Goal: Transaction & Acquisition: Purchase product/service

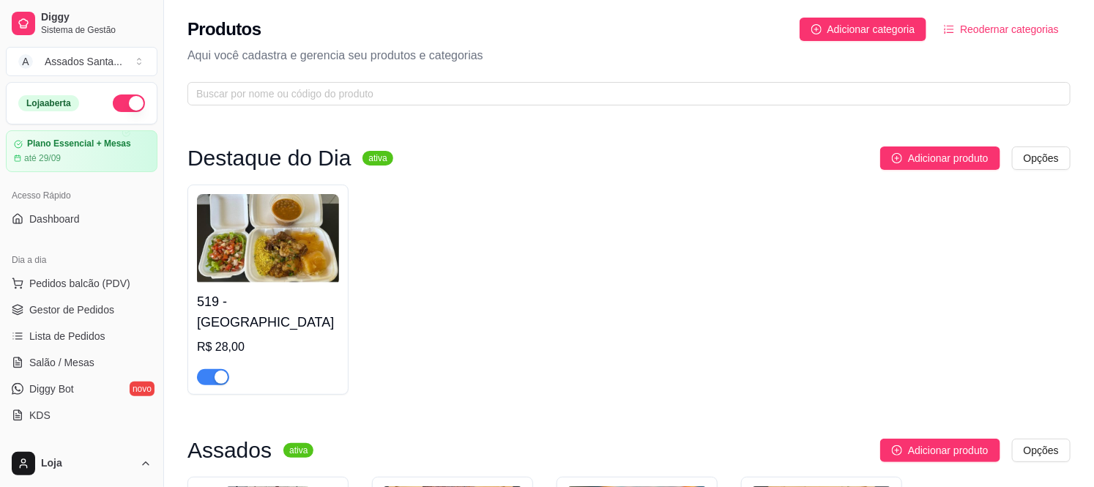
click at [56, 303] on span "Gestor de Pedidos" at bounding box center [71, 310] width 85 height 15
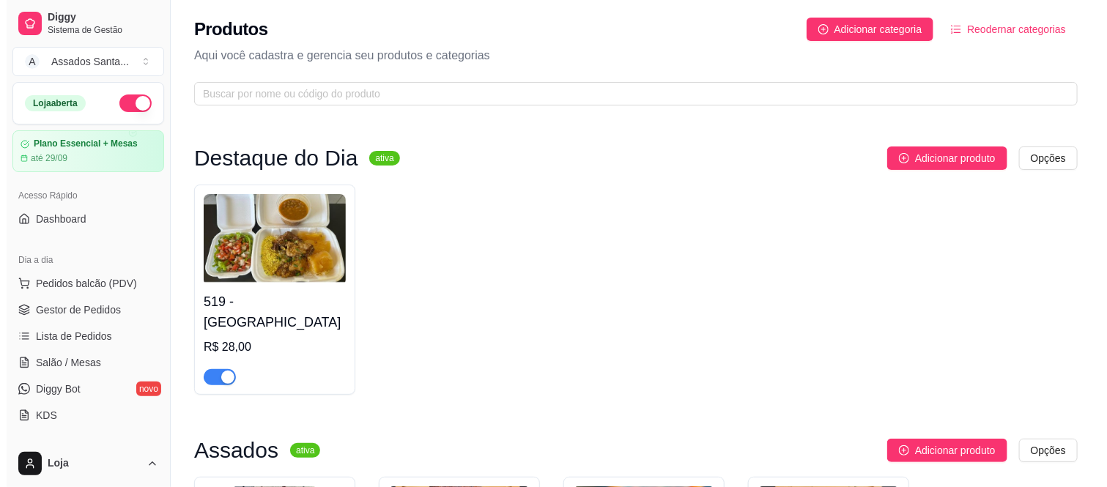
scroll to position [81, 0]
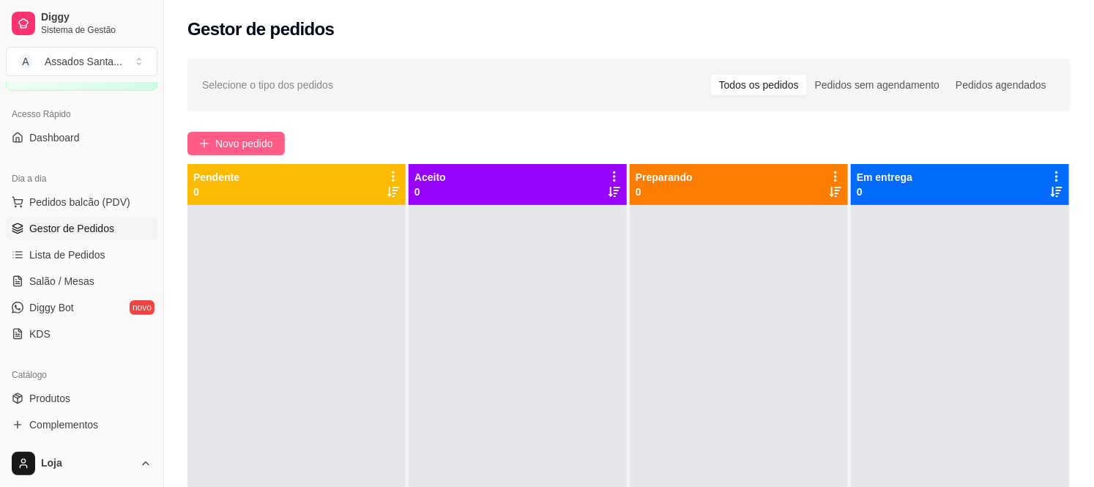
click at [251, 133] on button "Novo pedido" at bounding box center [236, 143] width 97 height 23
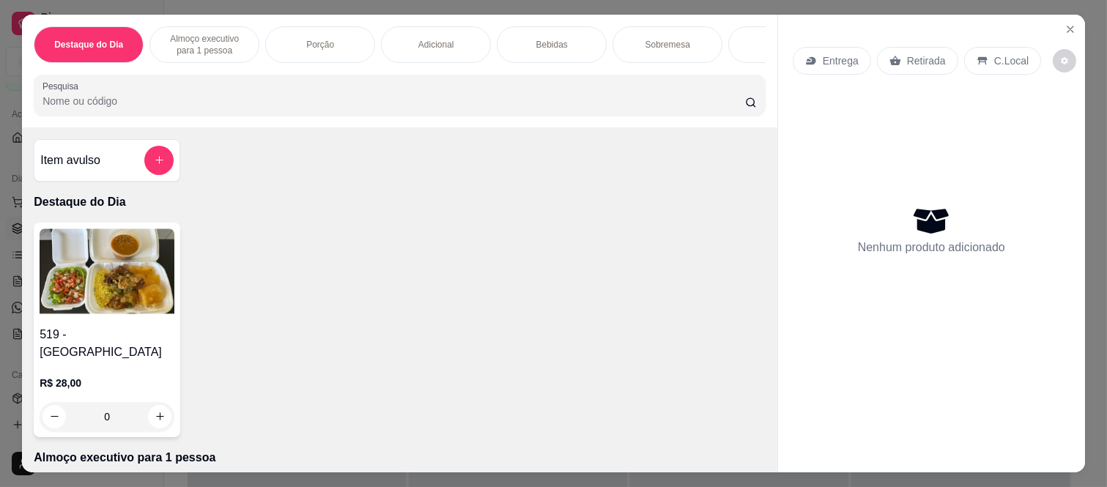
click at [823, 53] on p "Entrega" at bounding box center [841, 60] width 36 height 15
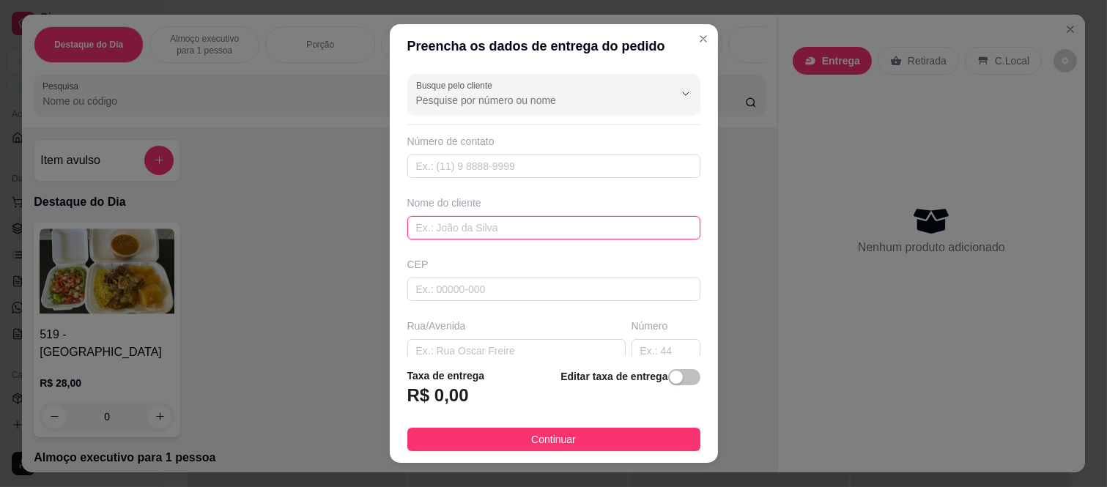
click at [442, 223] on input "text" at bounding box center [553, 227] width 293 height 23
type input "Karina"
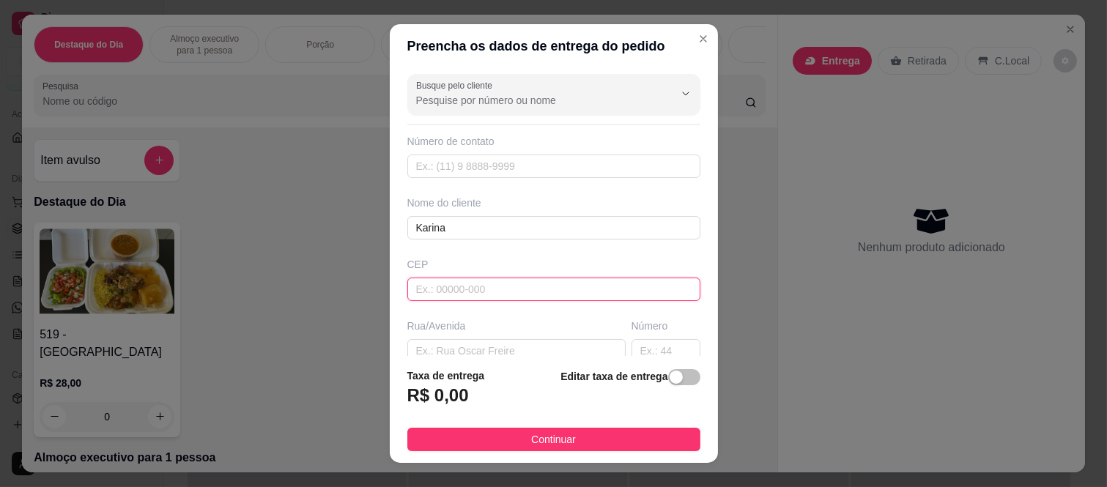
click at [489, 286] on input "text" at bounding box center [553, 289] width 293 height 23
paste input "08260160"
type input "08260160"
type input "Rua [PERSON_NAME]"
type input "[GEOGRAPHIC_DATA] ([GEOGRAPHIC_DATA])"
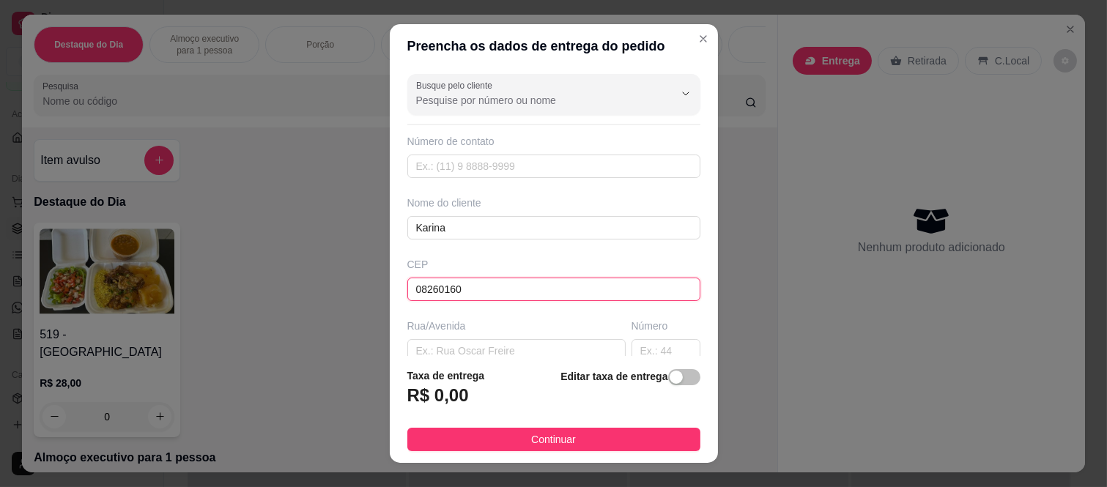
type input "[GEOGRAPHIC_DATA]"
type input "08260160"
click at [670, 348] on div "Número" at bounding box center [666, 341] width 75 height 44
click at [653, 349] on input "text" at bounding box center [665, 350] width 69 height 23
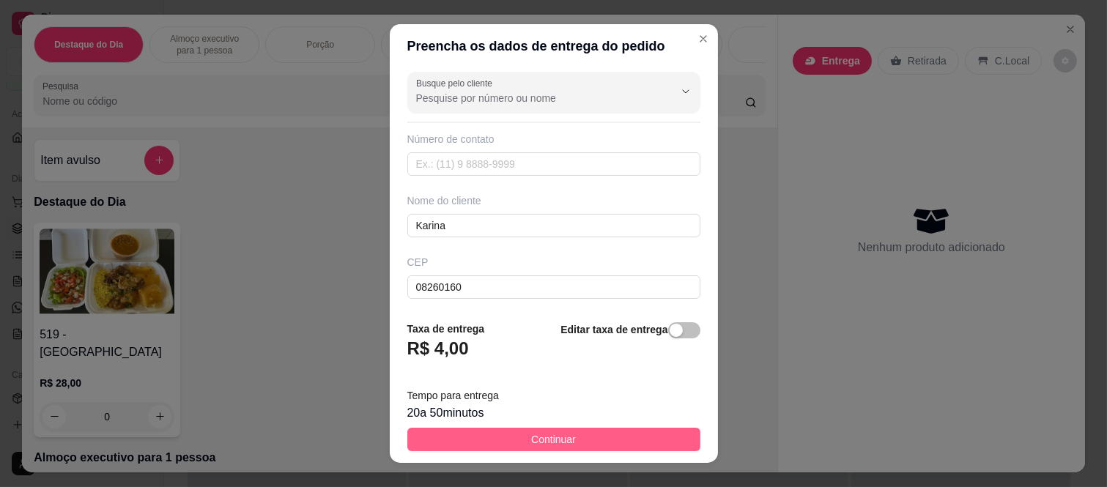
type input "430"
click at [531, 443] on span "Continuar" at bounding box center [553, 439] width 45 height 16
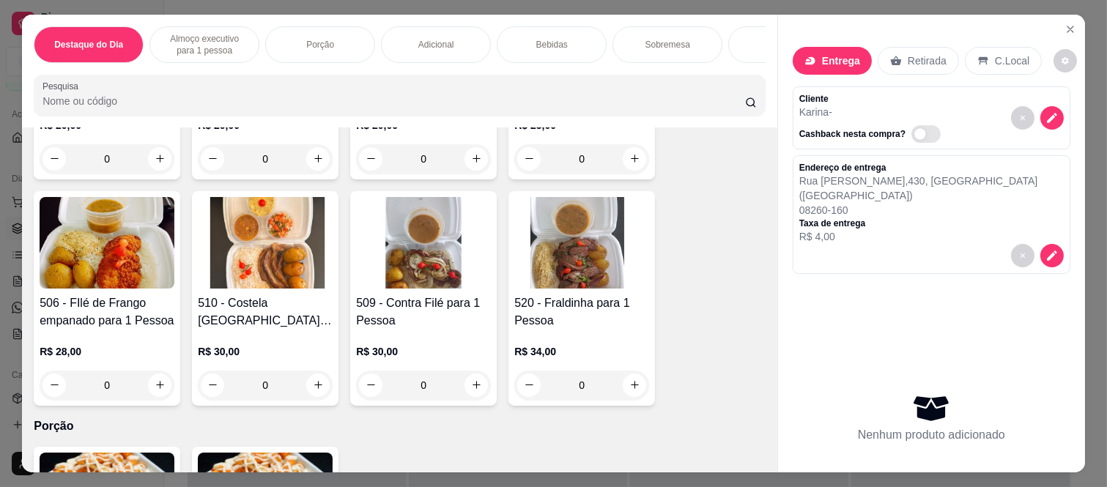
scroll to position [488, 0]
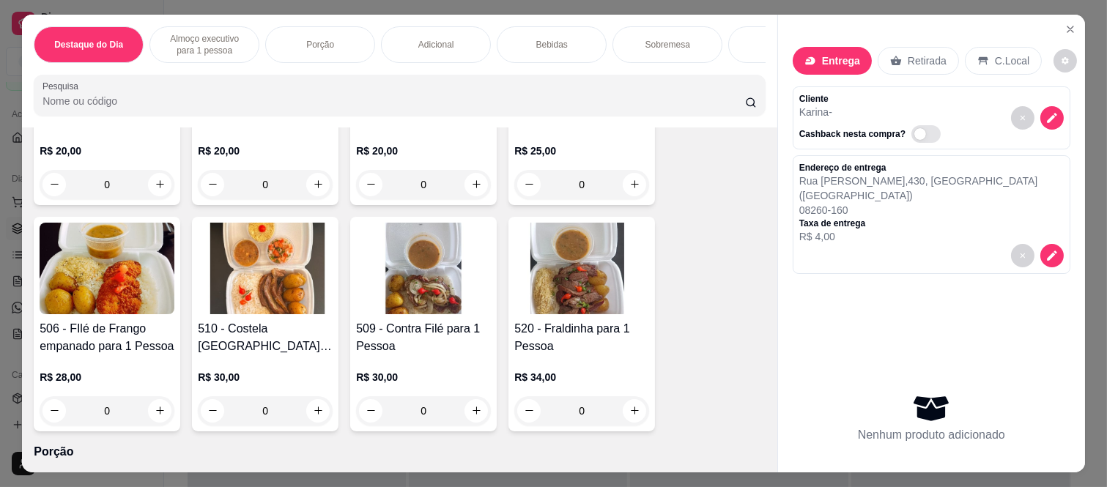
click at [154, 396] on div "0" at bounding box center [107, 410] width 135 height 29
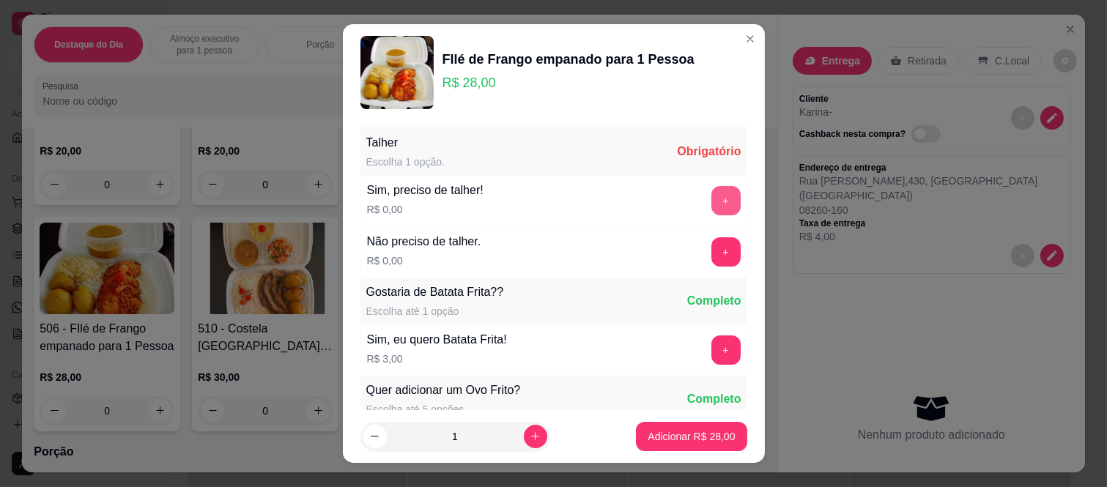
click at [711, 207] on button "+" at bounding box center [725, 200] width 29 height 29
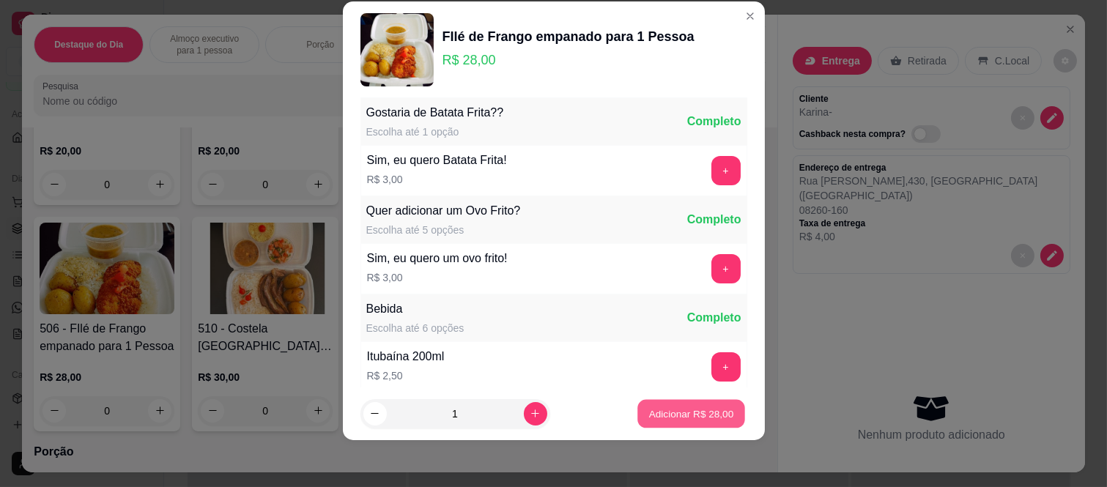
click at [664, 418] on p "Adicionar R$ 28,00" at bounding box center [691, 414] width 85 height 14
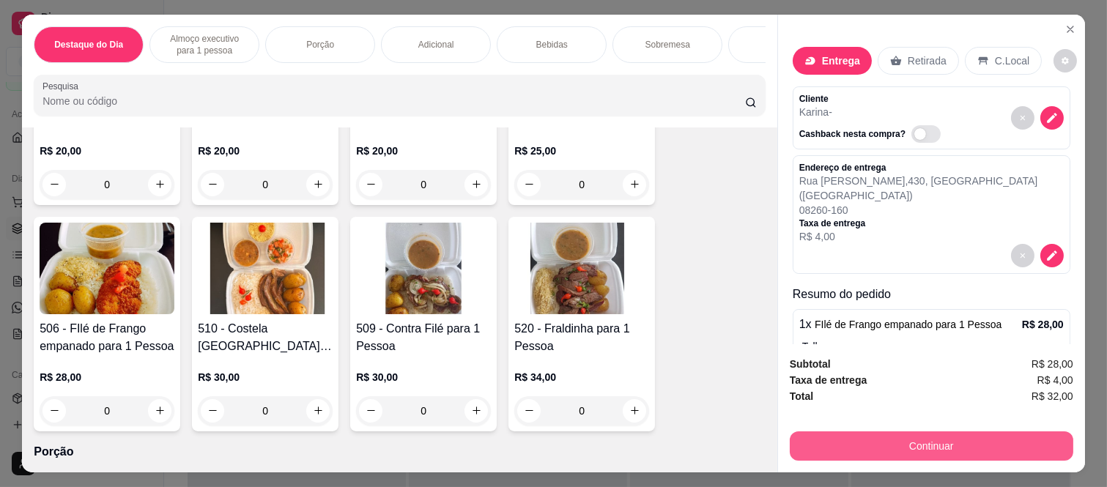
click at [888, 433] on button "Continuar" at bounding box center [931, 445] width 283 height 29
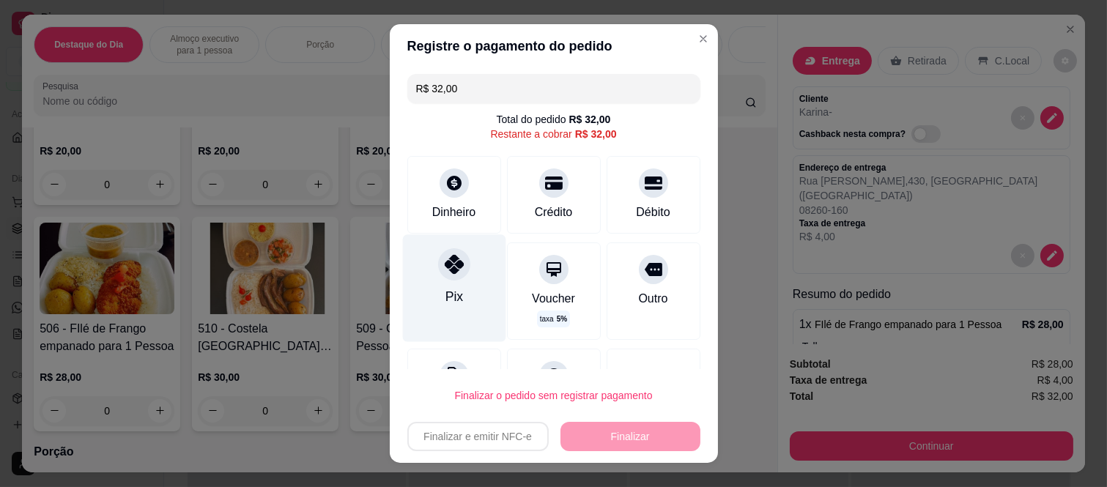
click at [427, 282] on div "Pix" at bounding box center [453, 288] width 103 height 107
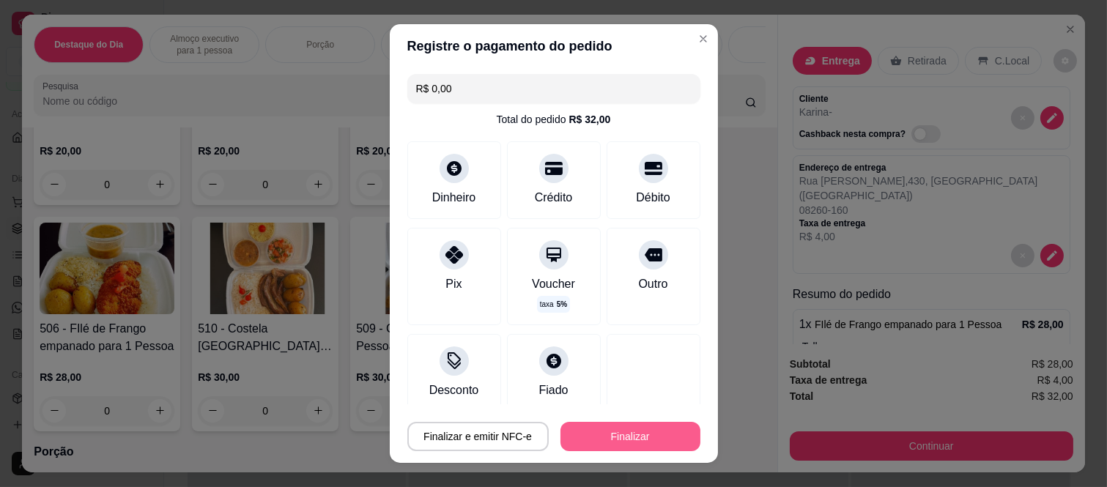
click at [598, 448] on button "Finalizar" at bounding box center [630, 436] width 140 height 29
type input "-R$ 32,00"
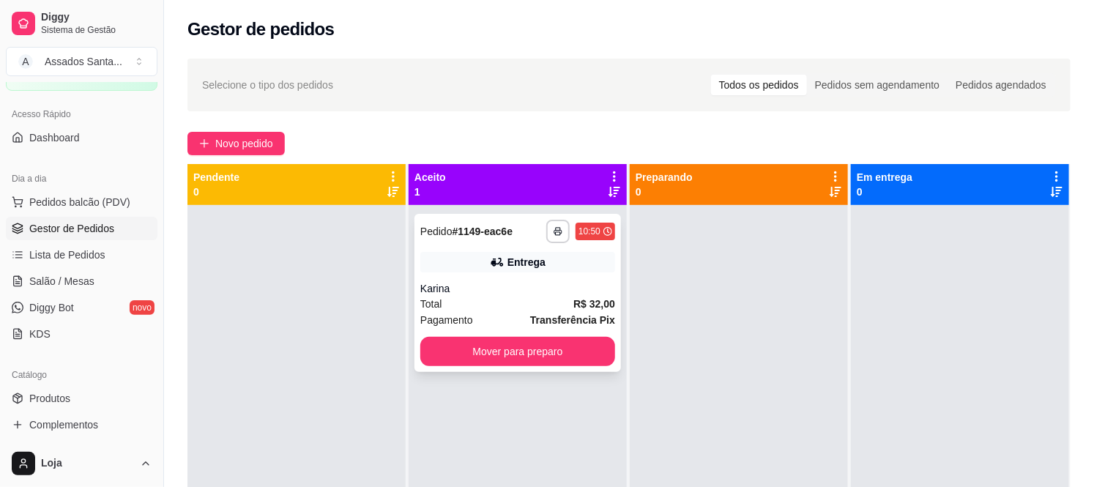
click at [469, 253] on div "Entrega" at bounding box center [517, 262] width 195 height 21
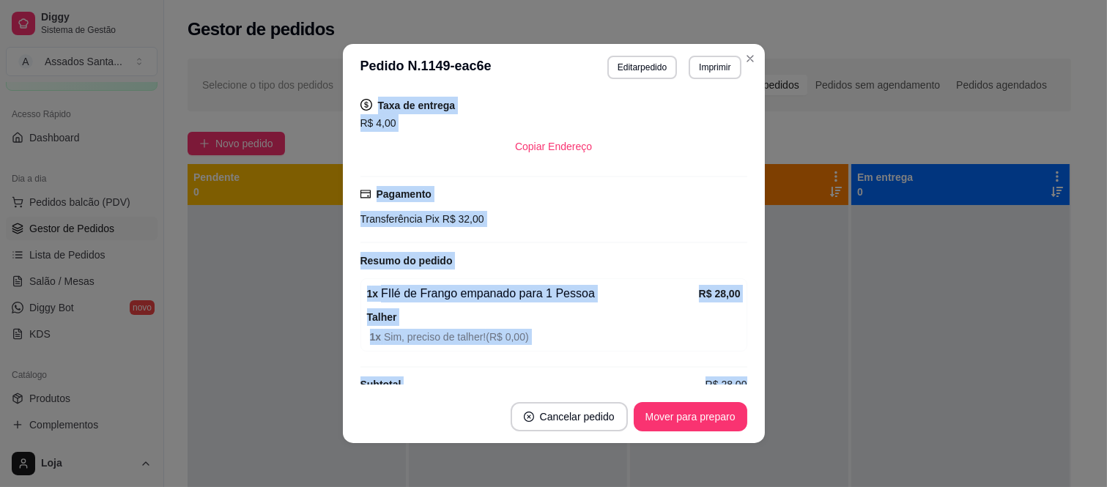
scroll to position [354, 0]
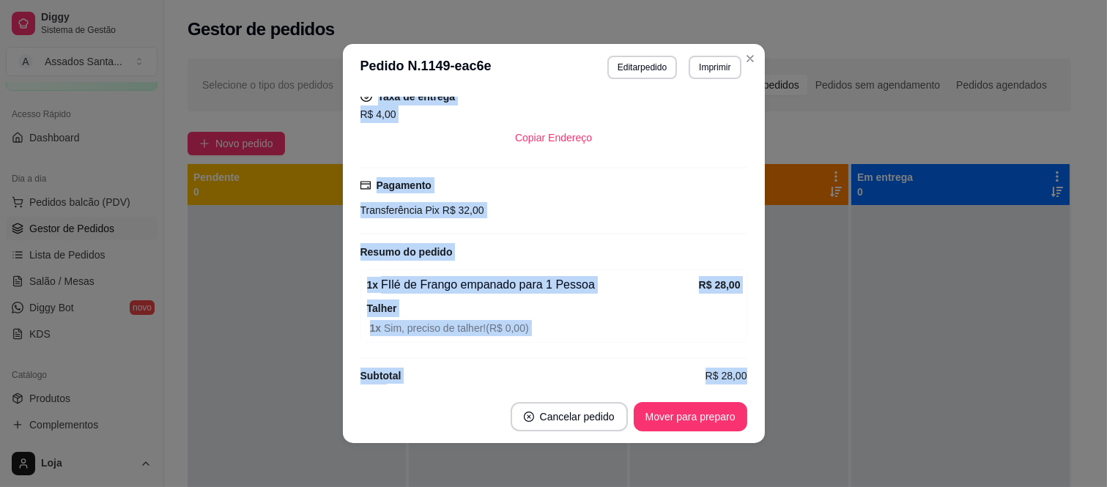
drag, startPoint x: 355, startPoint y: 222, endPoint x: 543, endPoint y: 434, distance: 283.8
click at [543, 434] on section "**********" at bounding box center [554, 243] width 422 height 399
copy section "Horário do pedido [DATE] 10:50 Status do pedido ACEITO Nome do cliente [PERSON_…"
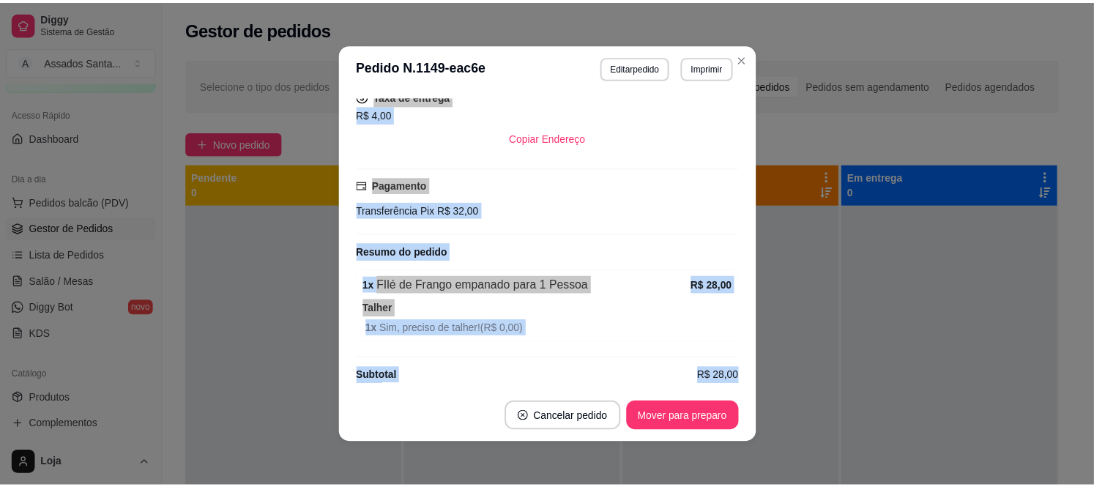
scroll to position [281, 0]
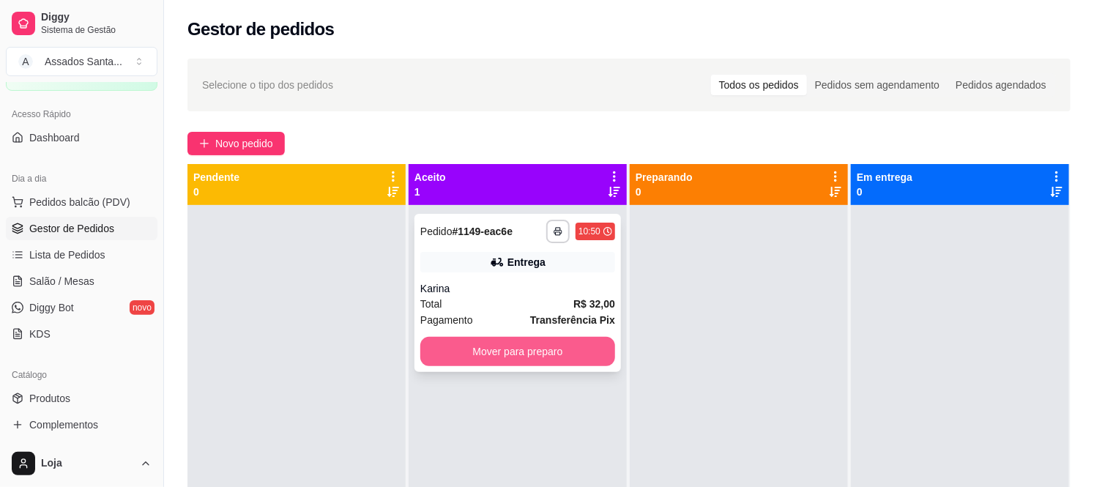
click at [494, 338] on button "Mover para preparo" at bounding box center [517, 351] width 195 height 29
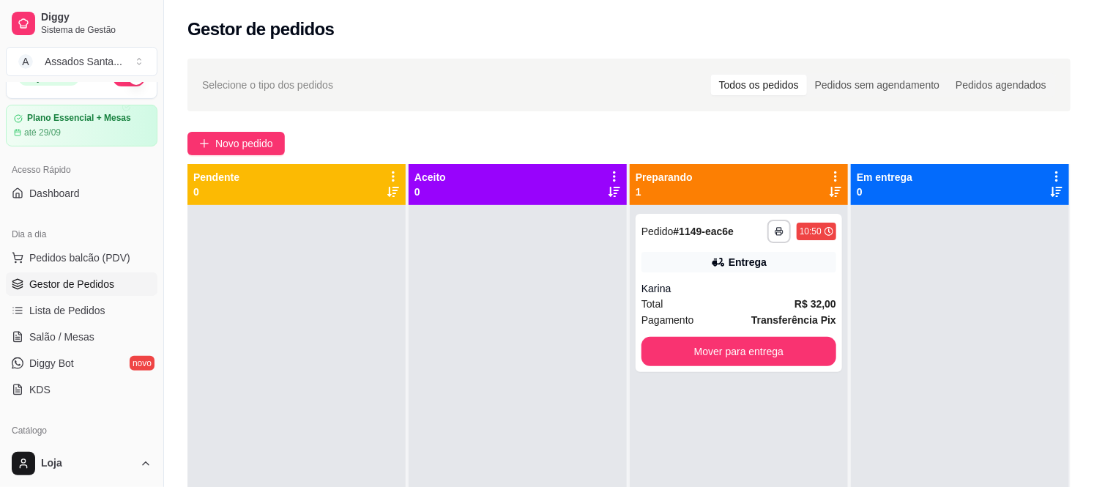
scroll to position [0, 0]
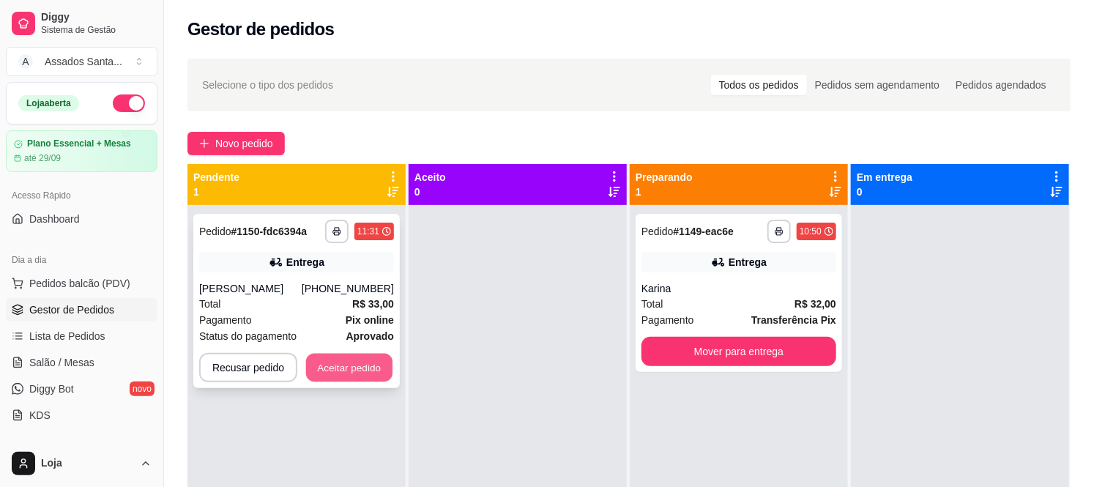
click at [371, 371] on button "Aceitar pedido" at bounding box center [349, 368] width 86 height 29
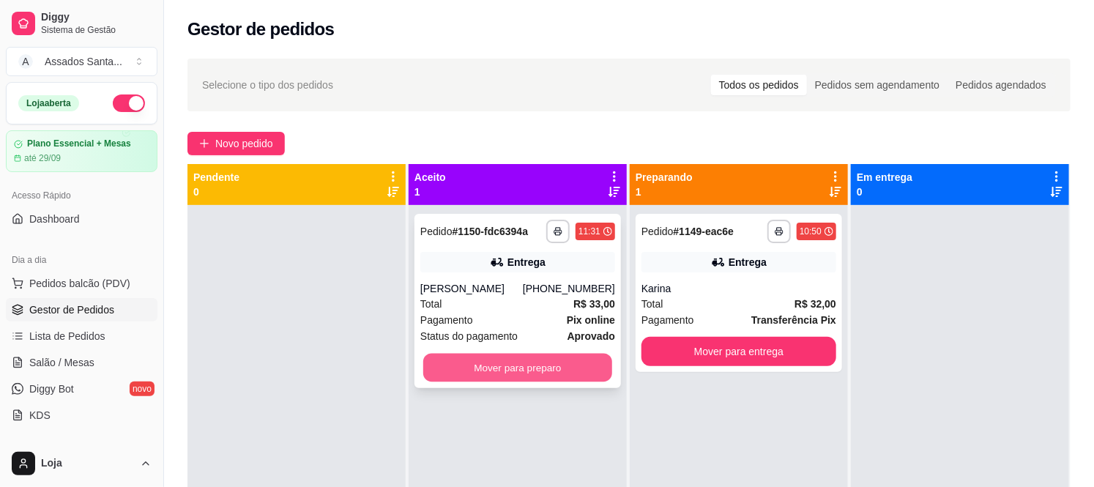
click at [524, 374] on button "Mover para preparo" at bounding box center [517, 368] width 189 height 29
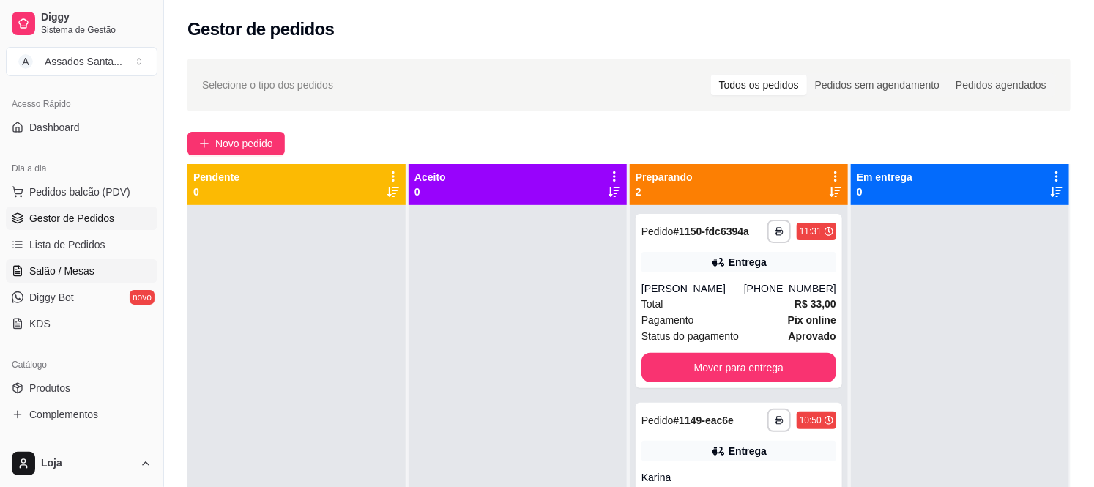
scroll to position [244, 0]
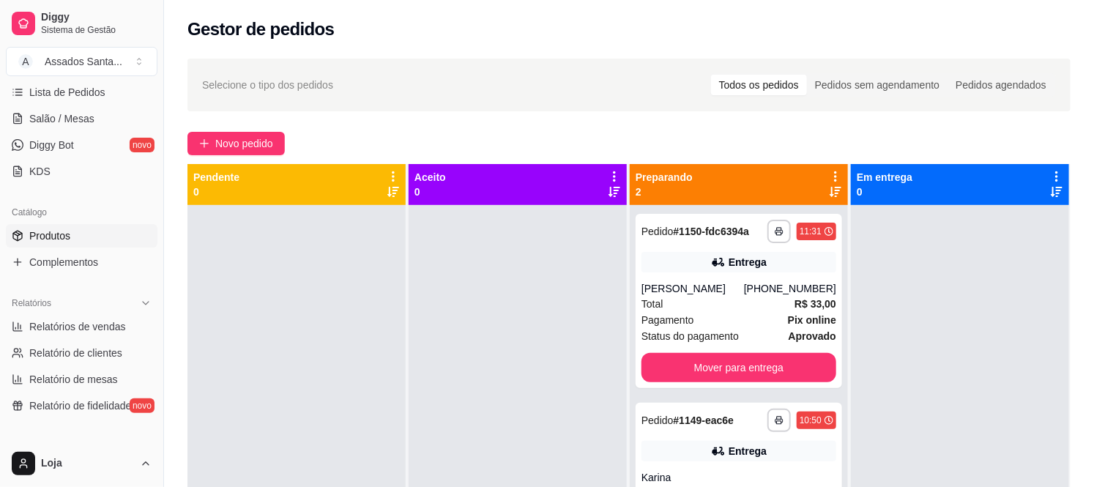
click at [82, 239] on link "Produtos" at bounding box center [82, 235] width 152 height 23
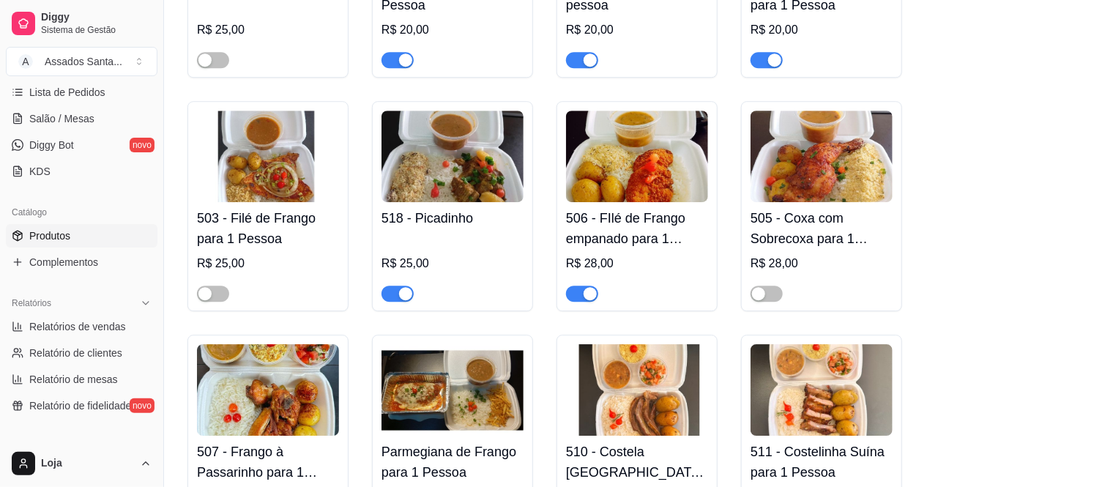
scroll to position [1953, 0]
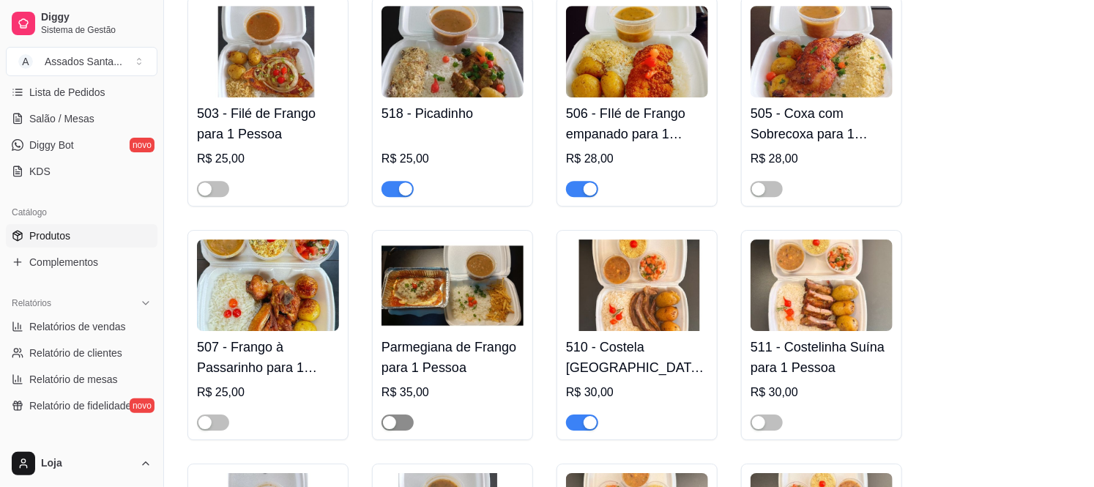
click at [391, 416] on div "button" at bounding box center [389, 422] width 13 height 13
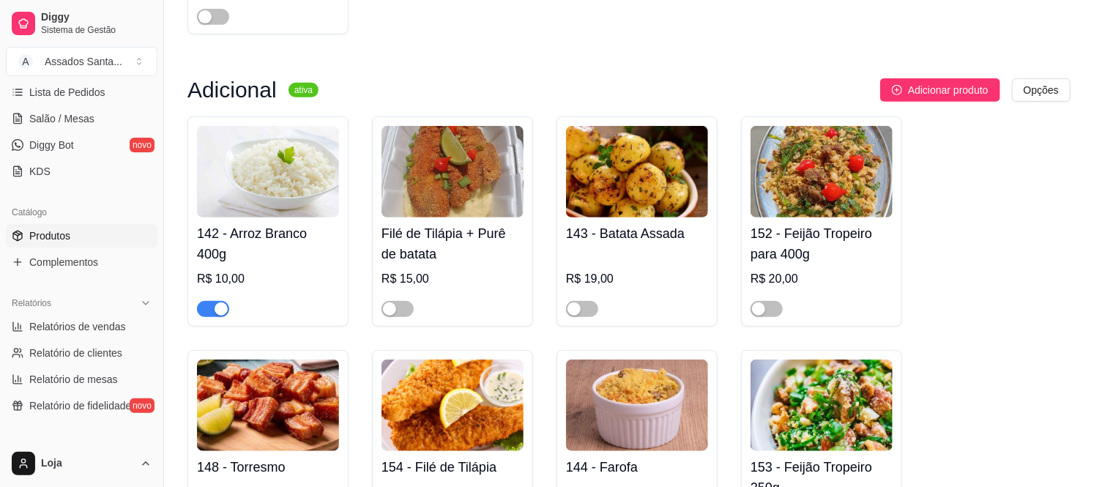
scroll to position [4964, 0]
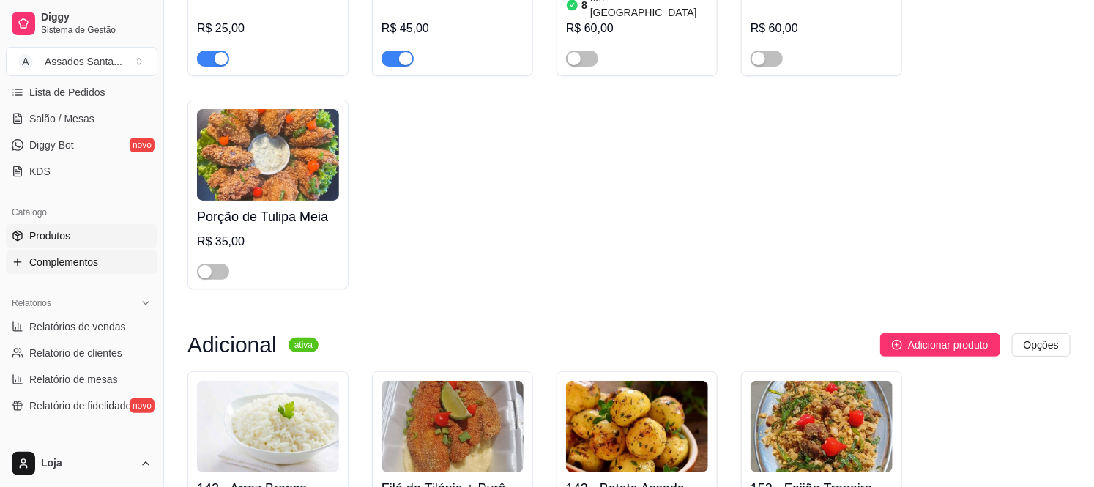
click at [72, 256] on span "Complementos" at bounding box center [63, 262] width 69 height 15
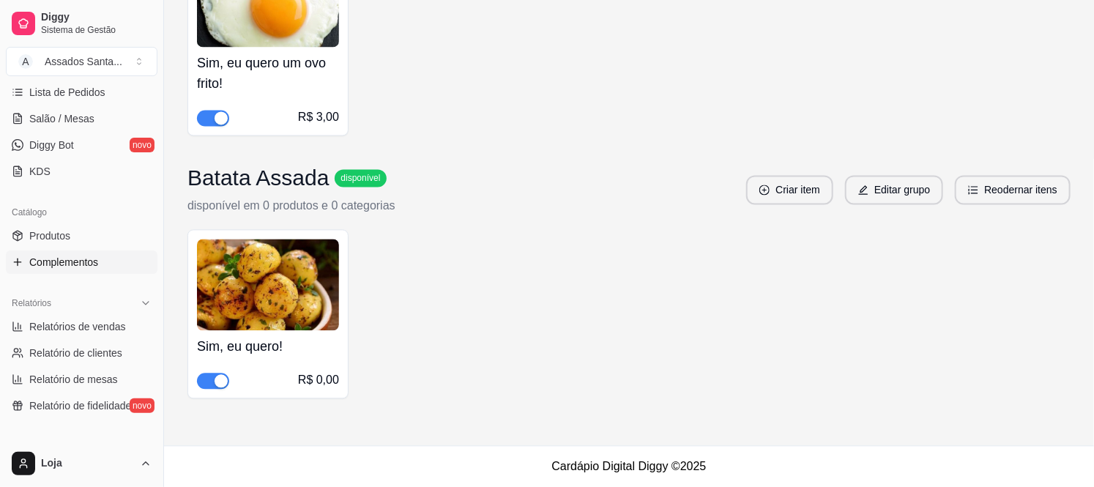
scroll to position [3752, 0]
click at [63, 240] on span "Produtos" at bounding box center [49, 236] width 41 height 15
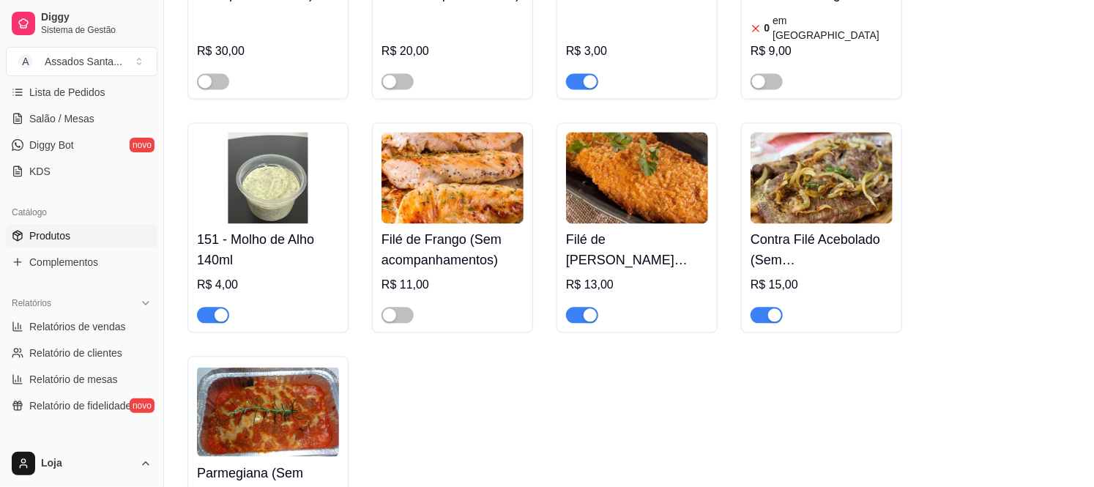
scroll to position [6267, 0]
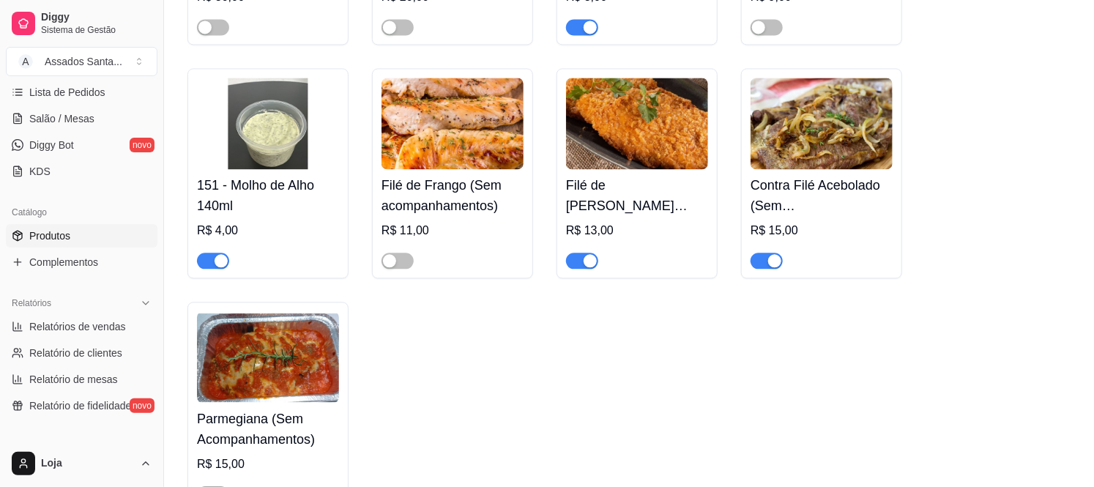
click at [212, 486] on button "button" at bounding box center [213, 494] width 32 height 16
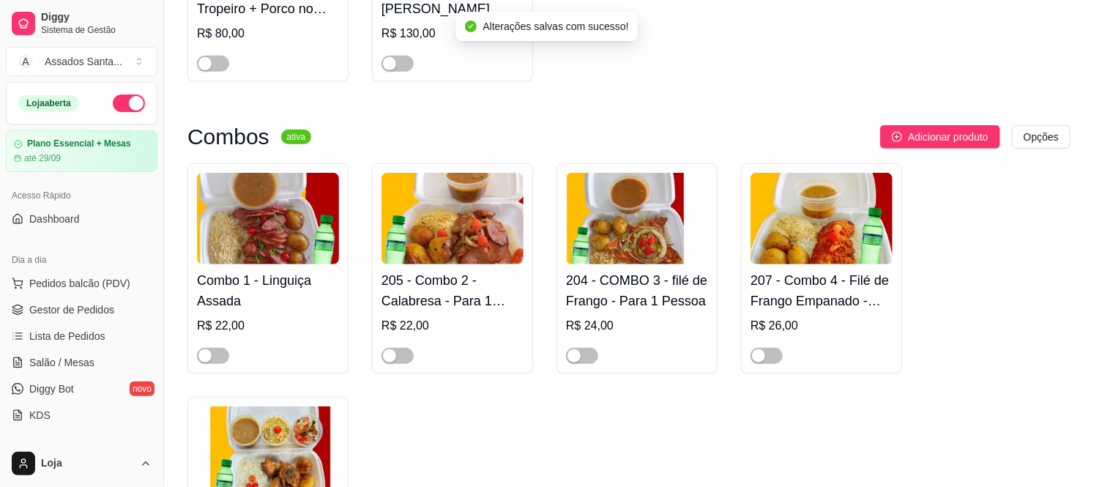
scroll to position [2685, 0]
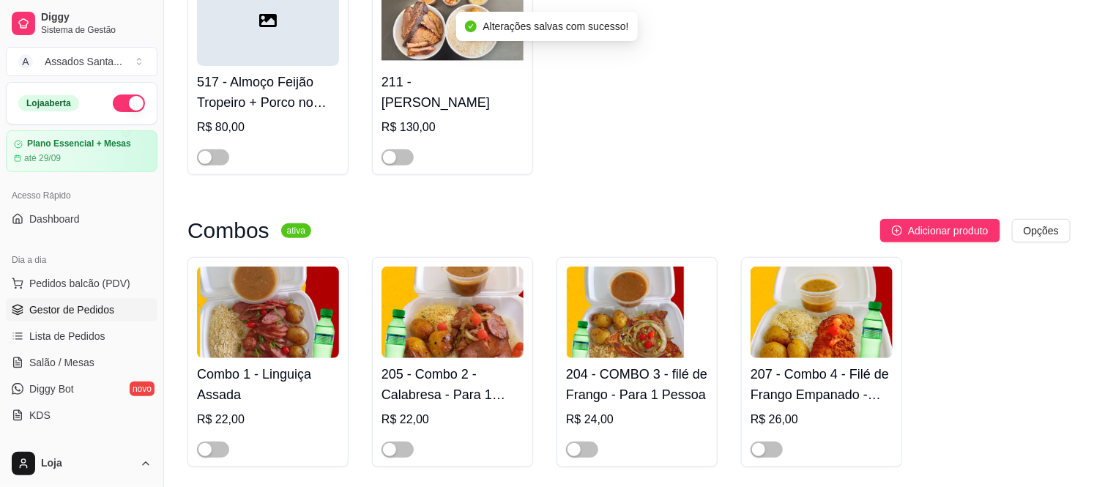
click at [77, 311] on span "Gestor de Pedidos" at bounding box center [71, 310] width 85 height 15
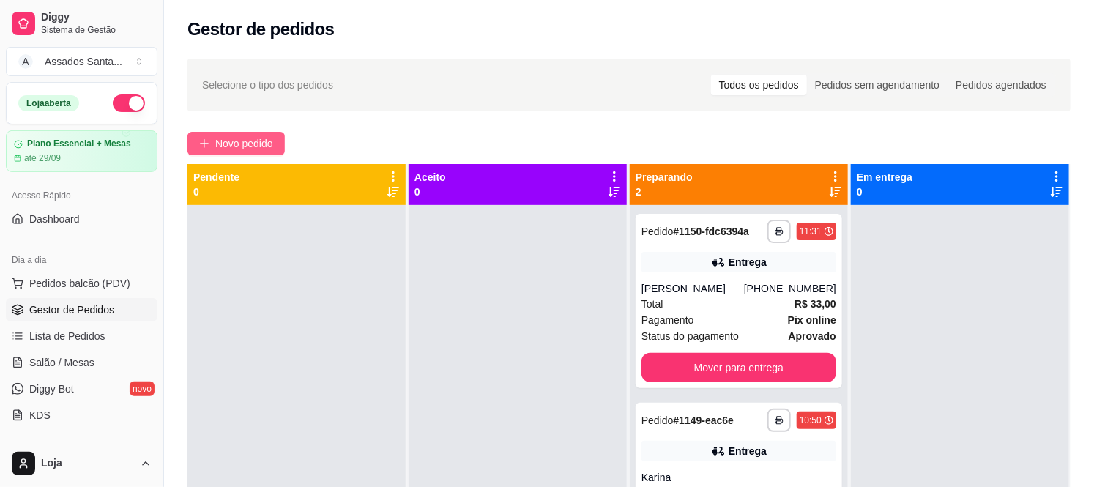
click at [218, 143] on span "Novo pedido" at bounding box center [244, 144] width 58 height 16
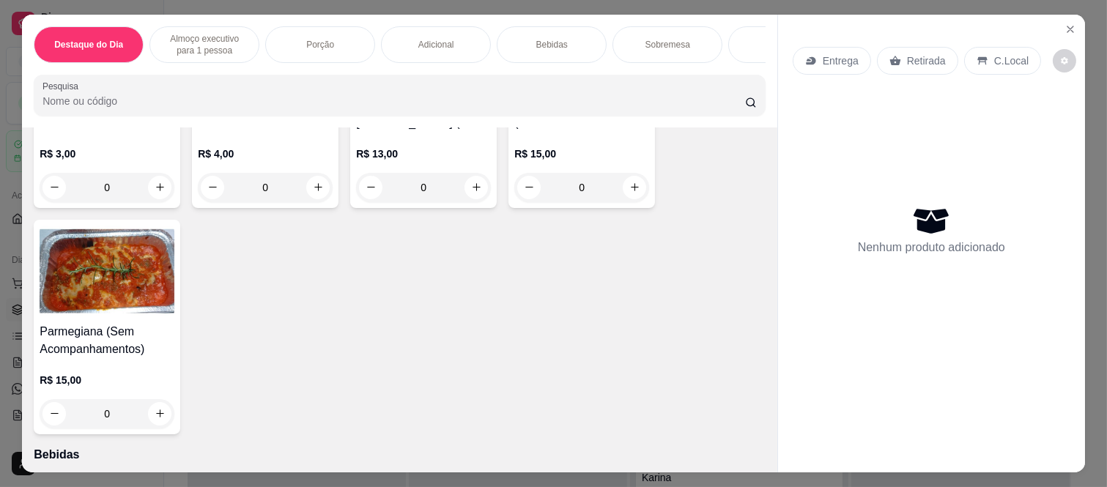
scroll to position [1709, 0]
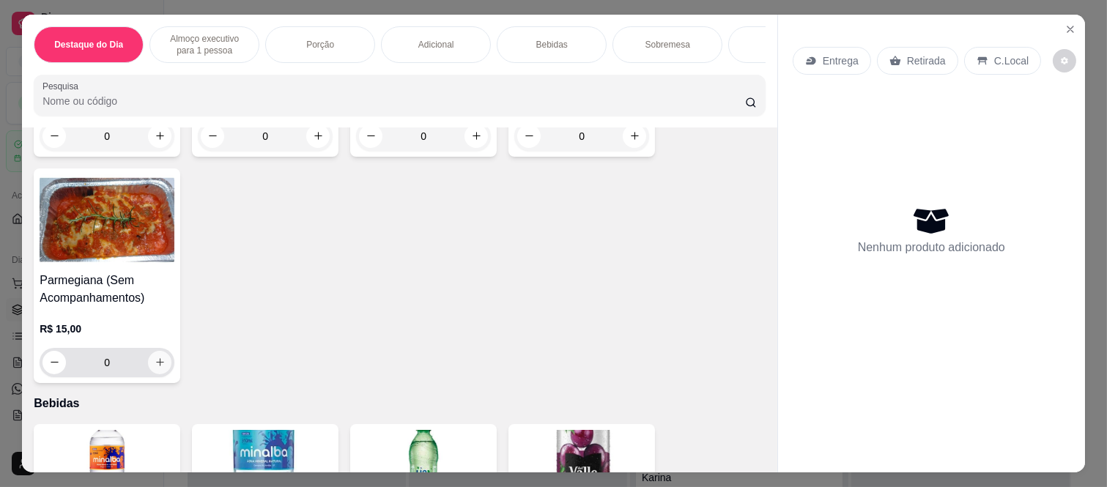
click at [155, 357] on icon "increase-product-quantity" at bounding box center [160, 362] width 11 height 11
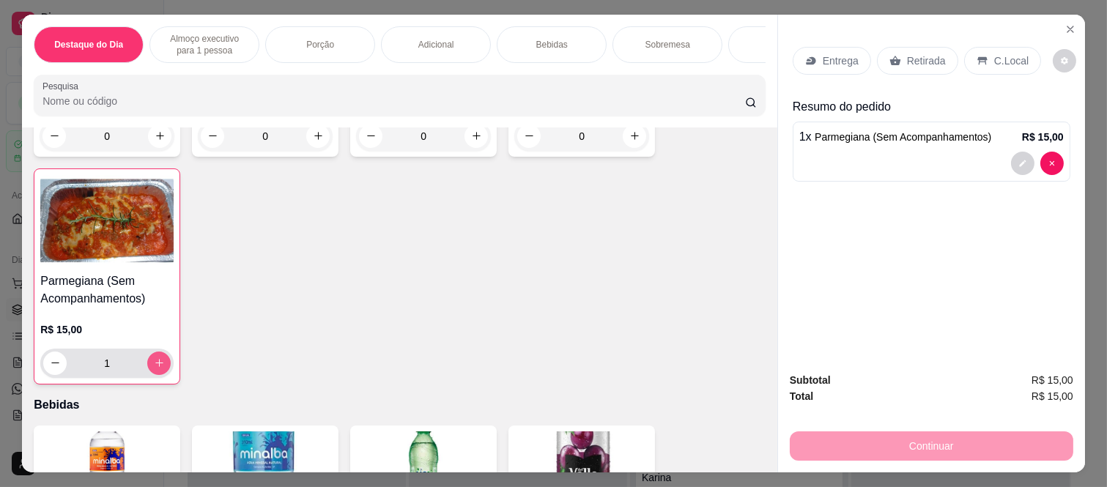
click at [154, 357] on icon "increase-product-quantity" at bounding box center [159, 362] width 11 height 11
type input "2"
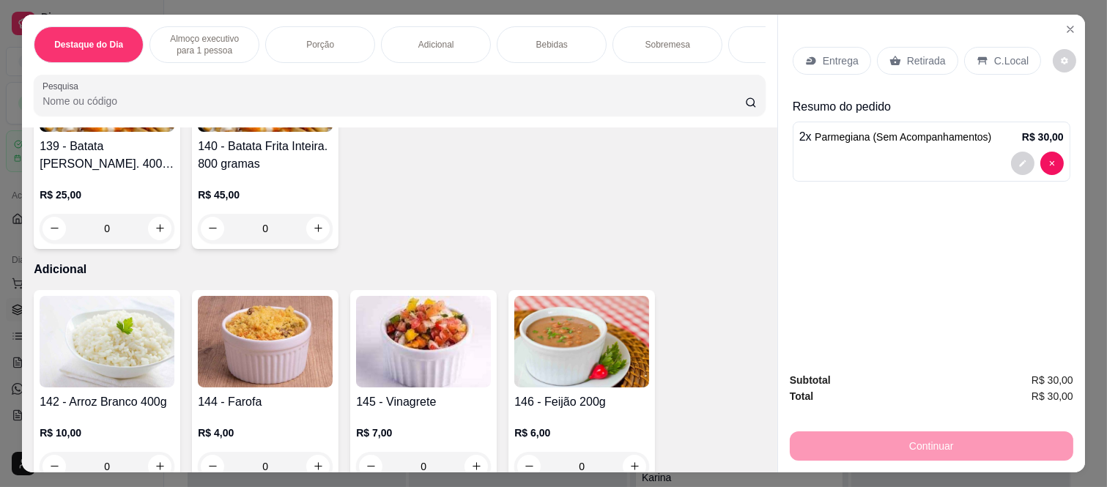
scroll to position [1302, 0]
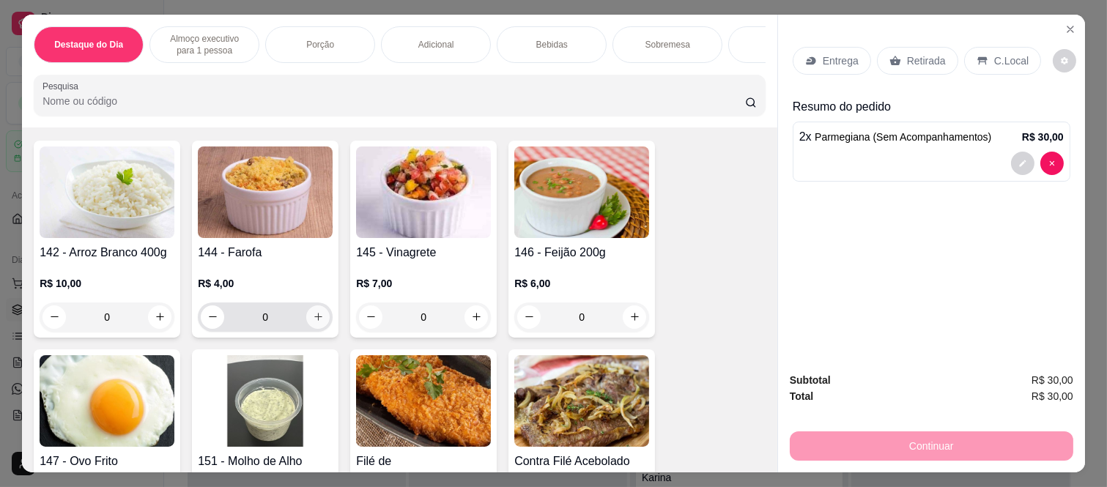
click at [316, 311] on icon "increase-product-quantity" at bounding box center [318, 316] width 11 height 11
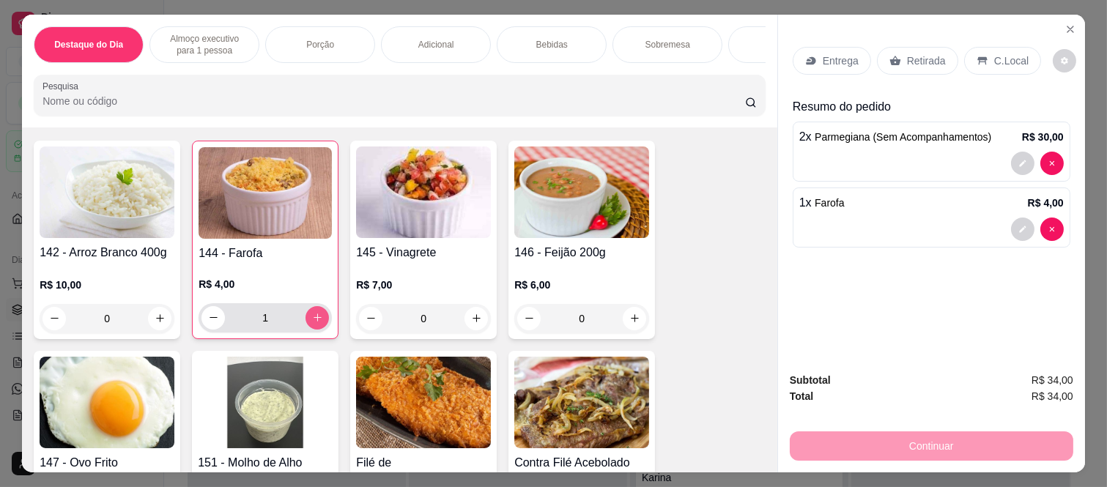
click at [316, 312] on icon "increase-product-quantity" at bounding box center [317, 317] width 11 height 11
type input "2"
click at [628, 312] on button "increase-product-quantity" at bounding box center [634, 318] width 23 height 23
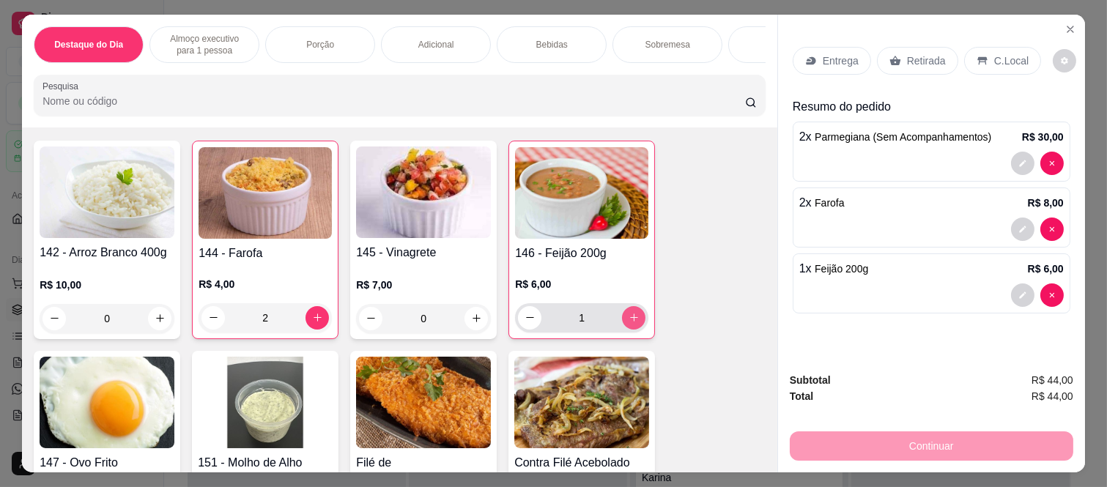
click at [628, 312] on button "increase-product-quantity" at bounding box center [633, 317] width 23 height 23
type input "2"
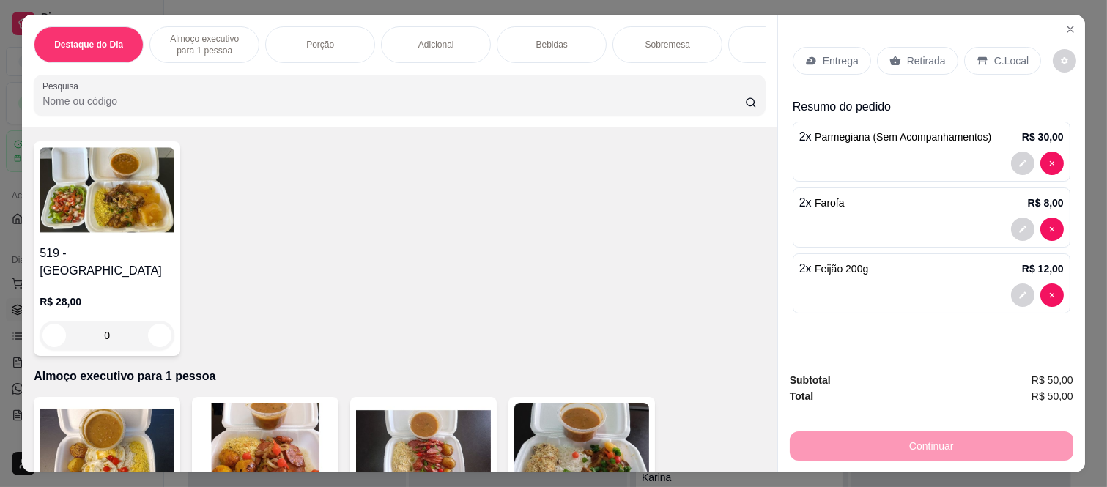
scroll to position [0, 0]
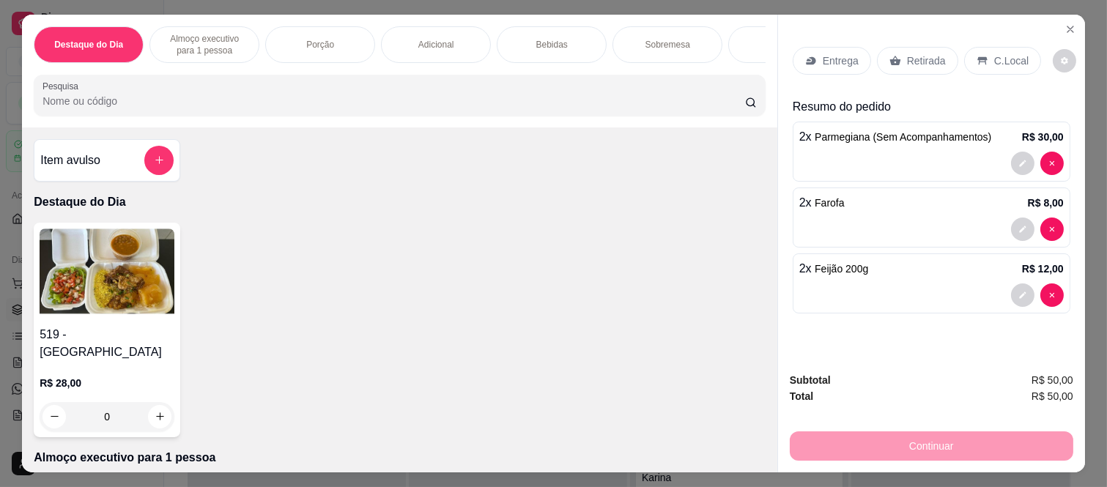
click at [355, 35] on div "Porção" at bounding box center [320, 44] width 110 height 37
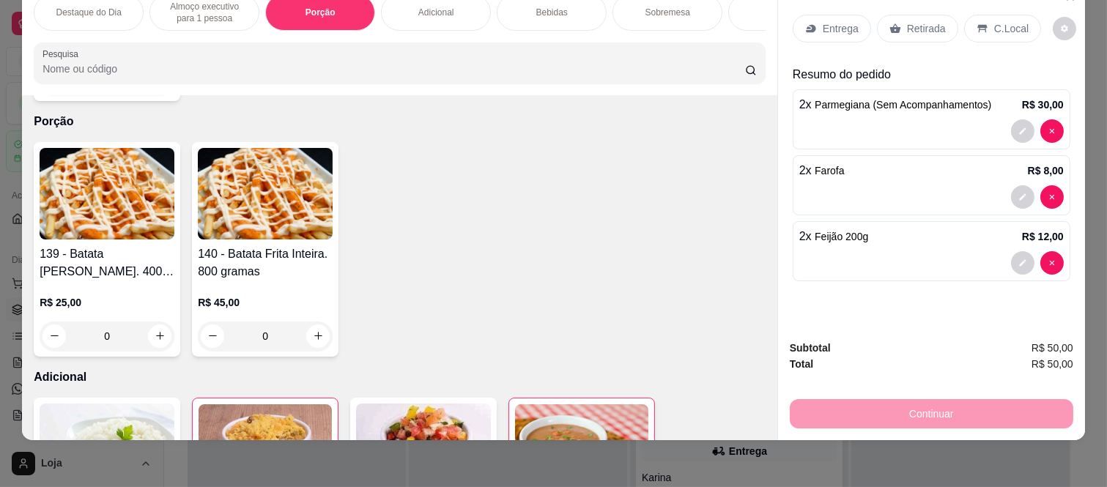
click at [157, 324] on div "0" at bounding box center [107, 336] width 135 height 29
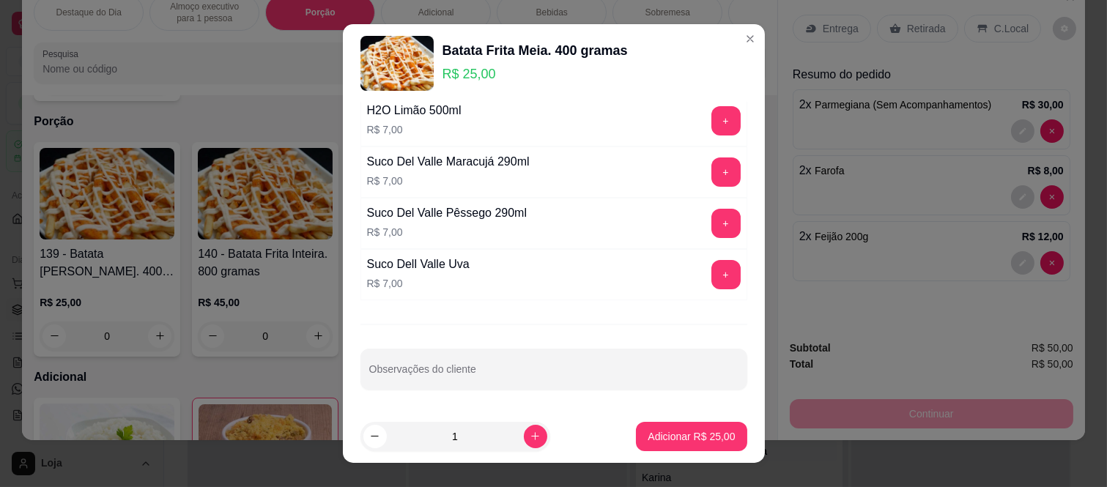
scroll to position [422, 0]
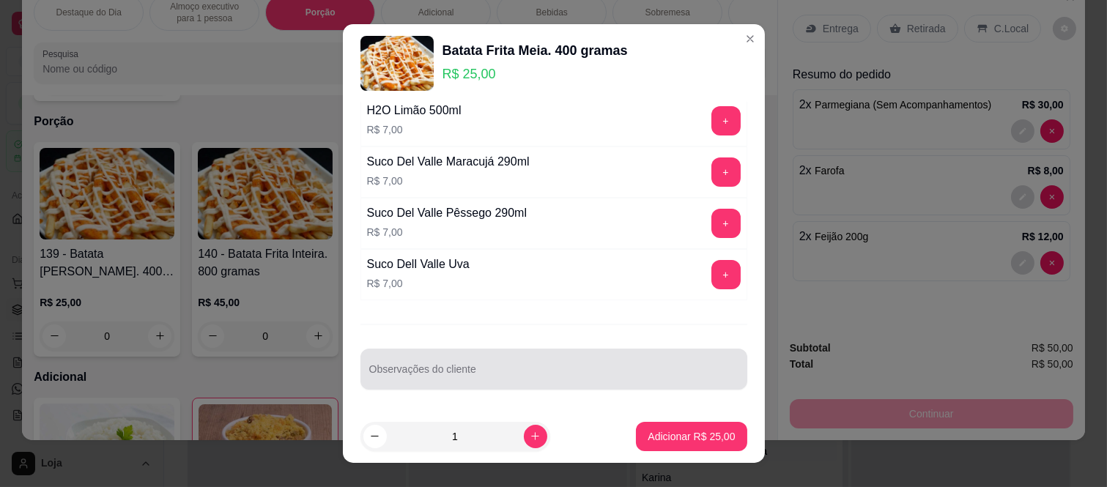
click at [410, 363] on div at bounding box center [553, 369] width 369 height 29
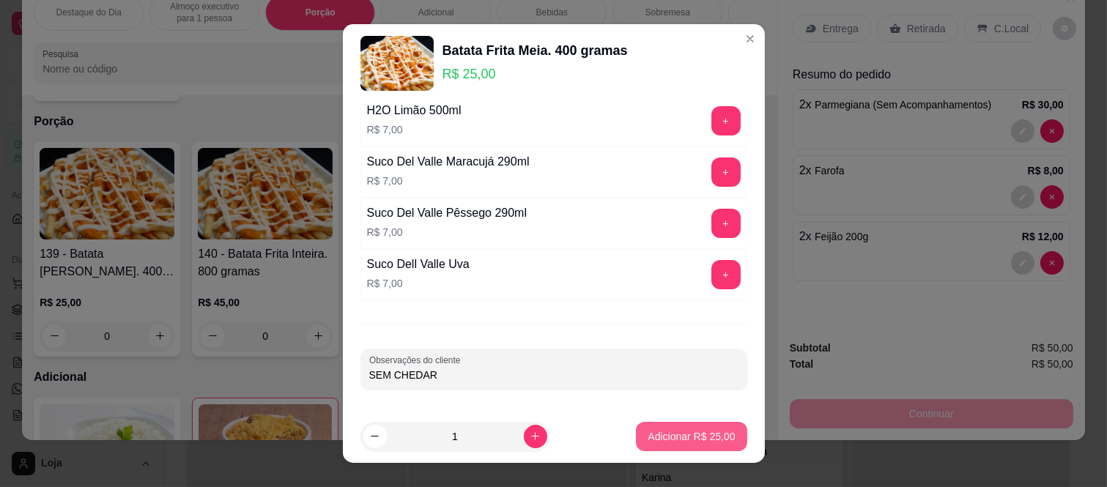
type input "SEM CHEDAR"
click at [648, 430] on p "Adicionar R$ 25,00" at bounding box center [691, 436] width 87 height 15
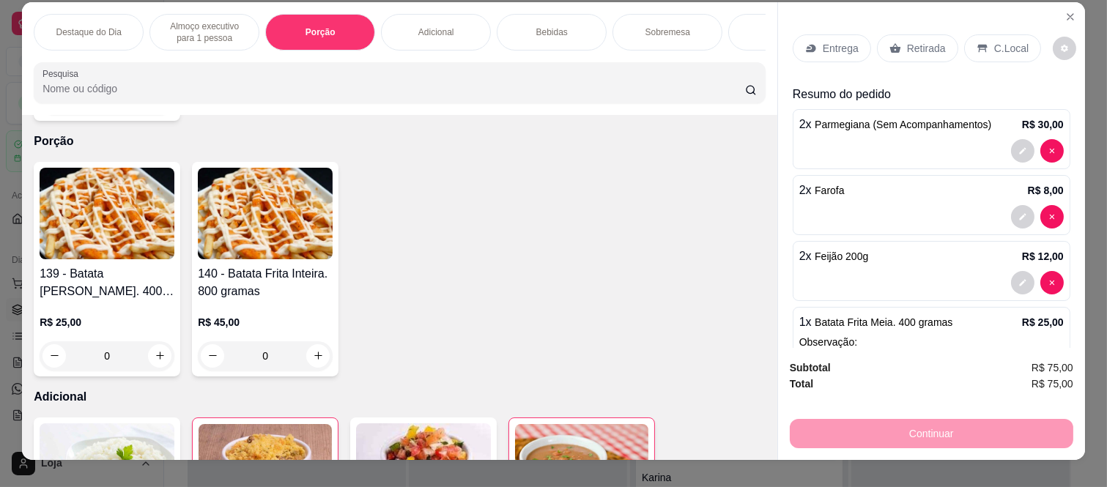
scroll to position [0, 0]
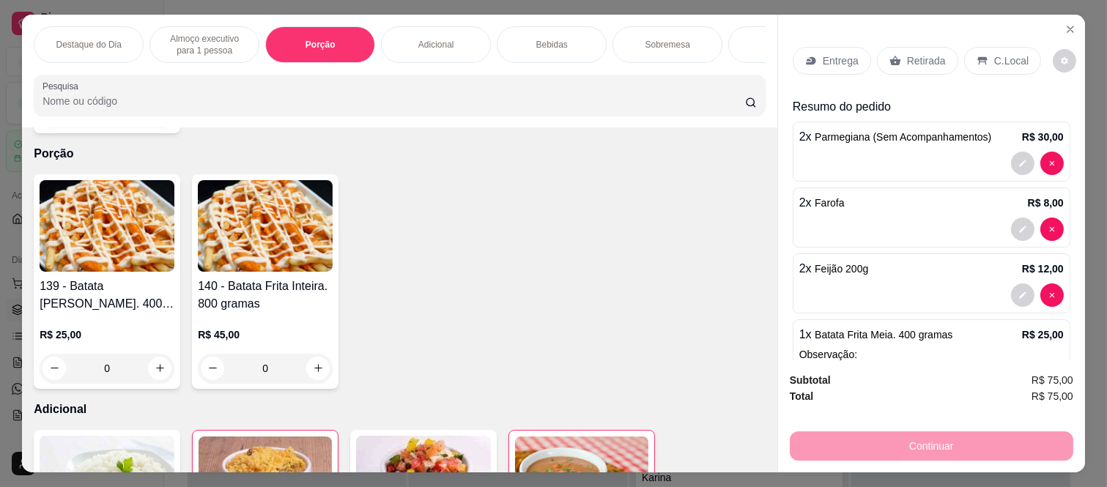
click at [839, 57] on p "Entrega" at bounding box center [841, 60] width 36 height 15
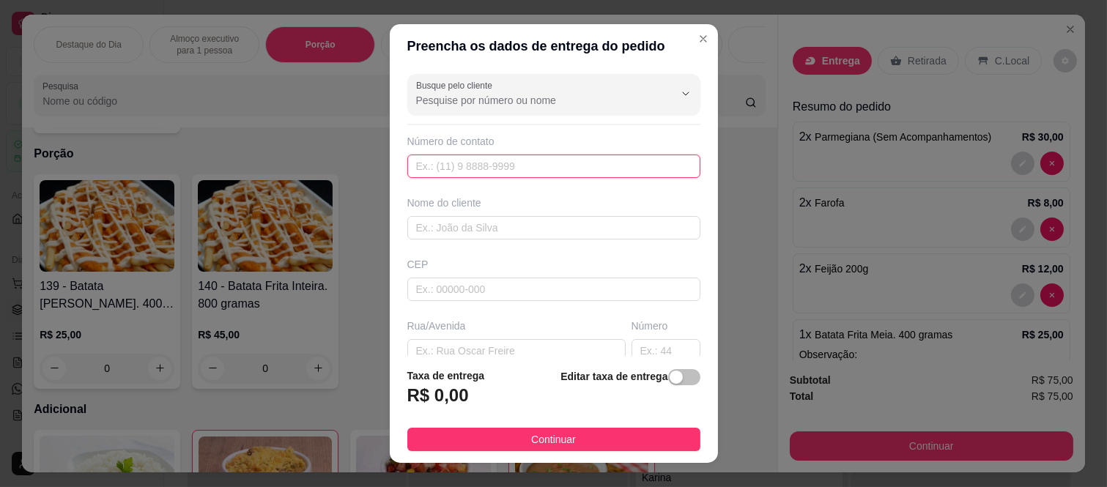
click at [499, 173] on input "text" at bounding box center [553, 166] width 293 height 23
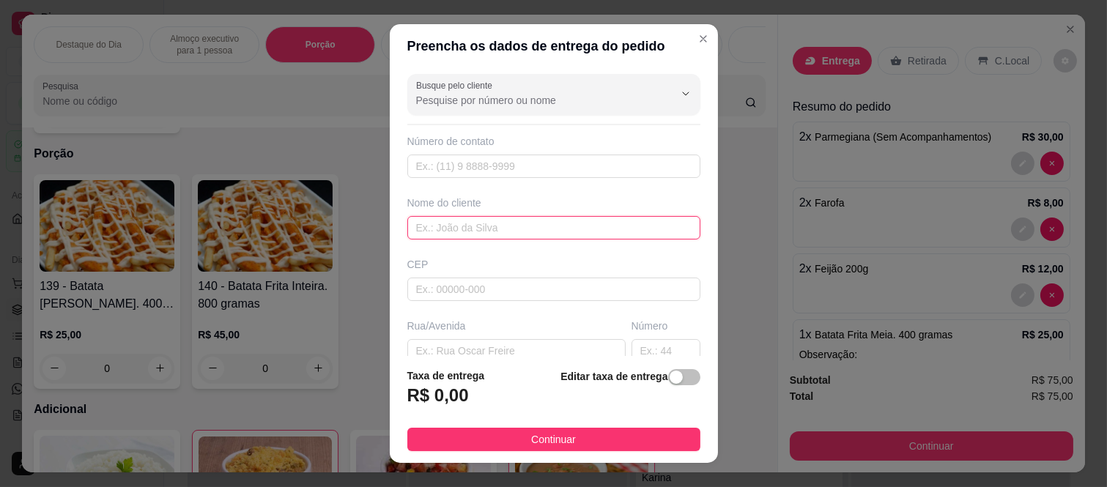
click at [464, 221] on input "text" at bounding box center [553, 227] width 293 height 23
click at [497, 99] on input "Busque pelo cliente" at bounding box center [533, 100] width 234 height 15
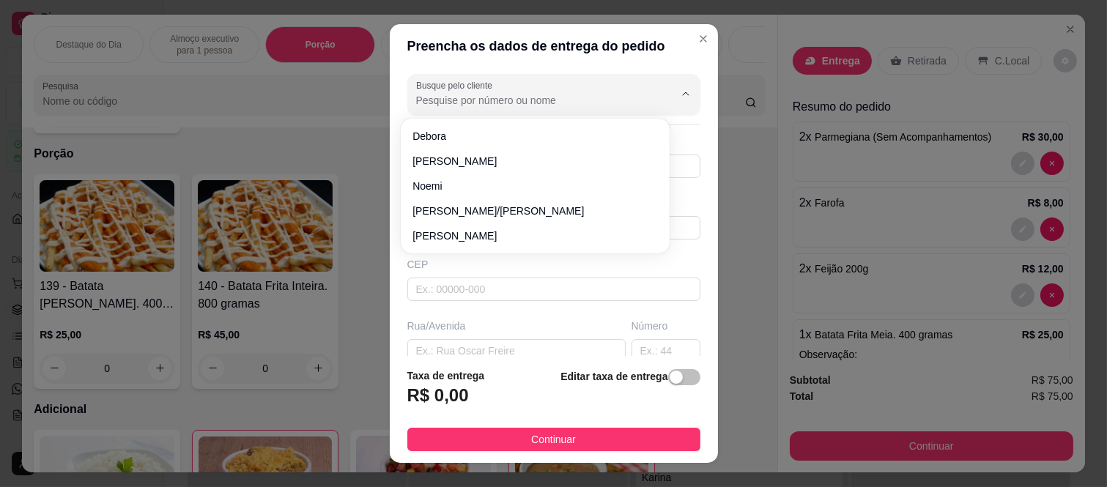
paste input "~[PERSON_NAME] E [PERSON_NAME] 🥰🩷"
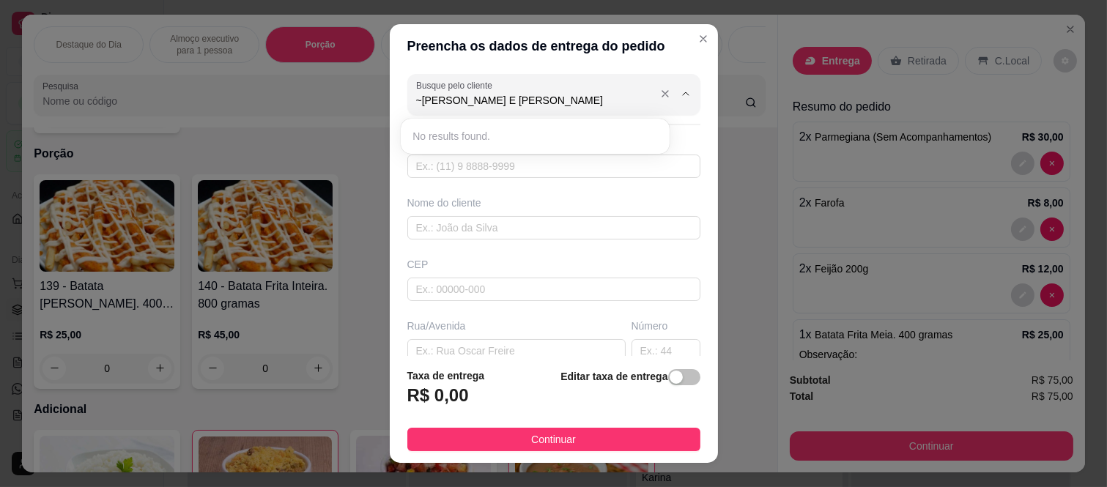
click at [416, 99] on input "~[PERSON_NAME] E [PERSON_NAME]" at bounding box center [533, 100] width 234 height 15
click at [575, 132] on div "No results found." at bounding box center [535, 136] width 257 height 23
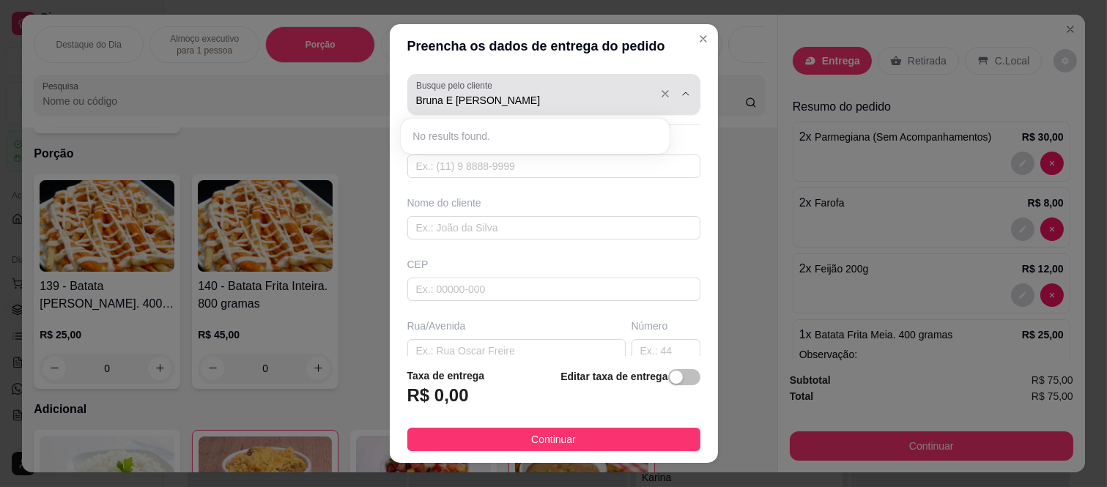
click at [541, 100] on input "Bruna E [PERSON_NAME]" at bounding box center [533, 100] width 234 height 15
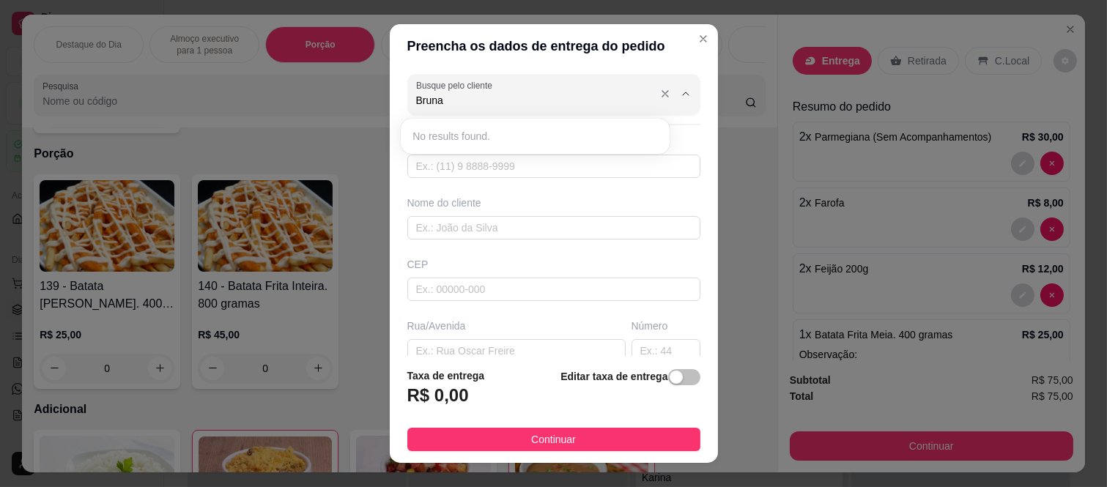
type input "Bruna"
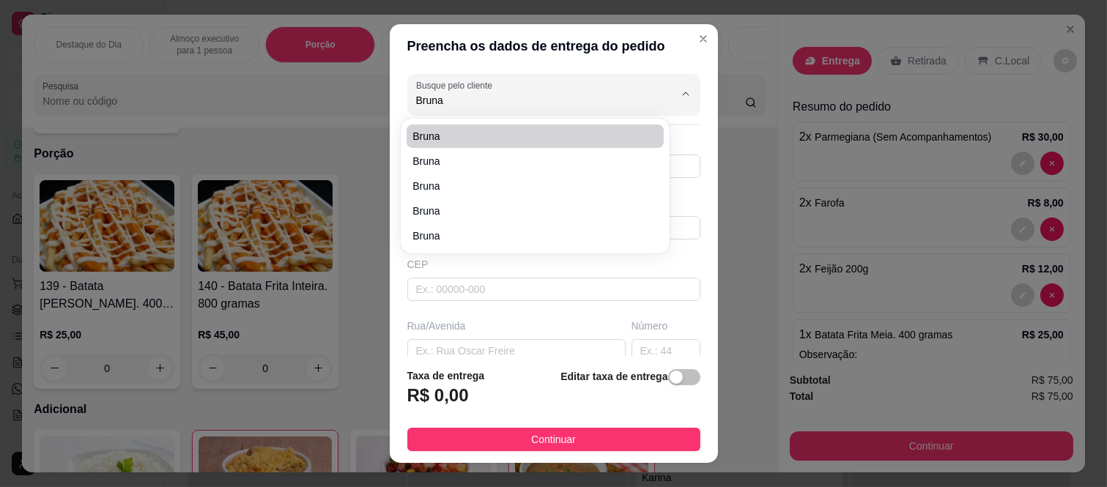
drag, startPoint x: 583, startPoint y: 103, endPoint x: 282, endPoint y: 53, distance: 305.0
click at [282, 53] on div "Preencha os dados de entrega do pedido Busque pelo cliente Bruna Número de cont…" at bounding box center [553, 243] width 1107 height 487
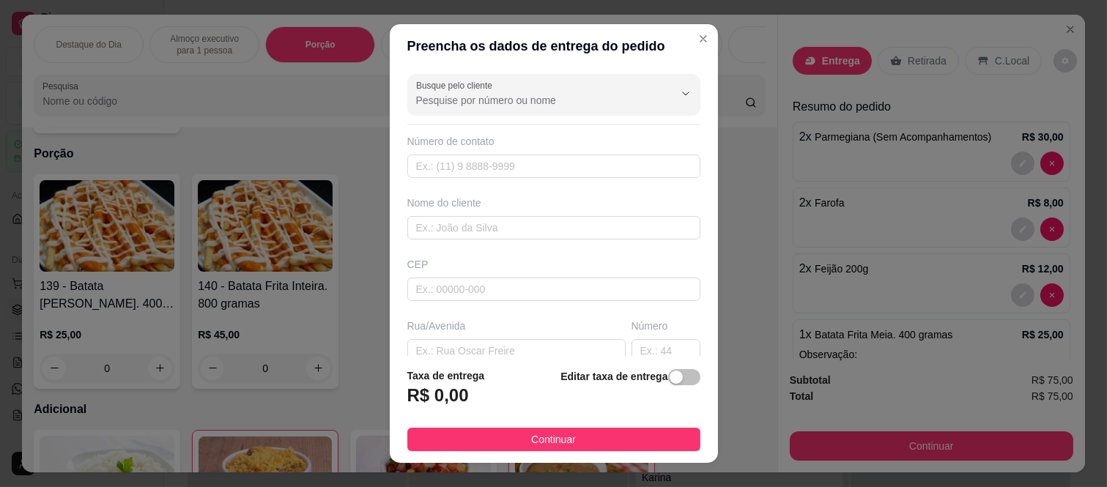
paste input "~[PERSON_NAME] E [PERSON_NAME] 🥰🩷"
type input "~[PERSON_NAME] E [PERSON_NAME] 🥰🩷"
click at [569, 314] on div "Busque pelo cliente ~[PERSON_NAME] E [PERSON_NAME] 🥰🩷 Número de contato Nome do…" at bounding box center [554, 212] width 328 height 288
click at [542, 107] on input "Busque pelo cliente" at bounding box center [533, 100] width 234 height 15
click at [507, 160] on input "text" at bounding box center [553, 166] width 293 height 23
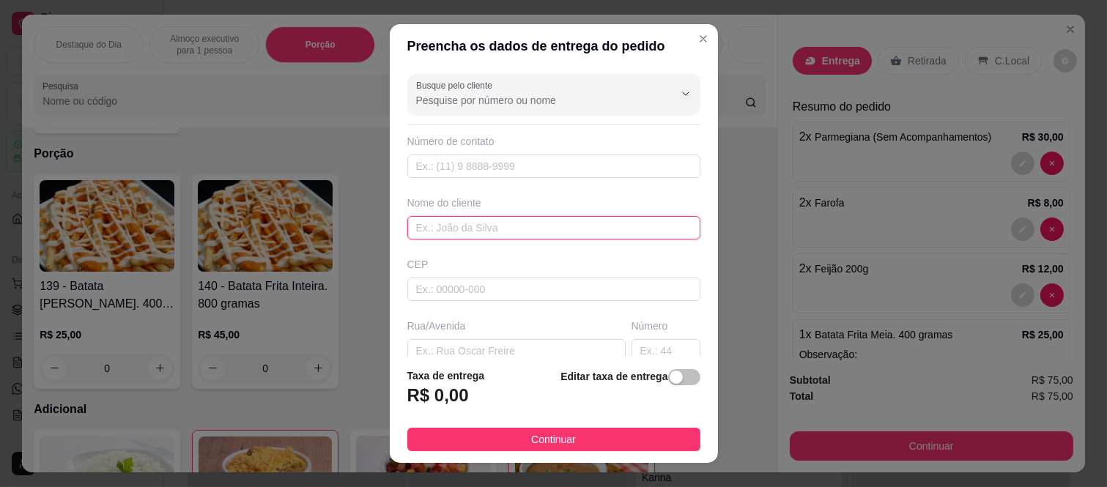
click at [509, 236] on input "text" at bounding box center [553, 227] width 293 height 23
paste input "~[PERSON_NAME] E [PERSON_NAME] 🥰🩷"
type input "Bruna E [PERSON_NAME]"
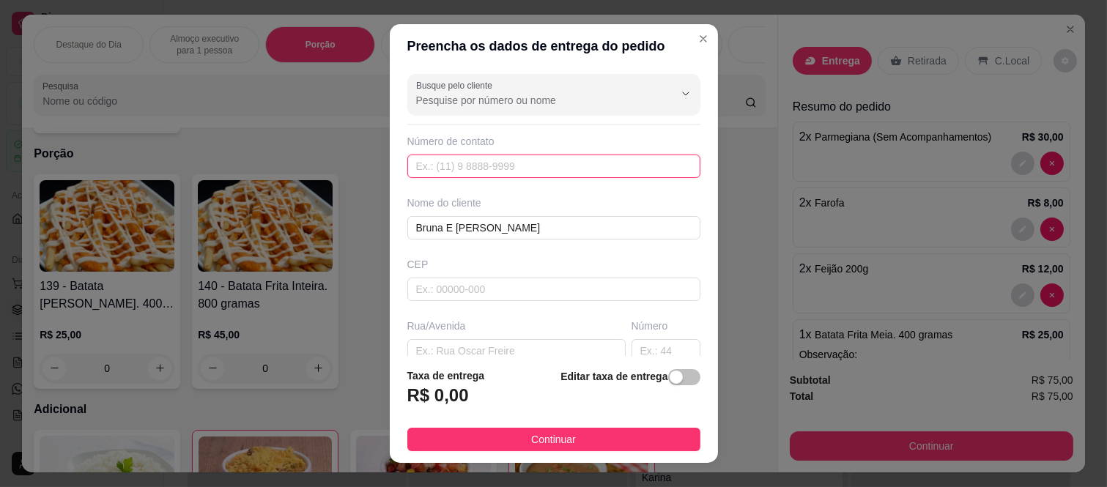
click at [464, 161] on input "text" at bounding box center [553, 166] width 293 height 23
paste input "[PHONE_NUMBER]"
type input "[PHONE_NUMBER]"
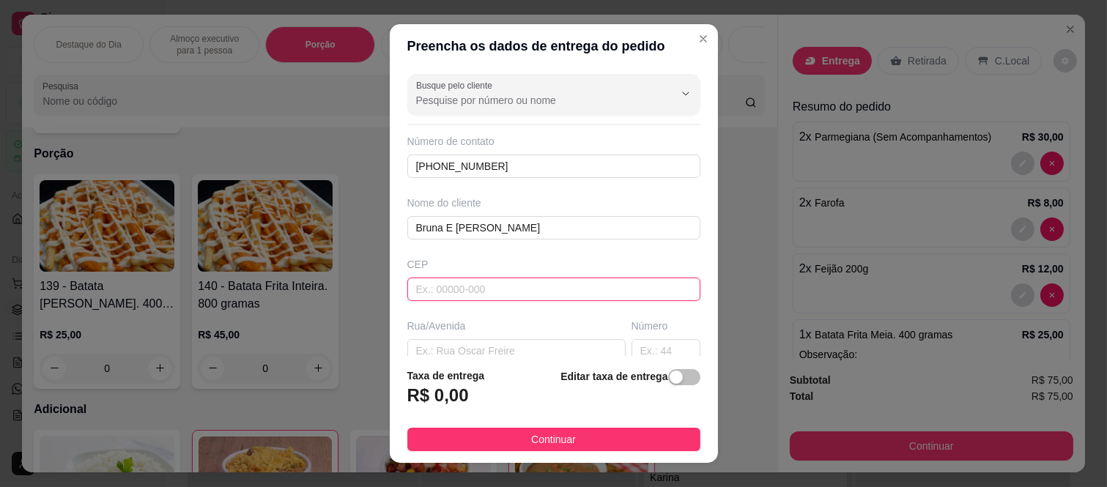
click at [494, 295] on input "text" at bounding box center [553, 289] width 293 height 23
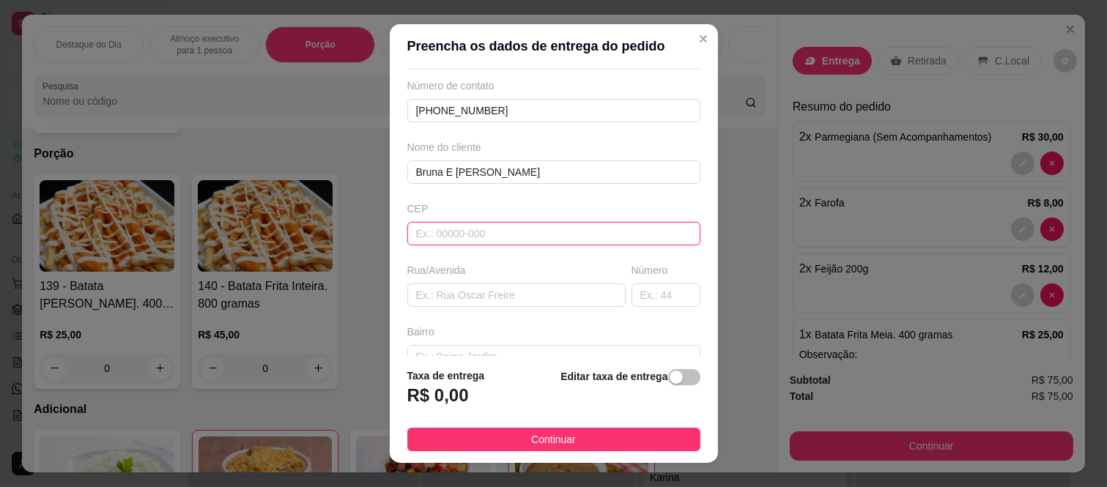
scroll to position [81, 0]
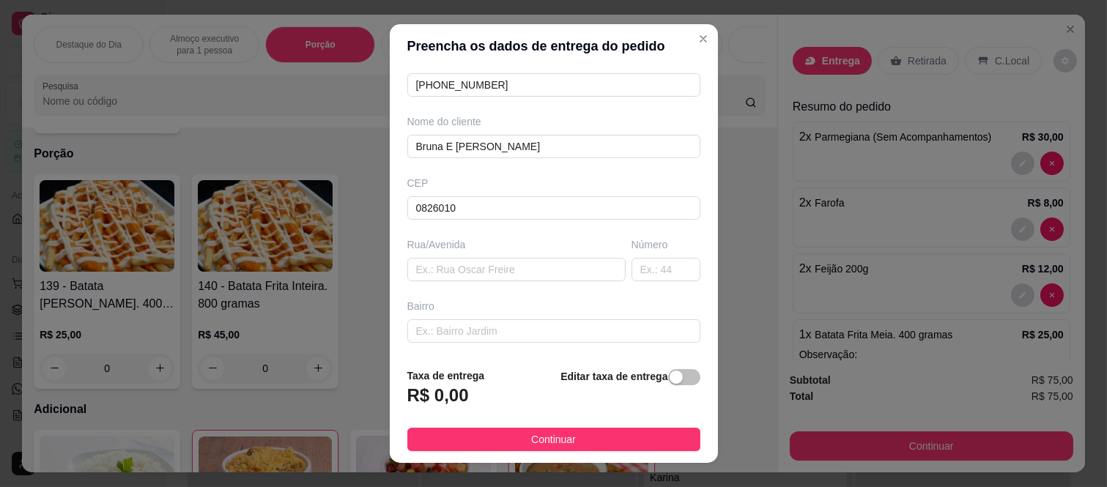
click at [480, 235] on div "Busque pelo cliente Número de contato [PHONE_NUMBER] Nome do cliente [PERSON_NA…" at bounding box center [554, 212] width 328 height 288
click at [503, 215] on input "0826010" at bounding box center [553, 207] width 293 height 23
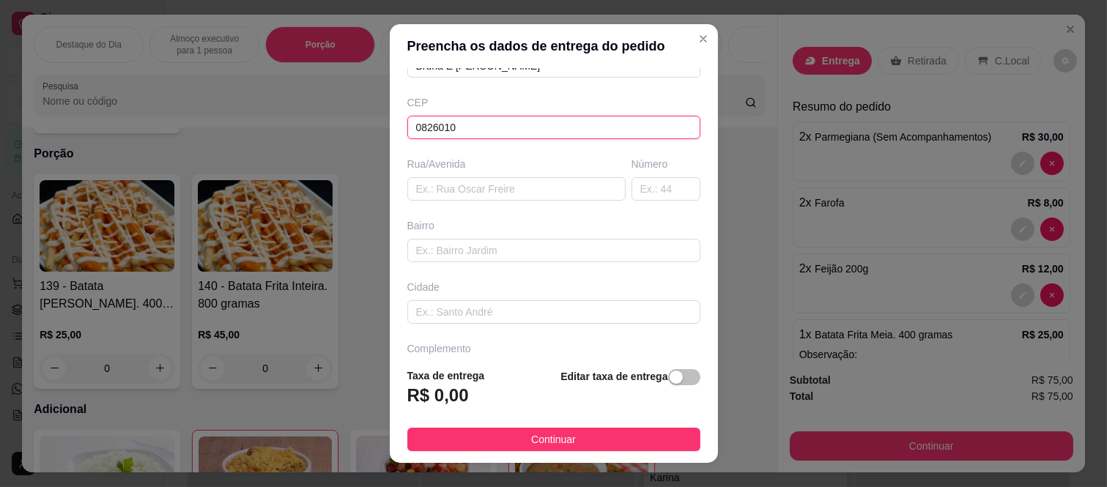
scroll to position [163, 0]
click at [502, 185] on input "text" at bounding box center [516, 188] width 218 height 23
click at [505, 125] on input "0826010" at bounding box center [553, 126] width 293 height 23
type input "08260140"
type input "Rua [PERSON_NAME]"
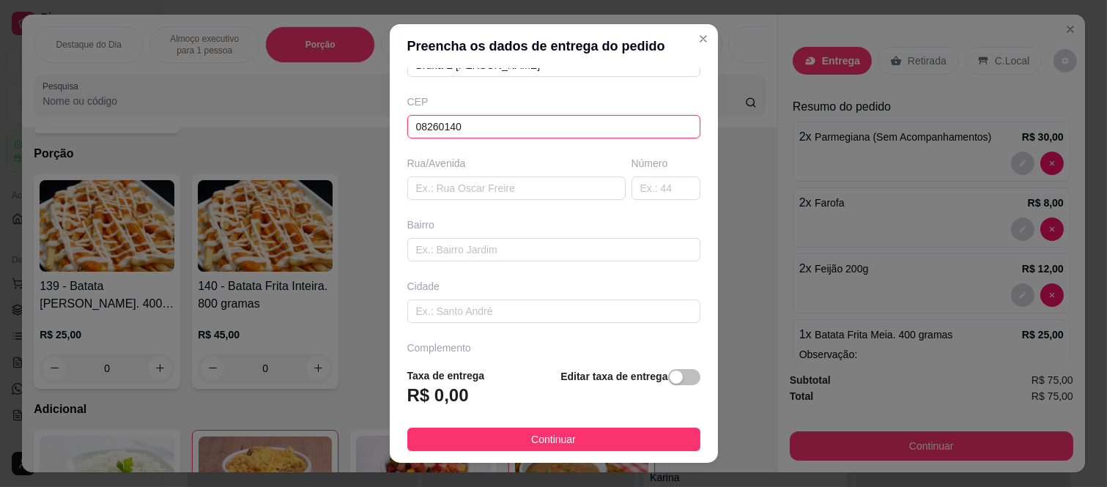
type input "[GEOGRAPHIC_DATA] ([GEOGRAPHIC_DATA])"
type input "[GEOGRAPHIC_DATA]"
type input "08260140"
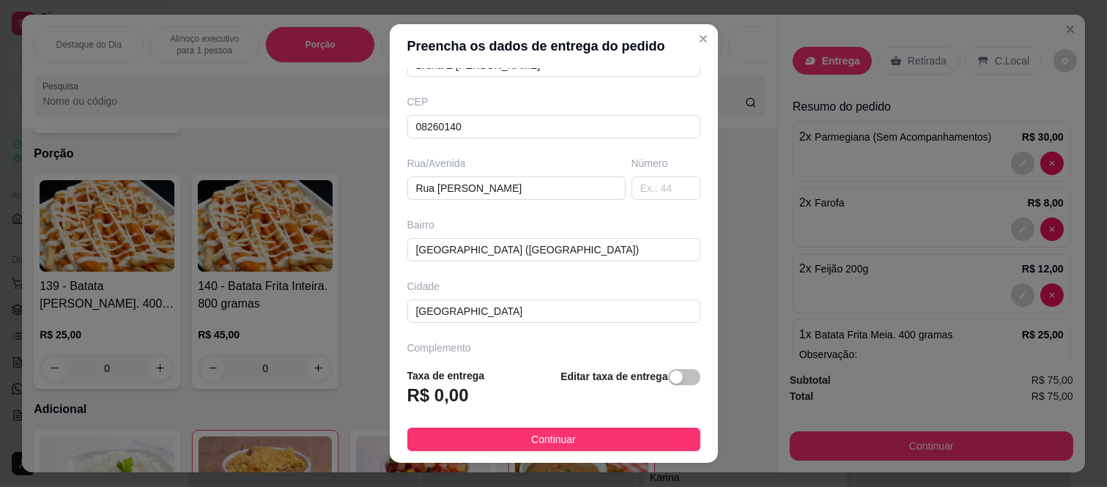
click at [630, 204] on div "Busque pelo cliente Número de contato [PHONE_NUMBER] Nome do cliente Bruna E [P…" at bounding box center [554, 212] width 328 height 288
click at [639, 196] on input "text" at bounding box center [665, 188] width 69 height 23
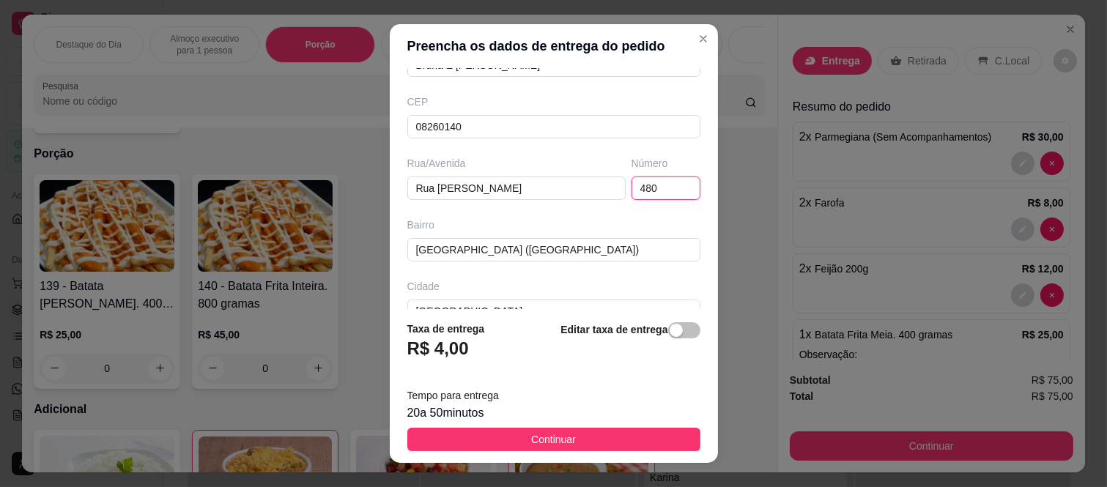
type input "480"
click at [612, 230] on div "Bairro" at bounding box center [553, 225] width 293 height 15
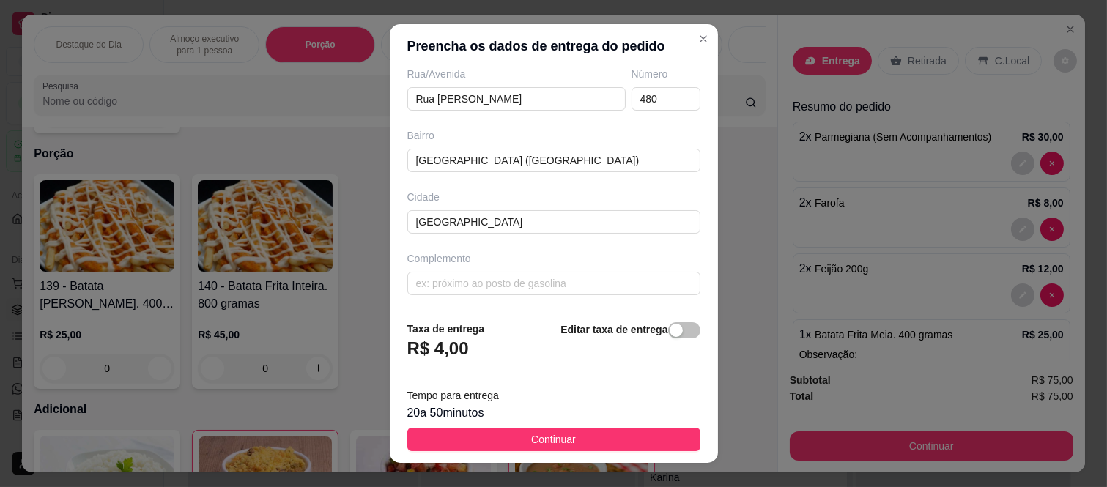
scroll to position [253, 0]
click at [472, 279] on input "text" at bounding box center [553, 282] width 293 height 23
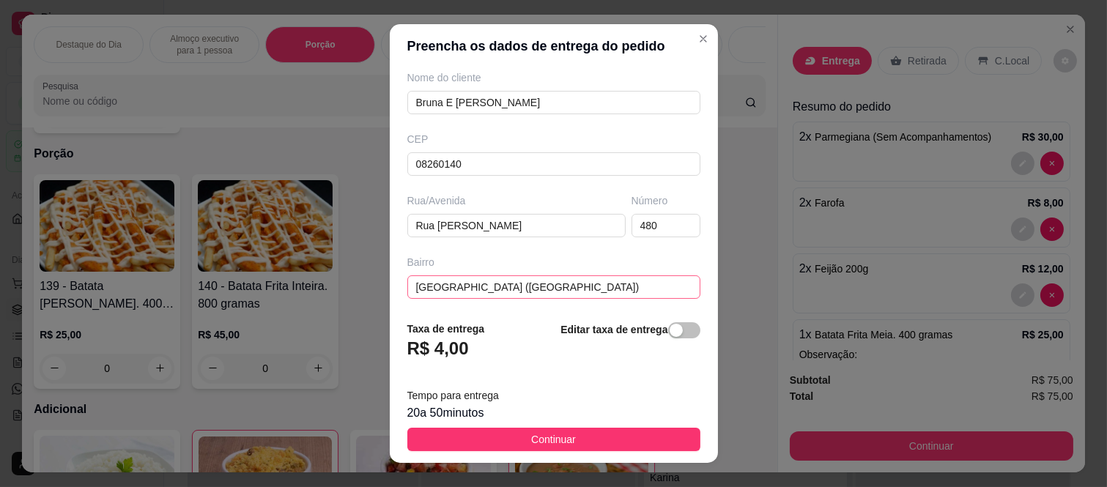
scroll to position [0, 0]
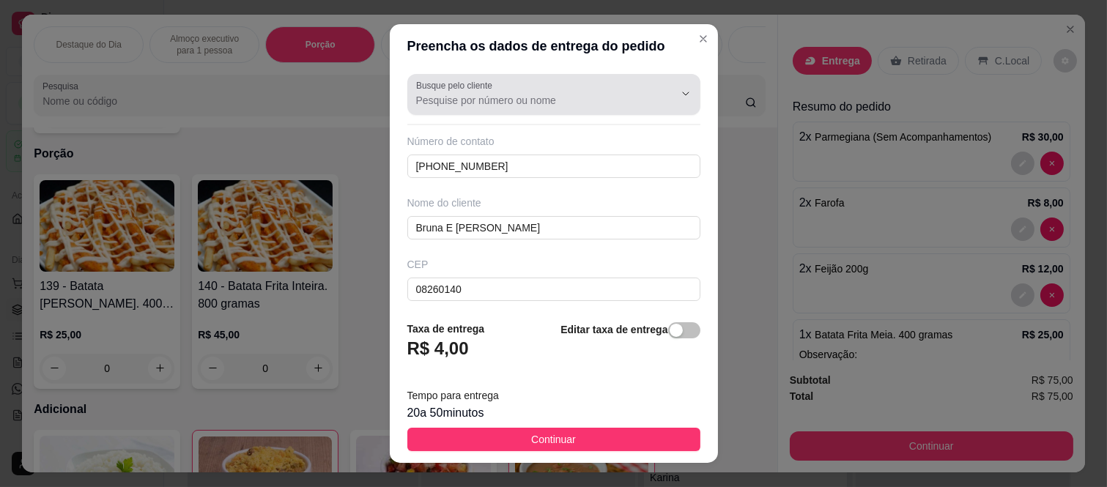
click at [535, 103] on input "Busque pelo cliente" at bounding box center [533, 100] width 234 height 15
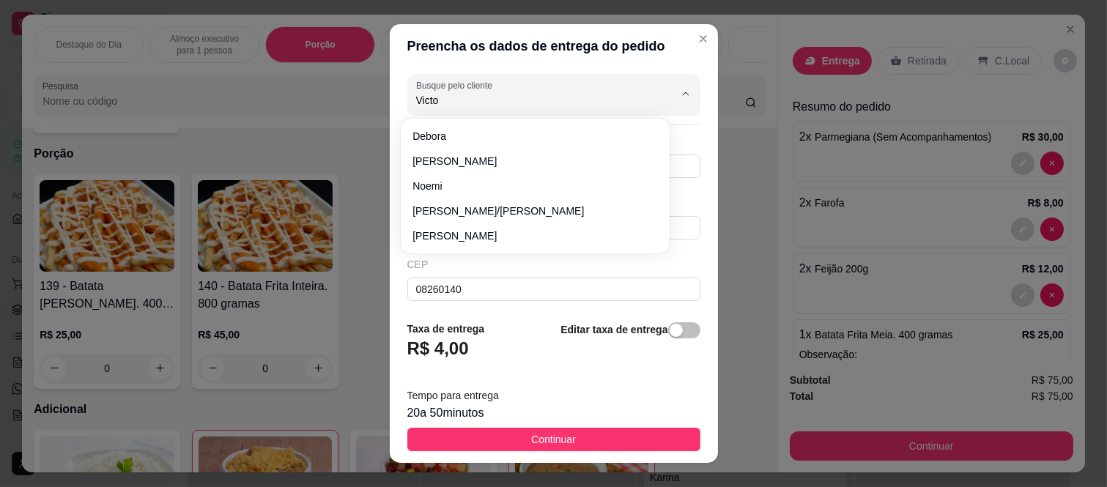
type input "Victor"
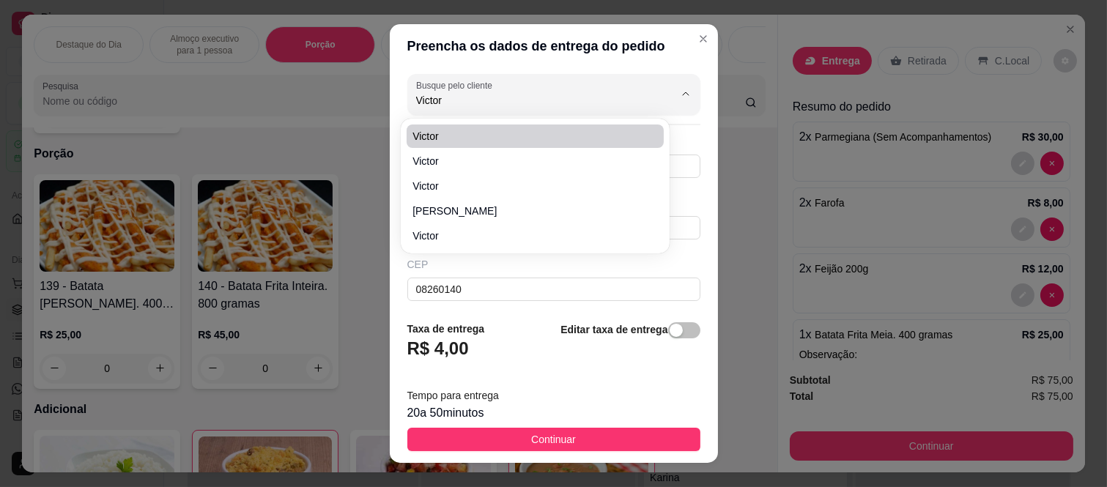
click at [537, 145] on li "Victor" at bounding box center [535, 136] width 257 height 23
type input "11978465397"
type input "Victor"
type input "[GEOGRAPHIC_DATA]"
type input "Condomínio Spazio [GEOGRAPHIC_DATA]"
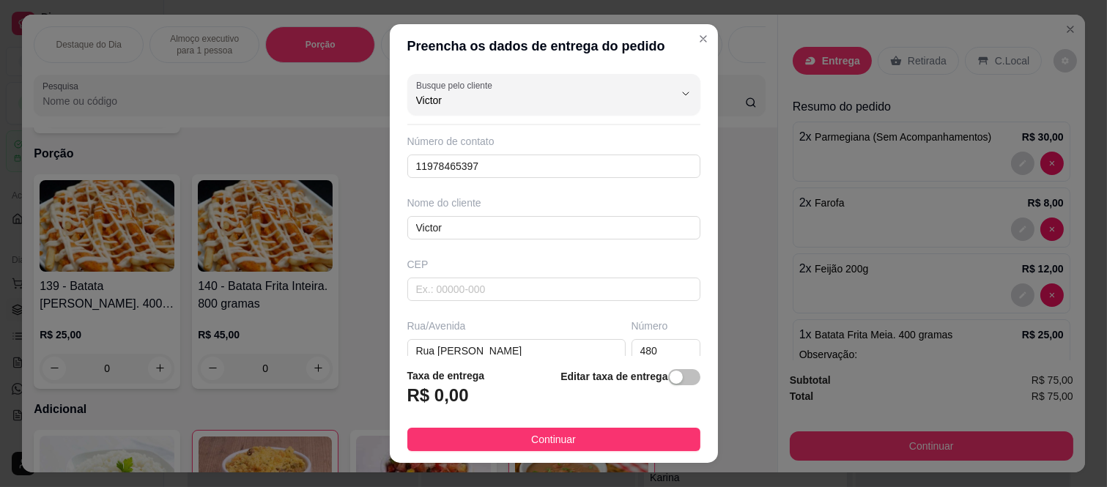
type input "Victor"
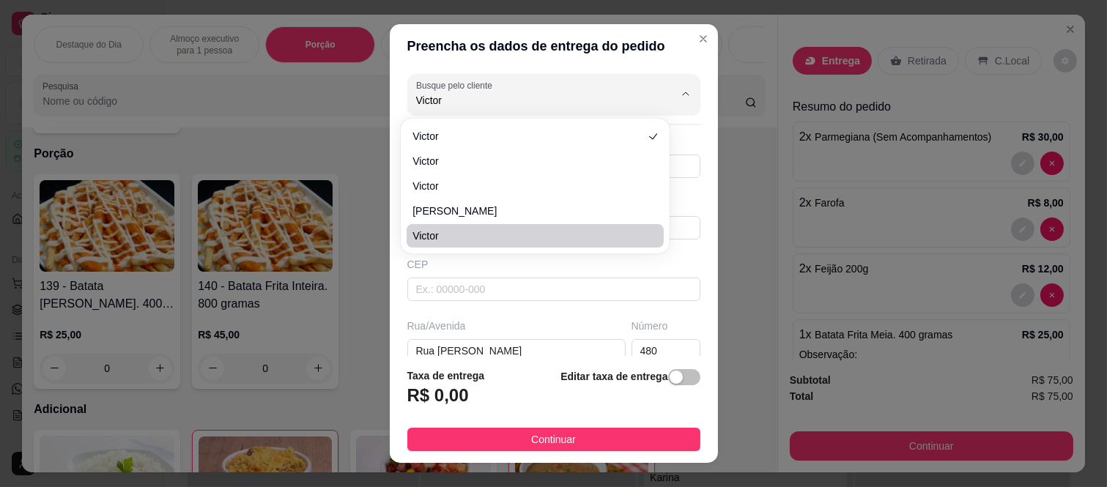
click at [750, 287] on div "Preencha os dados de entrega do pedido Busque pelo cliente Victor Número de con…" at bounding box center [553, 243] width 1107 height 487
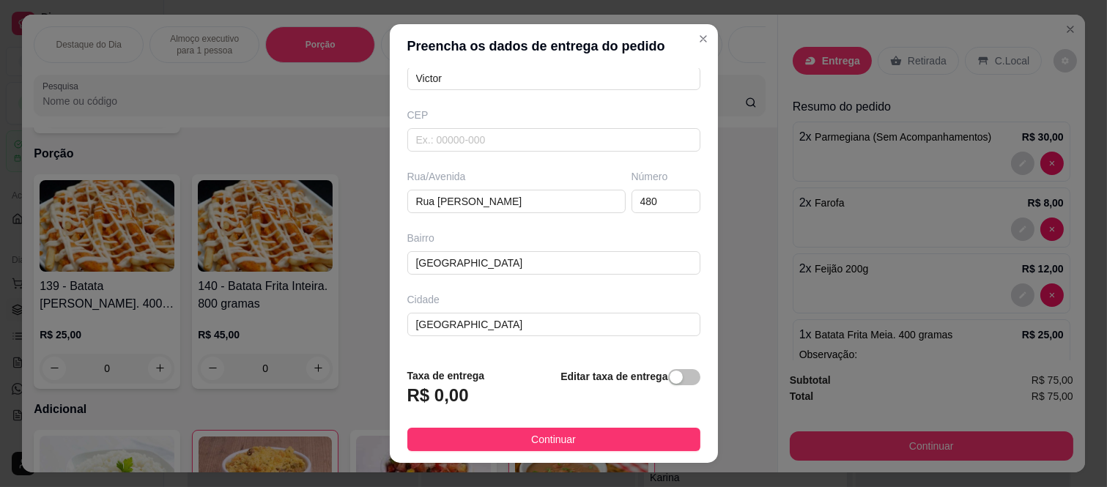
scroll to position [125, 0]
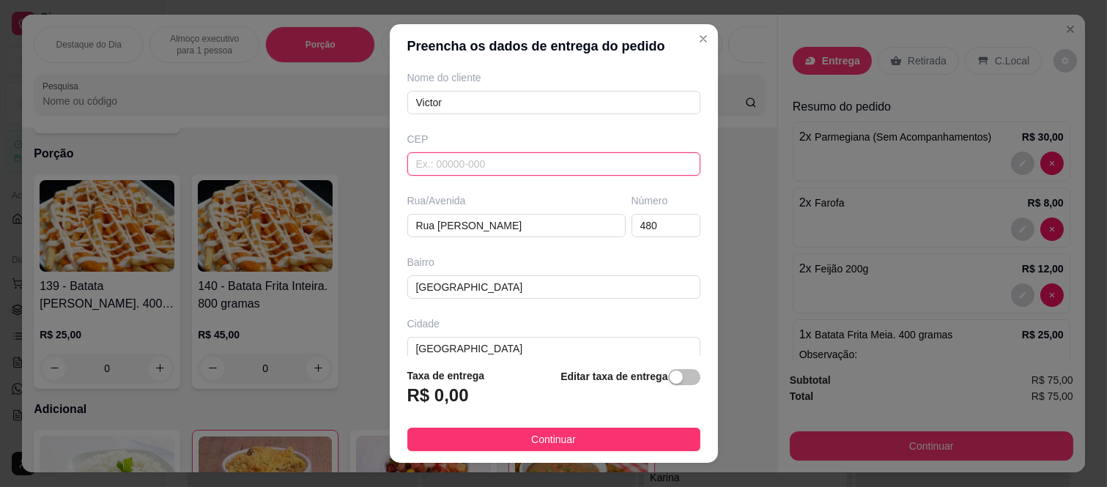
click at [485, 171] on input "text" at bounding box center [553, 163] width 293 height 23
type input "08260140"
type input "[GEOGRAPHIC_DATA] ([GEOGRAPHIC_DATA])"
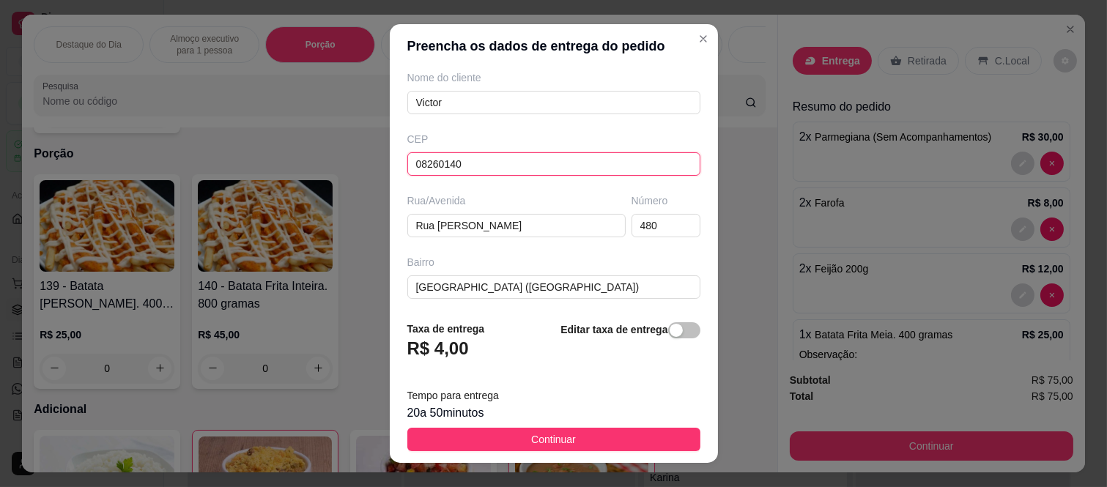
type input "08260140"
click at [562, 193] on div "Rua/Avenida" at bounding box center [516, 200] width 218 height 15
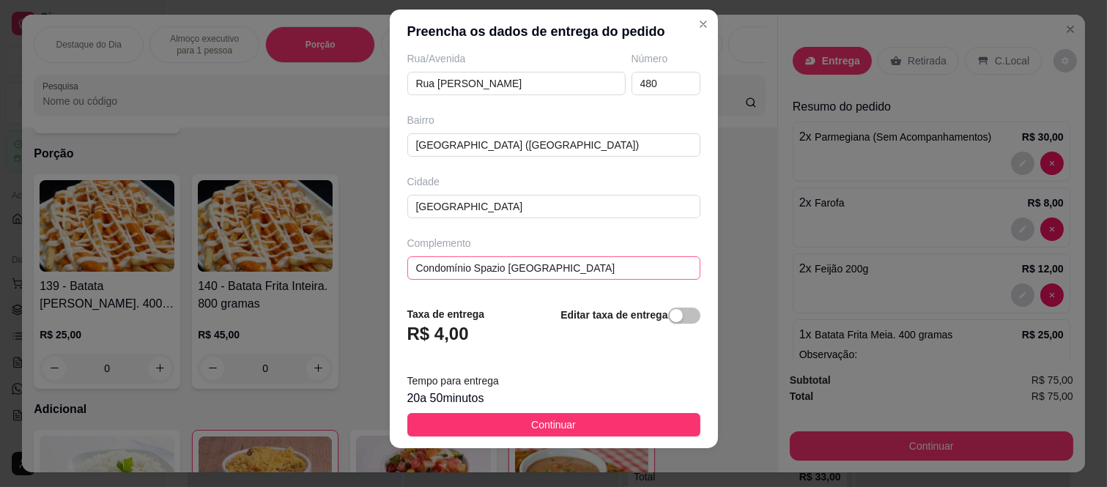
scroll to position [23, 0]
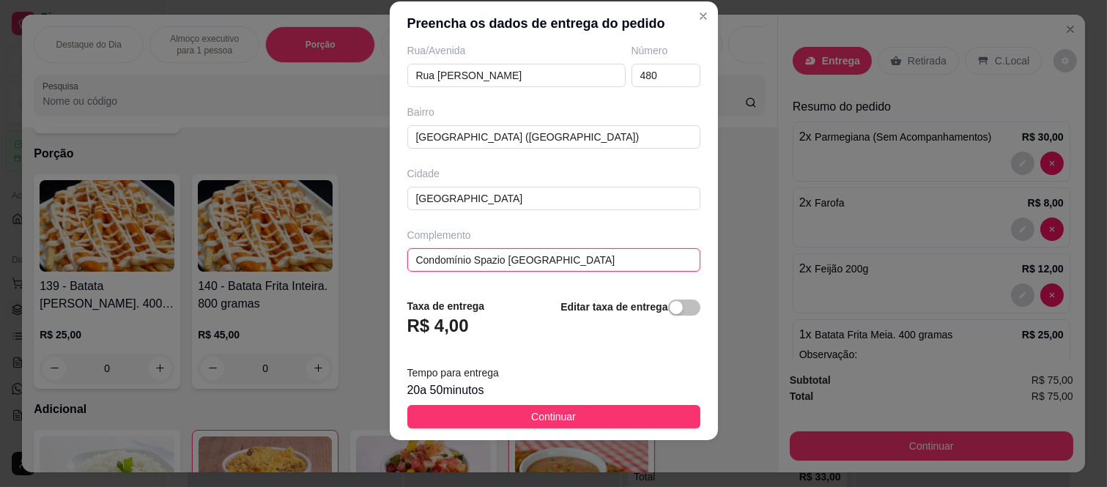
click at [582, 259] on input "Condomínio Spazio [GEOGRAPHIC_DATA]" at bounding box center [553, 259] width 293 height 23
click at [407, 249] on input "Condomínio Spazio [GEOGRAPHIC_DATA]" at bounding box center [553, 259] width 293 height 23
drag, startPoint x: 563, startPoint y: 251, endPoint x: 261, endPoint y: 227, distance: 302.8
click at [261, 227] on div "Preencha os dados de entrega do pedido Busque pelo cliente Victor Número de con…" at bounding box center [553, 243] width 1107 height 487
paste input "Bloco 2 apt 205"
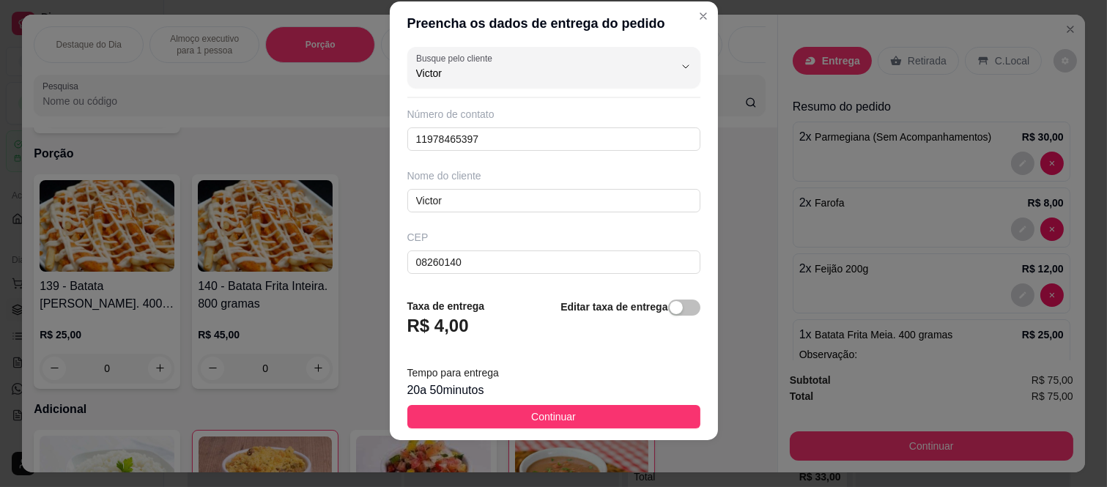
scroll to position [0, 0]
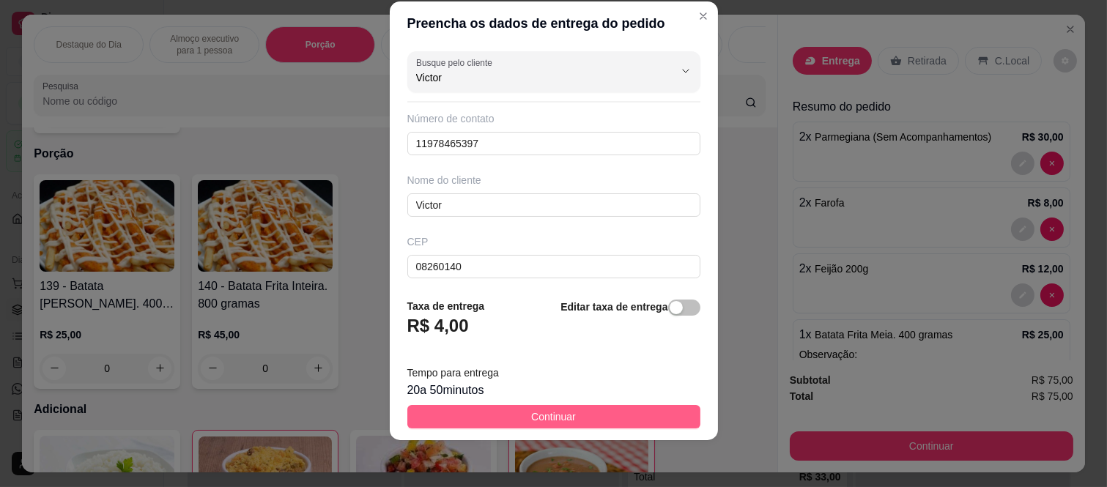
type input "Bloco 2 apt 205"
click at [603, 421] on button "Continuar" at bounding box center [553, 416] width 293 height 23
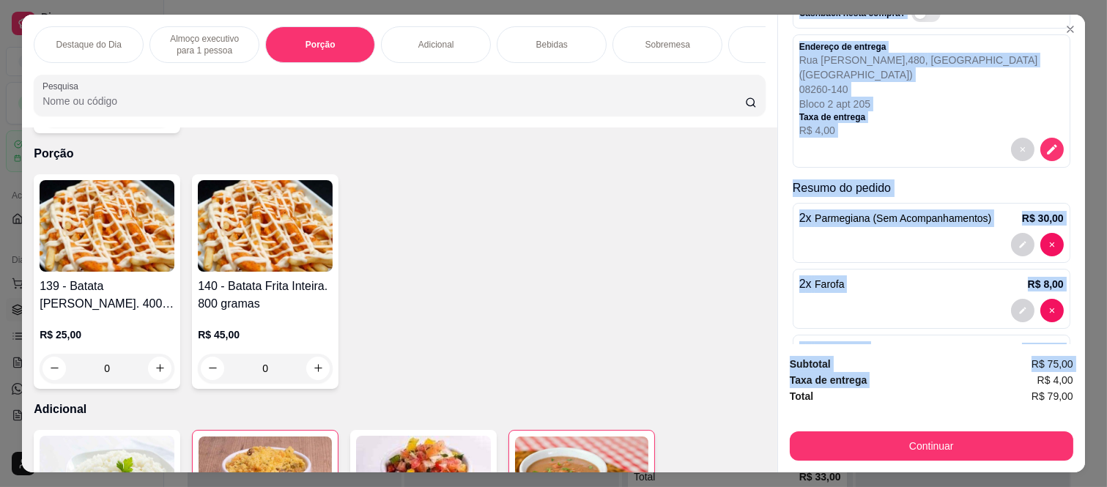
scroll to position [275, 0]
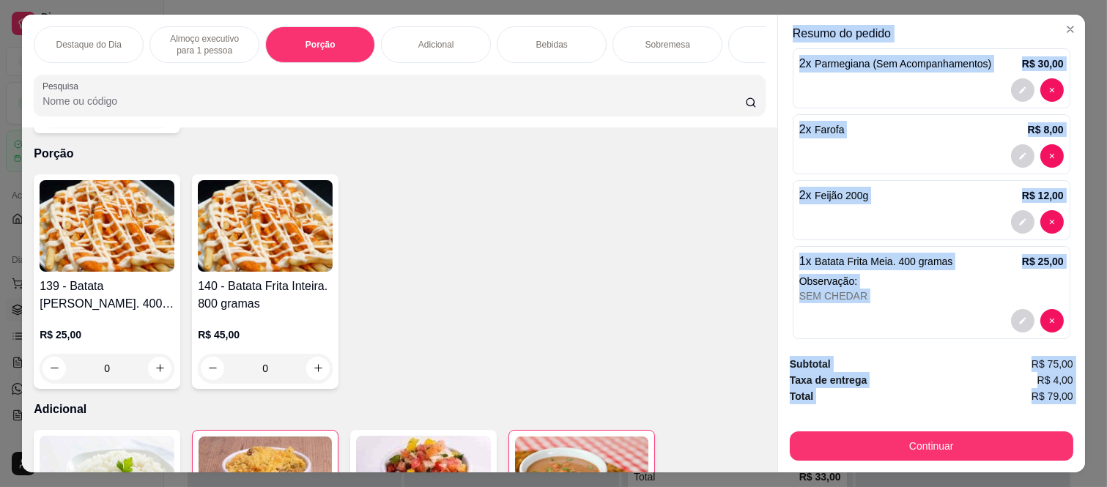
drag, startPoint x: 795, startPoint y: 94, endPoint x: 1018, endPoint y: 412, distance: 389.2
click at [1018, 412] on div "Entrega Retirada C.Local Cliente [PERSON_NAME] - [PHONE_NUMBER] Cashback nesta …" at bounding box center [931, 244] width 308 height 458
copy div "Cliente [PERSON_NAME] - [PHONE_NUMBER] Cashback nesta compra? Endereço de entre…"
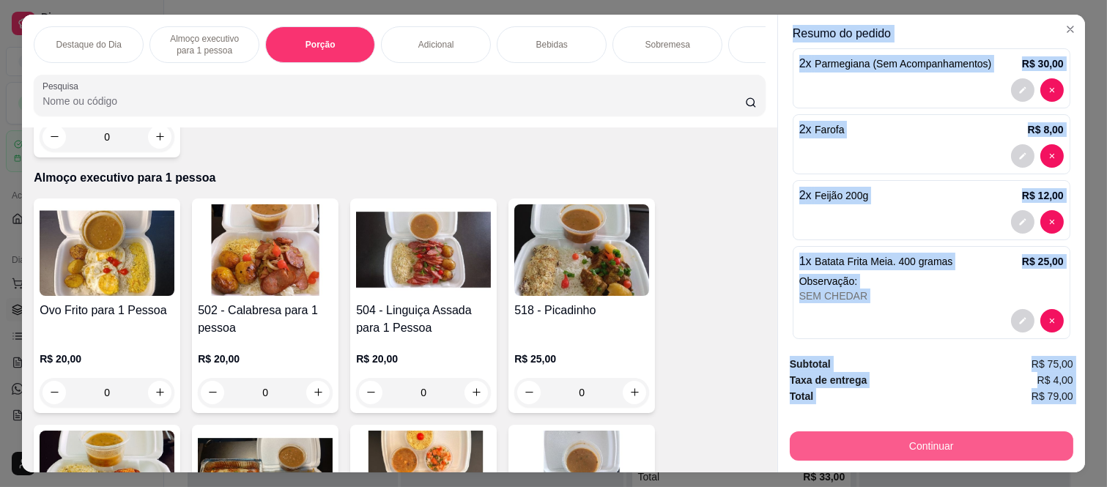
click at [899, 449] on button "Continuar" at bounding box center [931, 445] width 283 height 29
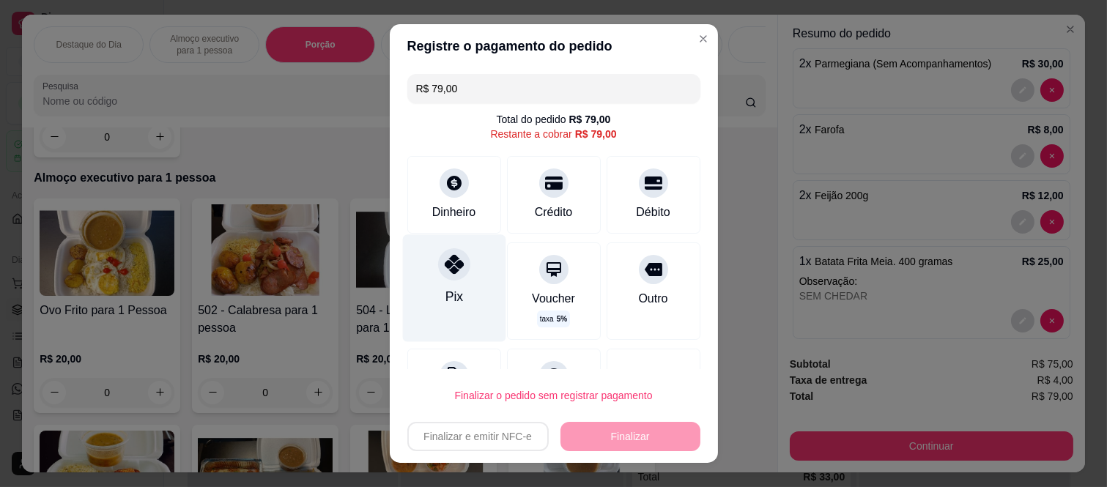
click at [445, 291] on div "Pix" at bounding box center [454, 296] width 18 height 19
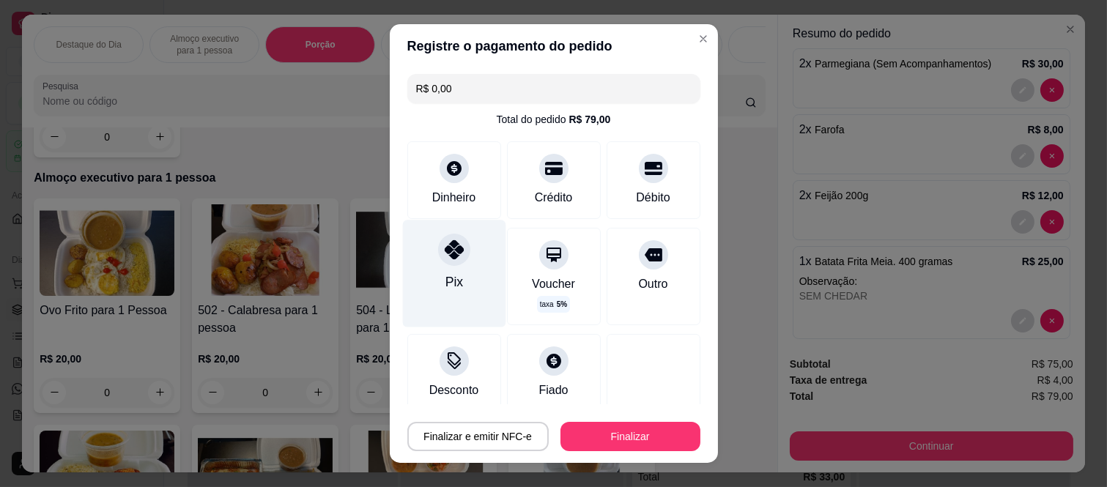
type input "R$ 0,00"
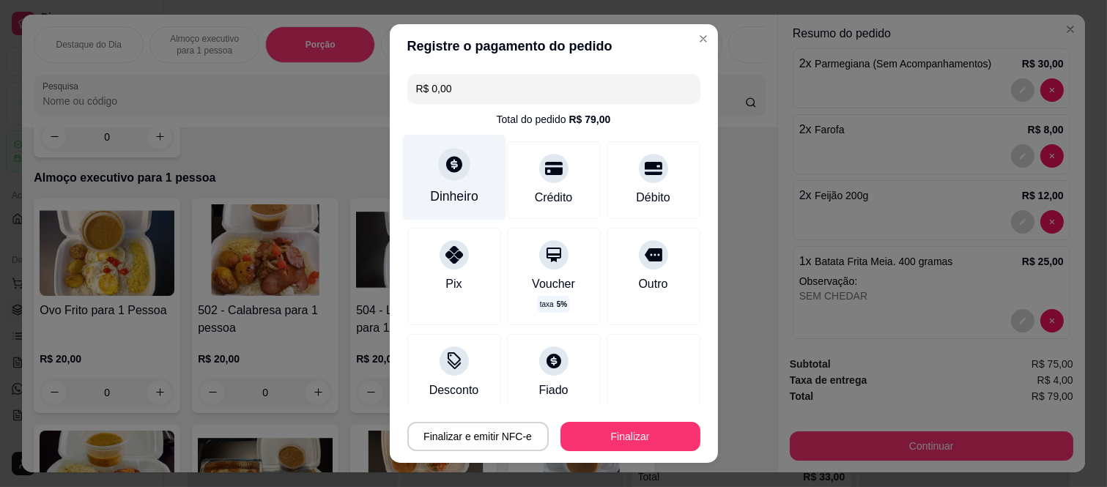
click at [426, 157] on div "Dinheiro" at bounding box center [453, 178] width 103 height 86
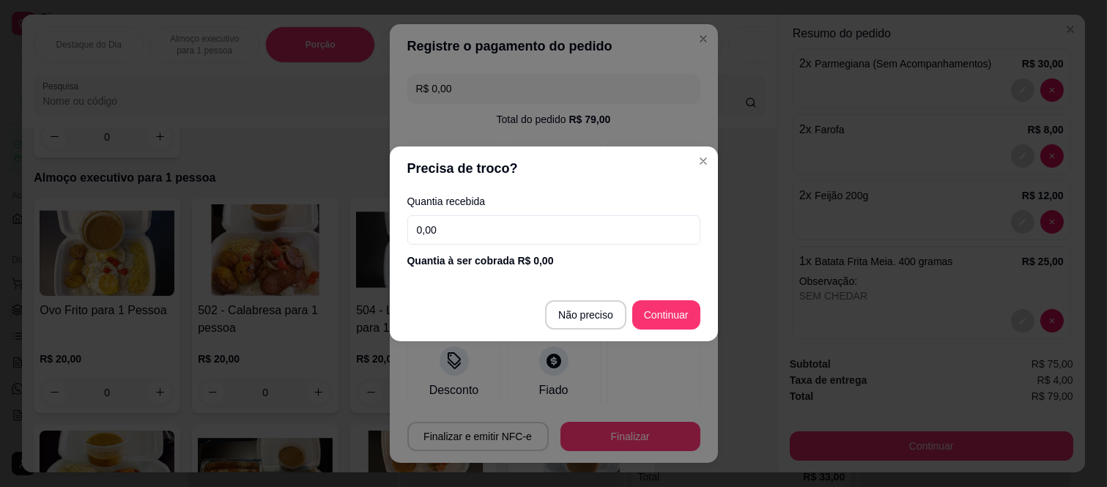
click at [503, 237] on input "0,00" at bounding box center [553, 229] width 293 height 29
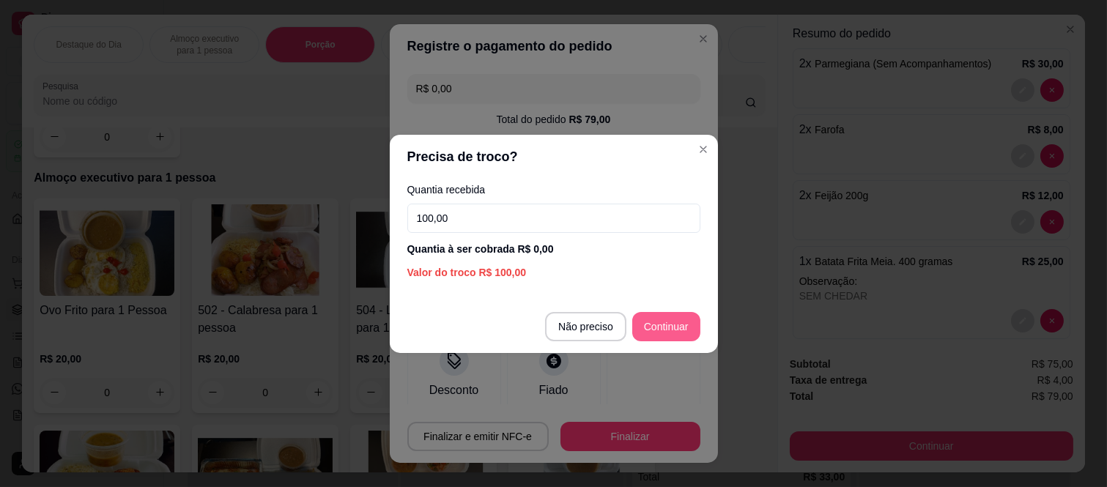
type input "100,00"
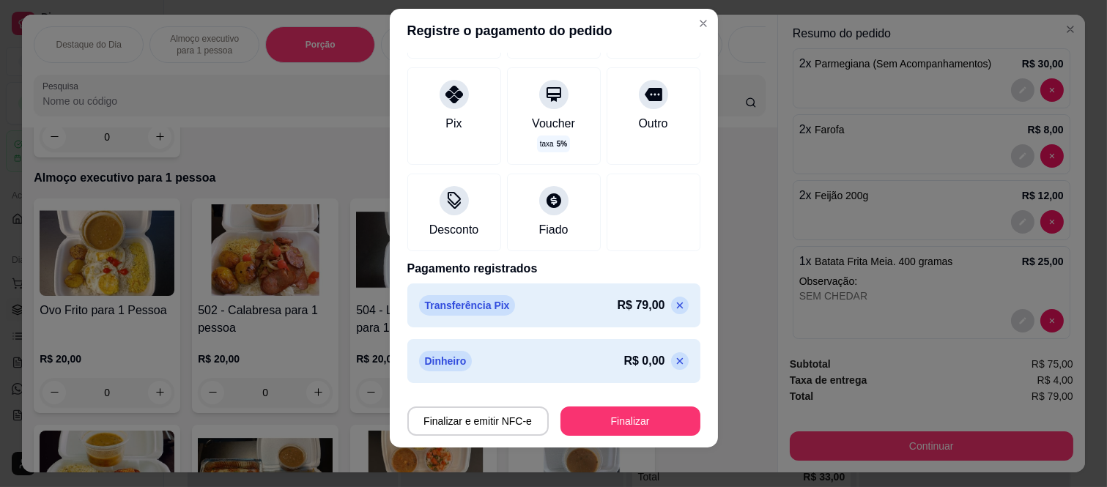
scroll to position [23, 0]
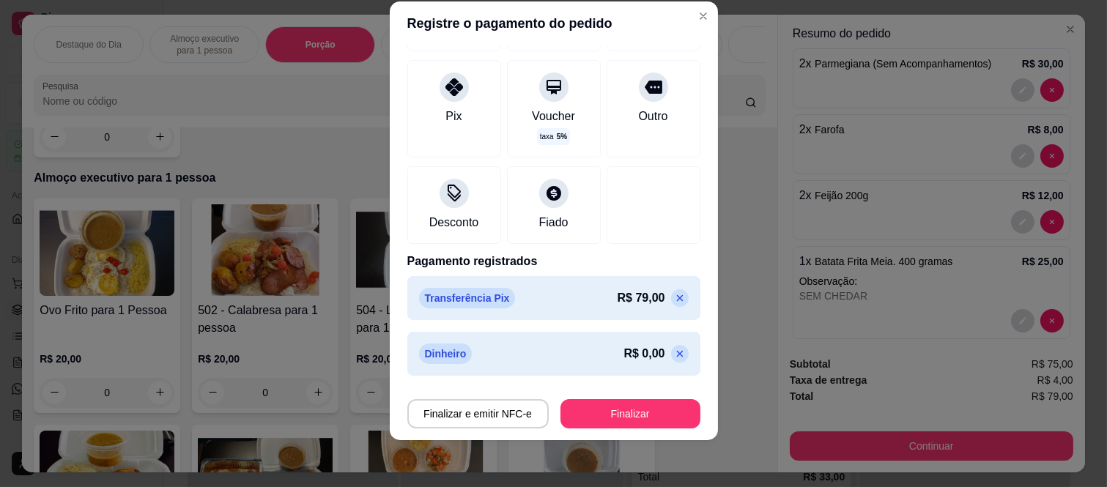
click at [674, 294] on icon at bounding box center [680, 298] width 12 height 12
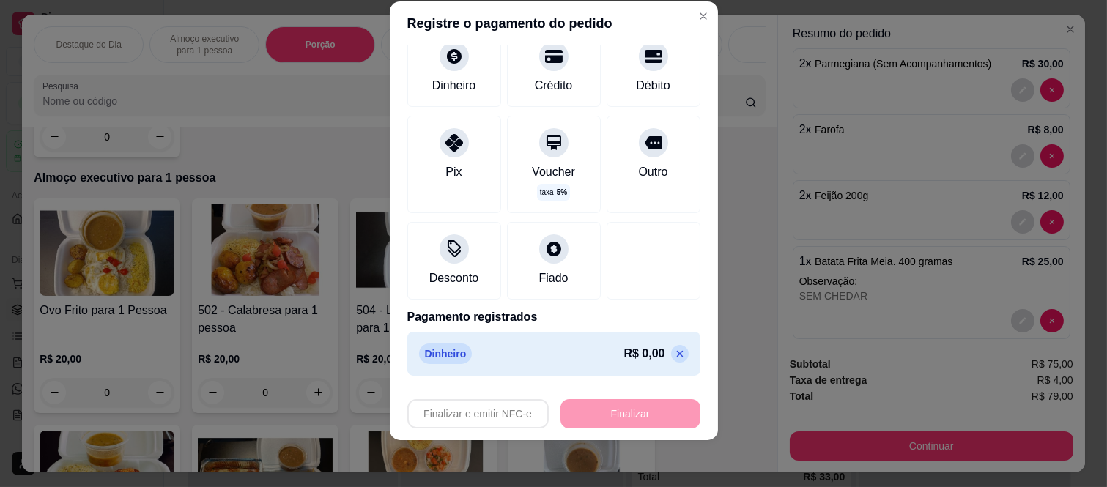
scroll to position [104, 0]
click at [623, 359] on p "R$ 0,00" at bounding box center [643, 354] width 41 height 18
click at [676, 355] on icon at bounding box center [679, 354] width 7 height 7
type input "R$ 0,00"
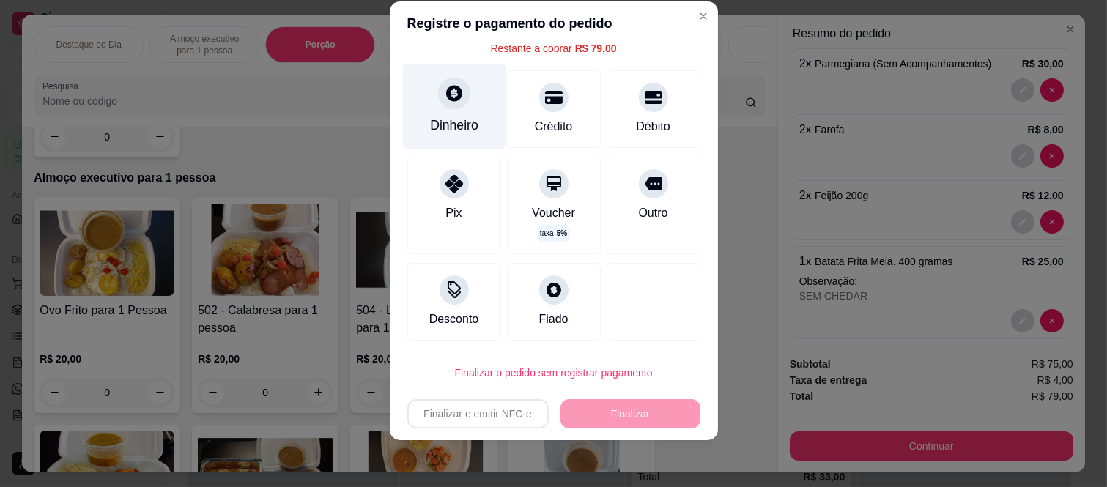
click at [445, 120] on div "Dinheiro" at bounding box center [454, 125] width 48 height 19
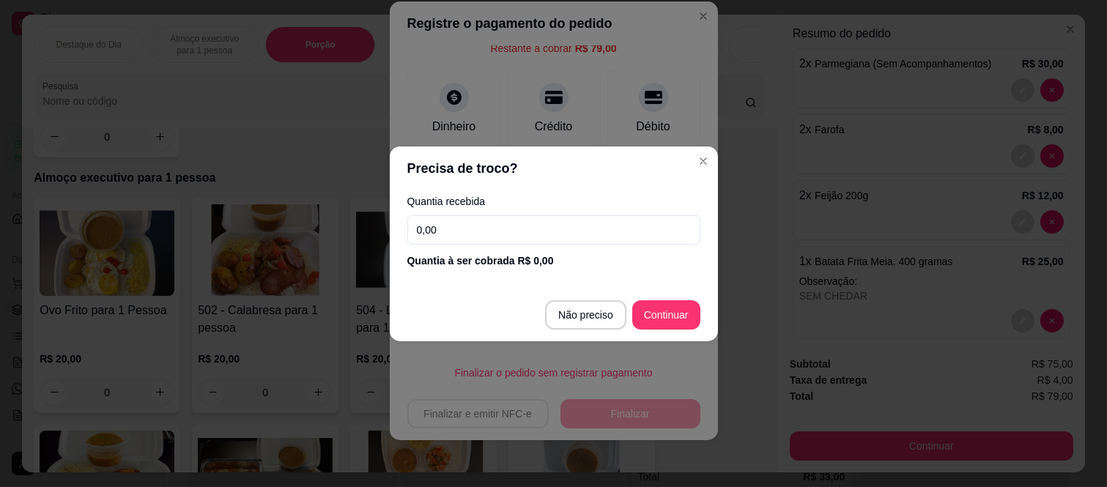
click at [538, 259] on div "Quantia à ser cobrada R$ 0,00" at bounding box center [553, 260] width 293 height 15
click at [552, 259] on div "Quantia à ser cobrada R$ 0,00" at bounding box center [553, 260] width 293 height 15
click at [549, 259] on div "Quantia à ser cobrada R$ 0,00" at bounding box center [553, 260] width 293 height 15
click at [493, 234] on input "0,00" at bounding box center [553, 229] width 293 height 29
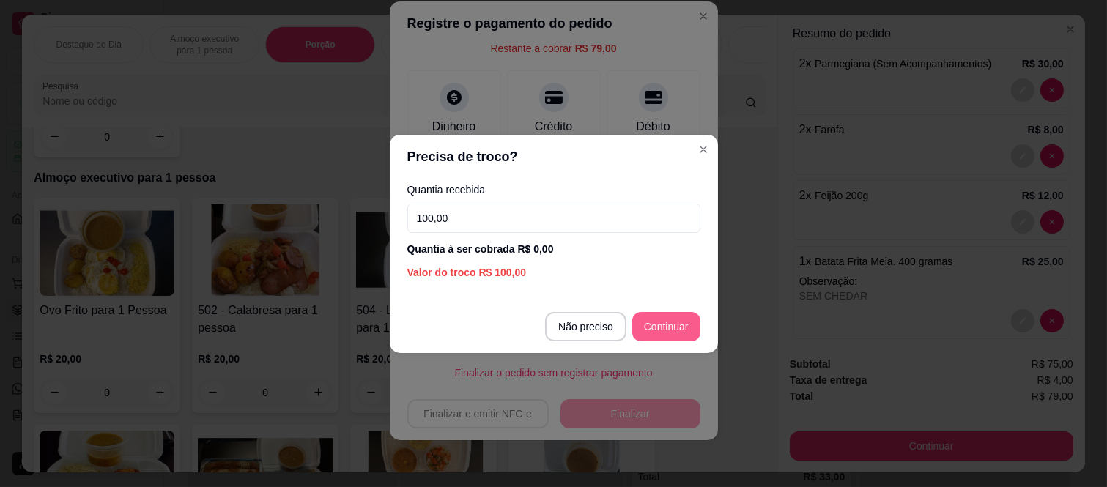
type input "100,00"
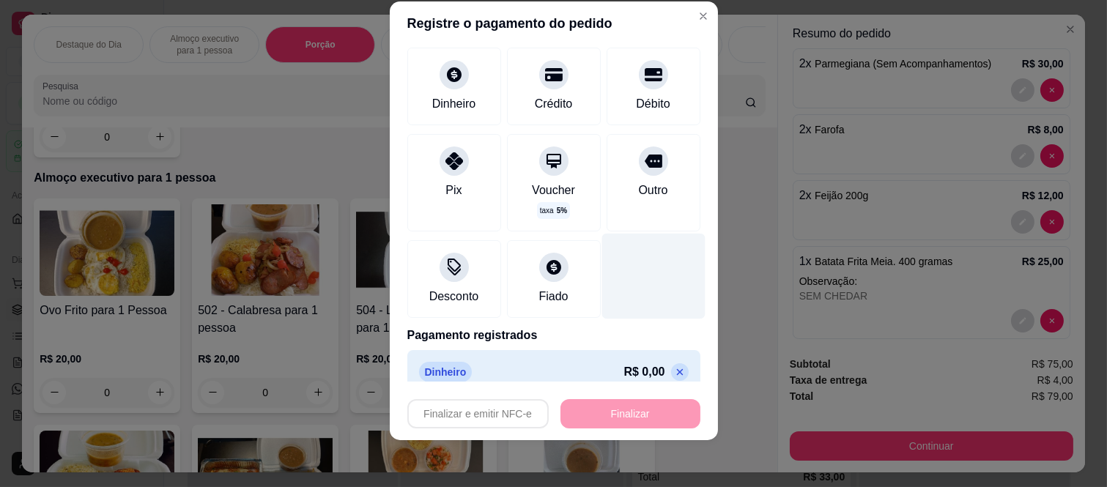
scroll to position [104, 0]
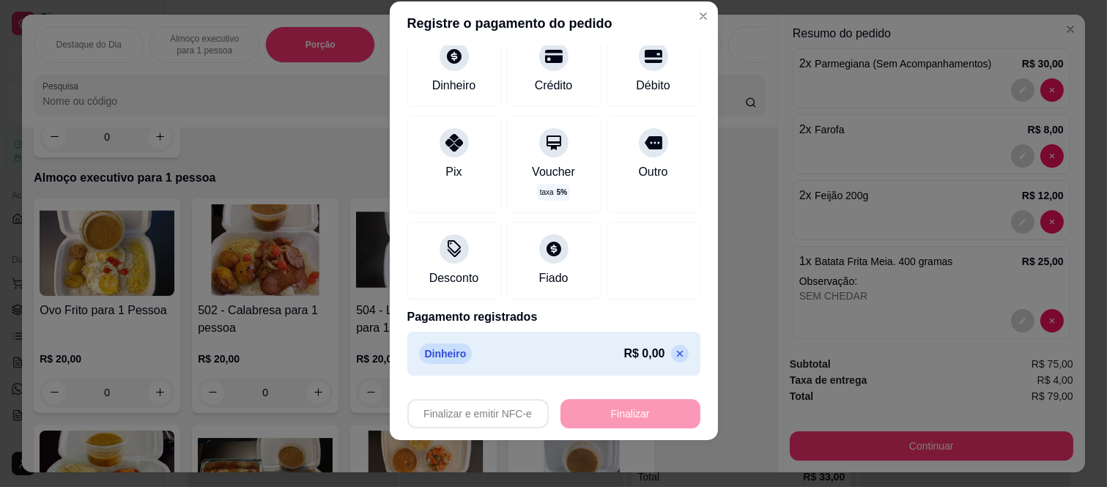
click at [620, 410] on div "Finalizar e emitir NFC-e Finalizar" at bounding box center [553, 413] width 293 height 29
click at [655, 360] on div "R$ 0,00" at bounding box center [655, 354] width 64 height 18
click at [674, 357] on icon at bounding box center [680, 354] width 12 height 12
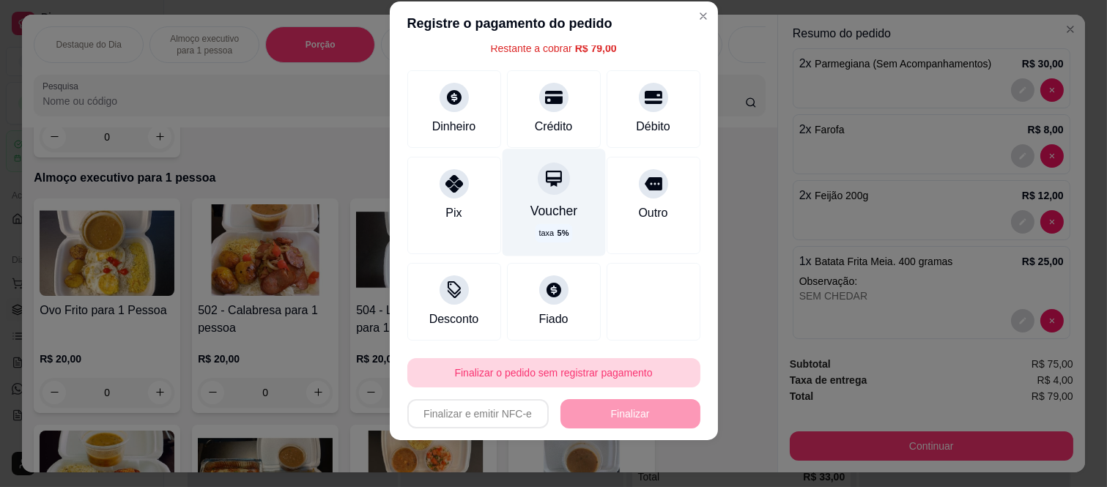
scroll to position [63, 0]
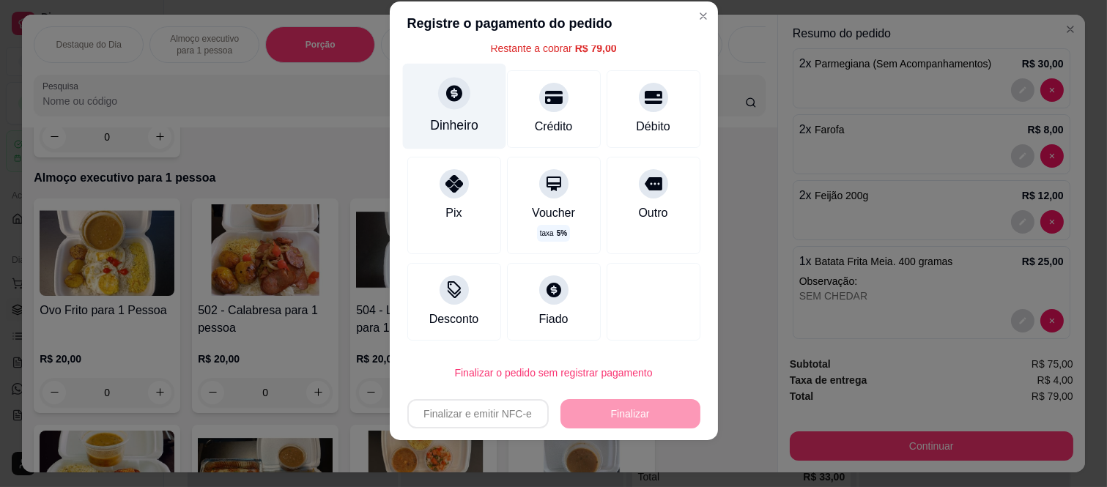
click at [445, 111] on div "Dinheiro" at bounding box center [453, 107] width 103 height 86
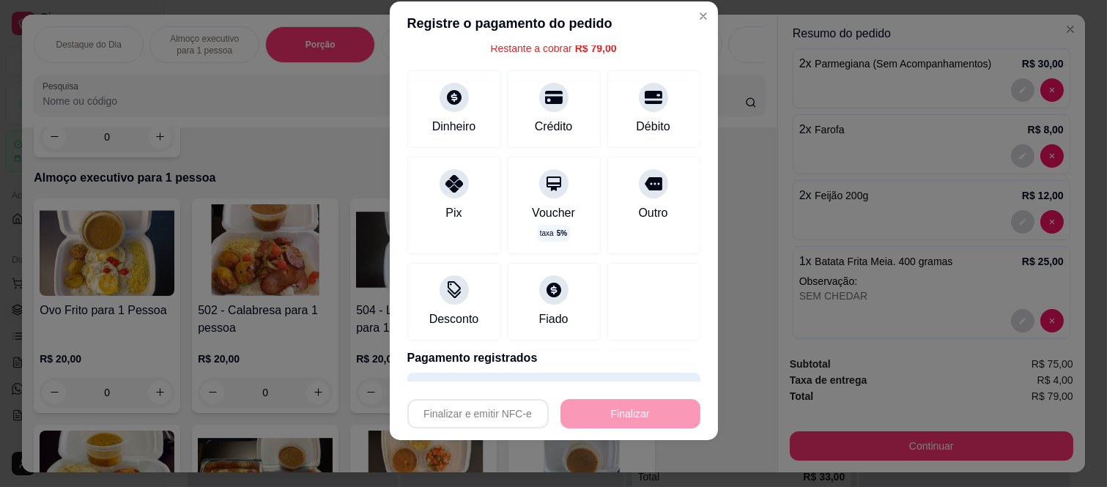
click at [614, 408] on div "Finalizar e emitir NFC-e Finalizar" at bounding box center [553, 413] width 293 height 29
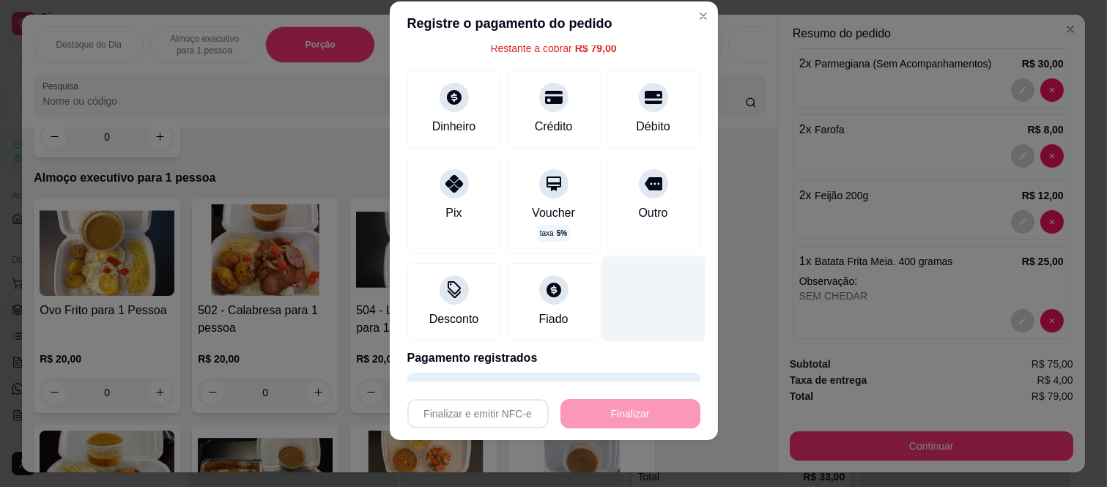
scroll to position [104, 0]
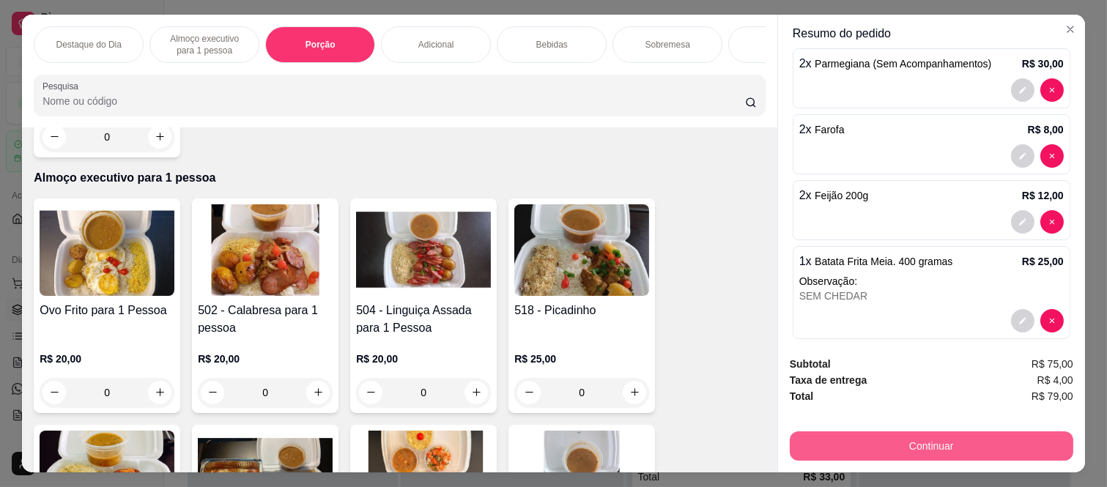
click at [896, 440] on button "Continuar" at bounding box center [931, 445] width 283 height 29
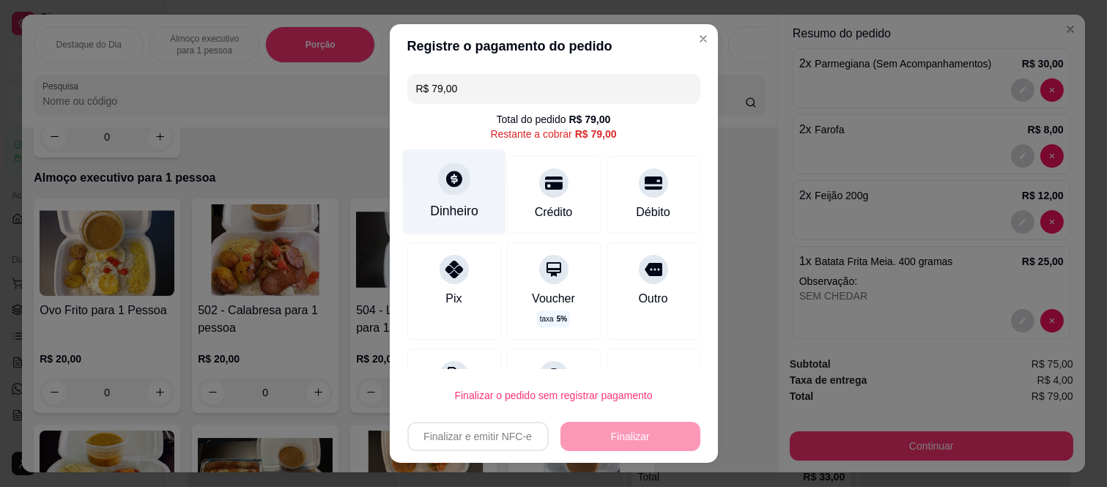
click at [445, 176] on icon at bounding box center [453, 178] width 19 height 19
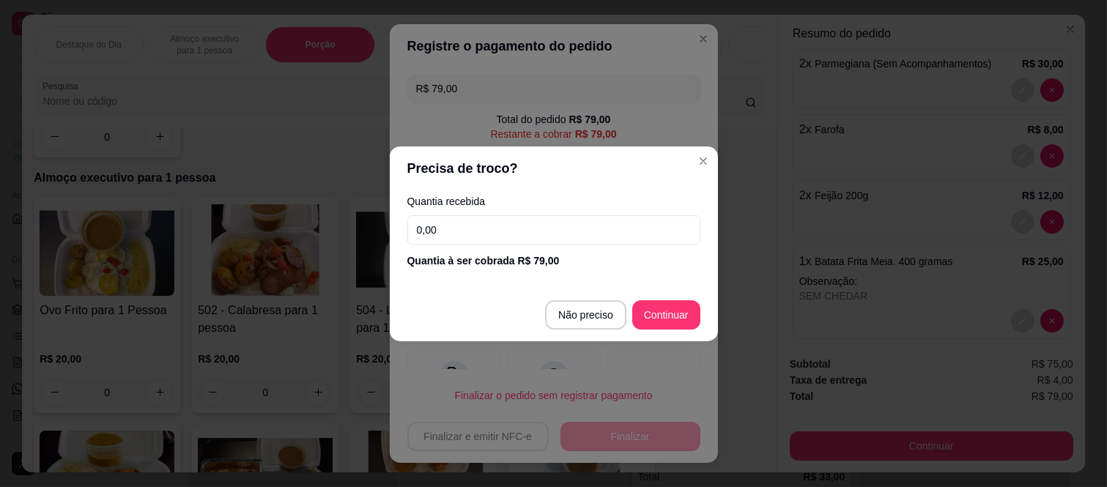
click at [661, 231] on input "0,00" at bounding box center [553, 229] width 293 height 29
type input "R$ 0,00"
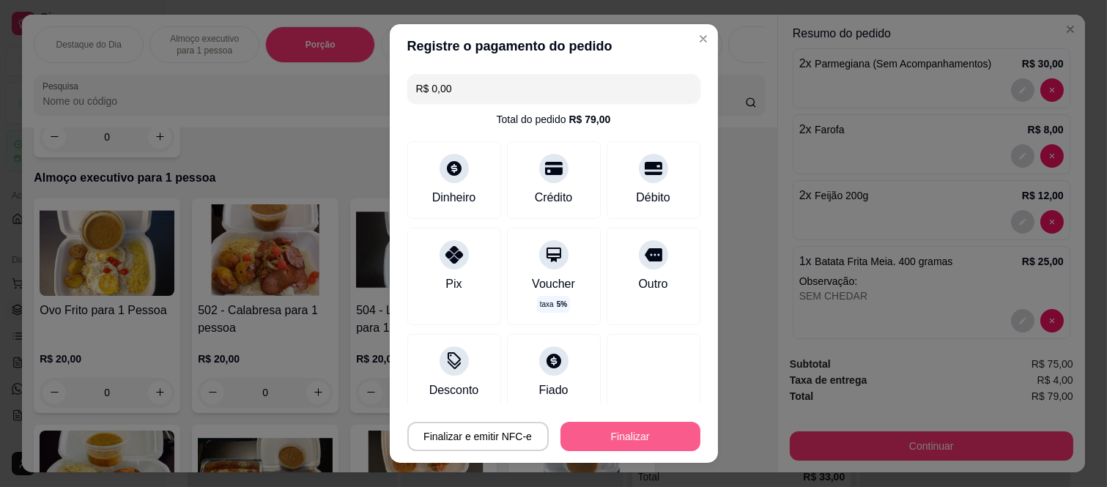
click at [594, 434] on button "Finalizar" at bounding box center [630, 436] width 140 height 29
type input "0"
type input "-R$ 79,00"
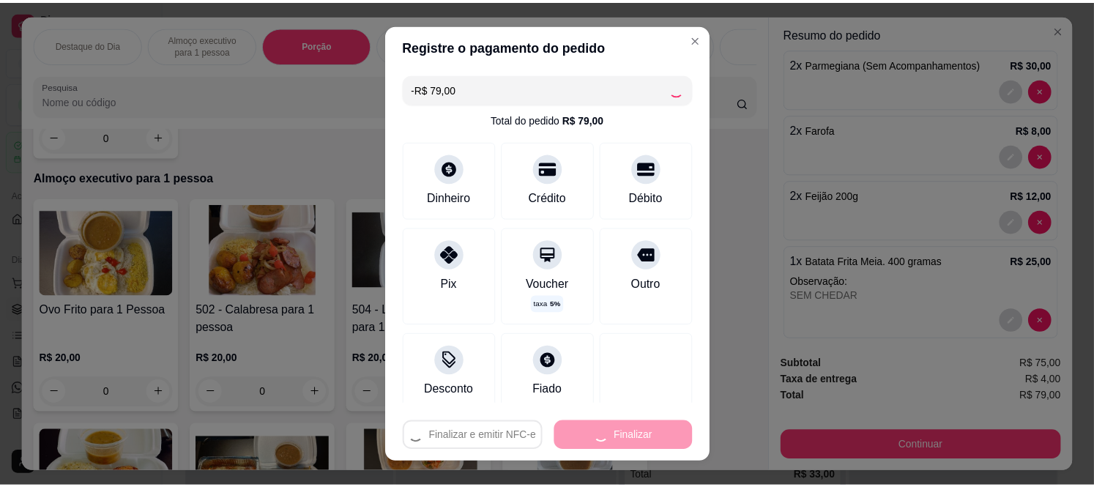
scroll to position [0, 0]
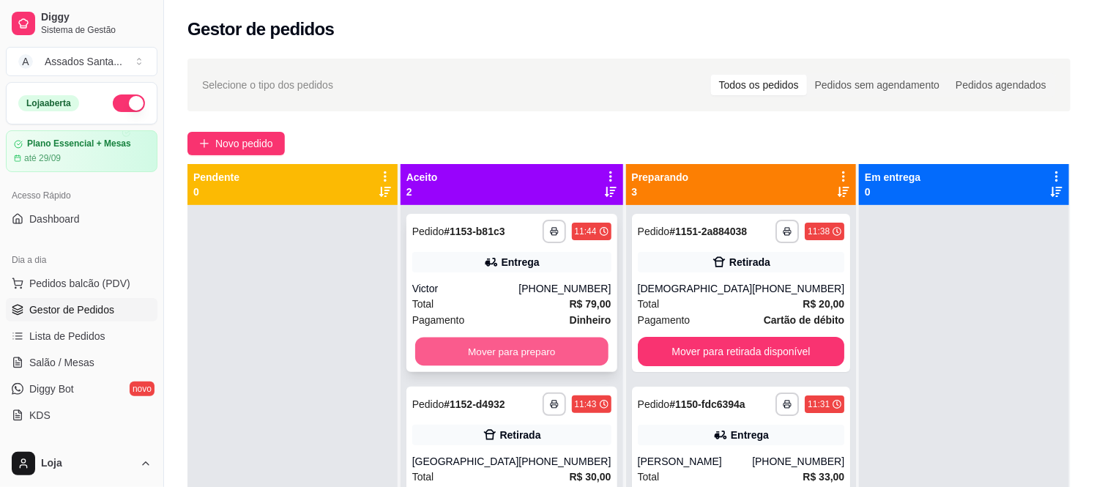
click at [470, 362] on button "Mover para preparo" at bounding box center [511, 352] width 193 height 29
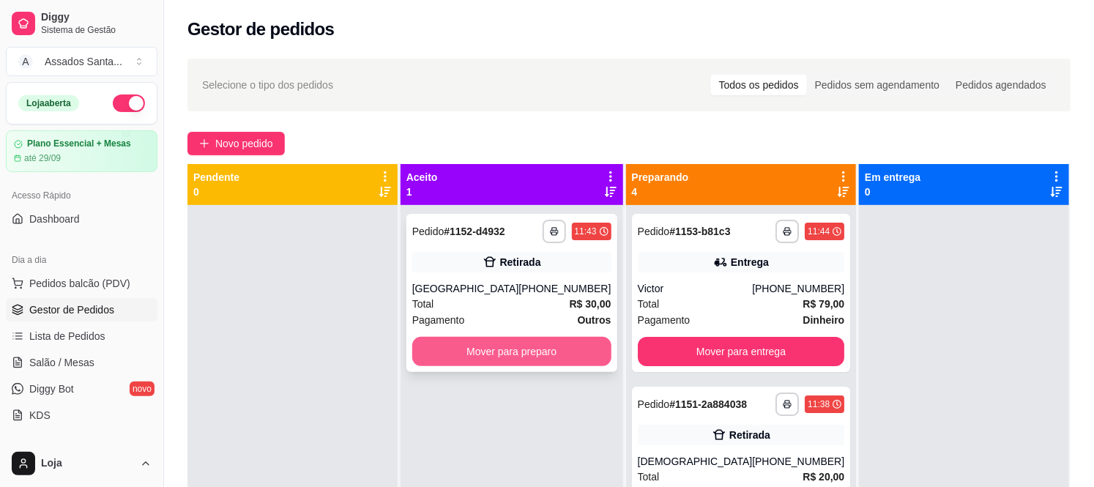
click at [472, 350] on button "Mover para preparo" at bounding box center [511, 351] width 199 height 29
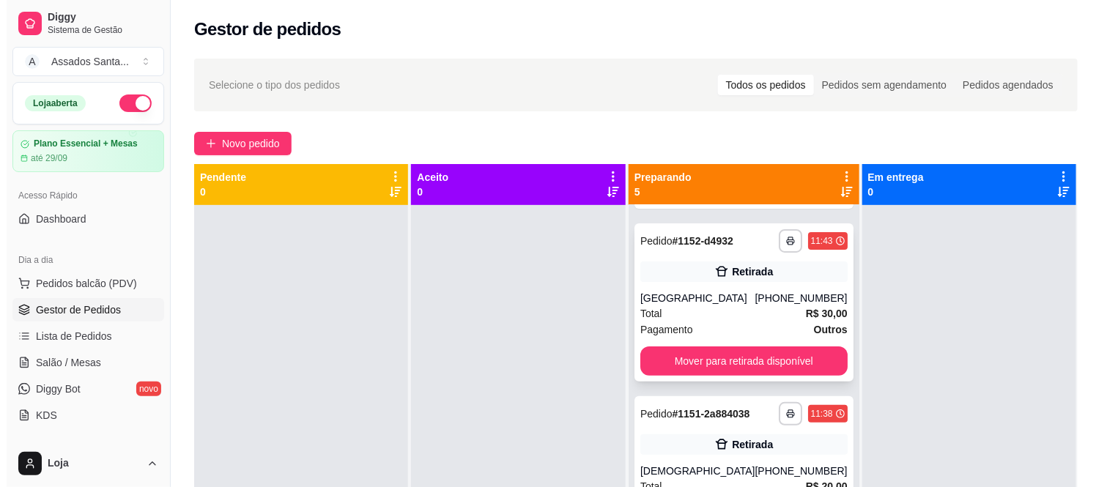
scroll to position [163, 0]
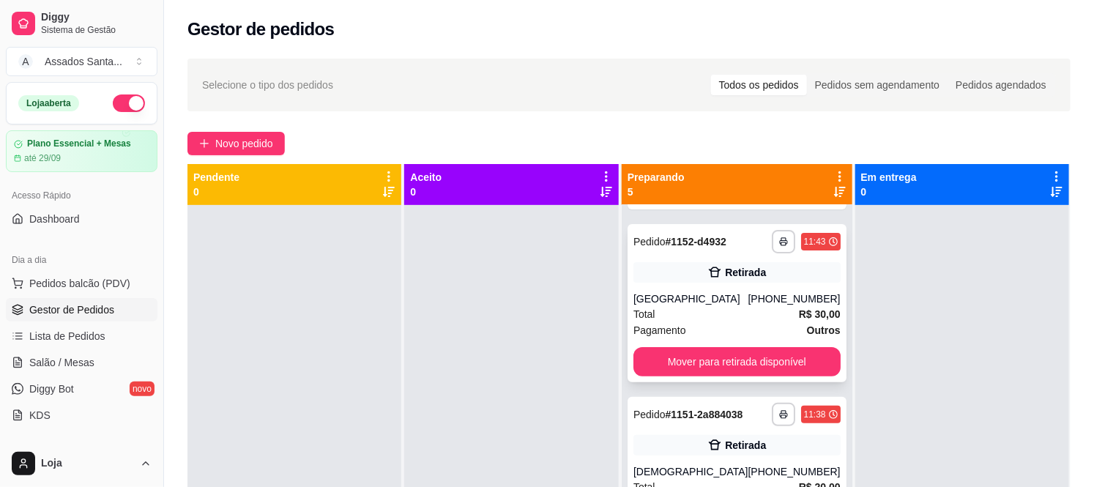
click at [751, 308] on div "Total R$ 30,00" at bounding box center [737, 314] width 207 height 16
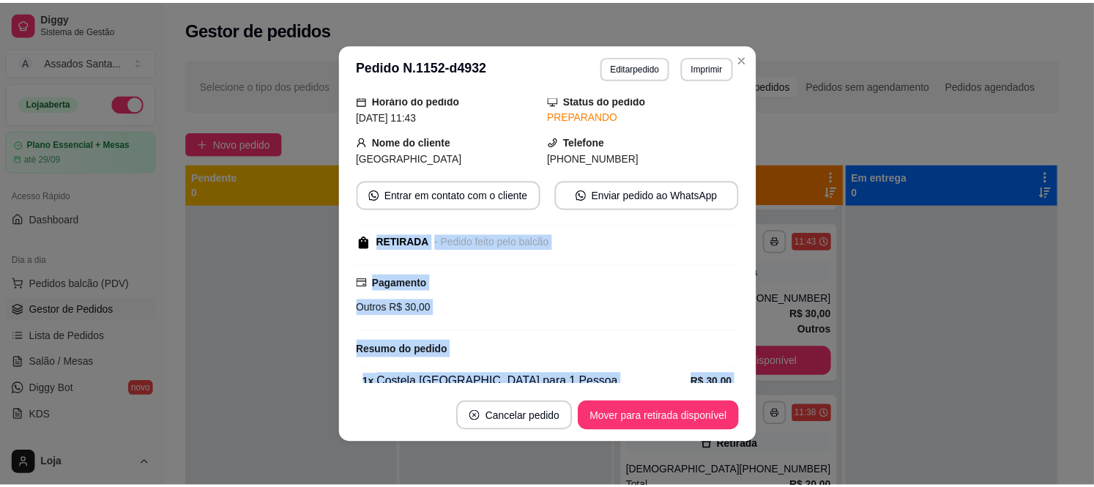
scroll to position [167, 0]
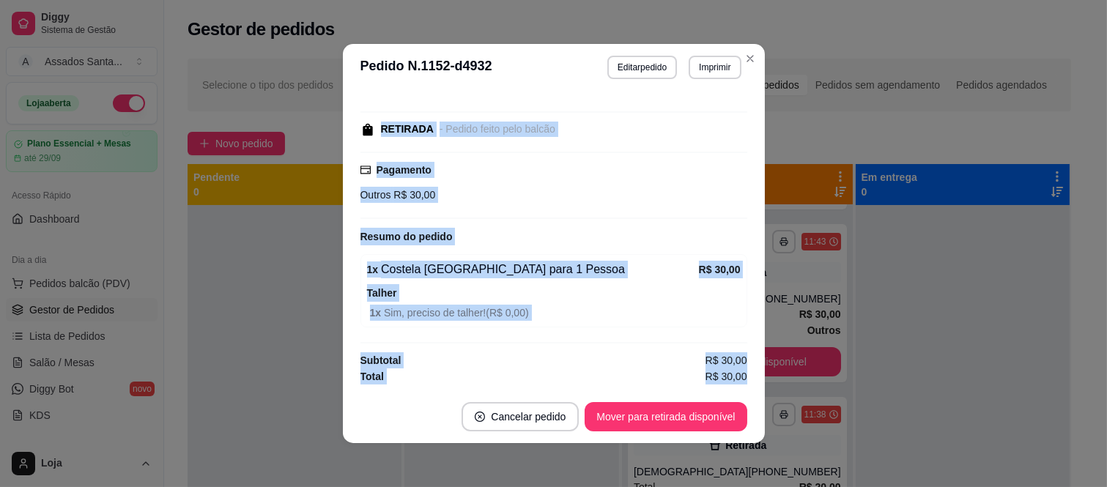
drag, startPoint x: 355, startPoint y: 298, endPoint x: 804, endPoint y: 442, distance: 470.7
click at [804, 442] on div "**********" at bounding box center [553, 243] width 1107 height 487
copy section "RETIRADA - Pedido feito pelo balcão Pagamento Outros R$ 30,00 Resumo do pedido …"
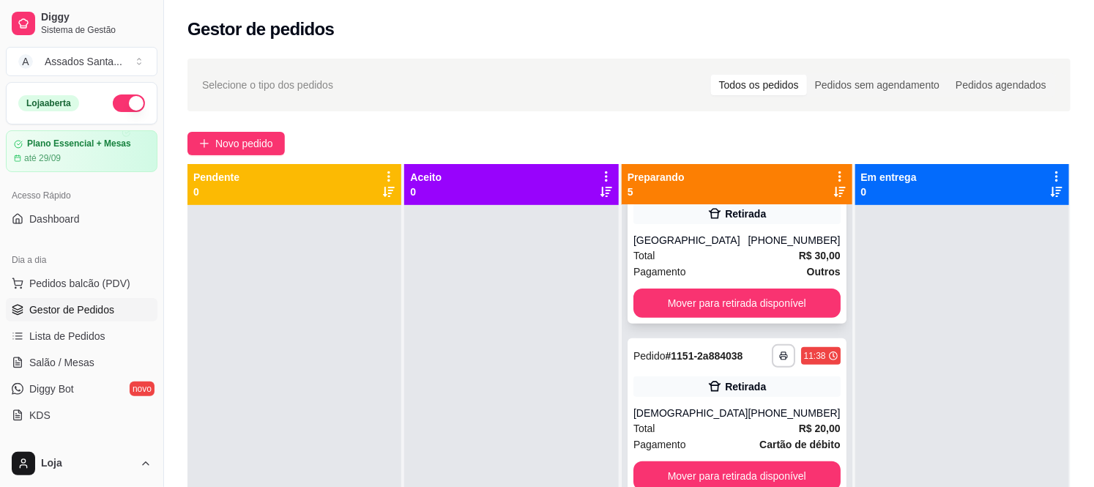
scroll to position [244, 0]
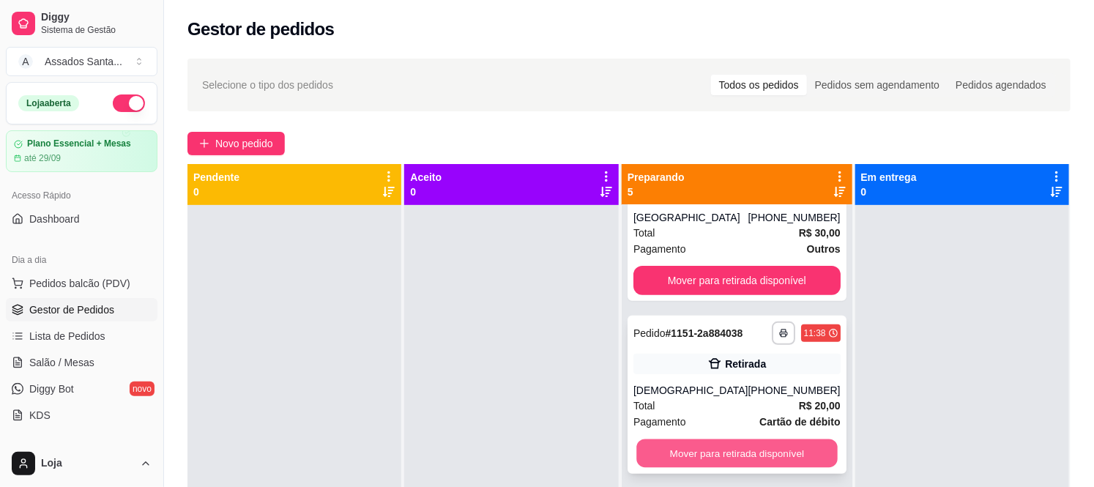
click at [764, 450] on button "Mover para retirada disponível" at bounding box center [737, 454] width 201 height 29
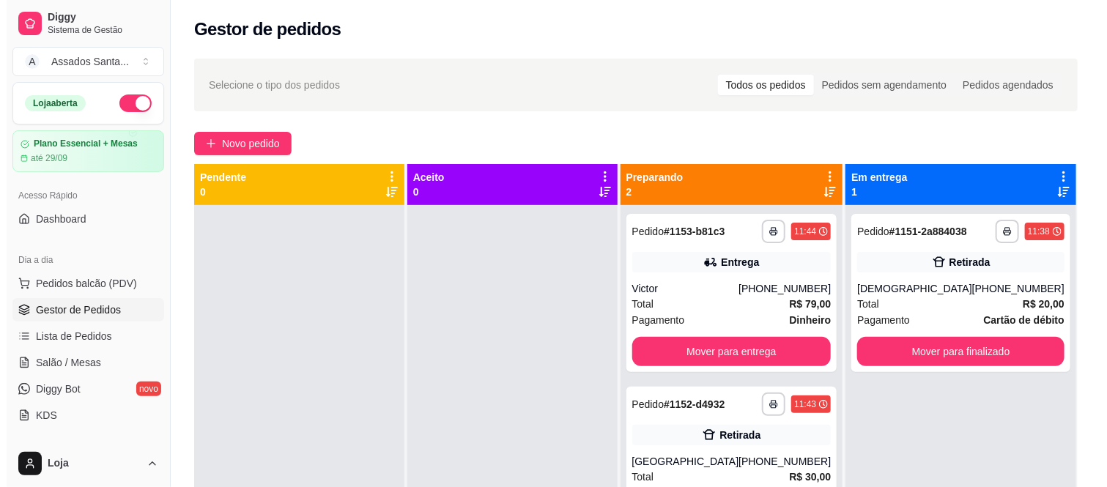
scroll to position [0, 0]
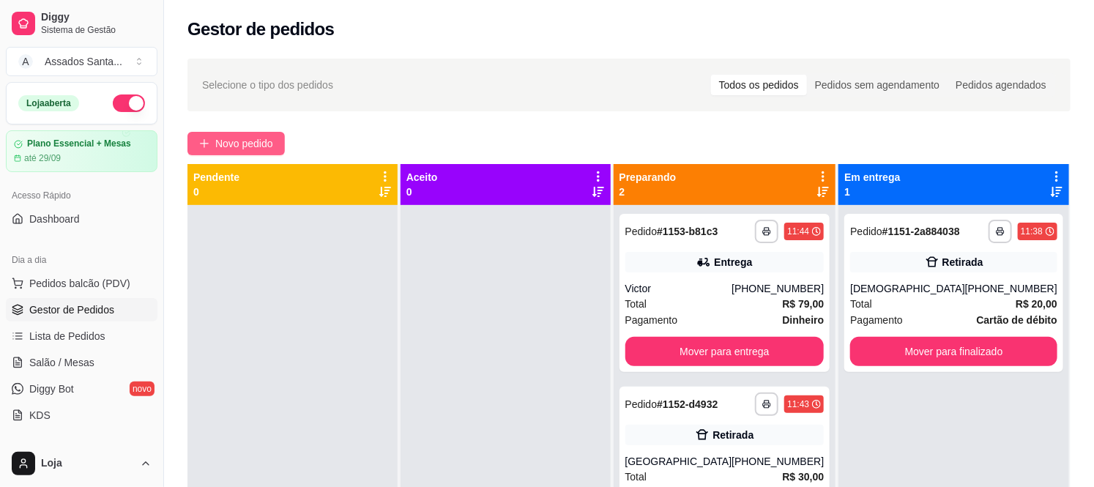
click at [240, 137] on span "Novo pedido" at bounding box center [244, 144] width 58 height 16
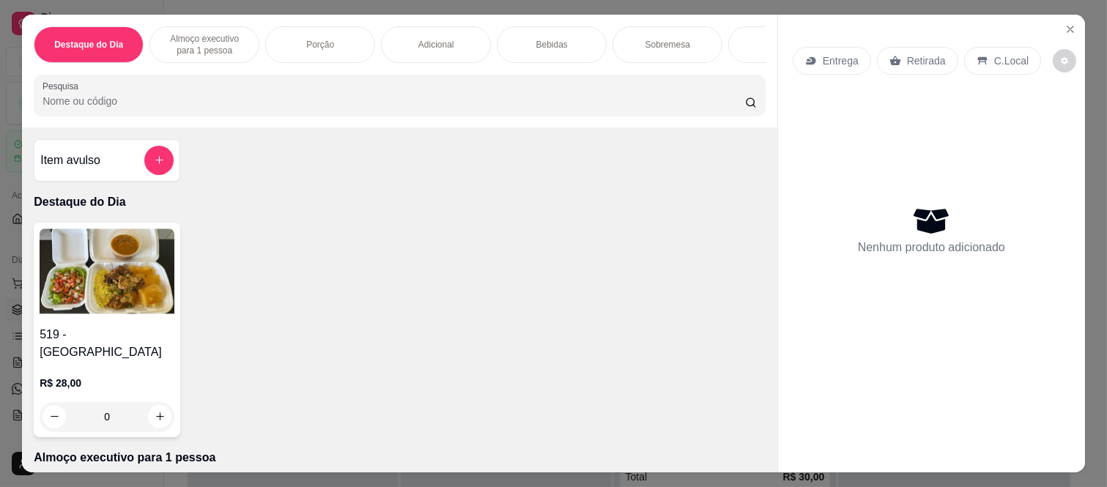
click at [105, 157] on div "Item avulso" at bounding box center [106, 160] width 133 height 29
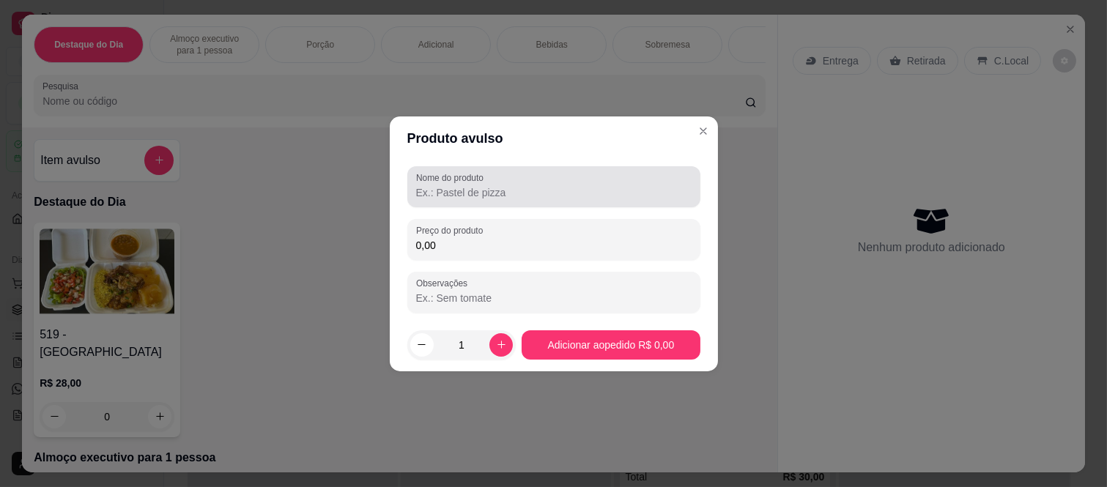
click at [431, 190] on input "Nome do produto" at bounding box center [553, 192] width 275 height 15
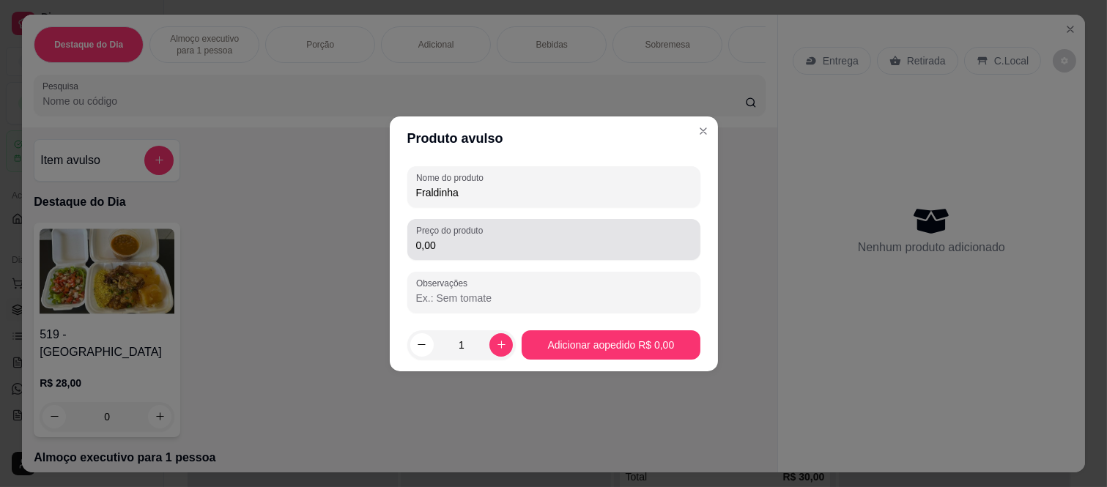
type input "Fraldinha"
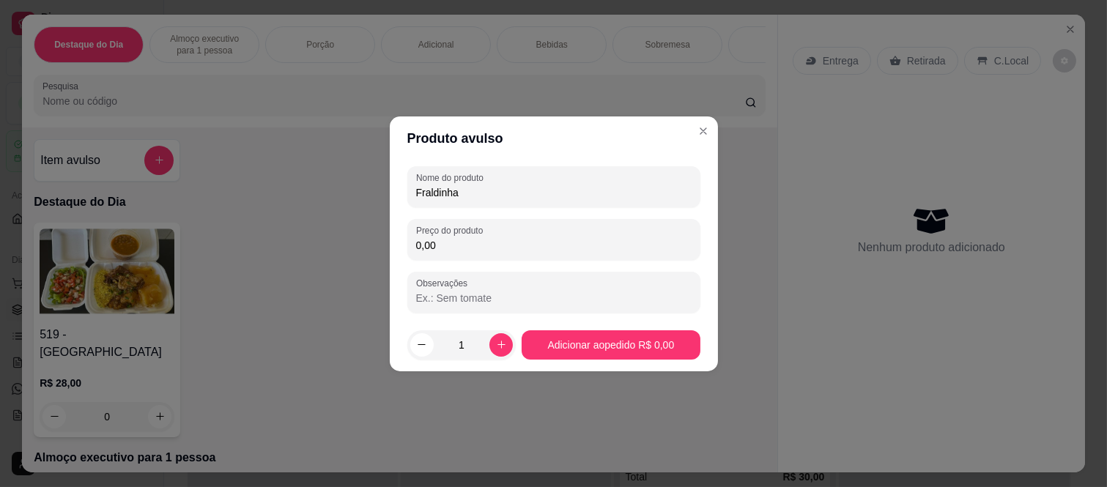
click at [511, 244] on input "0,00" at bounding box center [553, 245] width 275 height 15
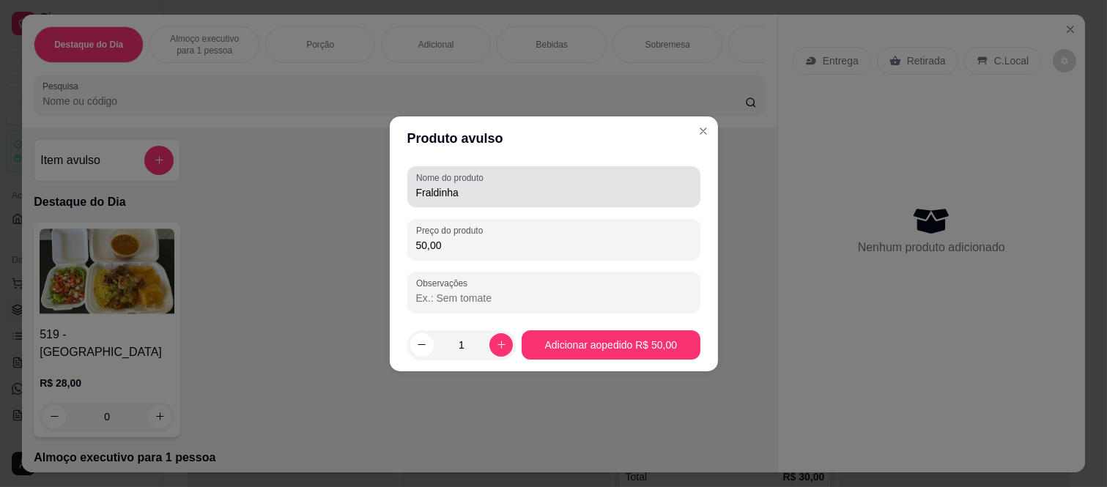
type input "50,00"
click at [499, 195] on input "Fraldinha" at bounding box center [553, 192] width 275 height 15
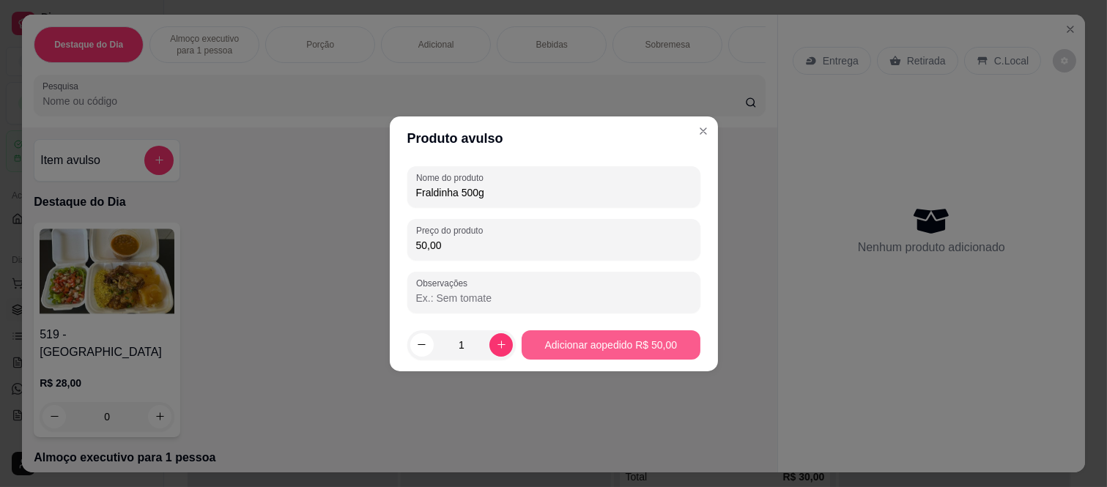
type input "Fraldinha 500g"
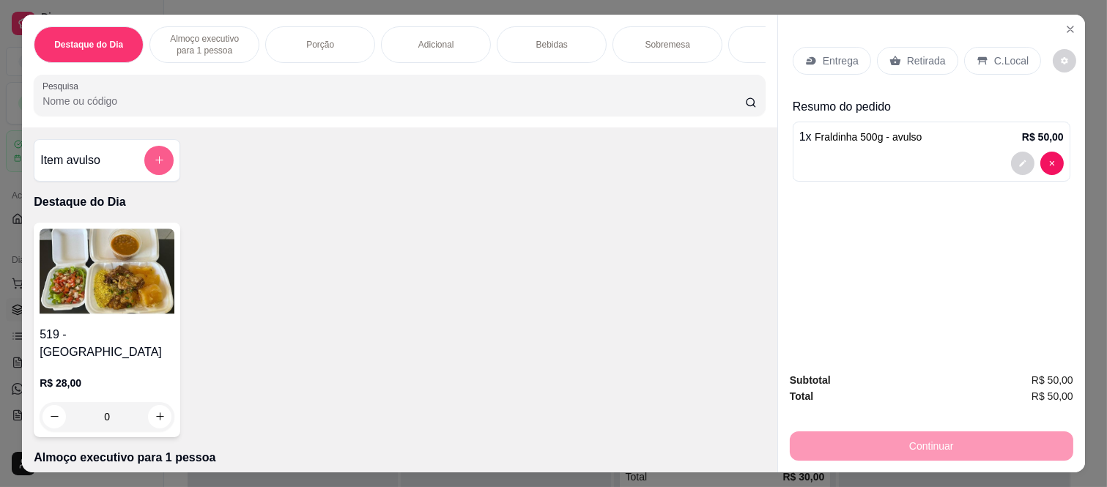
click at [144, 157] on button "add-separate-item" at bounding box center [158, 160] width 29 height 29
click at [878, 47] on div "Retirada" at bounding box center [917, 61] width 81 height 28
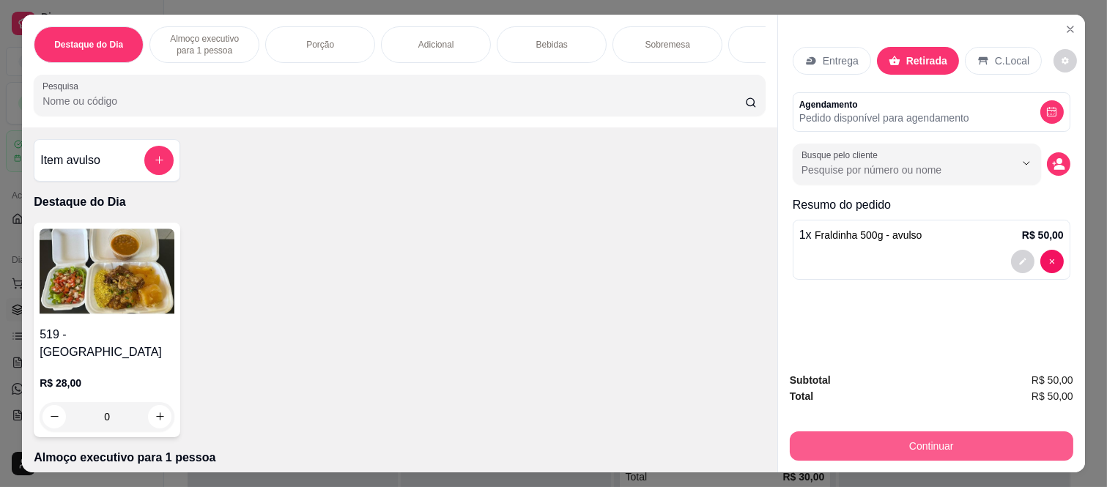
click at [875, 432] on button "Continuar" at bounding box center [931, 445] width 283 height 29
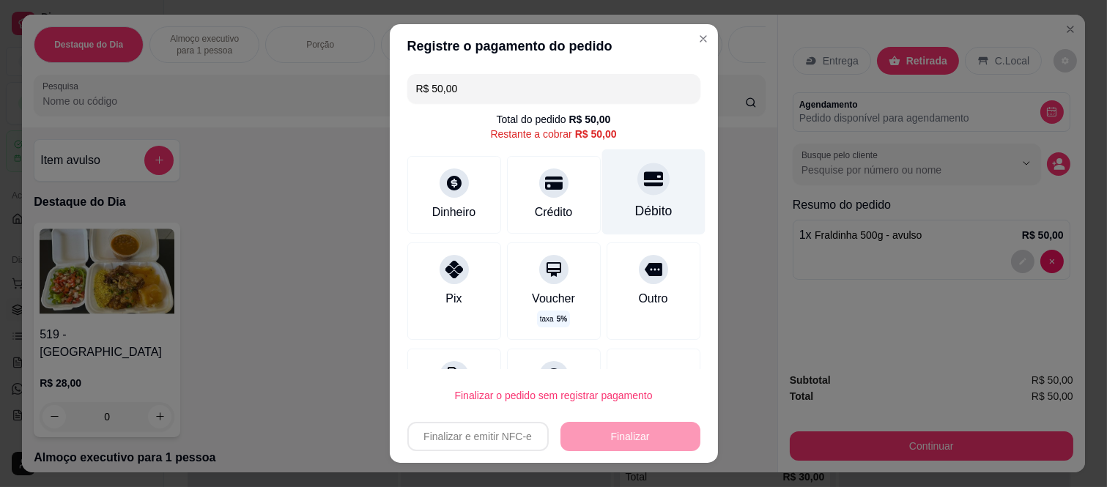
click at [652, 188] on div "Débito" at bounding box center [652, 192] width 103 height 86
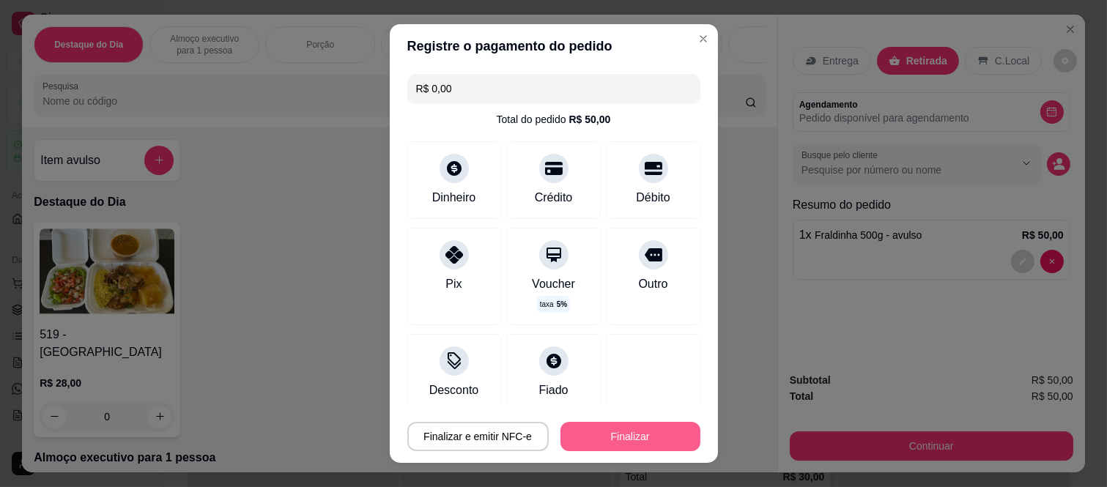
click at [637, 438] on button "Finalizar" at bounding box center [630, 436] width 140 height 29
type input "-R$ 50,00"
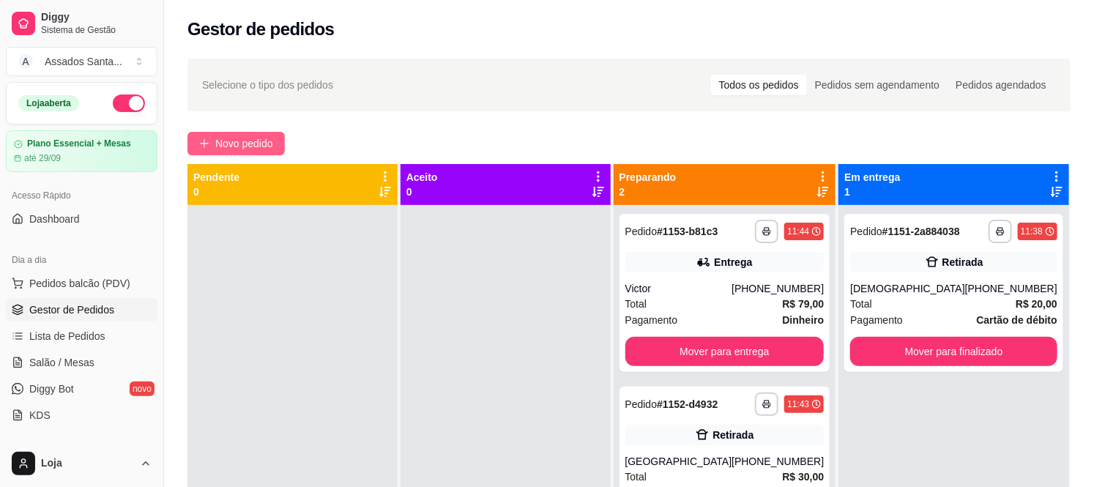
click at [244, 143] on span "Novo pedido" at bounding box center [244, 144] width 58 height 16
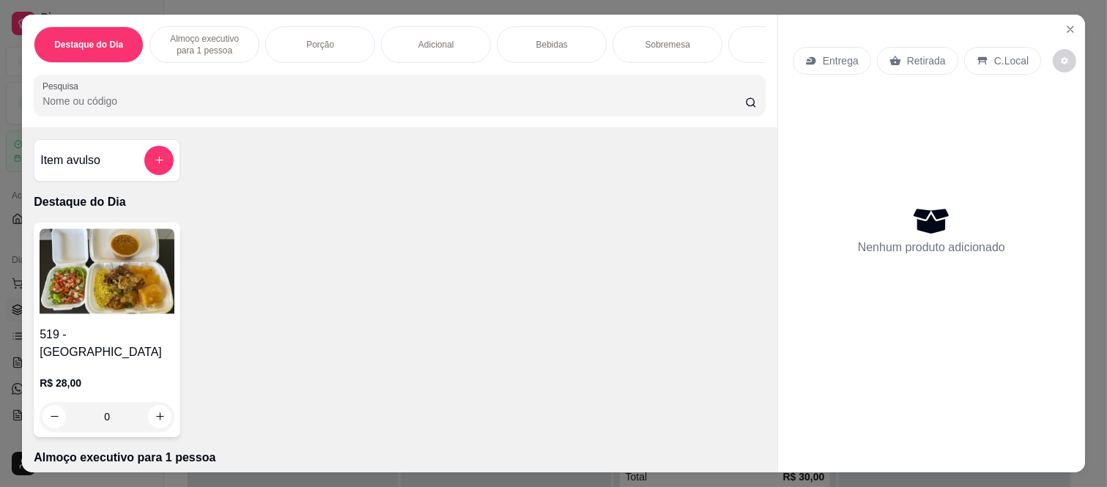
click at [151, 402] on div "0" at bounding box center [107, 416] width 135 height 29
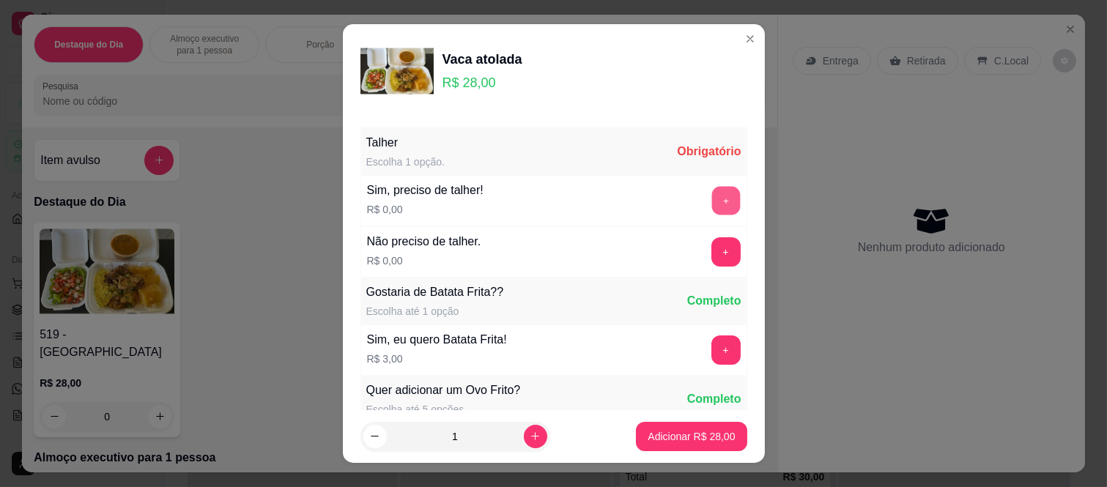
click at [711, 200] on button "+" at bounding box center [725, 201] width 29 height 29
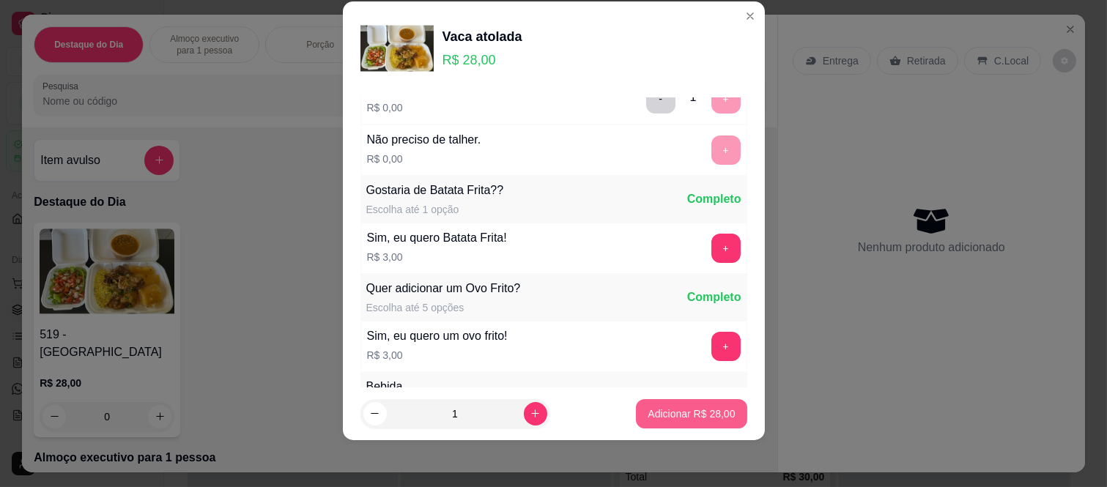
scroll to position [157, 0]
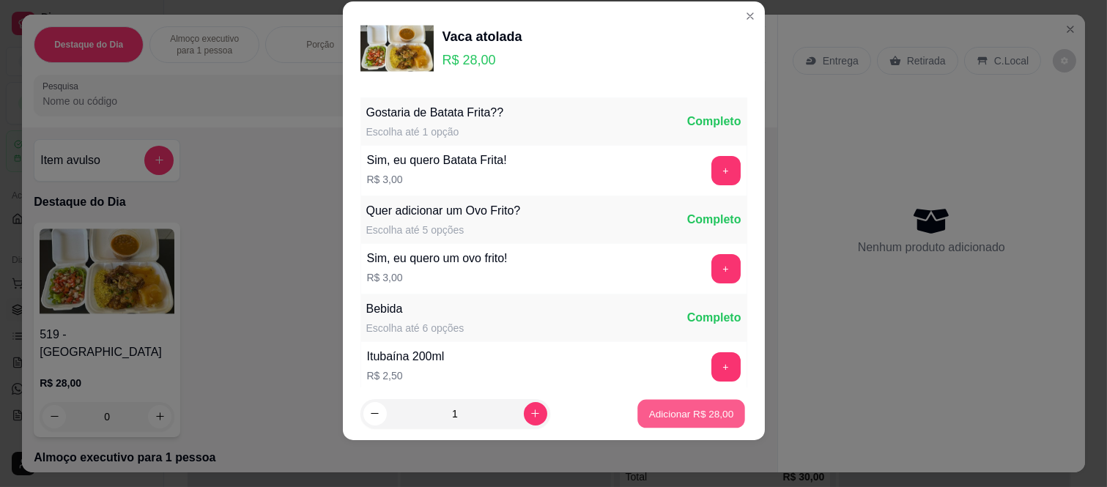
click at [682, 405] on button "Adicionar R$ 28,00" at bounding box center [692, 413] width 108 height 29
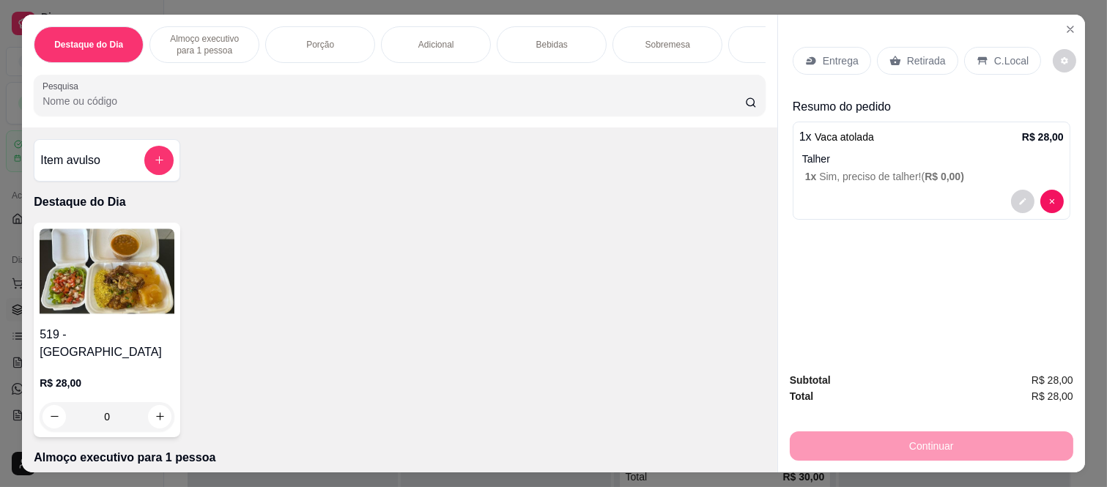
click at [902, 67] on div "Retirada" at bounding box center [917, 61] width 81 height 28
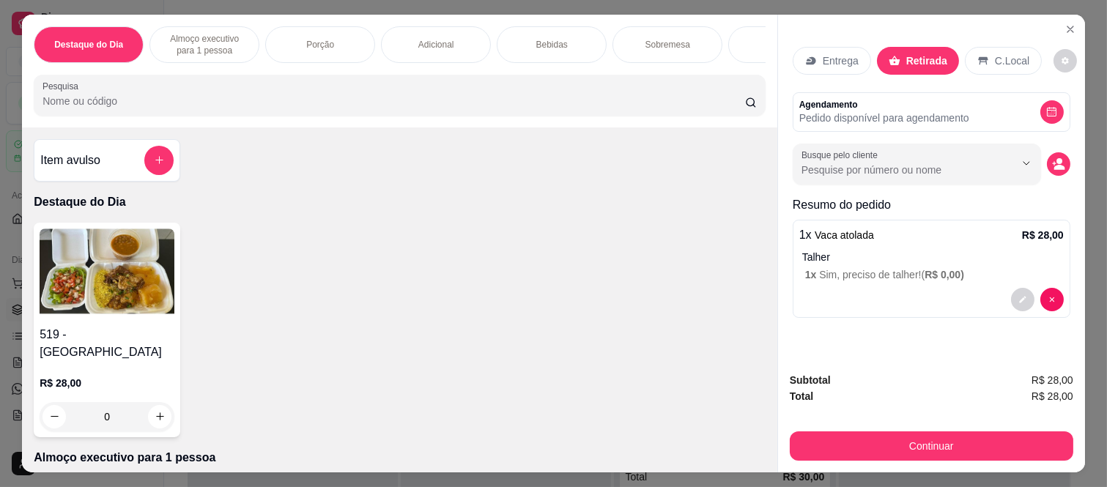
click at [832, 449] on button "Continuar" at bounding box center [931, 445] width 283 height 29
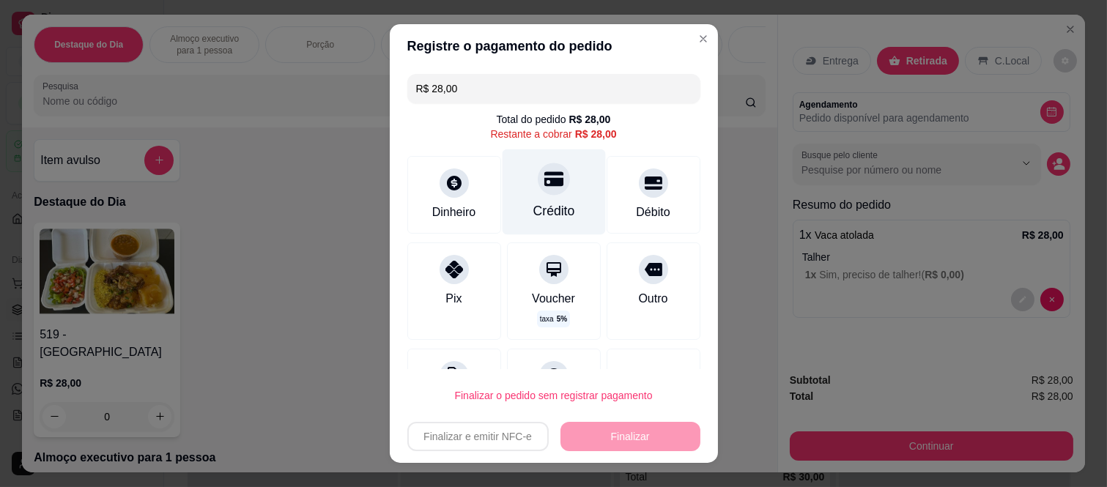
click at [550, 196] on div "Crédito" at bounding box center [553, 192] width 103 height 86
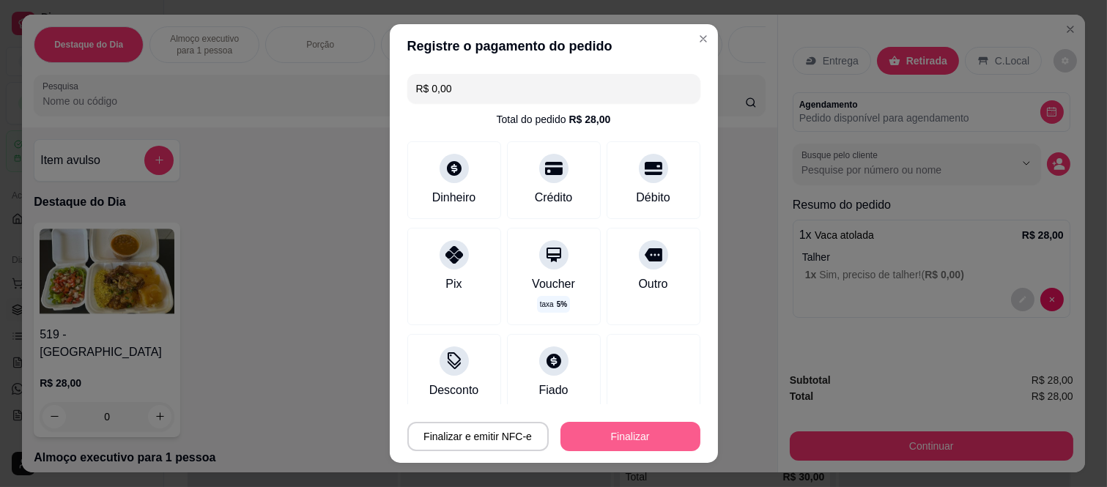
click at [608, 435] on button "Finalizar" at bounding box center [630, 436] width 140 height 29
type input "-R$ 28,00"
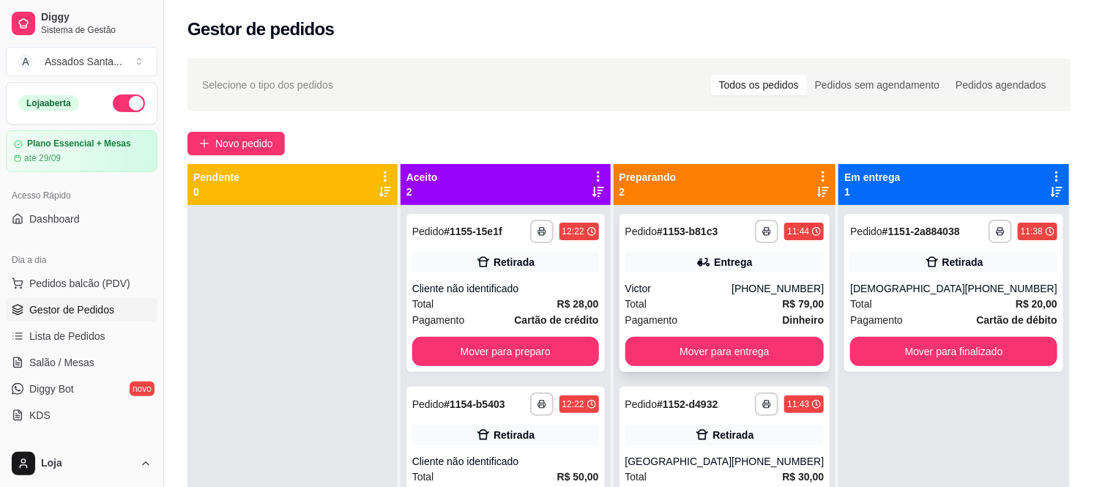
click at [712, 293] on div "Victor" at bounding box center [679, 288] width 107 height 15
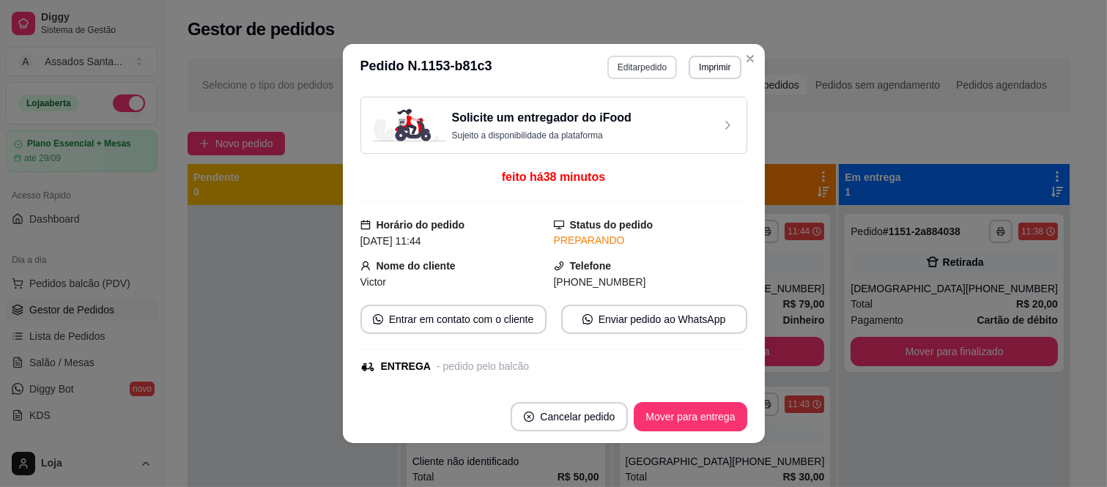
click at [623, 60] on button "Editar pedido" at bounding box center [642, 67] width 70 height 23
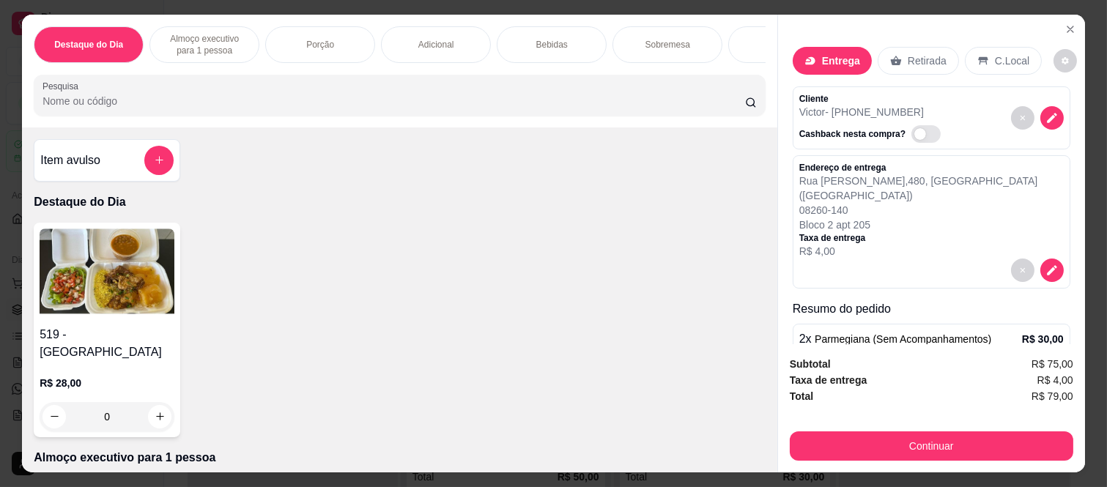
scroll to position [81, 0]
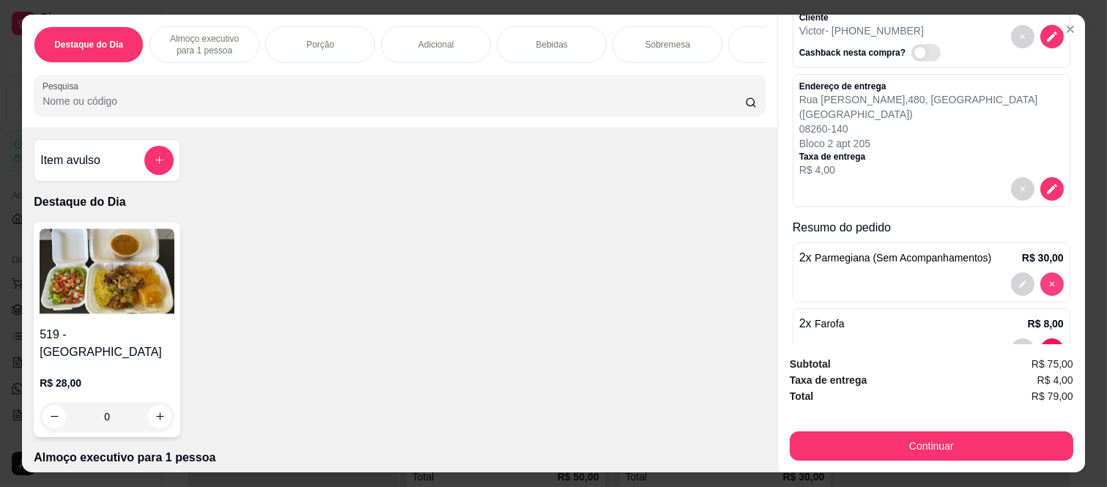
type input "0"
click at [209, 37] on p "Almoço executivo para 1 pessoa" at bounding box center [204, 44] width 85 height 23
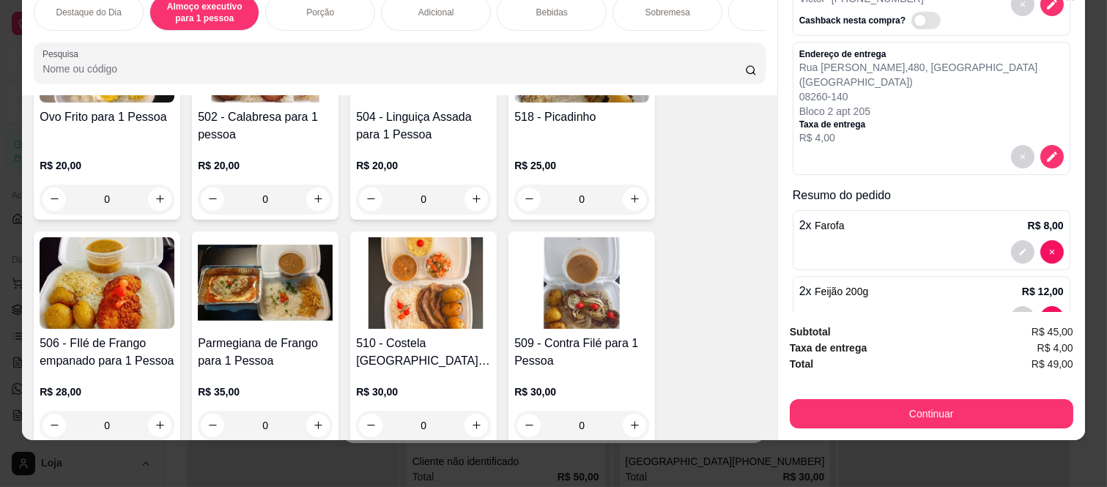
scroll to position [467, 0]
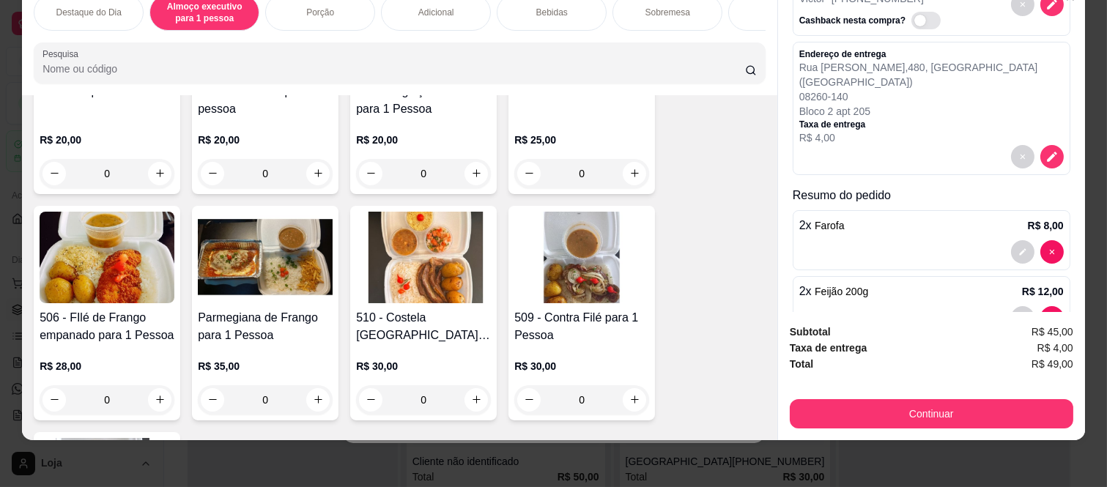
click at [308, 385] on div "0" at bounding box center [265, 399] width 135 height 29
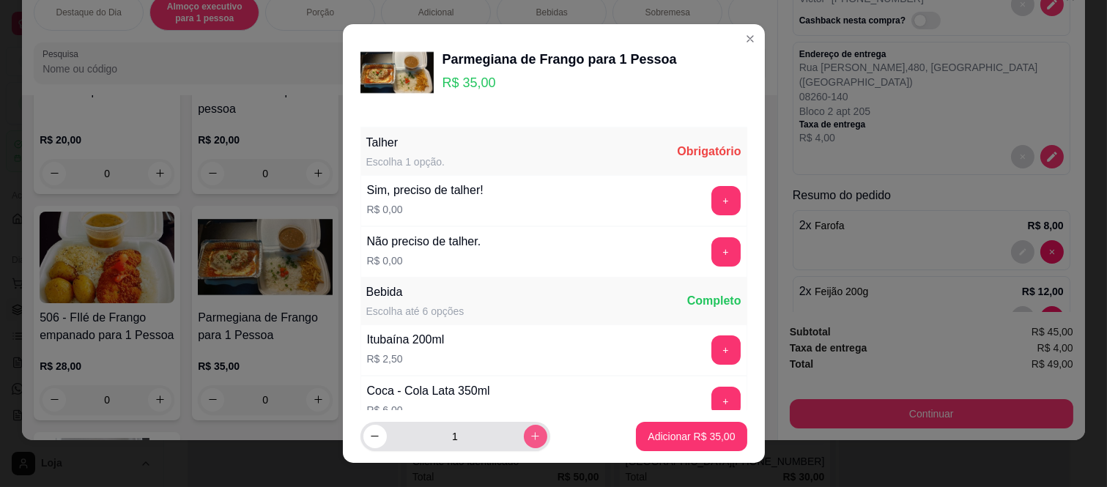
click at [530, 434] on icon "increase-product-quantity" at bounding box center [535, 436] width 11 height 11
type input "2"
click at [711, 240] on button "+" at bounding box center [725, 251] width 29 height 29
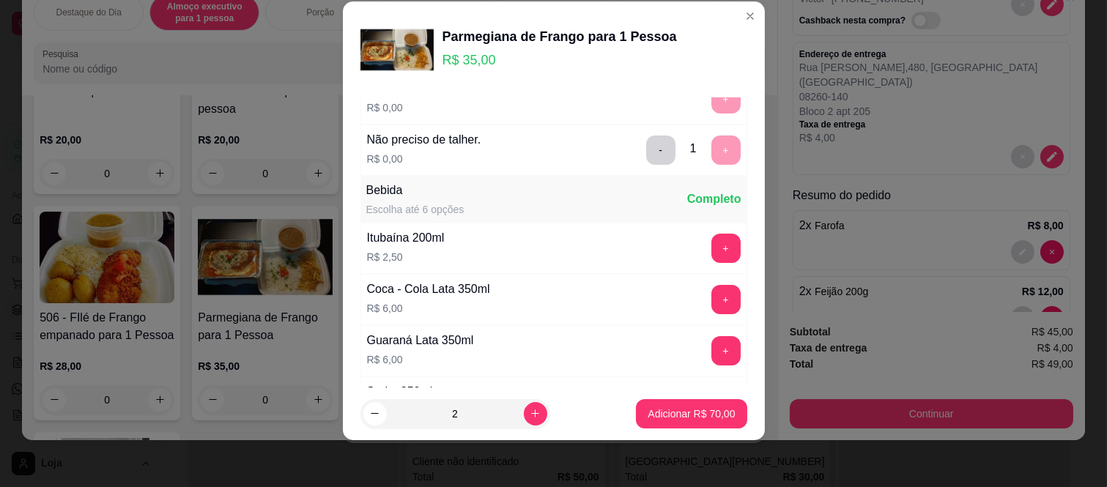
scroll to position [157, 0]
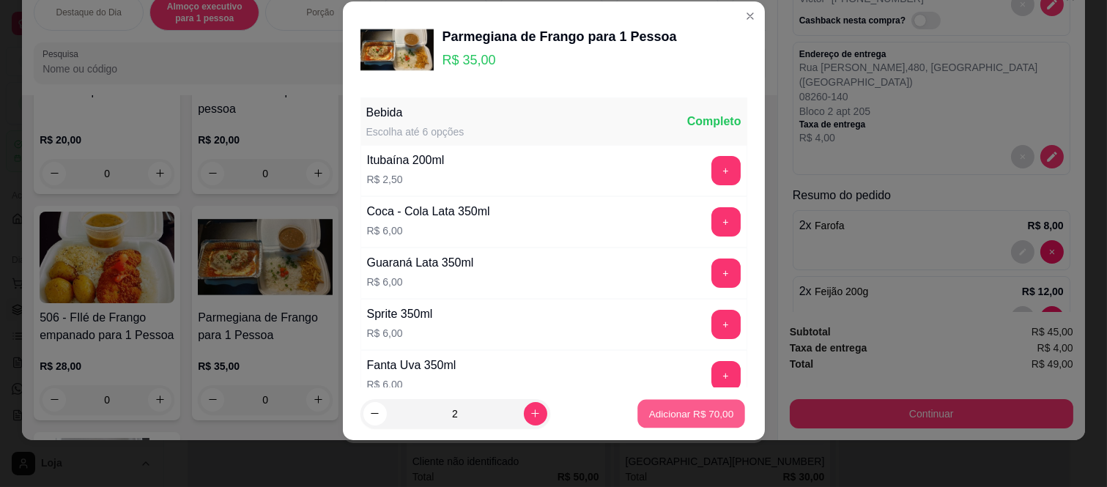
click at [696, 412] on p "Adicionar R$ 70,00" at bounding box center [691, 414] width 85 height 14
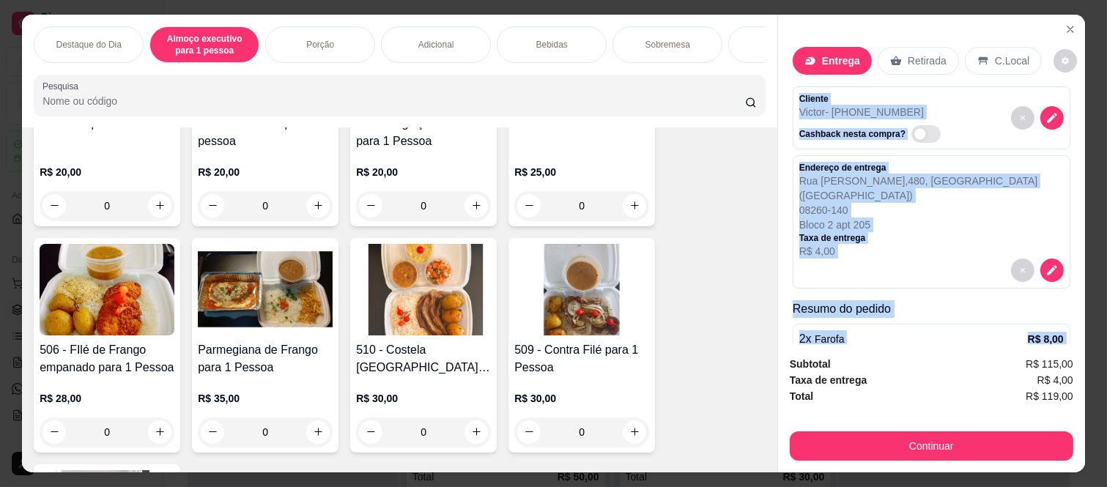
scroll to position [314, 0]
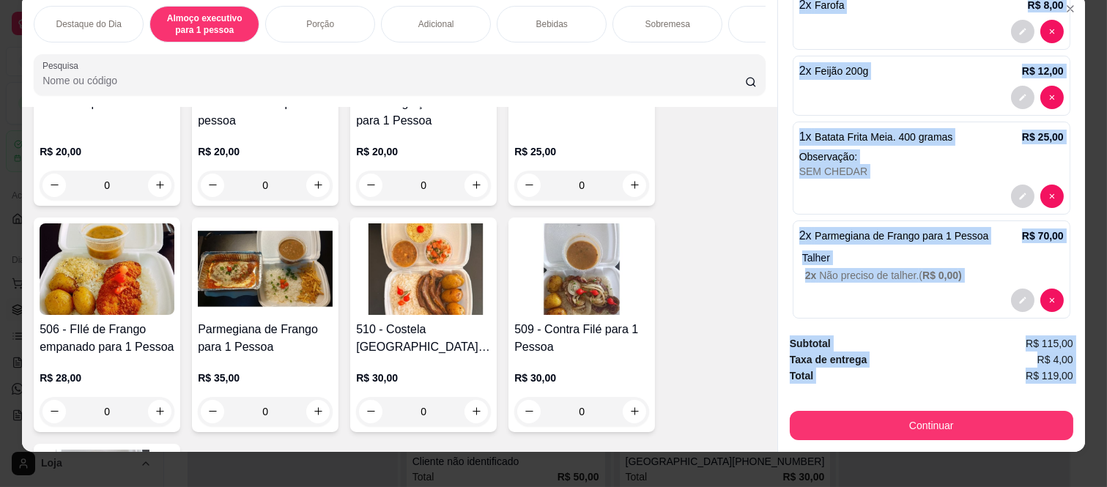
drag, startPoint x: 788, startPoint y: 94, endPoint x: 1087, endPoint y: 459, distance: 471.6
click at [1087, 459] on div "Destaque do Dia Almoço executivo para 1 pessoa Porção Adicional Bebidas Sobreme…" at bounding box center [553, 243] width 1107 height 487
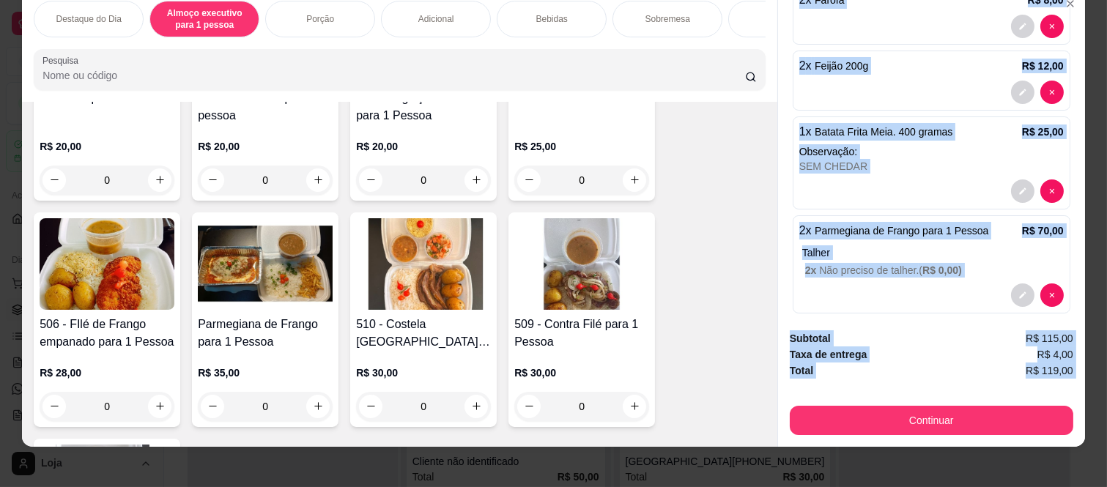
copy div "Cliente [PERSON_NAME] - [PHONE_NUMBER] Cashback nesta compra? Endereço de entre…"
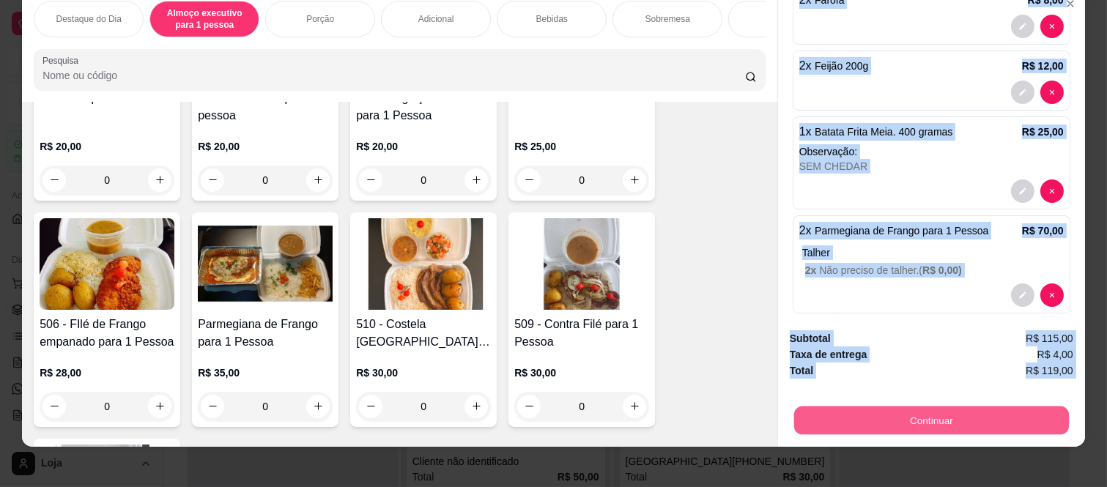
click at [947, 407] on button "Continuar" at bounding box center [931, 421] width 275 height 29
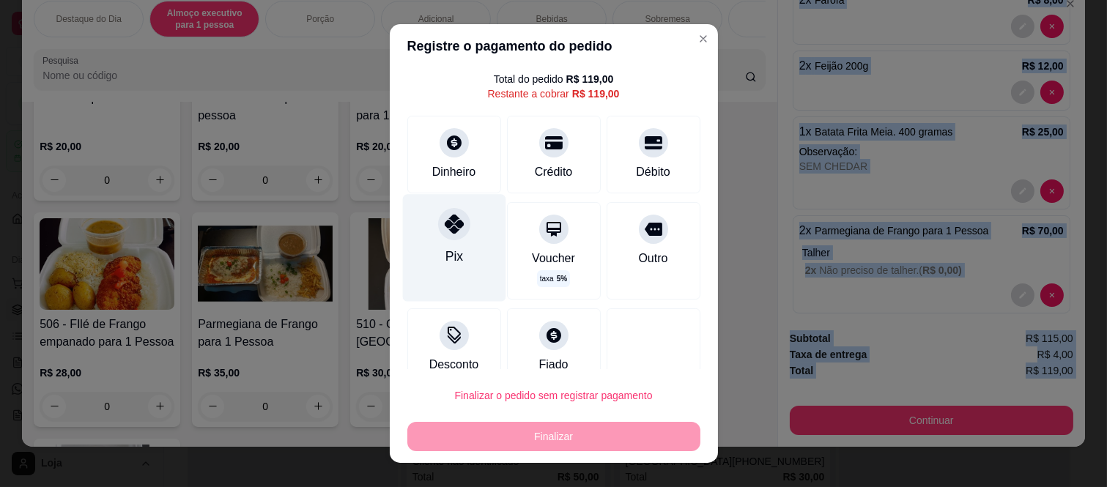
scroll to position [63, 0]
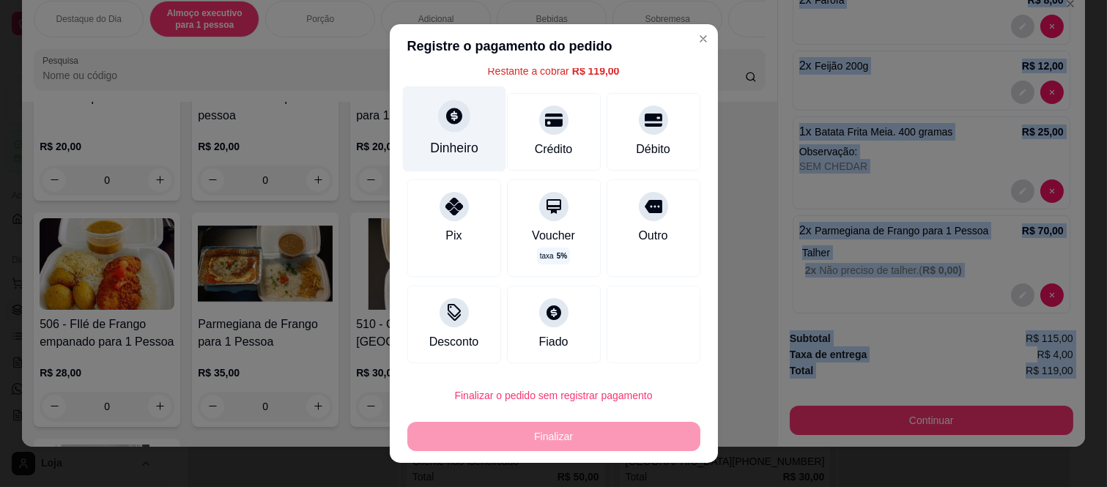
click at [460, 122] on div "Dinheiro" at bounding box center [453, 129] width 103 height 86
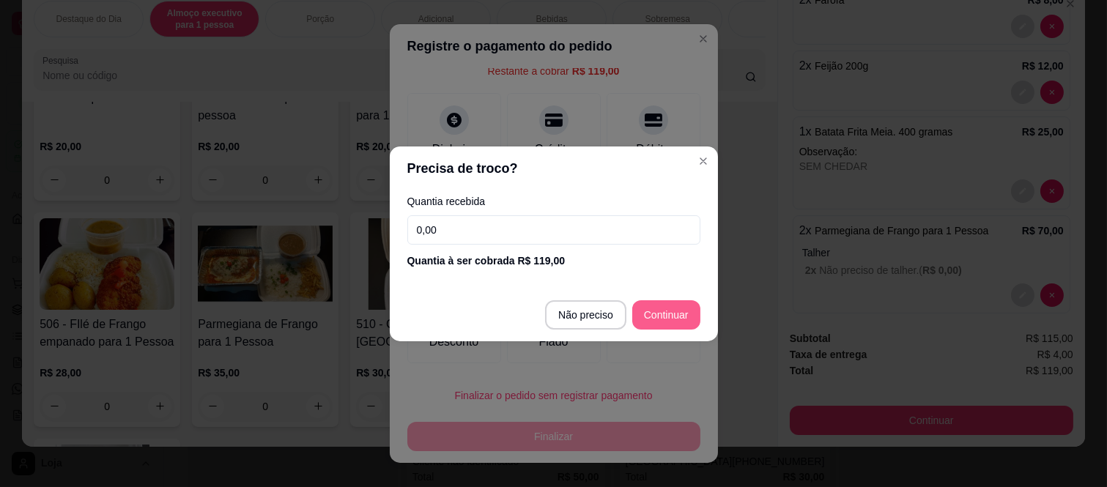
type input "R$ 0,00"
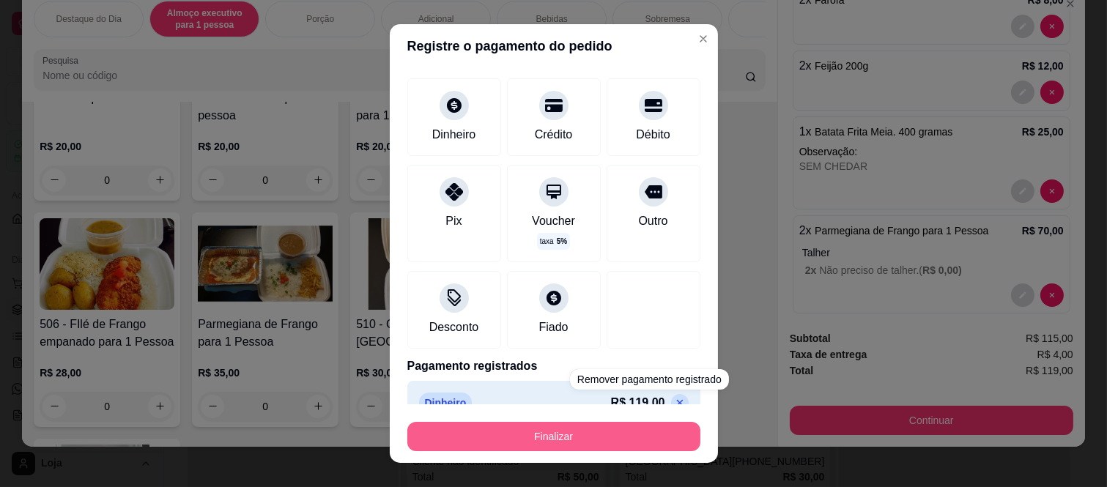
click at [628, 433] on button "Finalizar" at bounding box center [553, 436] width 293 height 29
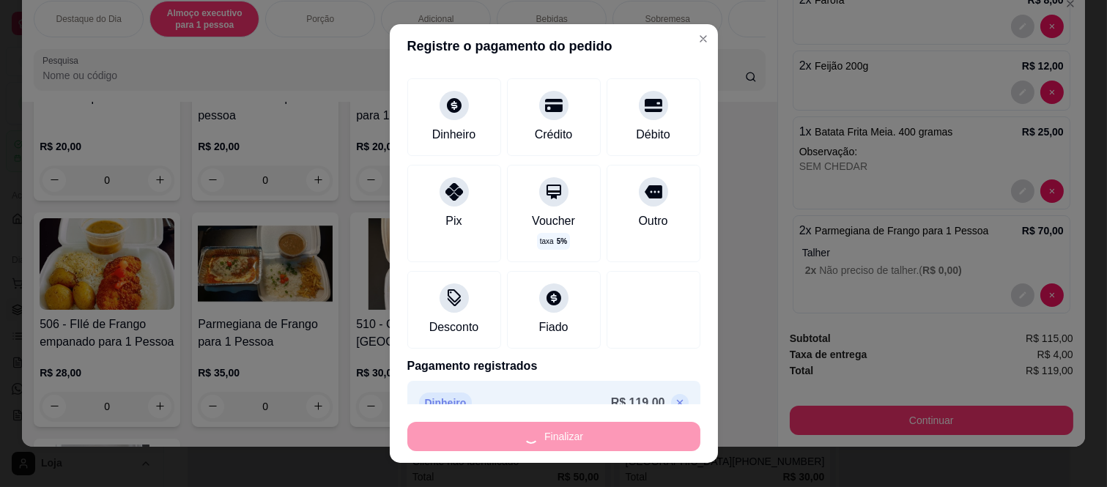
type input "0"
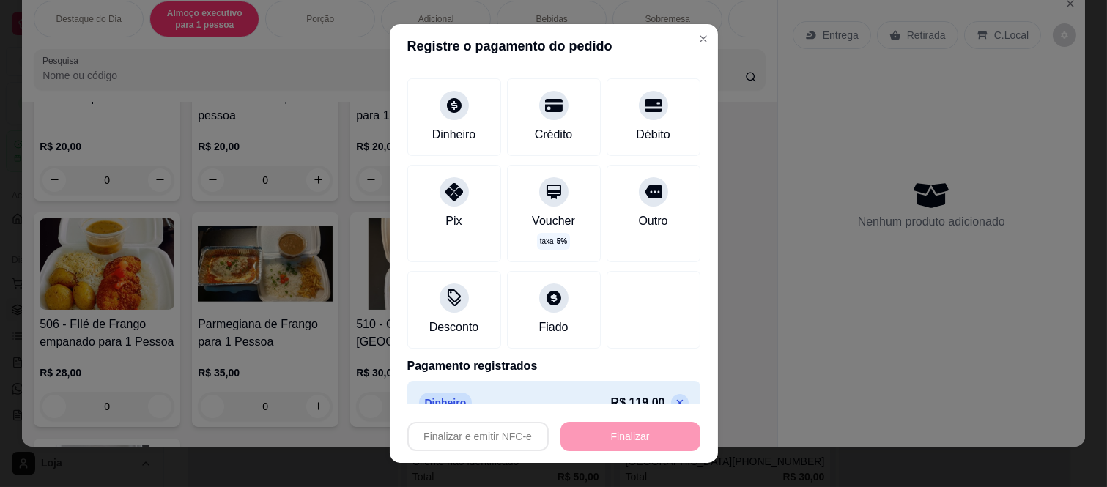
type input "-R$ 119,00"
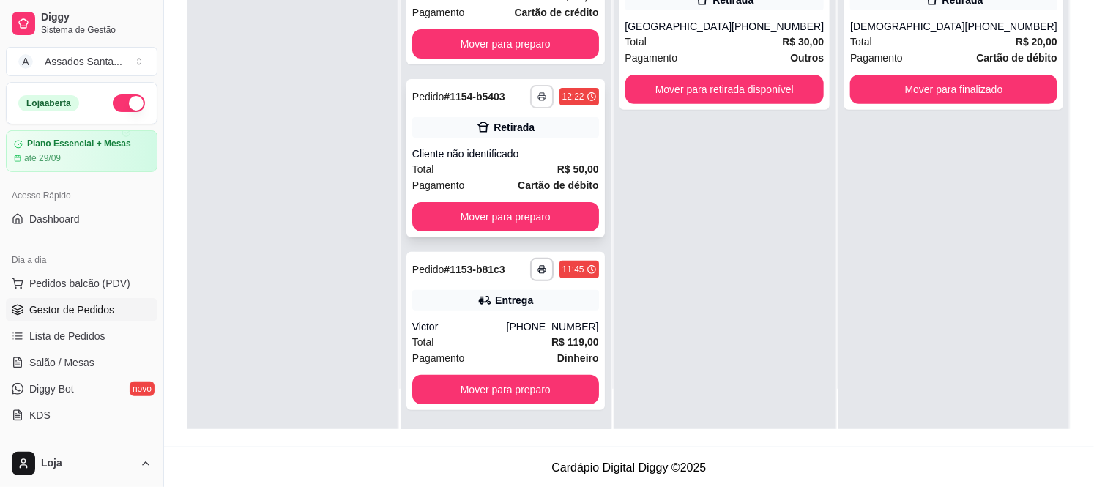
scroll to position [223, 0]
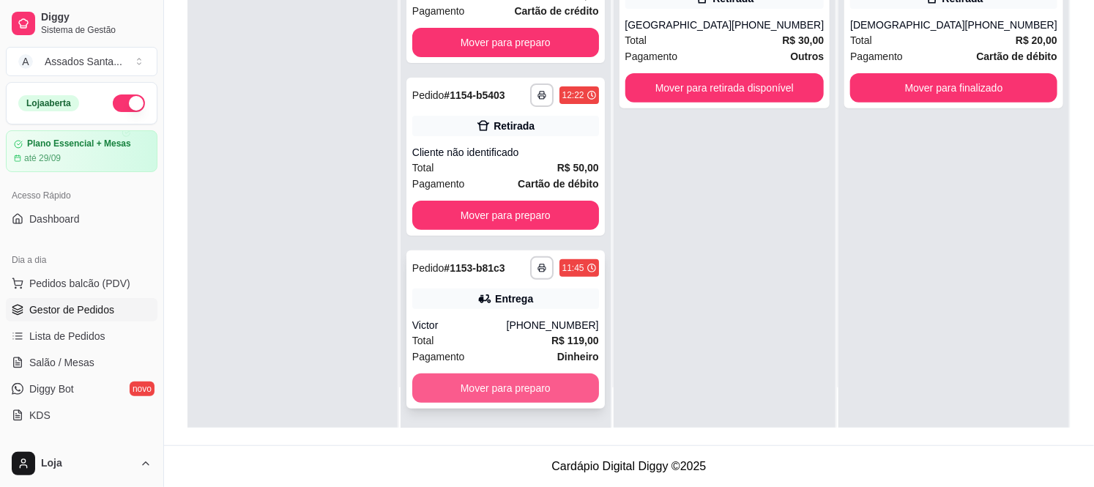
click at [529, 383] on button "Mover para preparo" at bounding box center [505, 388] width 187 height 29
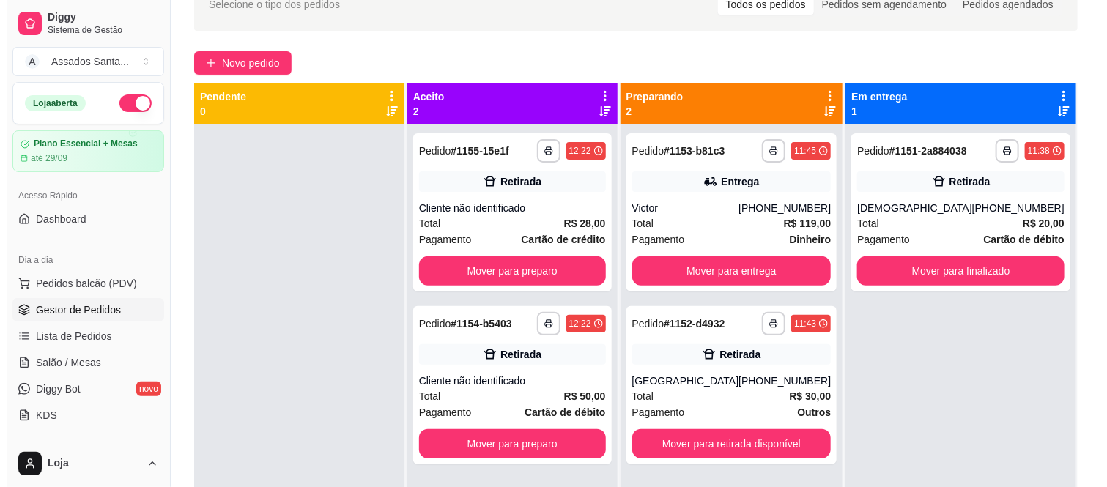
scroll to position [0, 0]
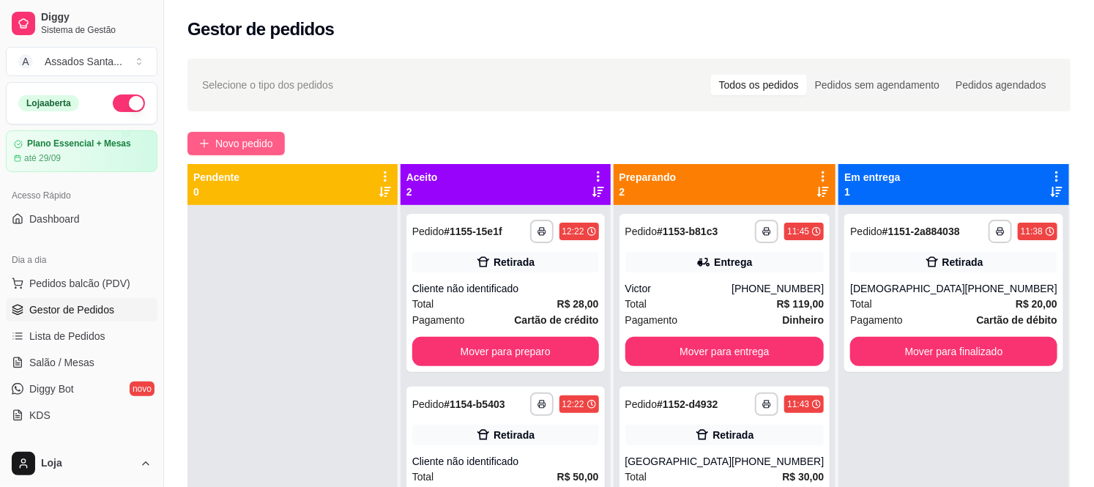
click at [242, 147] on span "Novo pedido" at bounding box center [244, 144] width 58 height 16
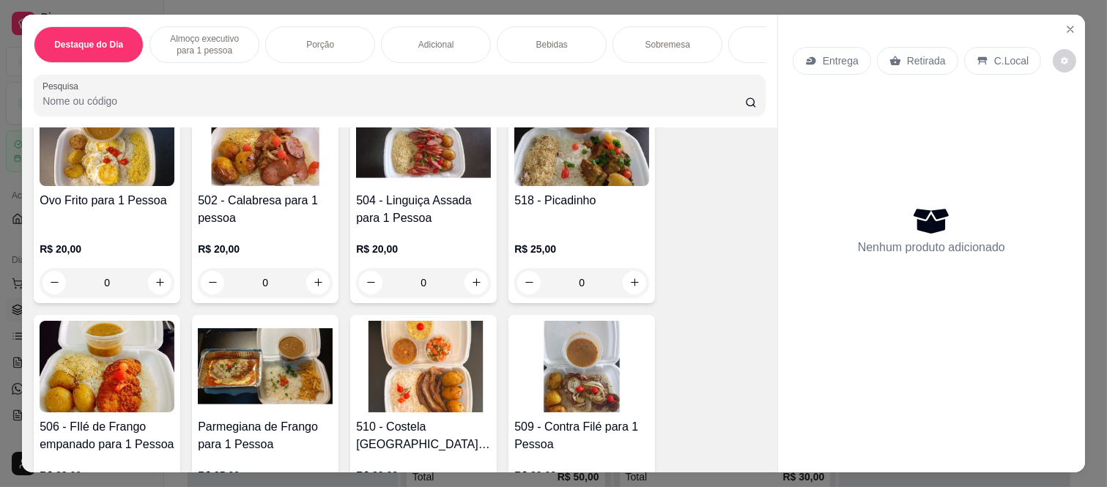
scroll to position [407, 0]
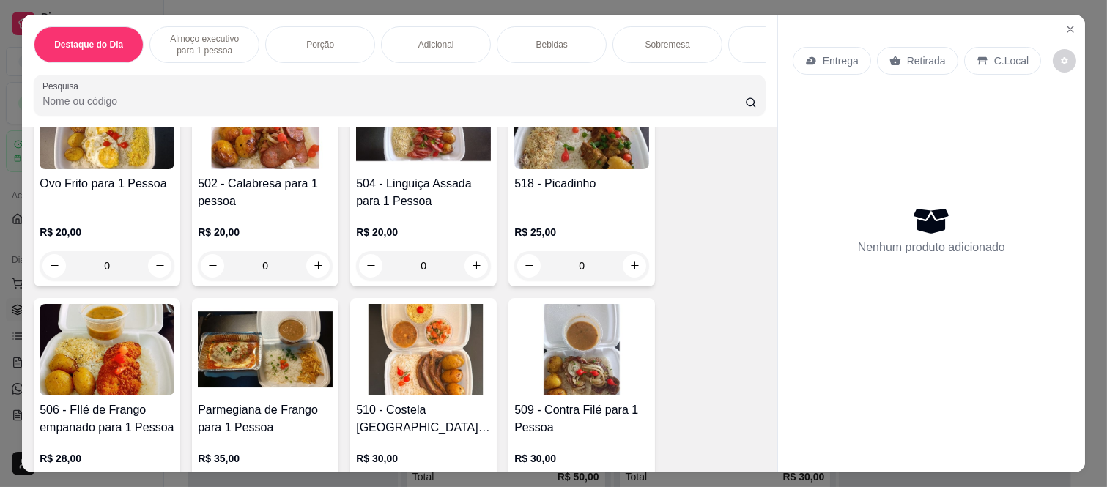
click at [631, 255] on div "0" at bounding box center [581, 265] width 135 height 29
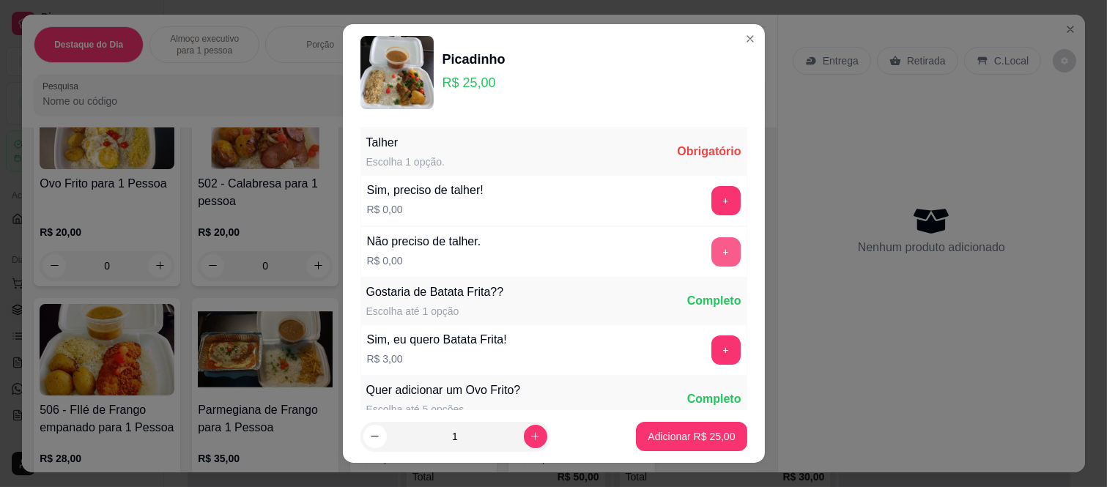
click at [711, 256] on button "+" at bounding box center [725, 251] width 29 height 29
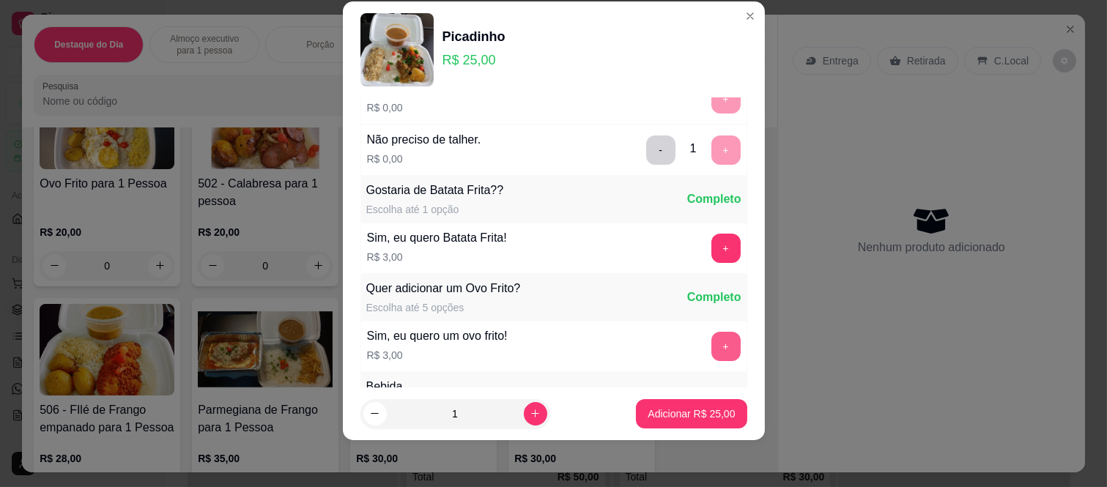
scroll to position [157, 0]
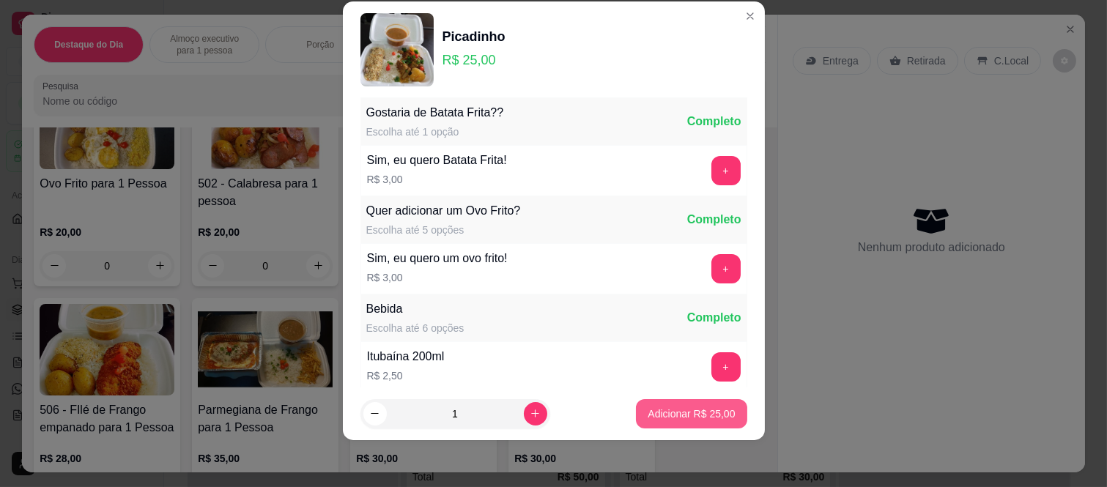
click at [696, 420] on p "Adicionar R$ 25,00" at bounding box center [691, 414] width 87 height 15
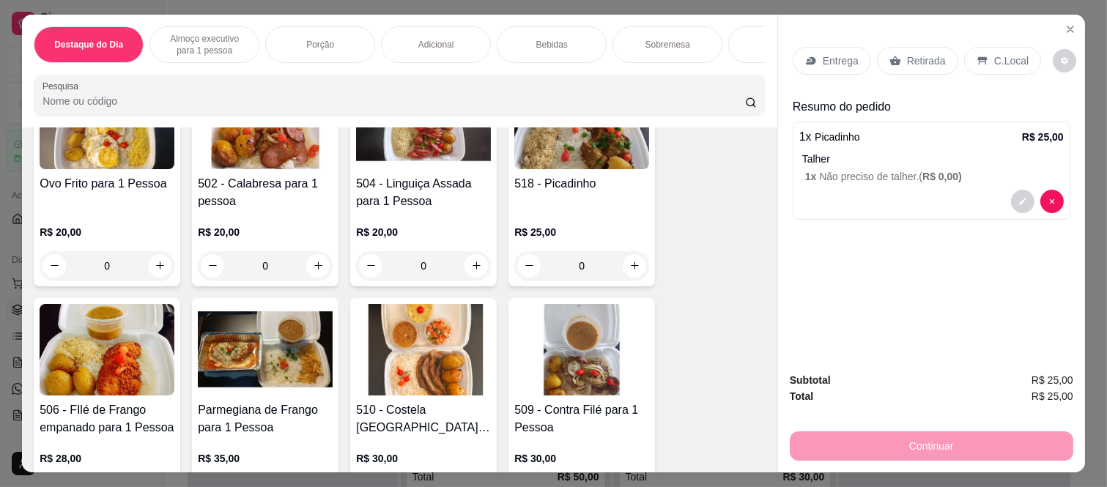
click at [897, 53] on div "Retirada" at bounding box center [917, 61] width 81 height 28
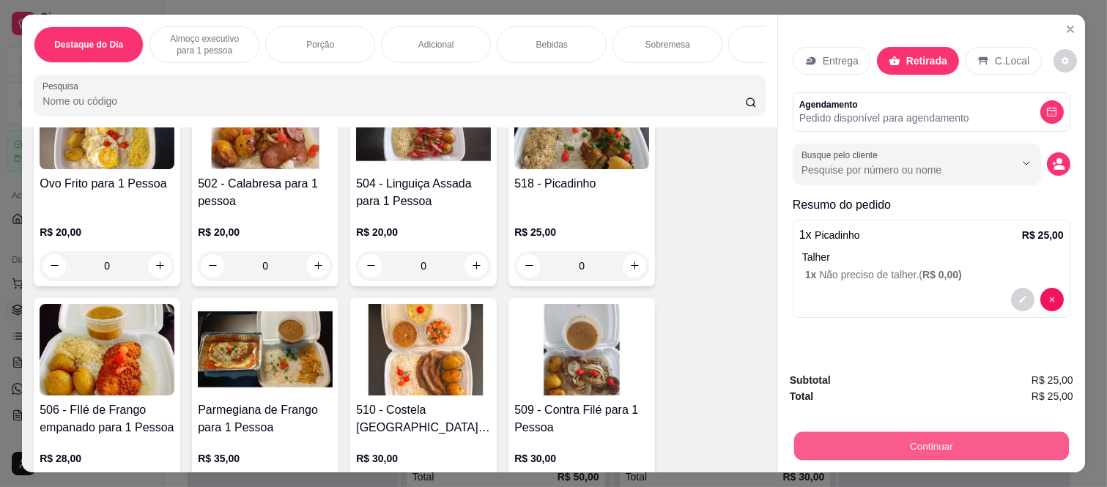
click at [836, 432] on button "Continuar" at bounding box center [931, 446] width 275 height 29
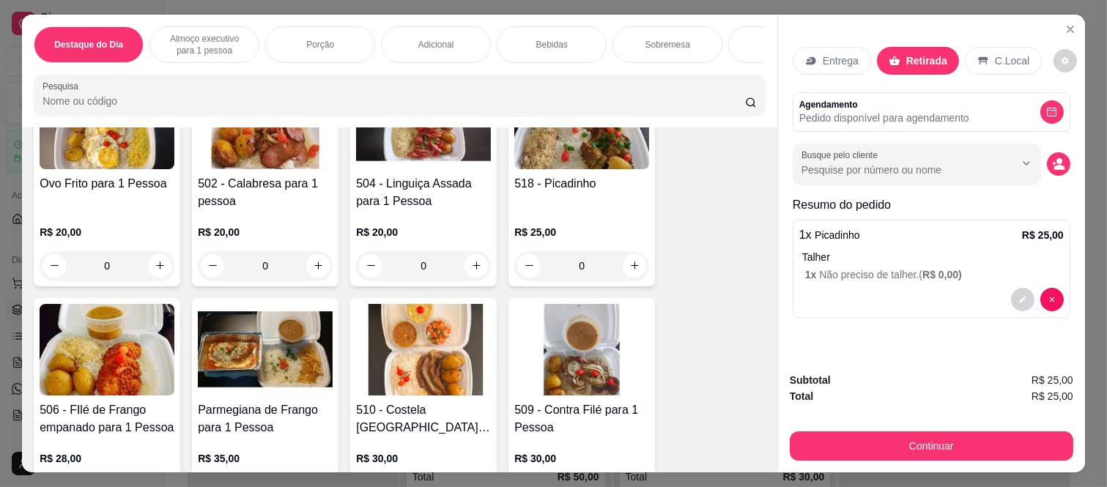
click at [434, 199] on div "Dinheiro" at bounding box center [453, 192] width 103 height 86
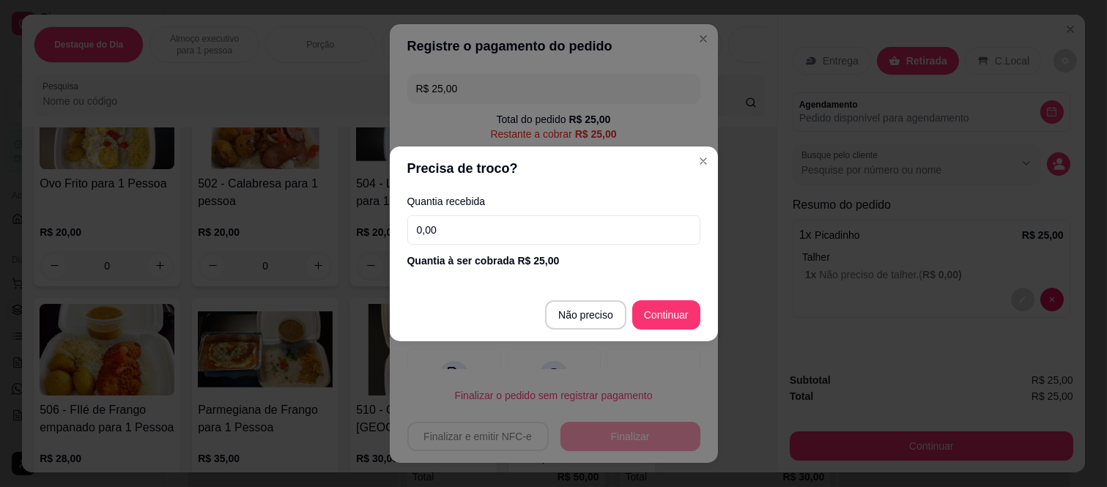
click at [450, 232] on input "0,00" at bounding box center [553, 229] width 293 height 29
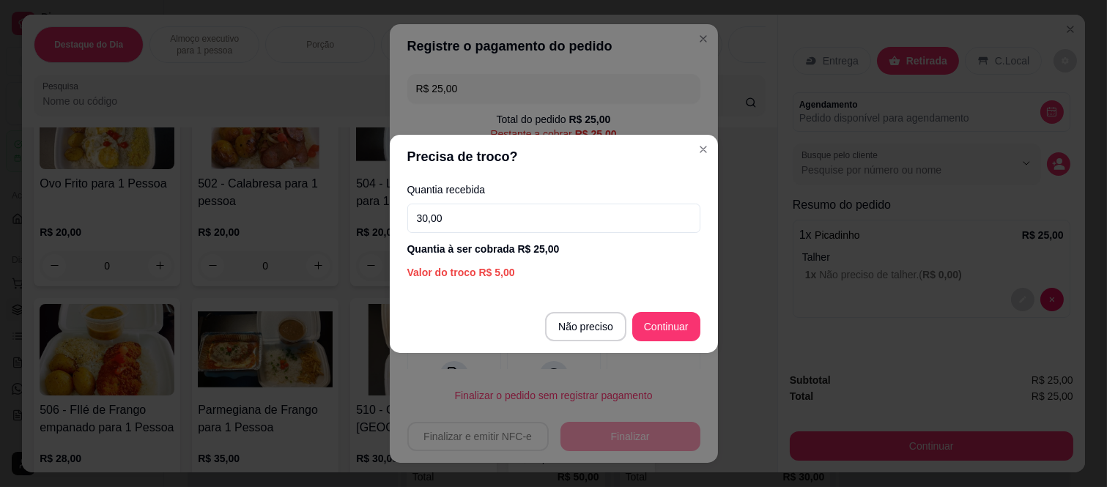
type input "30,00"
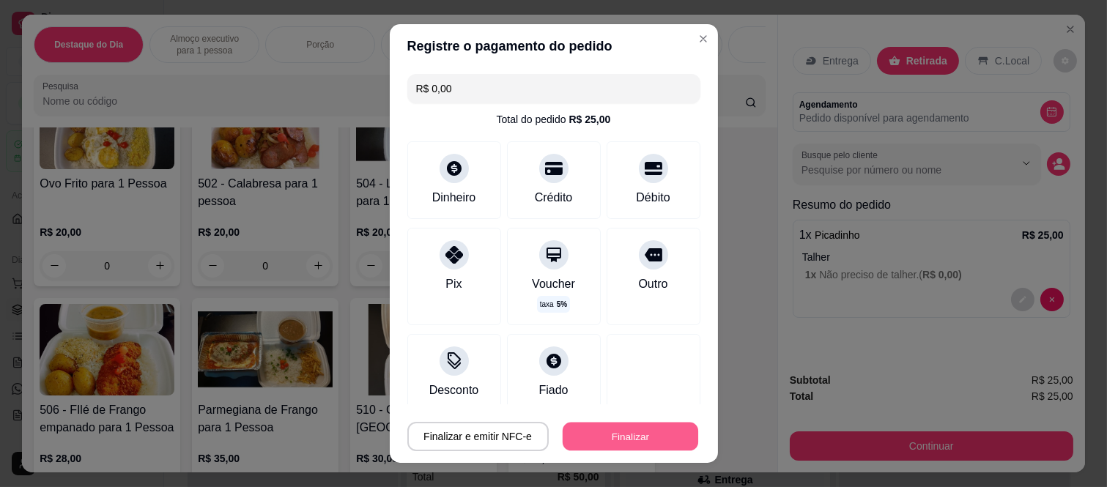
click at [620, 429] on button "Finalizar" at bounding box center [631, 436] width 136 height 29
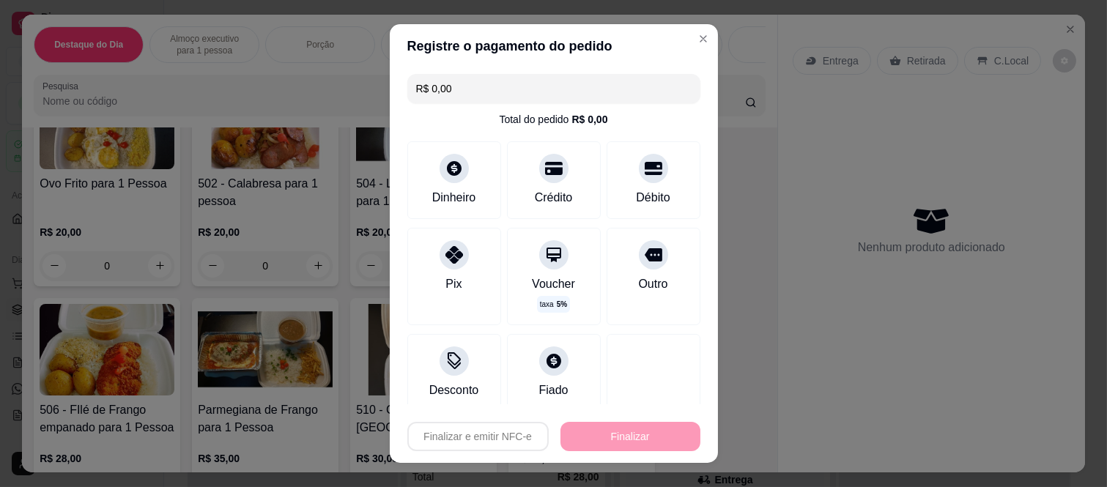
type input "-R$ 25,00"
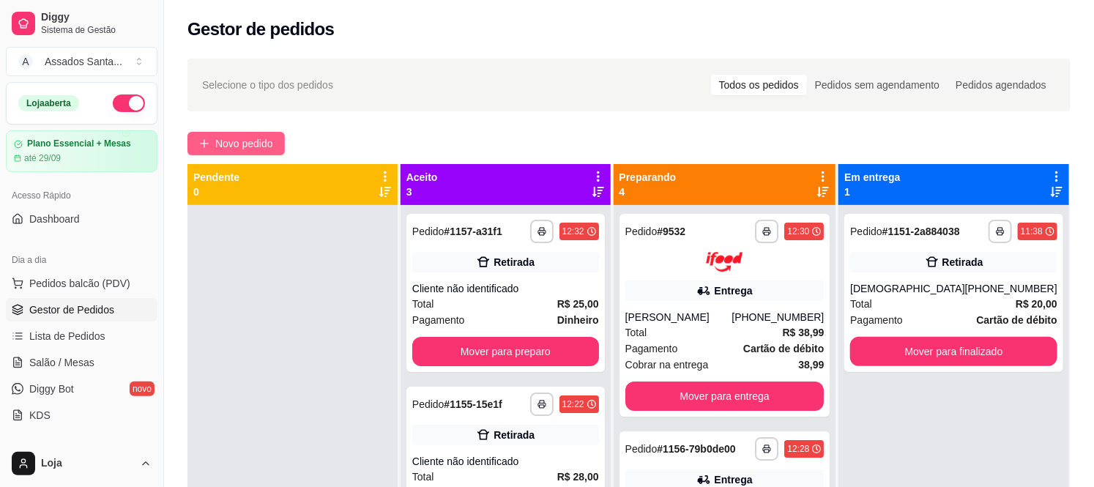
click at [264, 151] on span "Novo pedido" at bounding box center [244, 144] width 58 height 16
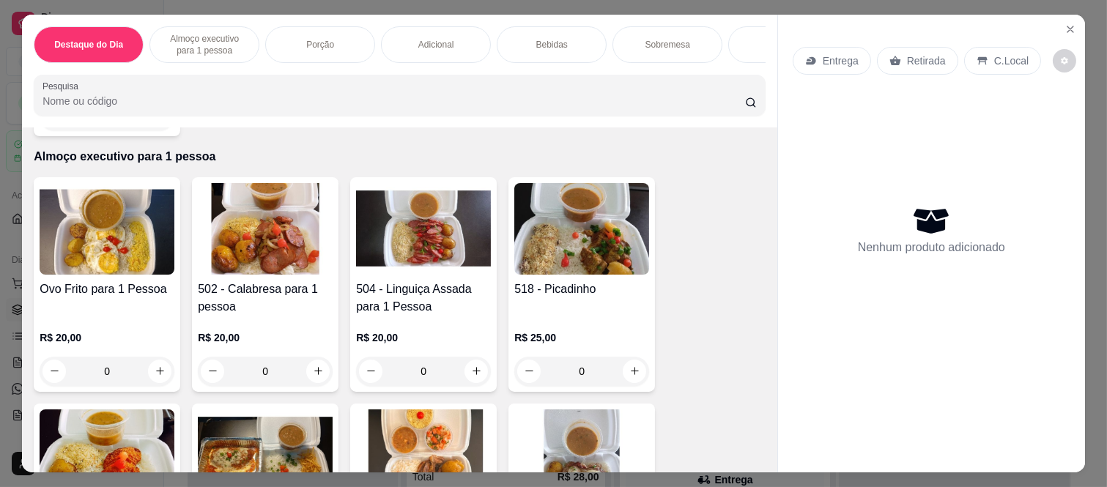
scroll to position [325, 0]
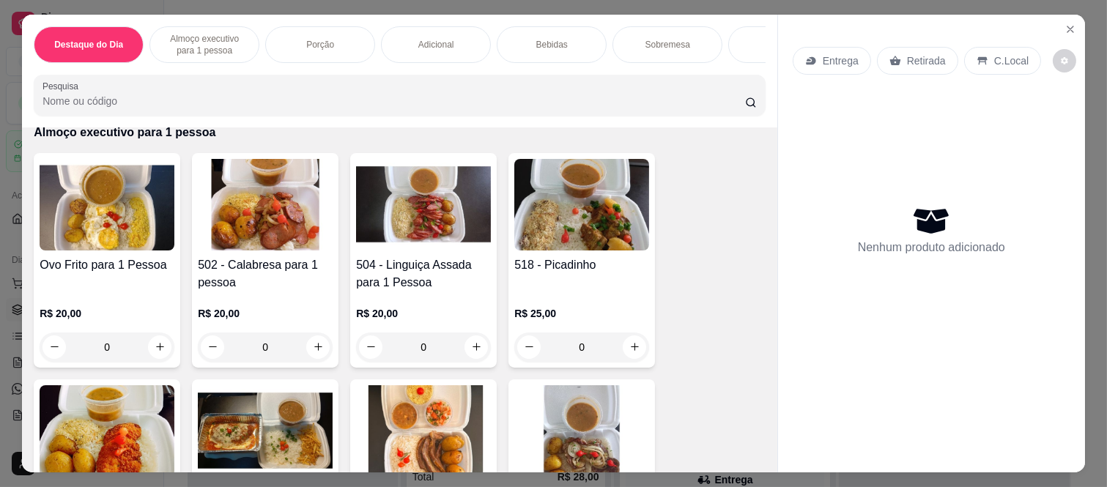
click at [463, 333] on div "0" at bounding box center [423, 347] width 135 height 29
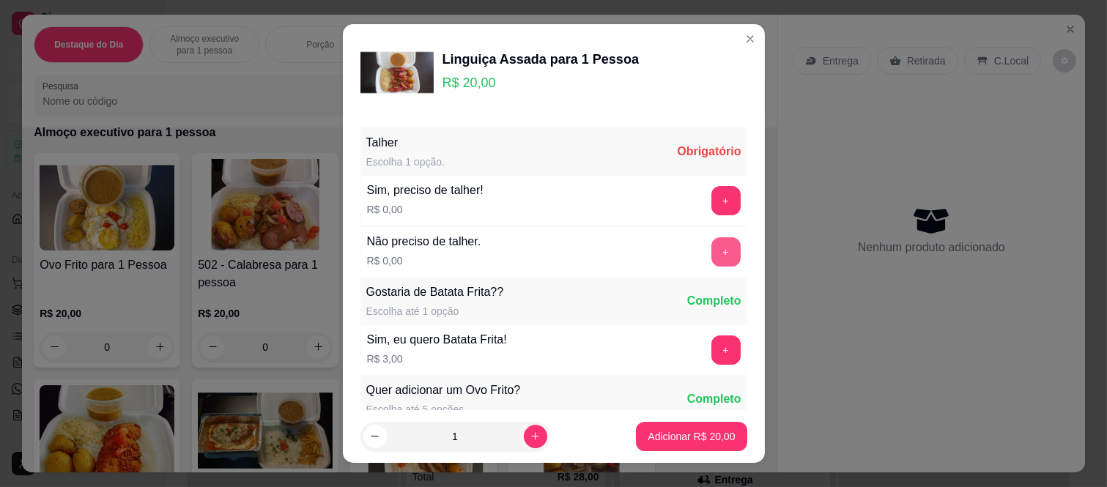
click at [711, 248] on button "+" at bounding box center [725, 251] width 29 height 29
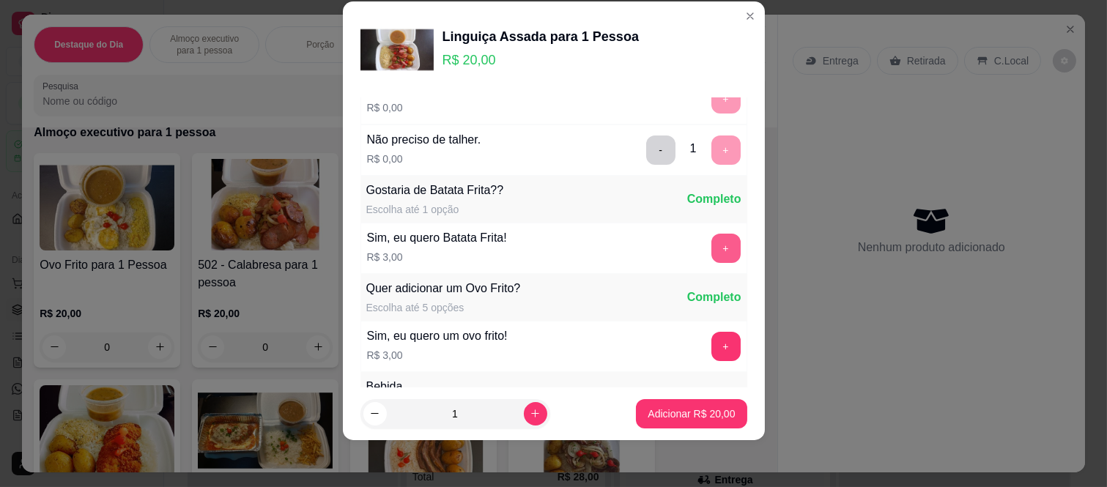
scroll to position [157, 0]
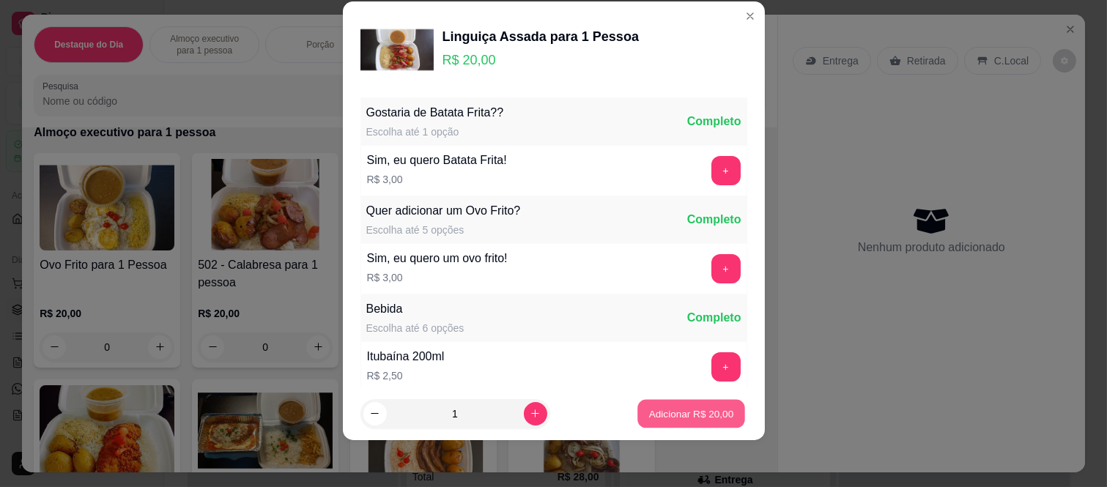
click at [685, 415] on p "Adicionar R$ 20,00" at bounding box center [691, 414] width 85 height 14
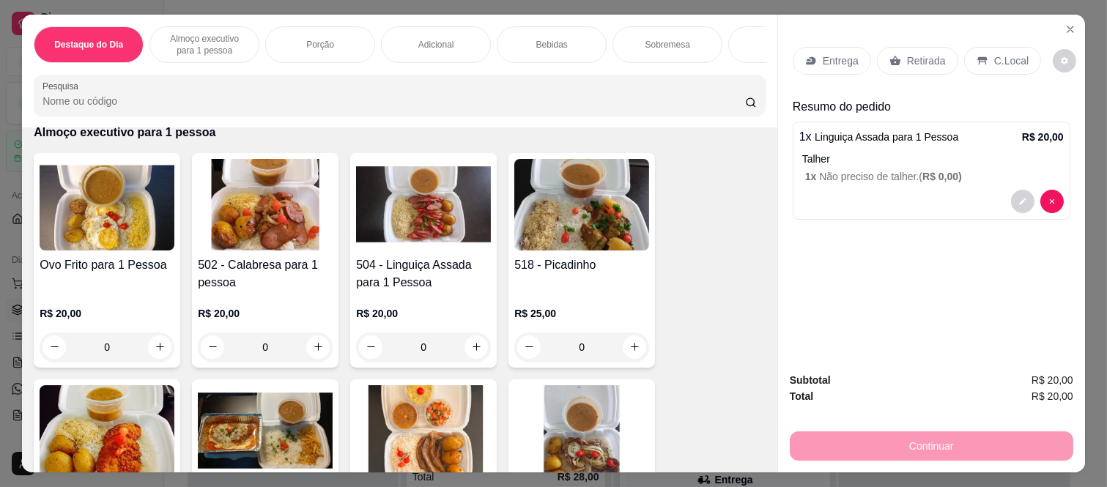
click at [927, 56] on p "Retirada" at bounding box center [926, 60] width 39 height 15
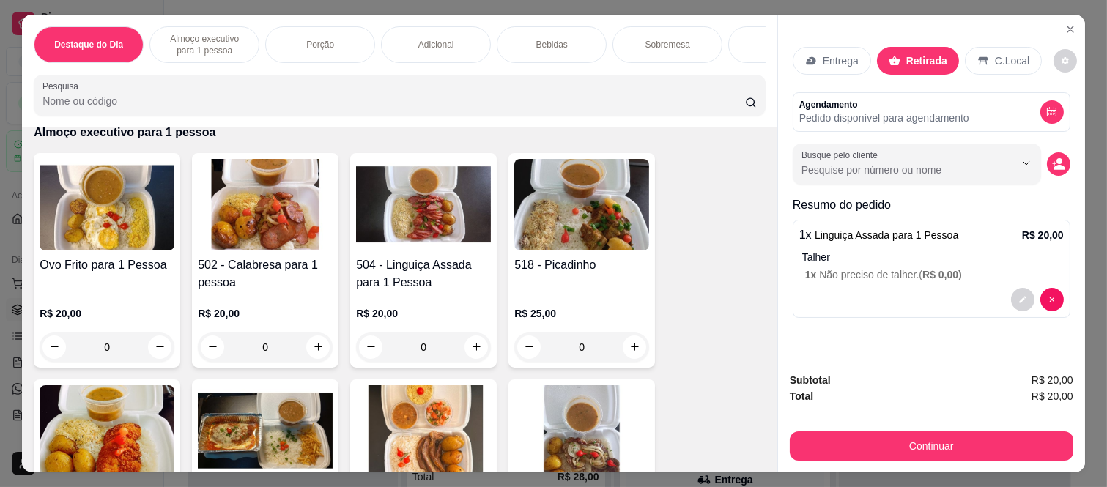
click at [883, 448] on button "Continuar" at bounding box center [931, 445] width 283 height 29
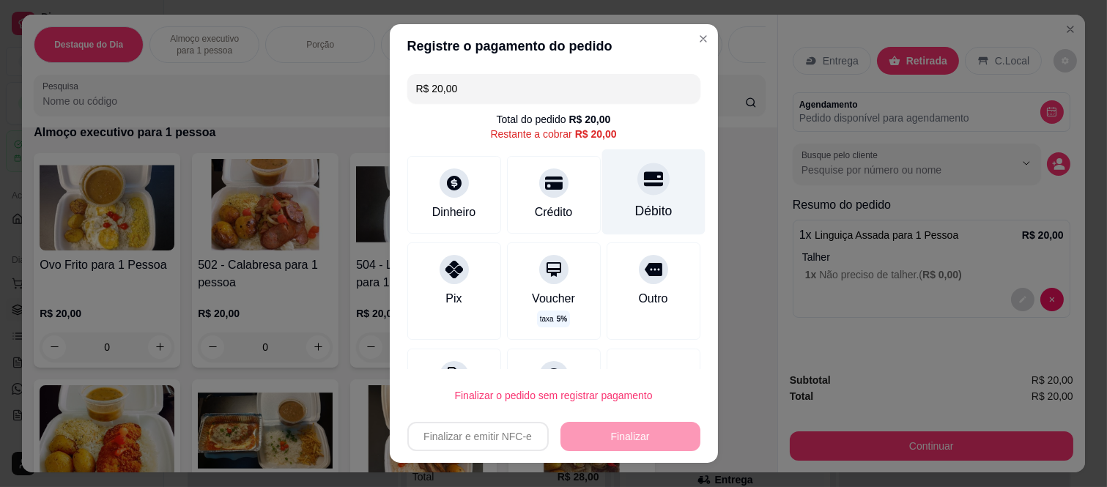
click at [643, 180] on icon at bounding box center [652, 178] width 19 height 19
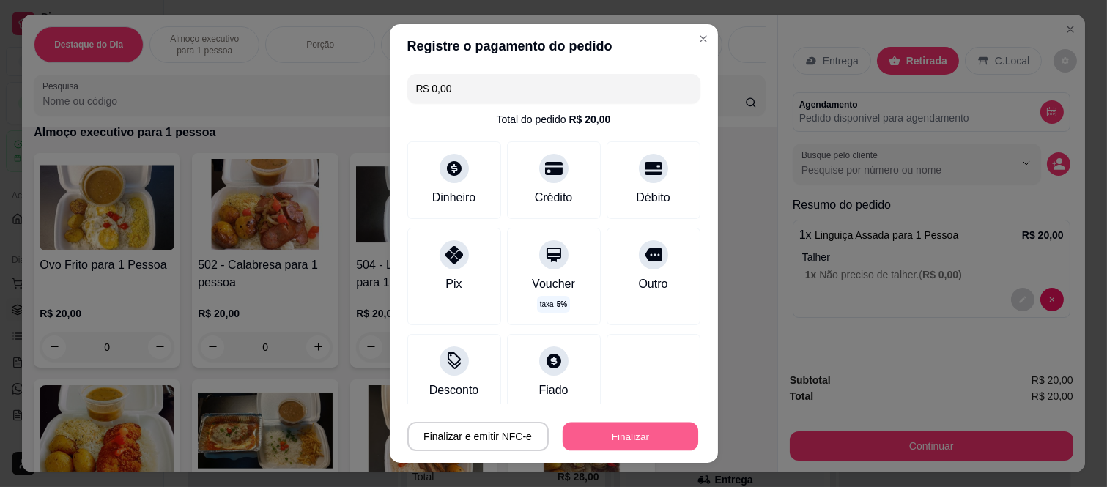
click at [626, 440] on button "Finalizar" at bounding box center [631, 436] width 136 height 29
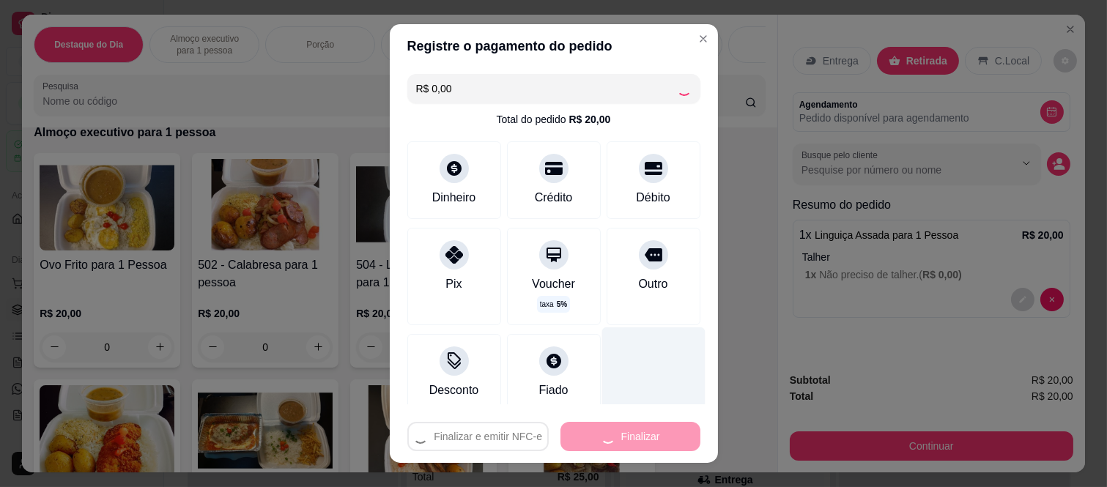
type input "-R$ 20,00"
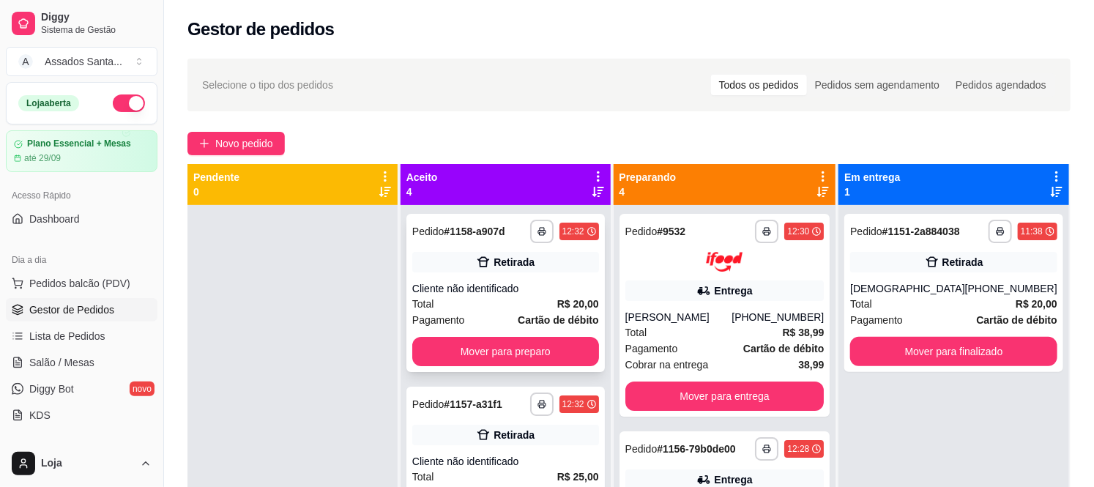
click at [479, 276] on div "**********" at bounding box center [506, 293] width 199 height 158
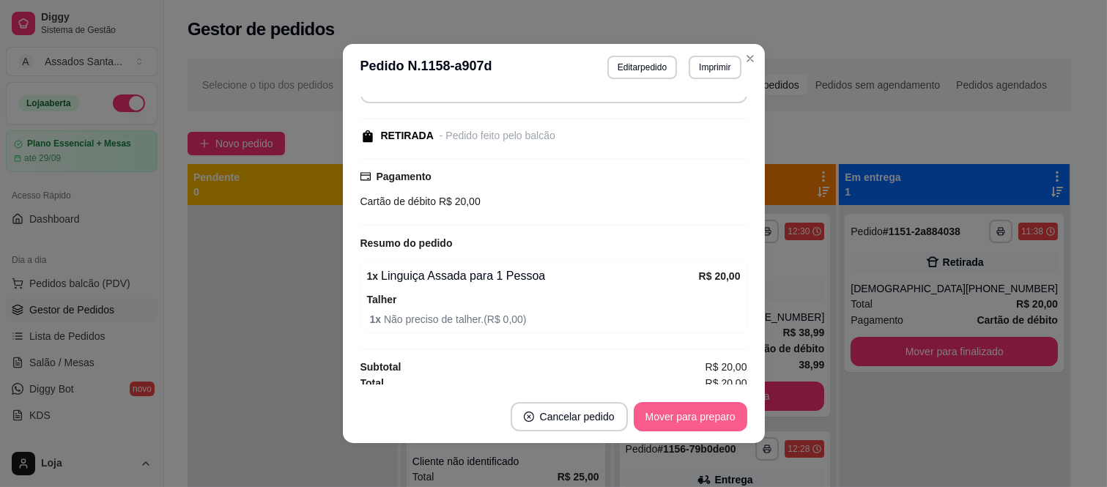
scroll to position [135, 0]
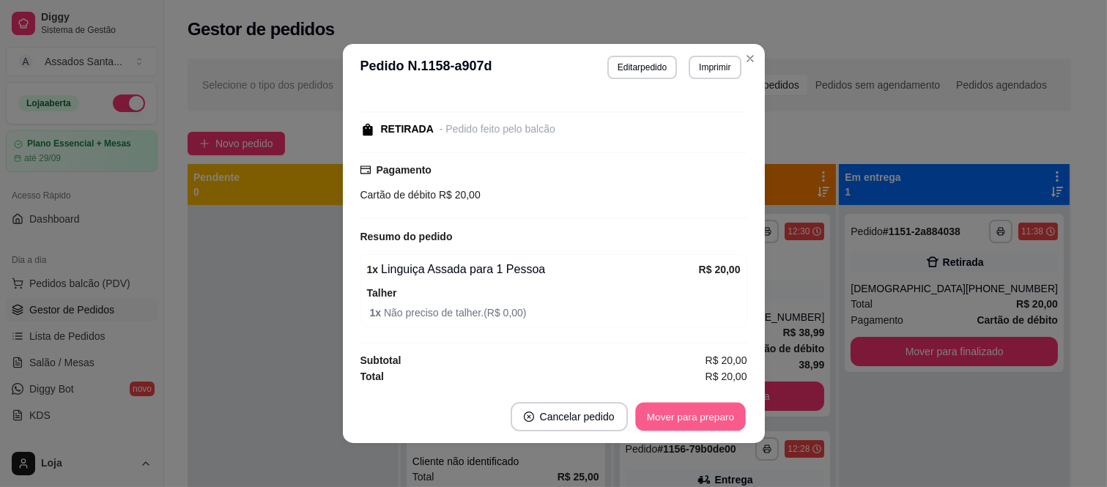
click at [713, 418] on button "Mover para preparo" at bounding box center [690, 417] width 110 height 29
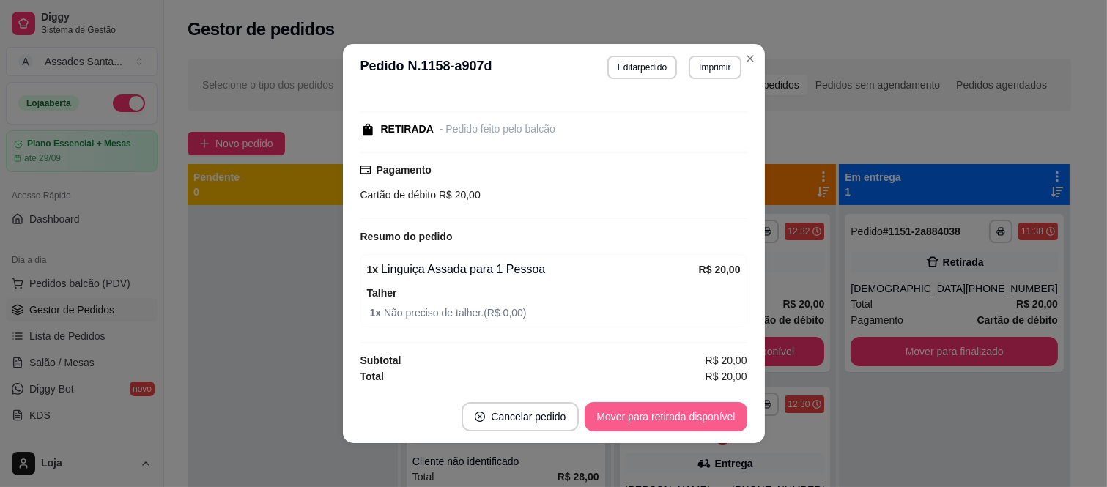
click at [703, 418] on button "Mover para retirada disponível" at bounding box center [666, 416] width 162 height 29
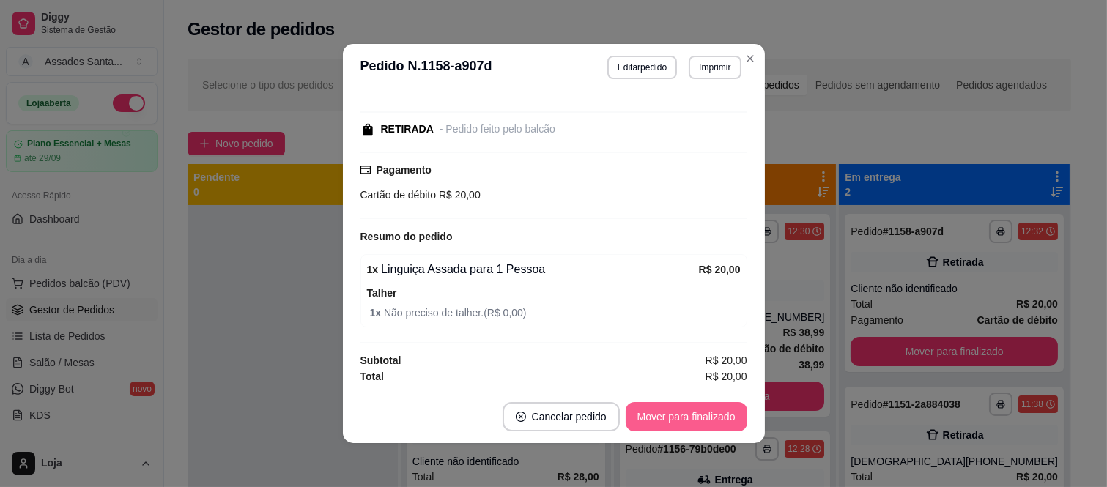
click at [703, 418] on button "Mover para finalizado" at bounding box center [687, 416] width 122 height 29
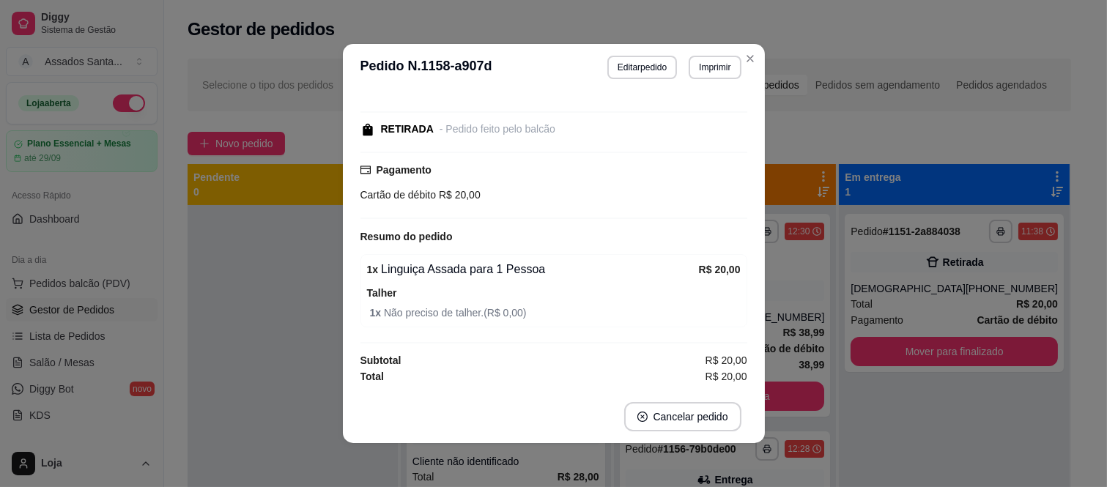
scroll to position [71, 0]
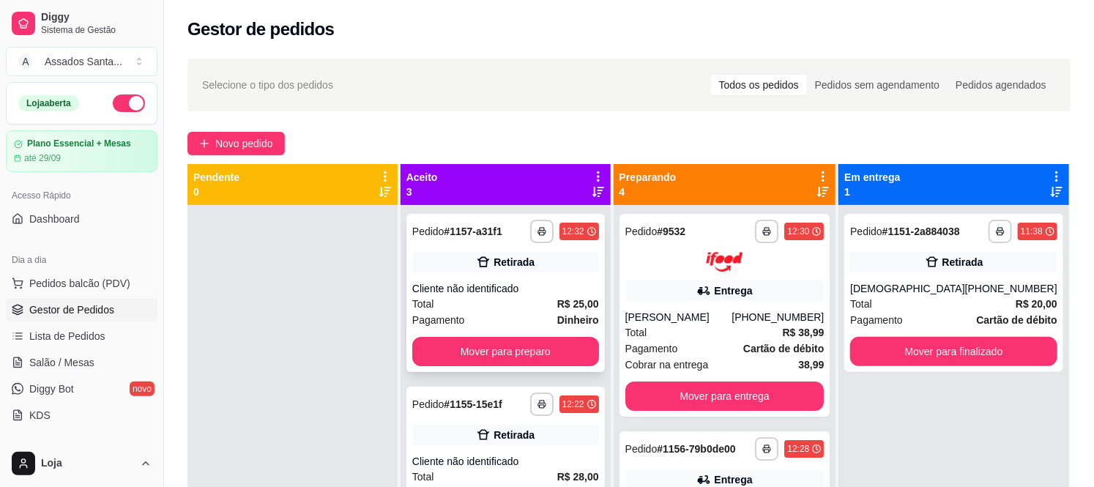
click at [509, 286] on div "Cliente não identificado" at bounding box center [505, 288] width 187 height 15
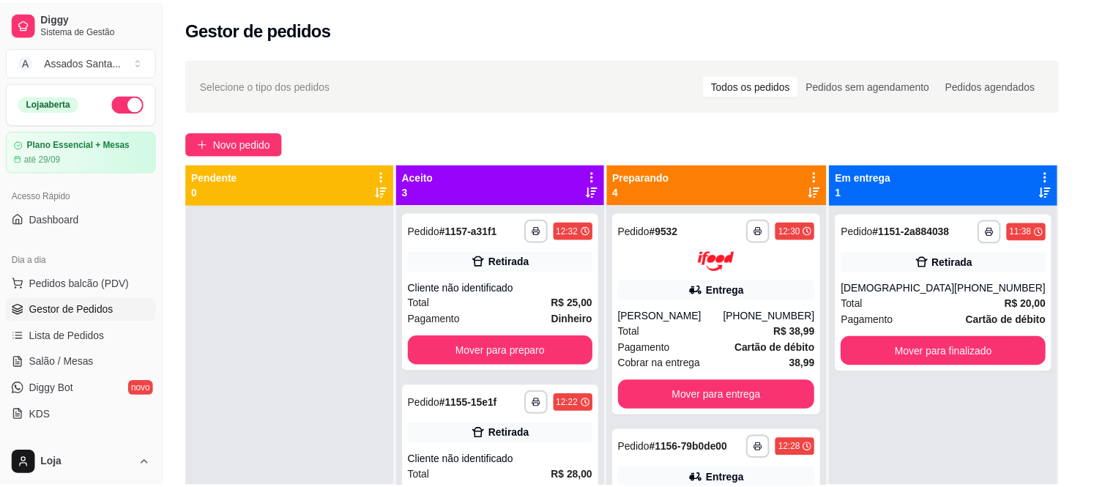
scroll to position [166, 0]
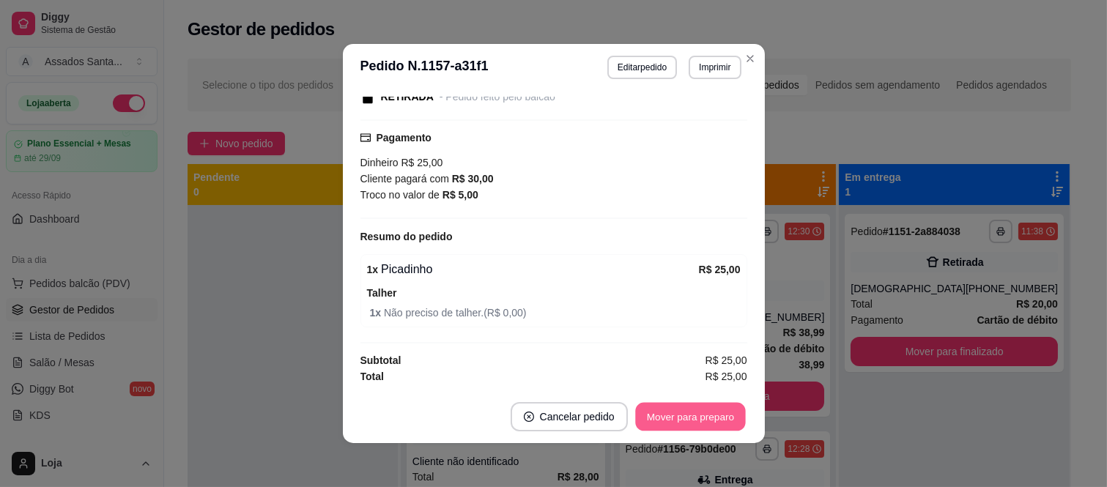
click at [684, 426] on button "Mover para preparo" at bounding box center [690, 417] width 110 height 29
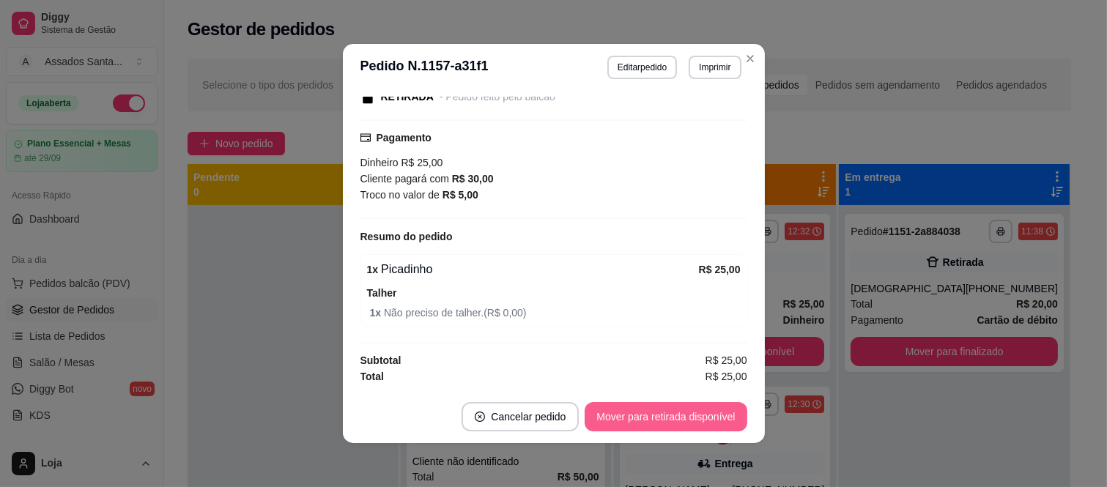
click at [683, 420] on button "Mover para retirada disponível" at bounding box center [666, 416] width 162 height 29
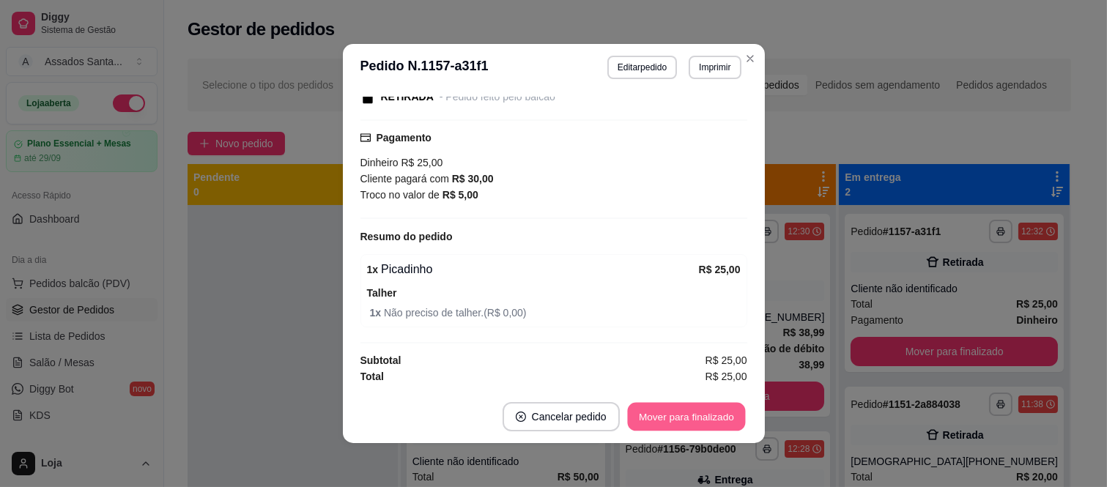
click at [683, 420] on button "Mover para finalizado" at bounding box center [686, 417] width 118 height 29
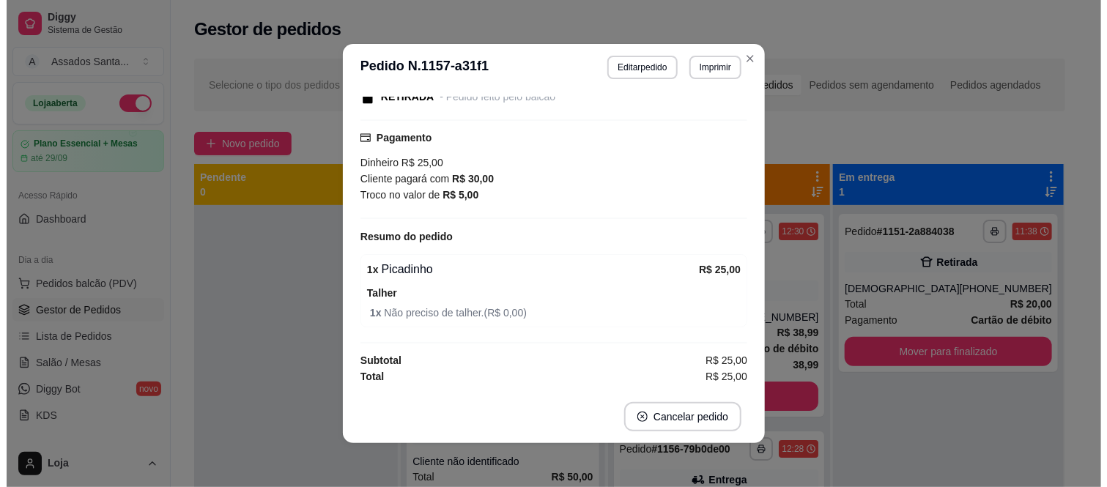
scroll to position [0, 0]
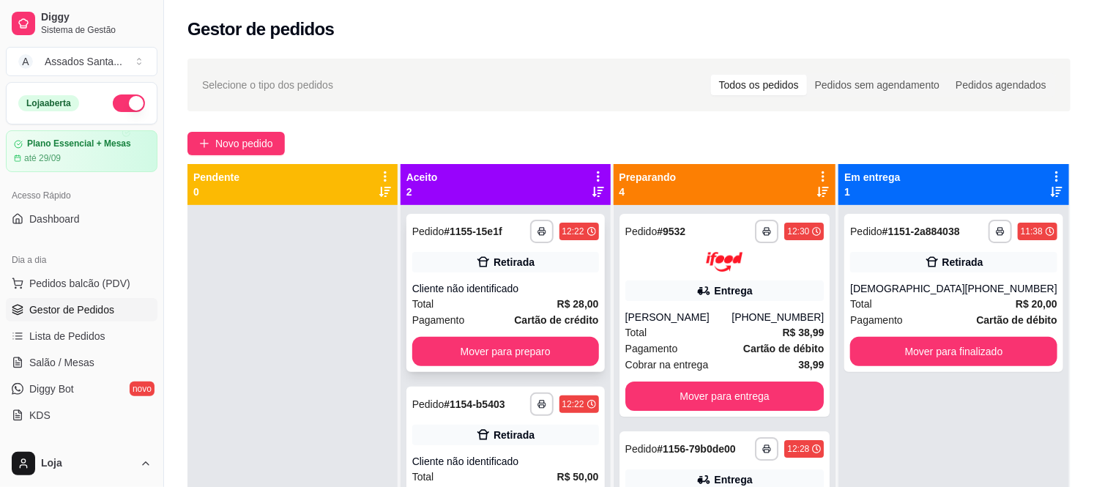
click at [529, 305] on div "Total R$ 28,00" at bounding box center [505, 304] width 187 height 16
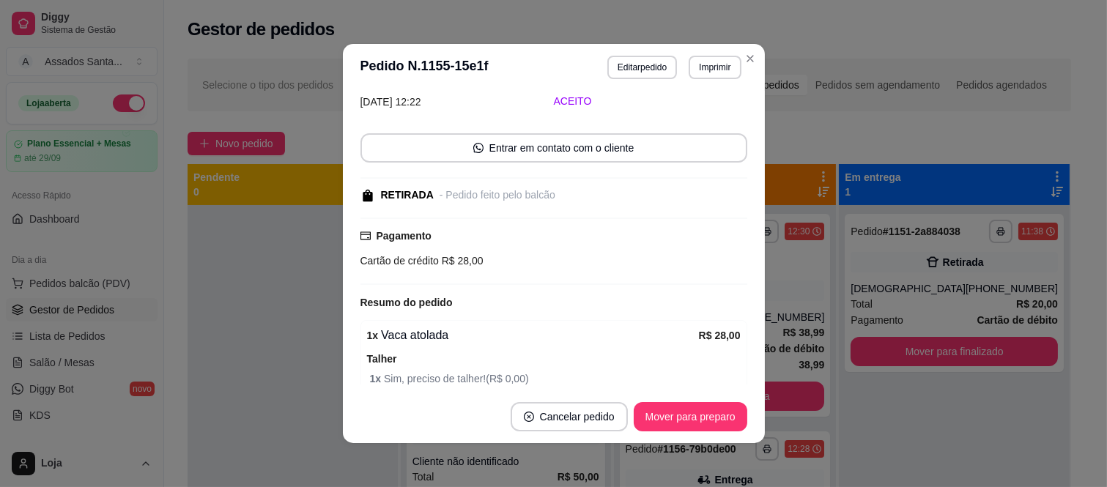
scroll to position [135, 0]
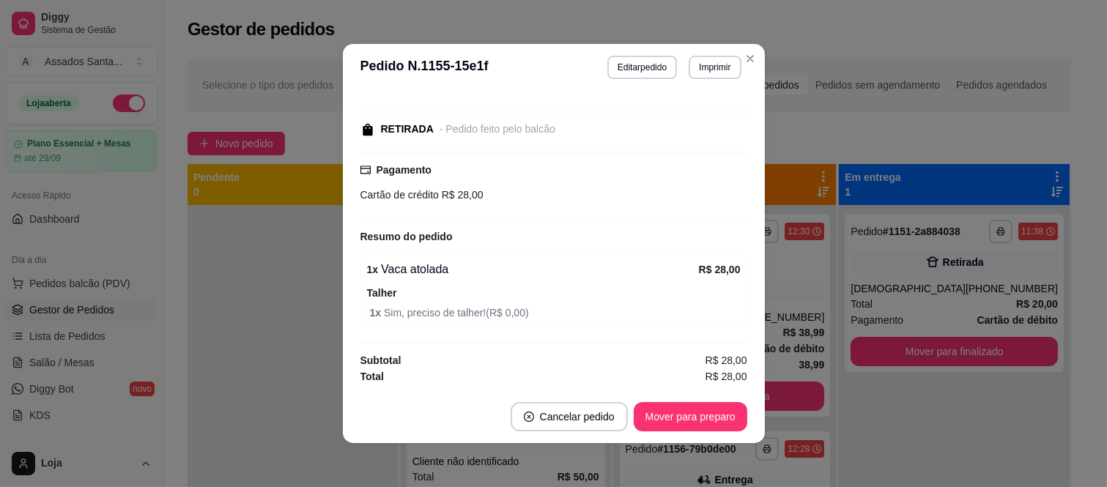
click at [692, 396] on footer "Cancelar pedido Mover para preparo" at bounding box center [554, 416] width 422 height 53
click at [692, 409] on button "Mover para preparo" at bounding box center [690, 417] width 110 height 29
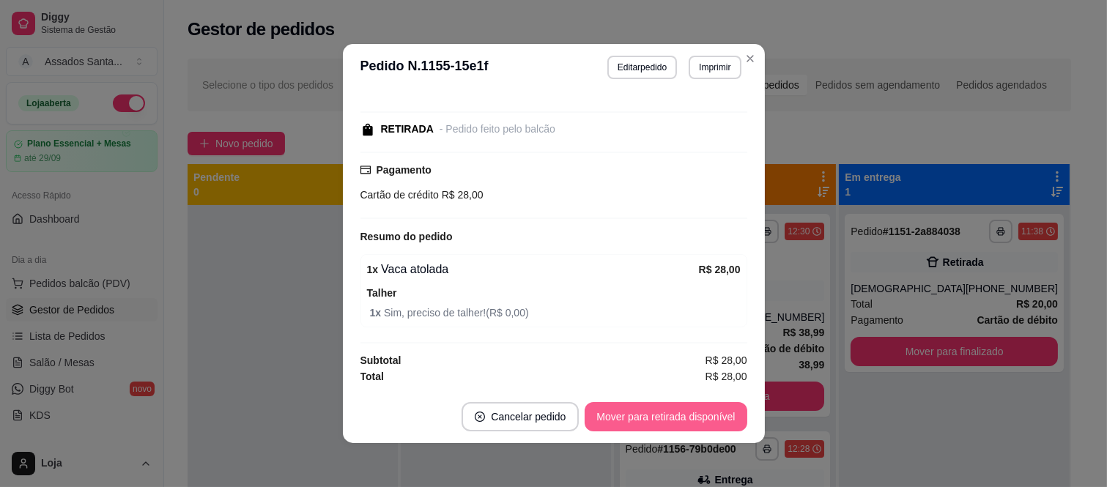
click at [691, 412] on button "Mover para retirada disponível" at bounding box center [666, 416] width 162 height 29
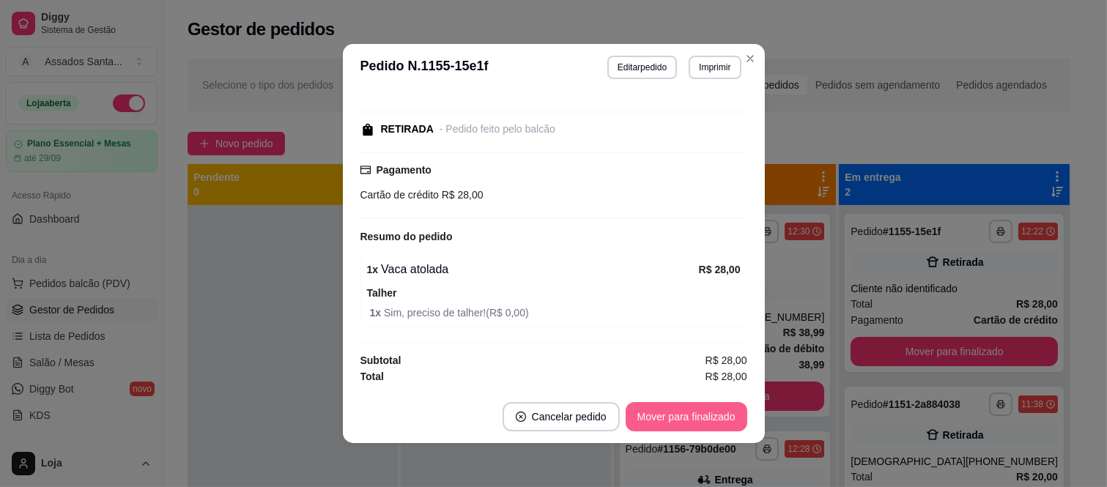
click at [691, 412] on button "Mover para finalizado" at bounding box center [687, 416] width 122 height 29
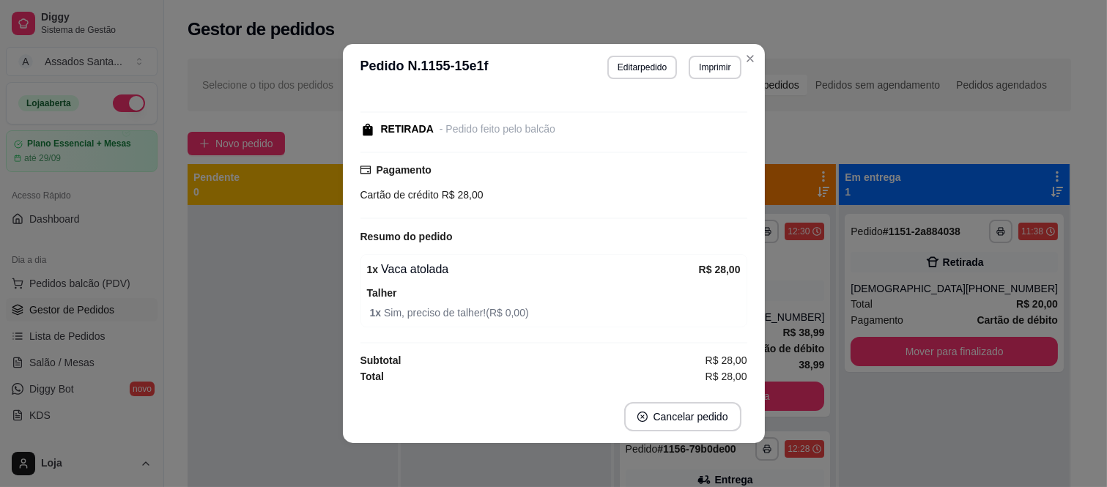
scroll to position [71, 0]
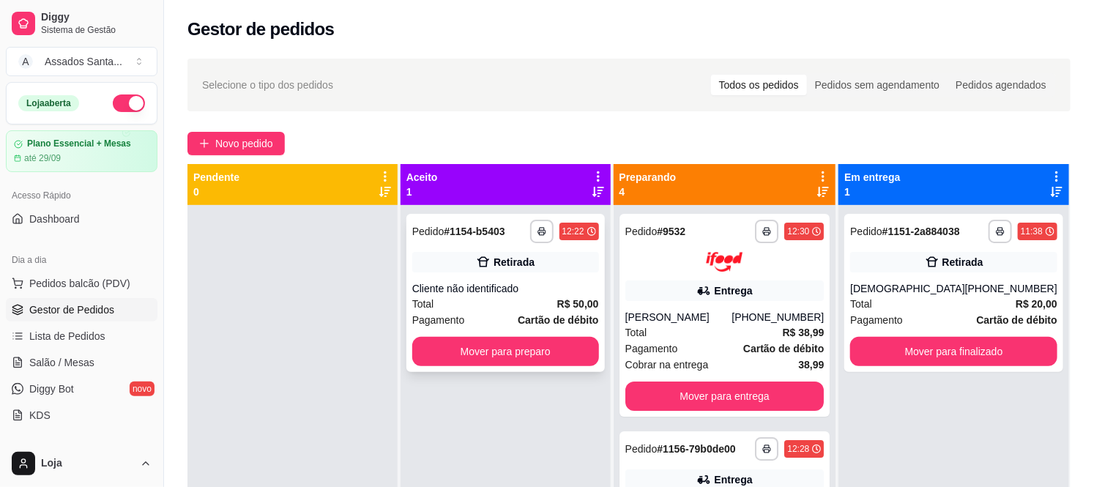
click at [508, 286] on div "Cliente não identificado" at bounding box center [505, 288] width 187 height 15
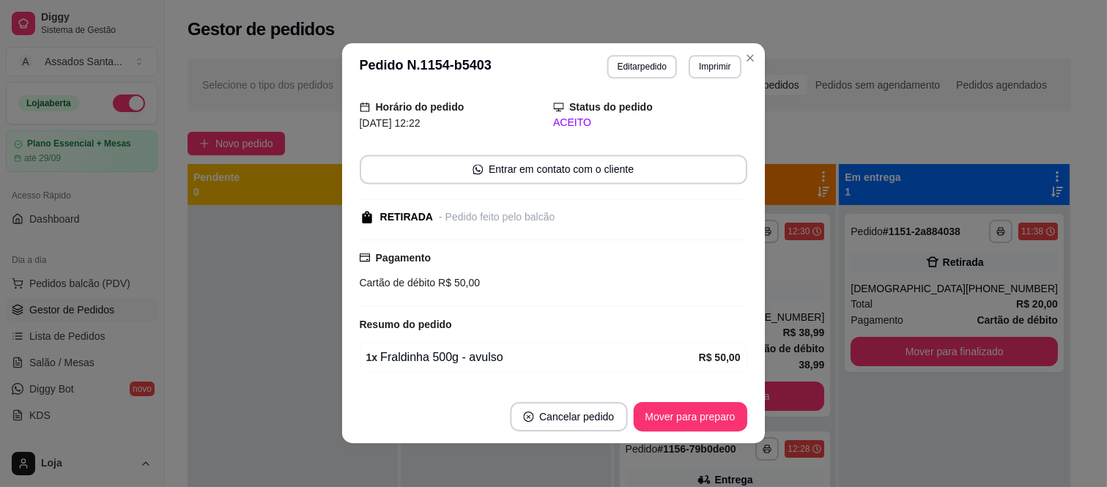
scroll to position [92, 0]
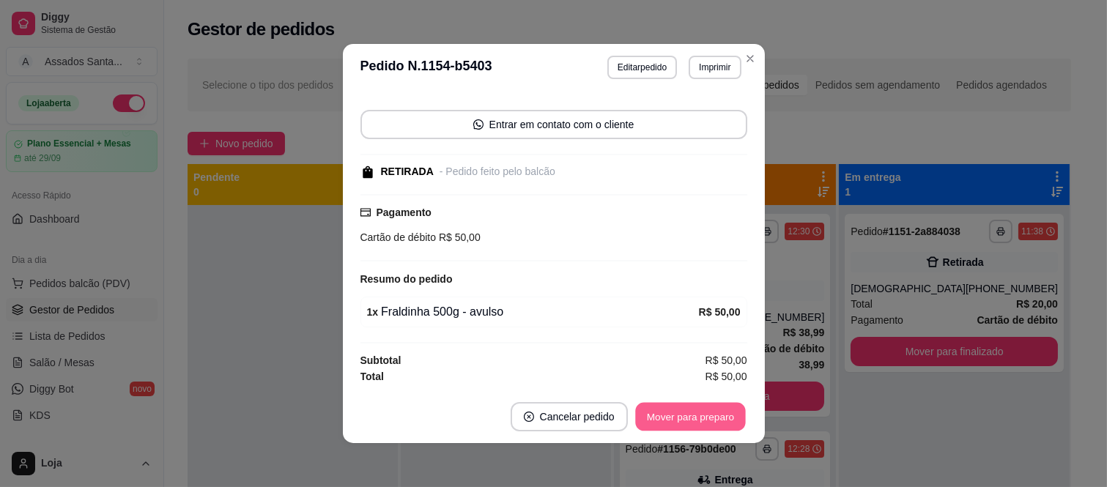
click at [672, 409] on button "Mover para preparo" at bounding box center [690, 417] width 110 height 29
click at [670, 418] on button "Mover para retirada disponível" at bounding box center [666, 416] width 162 height 29
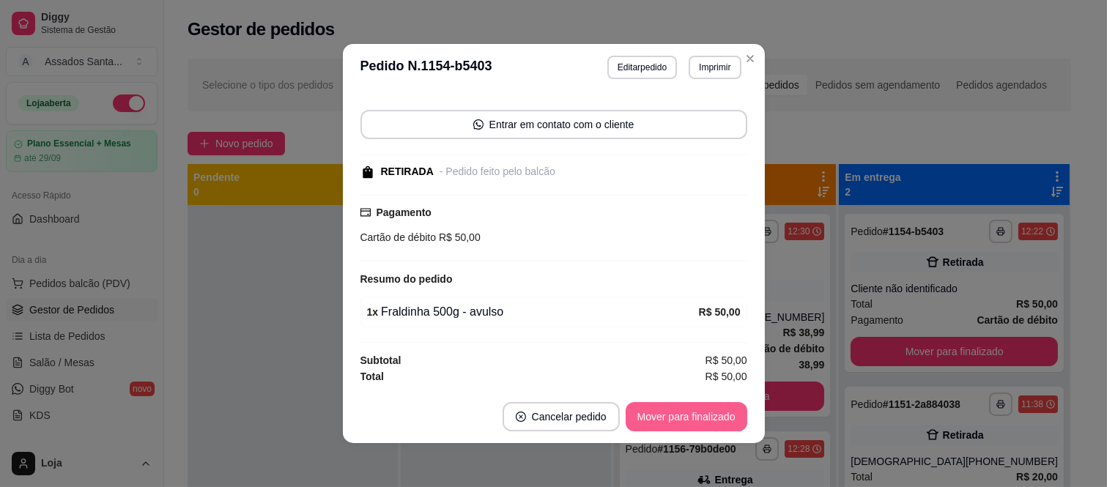
click at [670, 418] on button "Mover para finalizado" at bounding box center [687, 416] width 122 height 29
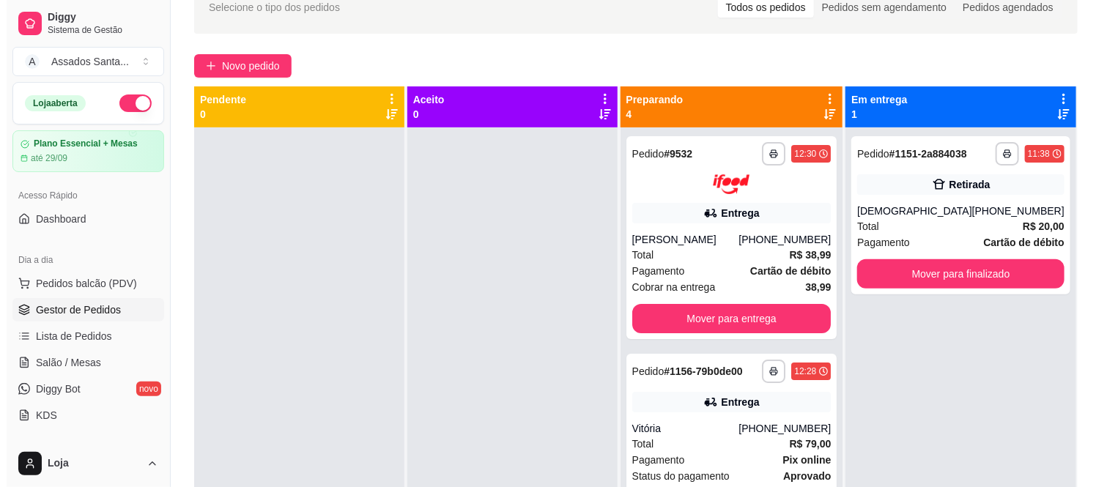
scroll to position [0, 0]
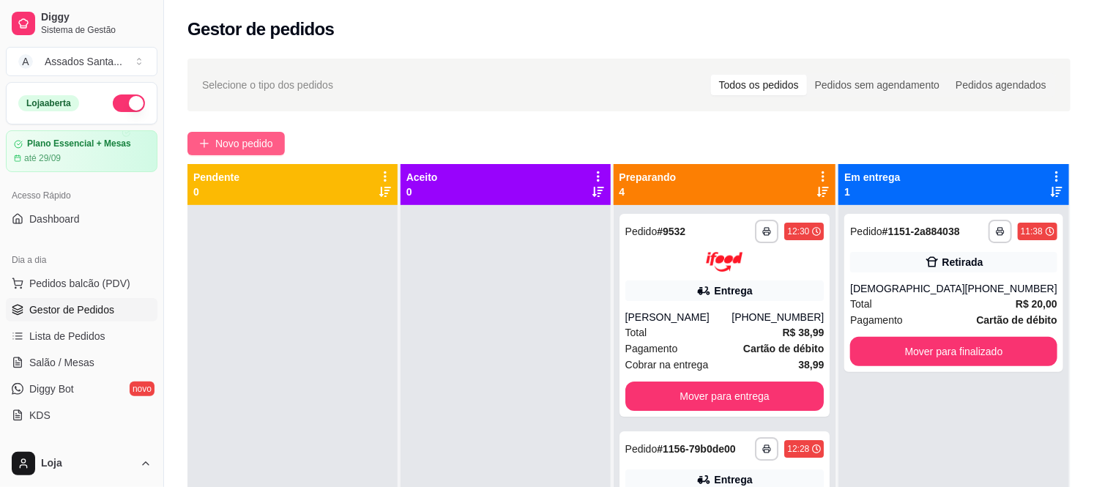
click at [272, 132] on button "Novo pedido" at bounding box center [236, 143] width 97 height 23
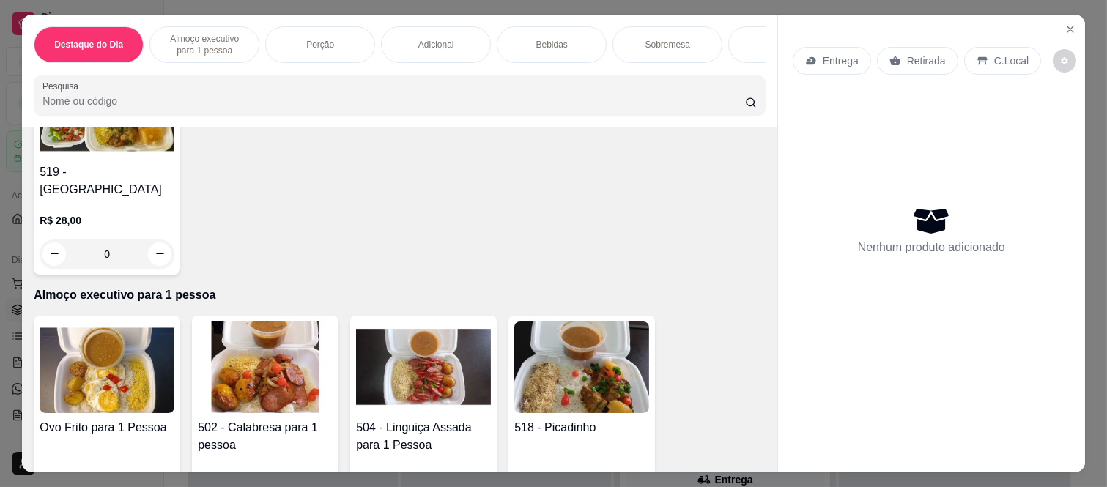
scroll to position [325, 0]
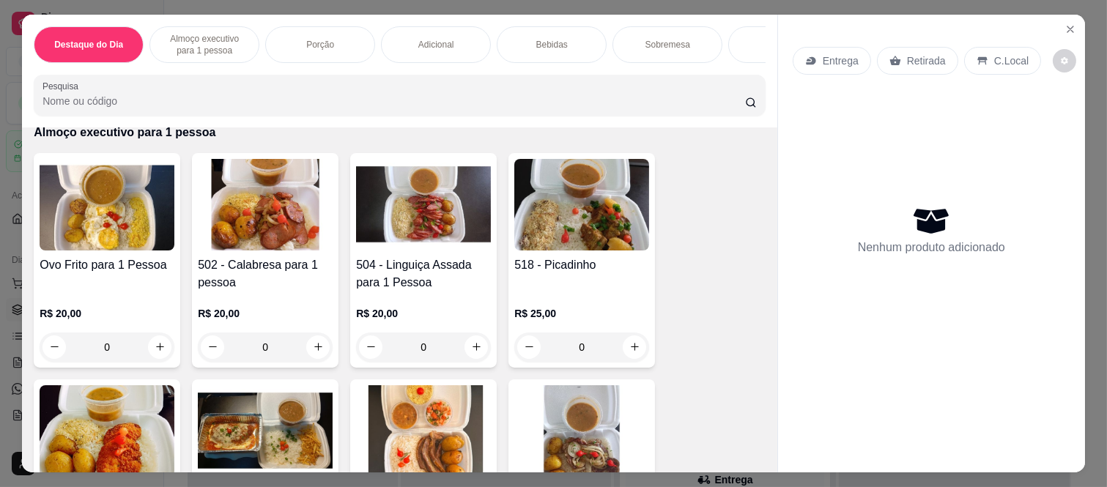
click at [472, 341] on div "0" at bounding box center [423, 347] width 135 height 29
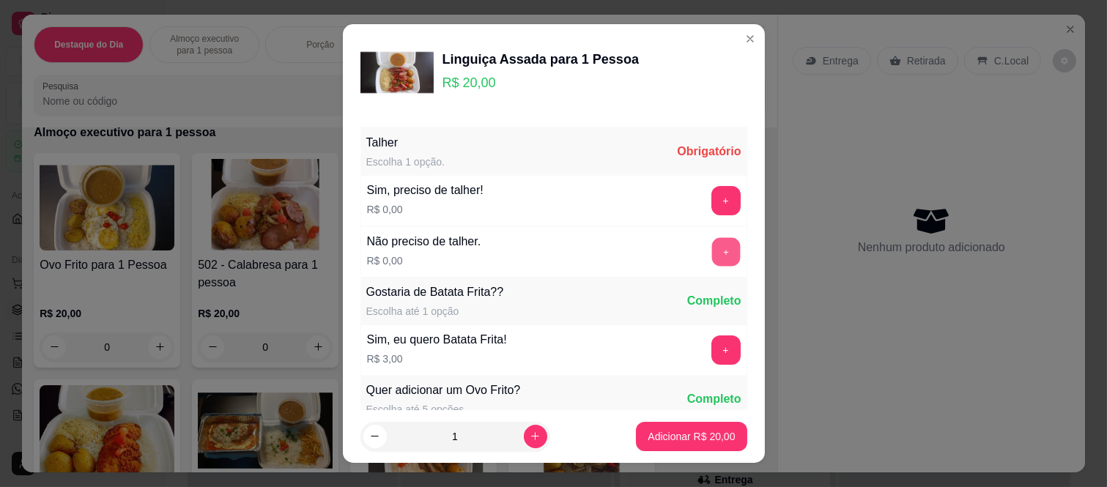
click at [711, 254] on button "+" at bounding box center [725, 252] width 29 height 29
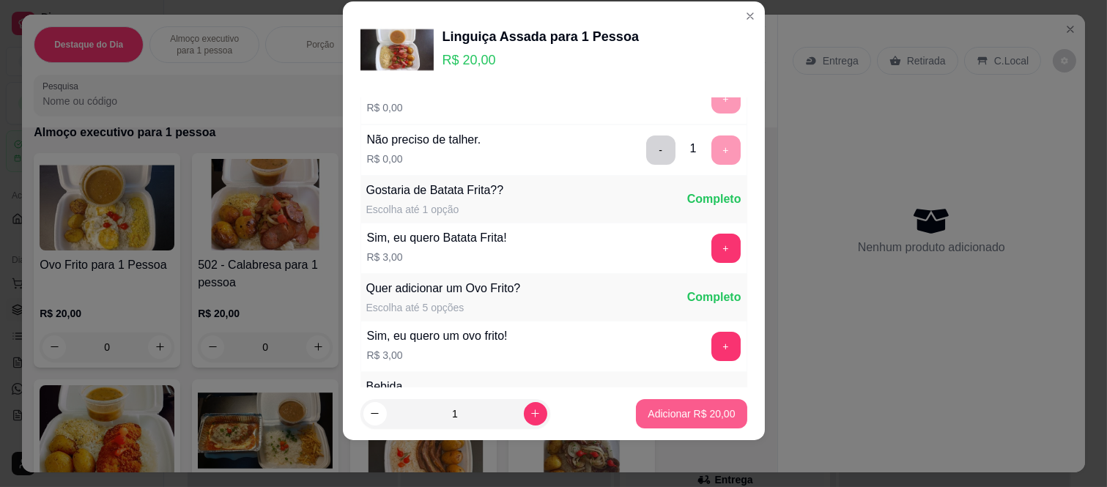
scroll to position [157, 0]
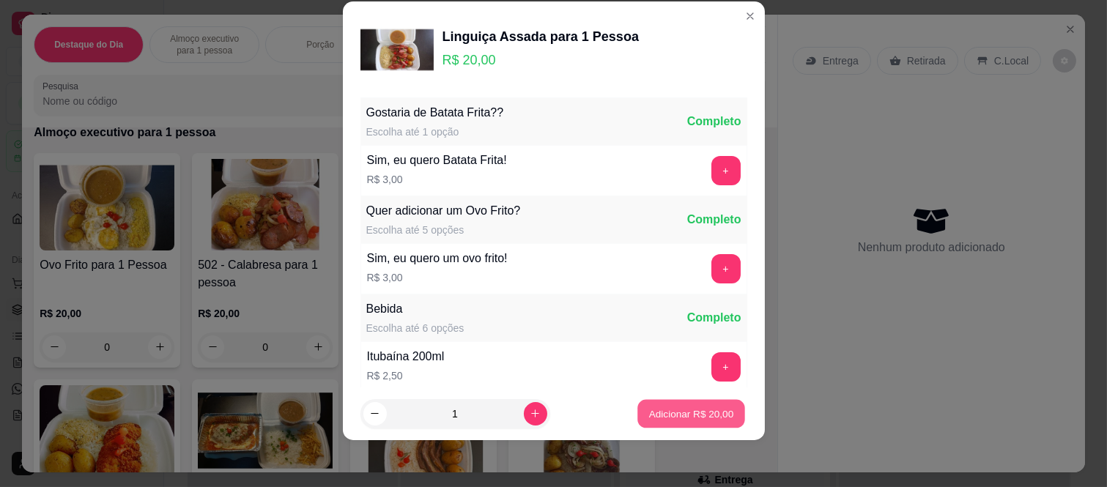
click at [685, 404] on button "Adicionar R$ 20,00" at bounding box center [692, 413] width 108 height 29
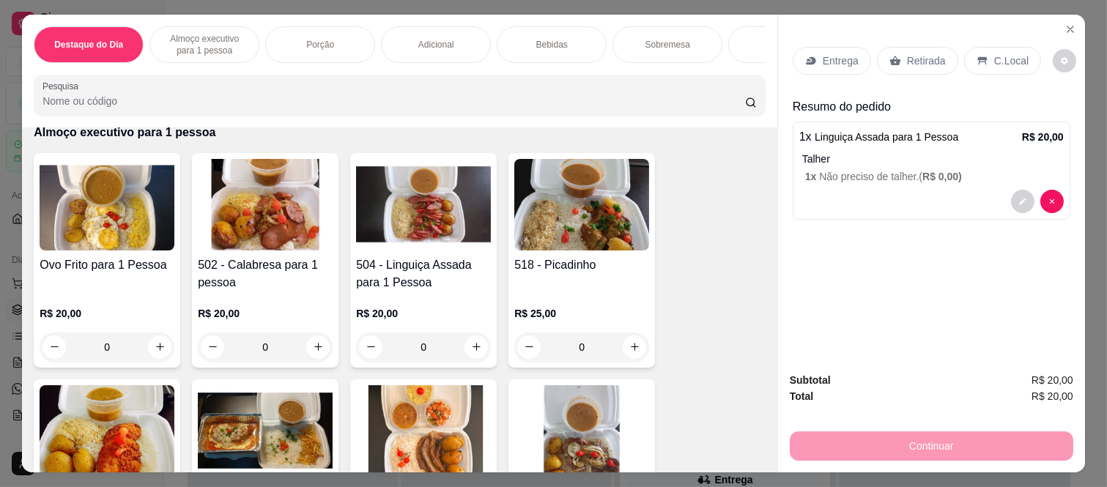
click at [921, 47] on div "Retirada" at bounding box center [917, 61] width 81 height 28
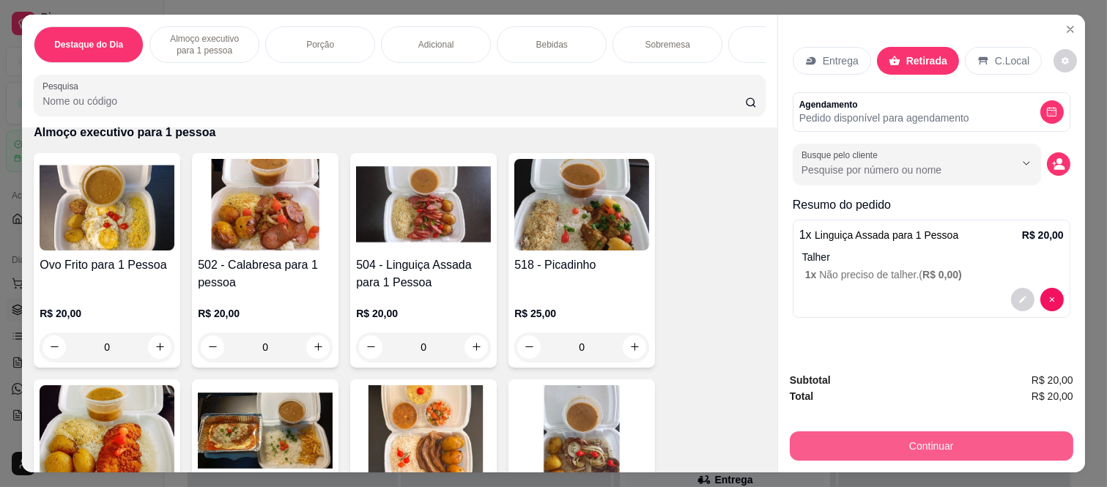
click at [856, 432] on button "Continuar" at bounding box center [931, 445] width 283 height 29
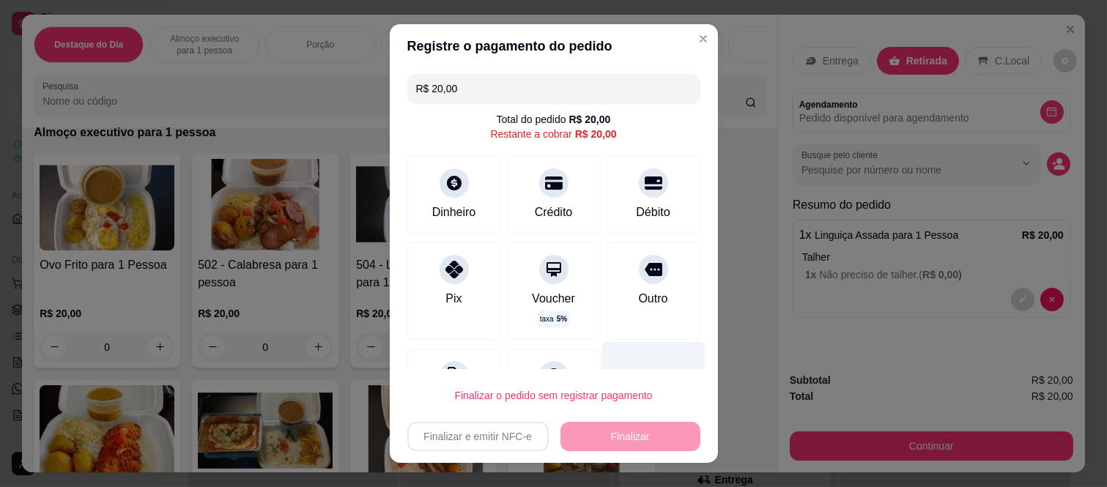
drag, startPoint x: 641, startPoint y: 188, endPoint x: 669, endPoint y: 401, distance: 215.7
click at [641, 188] on div "Débito" at bounding box center [654, 195] width 94 height 78
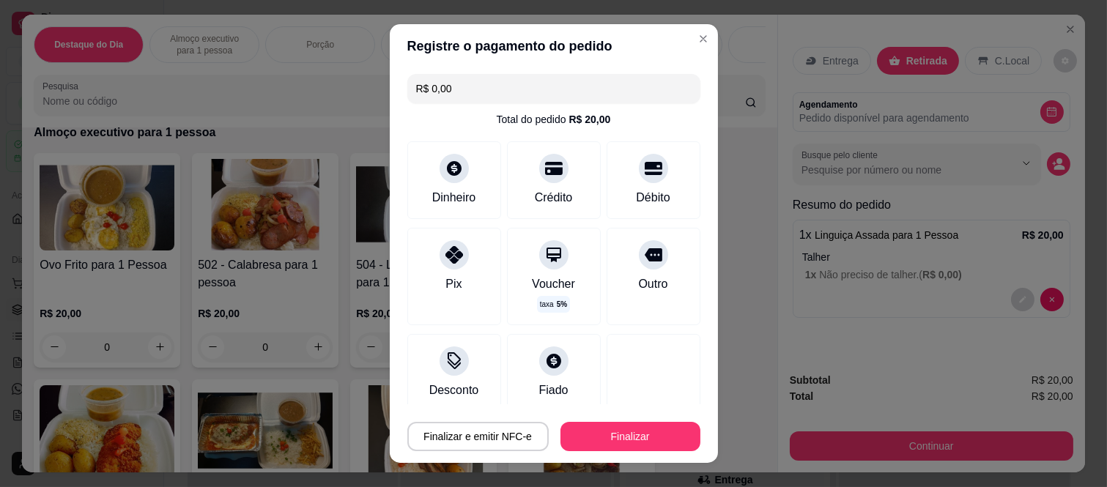
click at [663, 420] on div "Finalizar e emitir NFC-e Finalizar" at bounding box center [553, 433] width 293 height 35
click at [641, 434] on button "Finalizar" at bounding box center [631, 436] width 136 height 29
type input "-R$ 20,00"
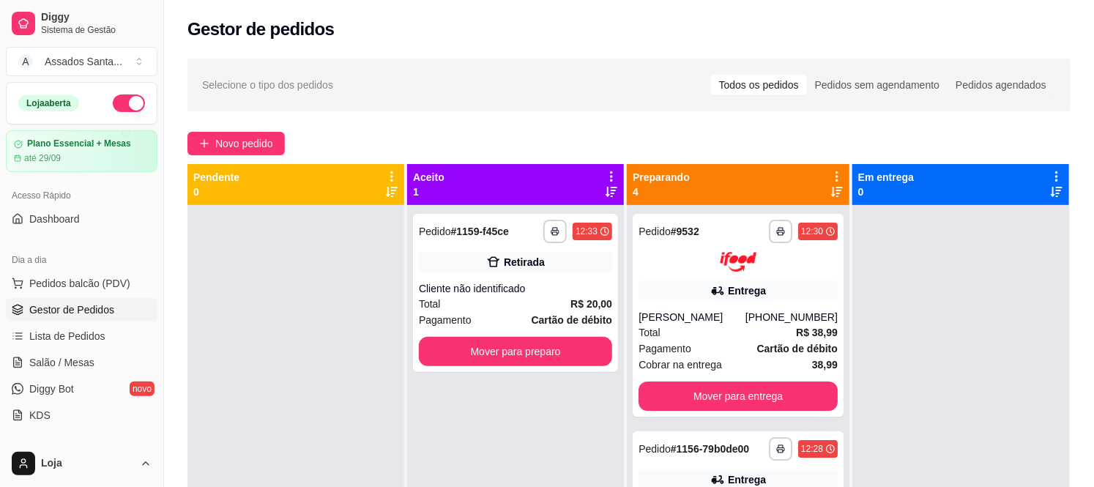
click at [268, 157] on div "**********" at bounding box center [629, 359] width 930 height 619
click at [267, 141] on span "Novo pedido" at bounding box center [244, 144] width 58 height 16
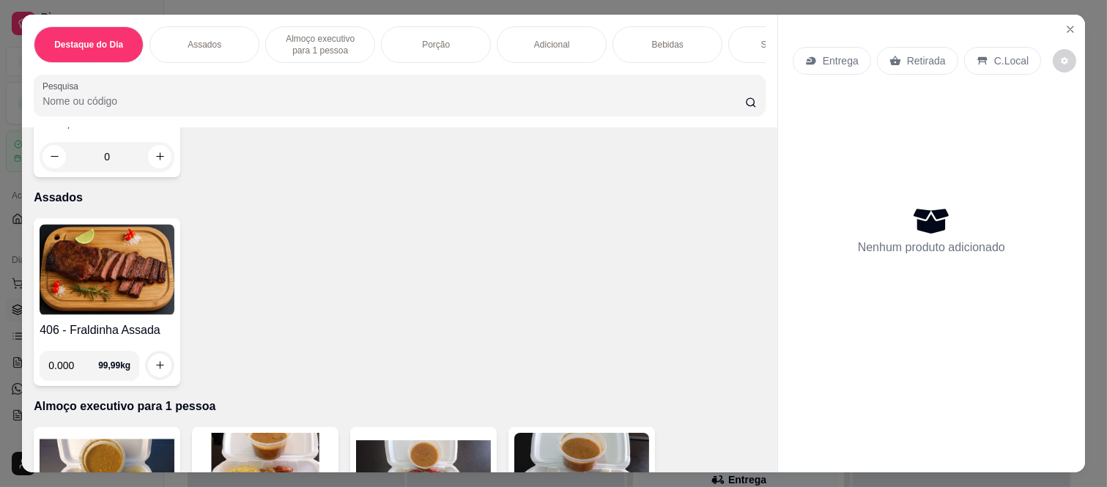
scroll to position [244, 0]
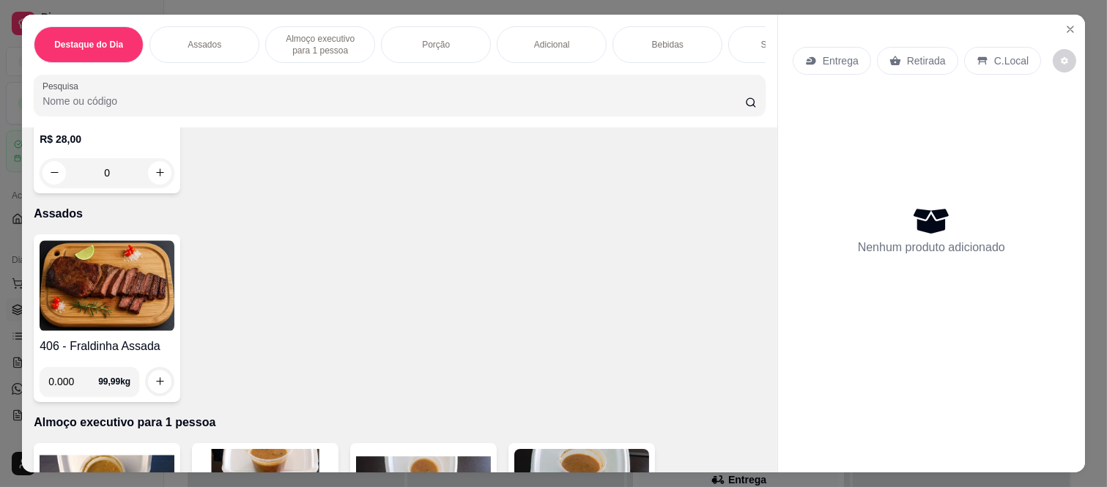
click at [67, 368] on input "0.000" at bounding box center [73, 381] width 50 height 29
click at [155, 377] on icon "increase-product-quantity" at bounding box center [160, 382] width 11 height 11
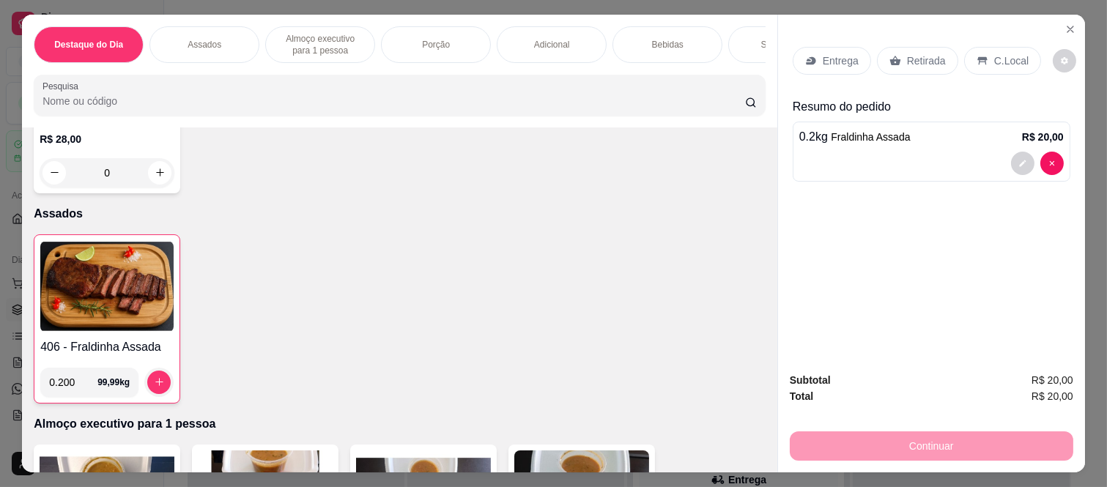
click at [70, 371] on input "0.200" at bounding box center [73, 382] width 48 height 29
type input "0.002"
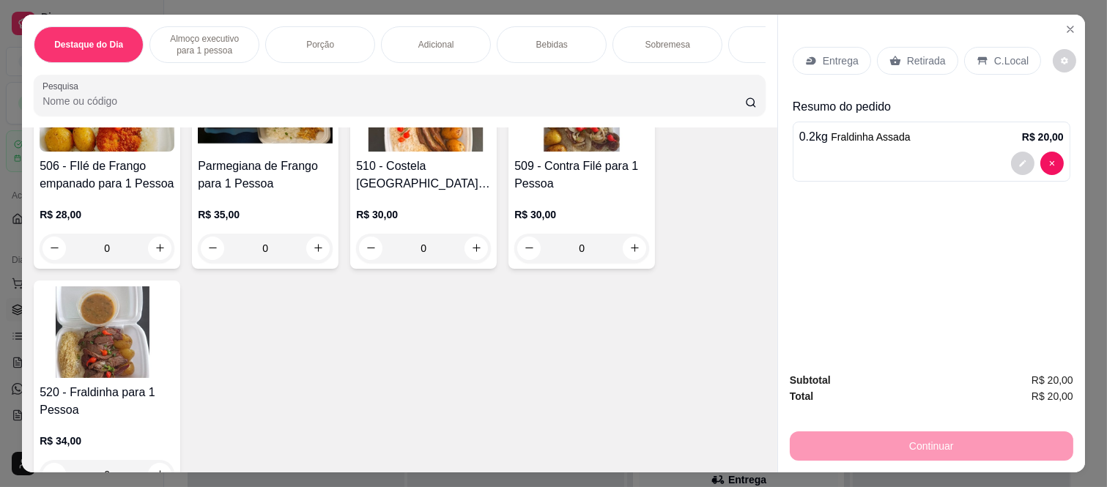
scroll to position [733, 0]
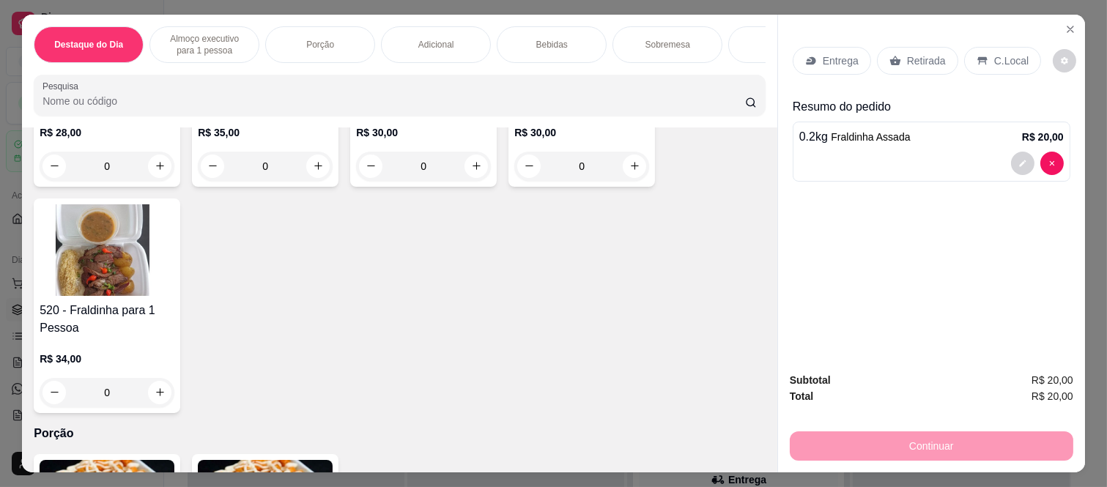
click at [144, 382] on div "0" at bounding box center [107, 392] width 135 height 29
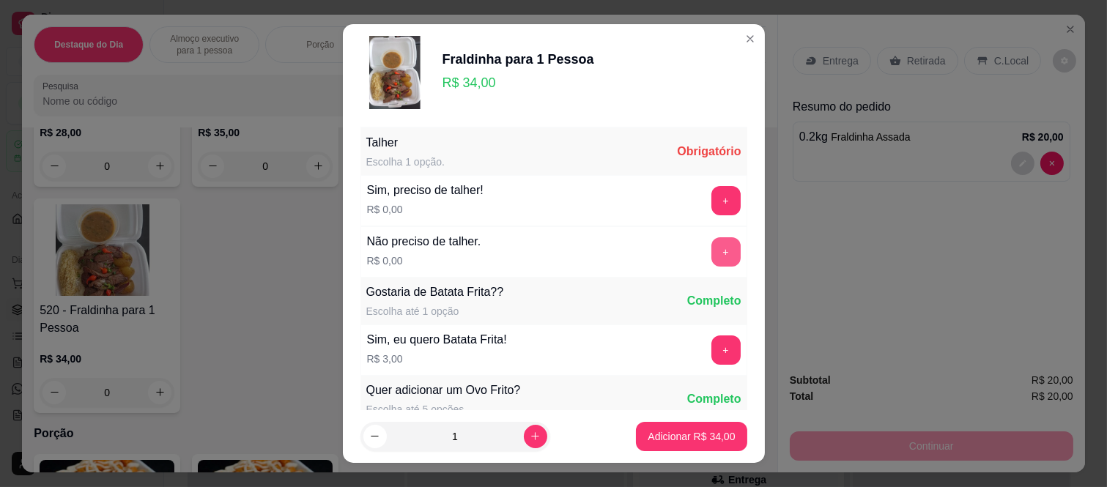
click at [709, 244] on div "+" at bounding box center [725, 251] width 41 height 29
click at [711, 253] on button "+" at bounding box center [725, 251] width 29 height 29
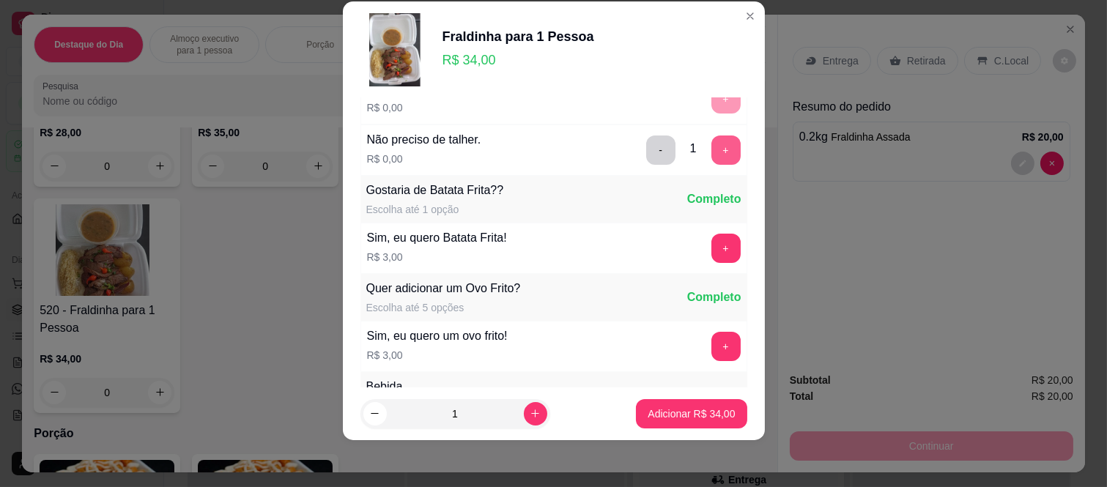
scroll to position [157, 0]
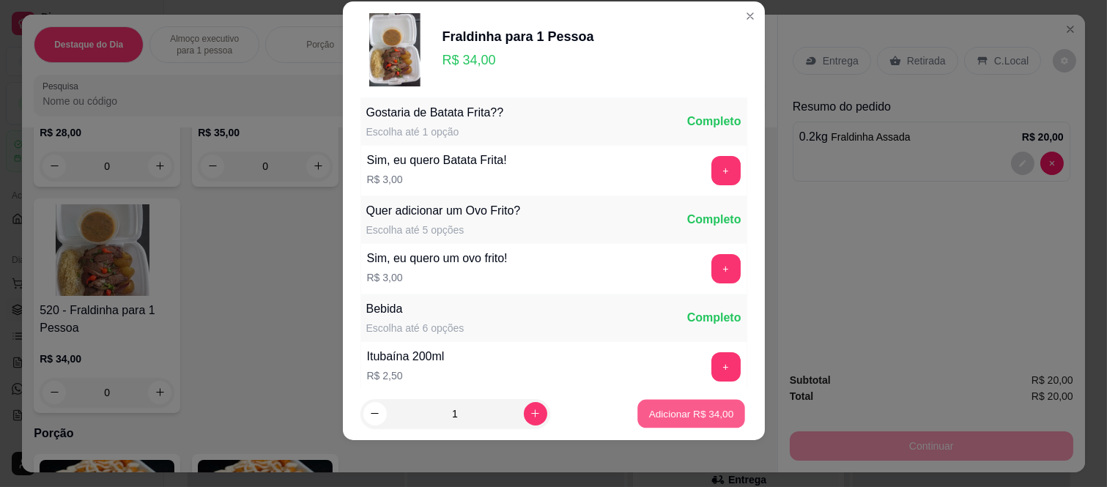
click at [705, 422] on button "Adicionar R$ 34,00" at bounding box center [692, 413] width 108 height 29
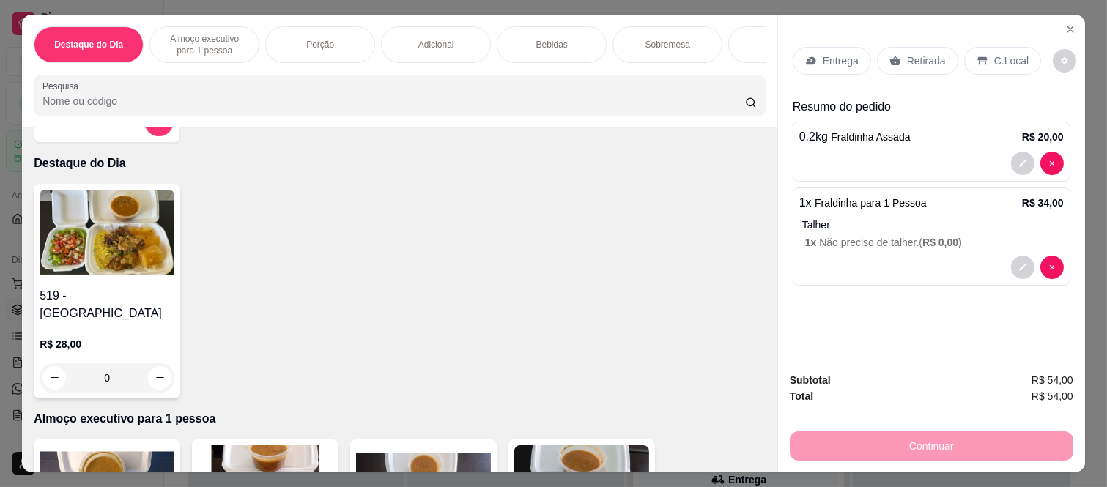
scroll to position [0, 0]
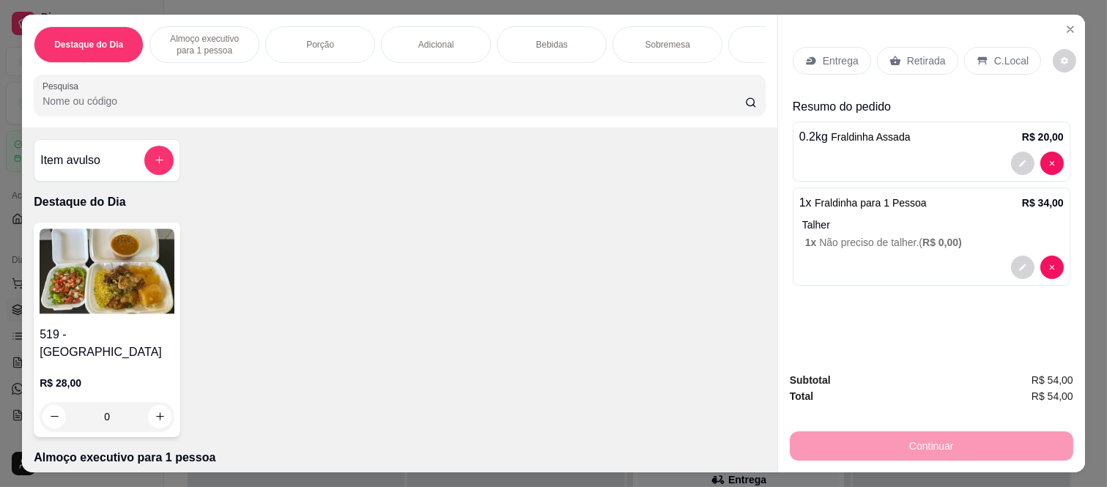
click at [125, 165] on div "Item avulso" at bounding box center [106, 160] width 133 height 29
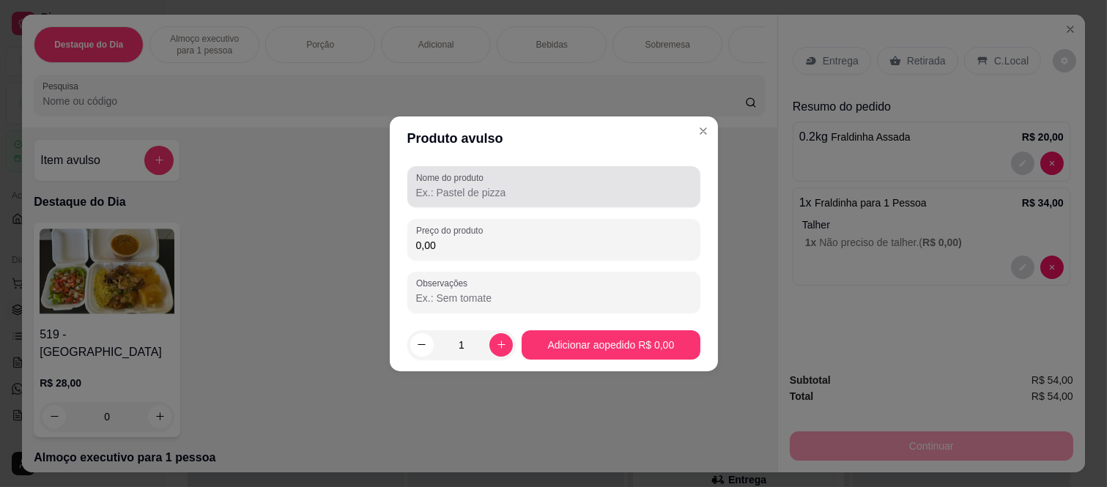
click at [457, 200] on div at bounding box center [553, 186] width 275 height 29
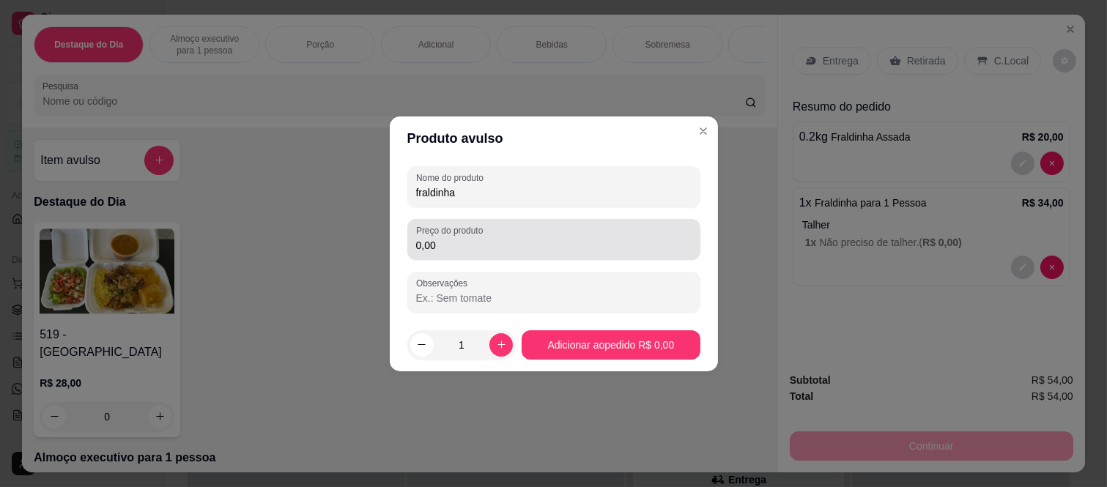
type input "fraldinha"
click at [455, 247] on input "0,00" at bounding box center [553, 245] width 275 height 15
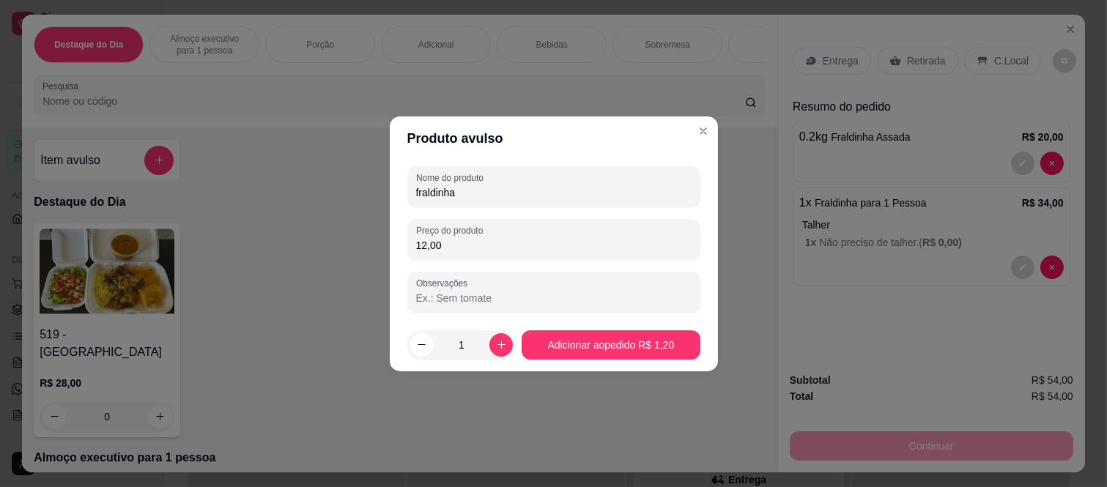
type input "12,00"
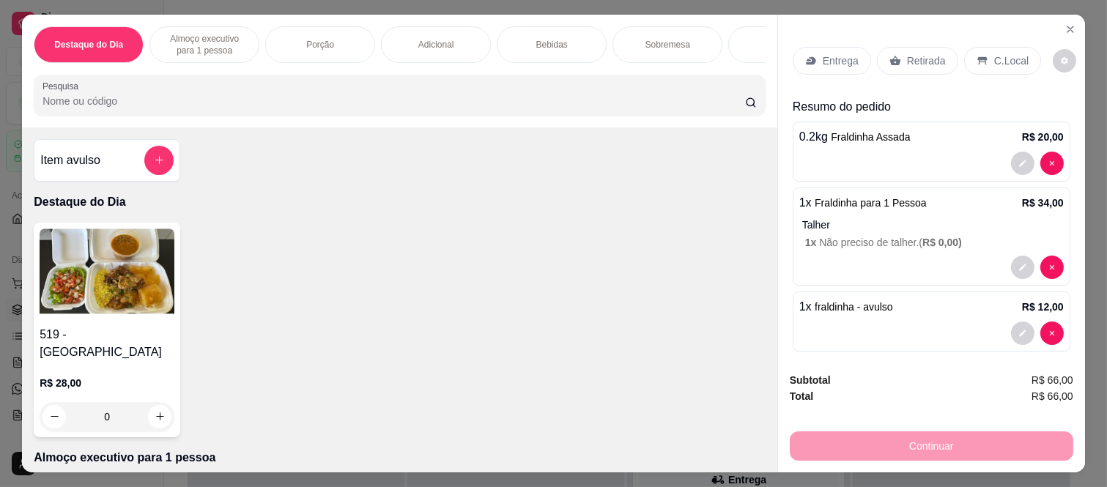
click at [152, 181] on div "Item avulso" at bounding box center [107, 160] width 147 height 42
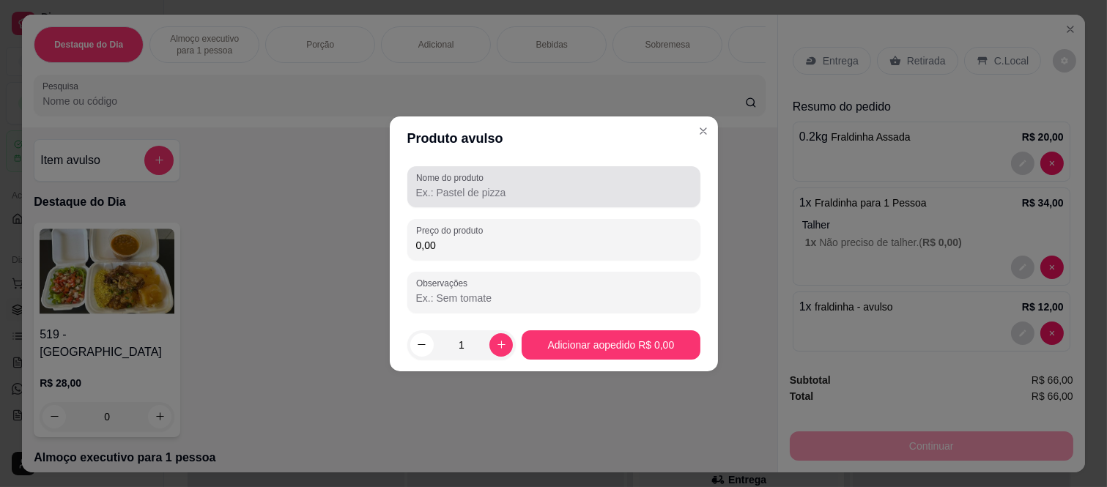
click at [482, 190] on input "Nome do produto" at bounding box center [553, 192] width 275 height 15
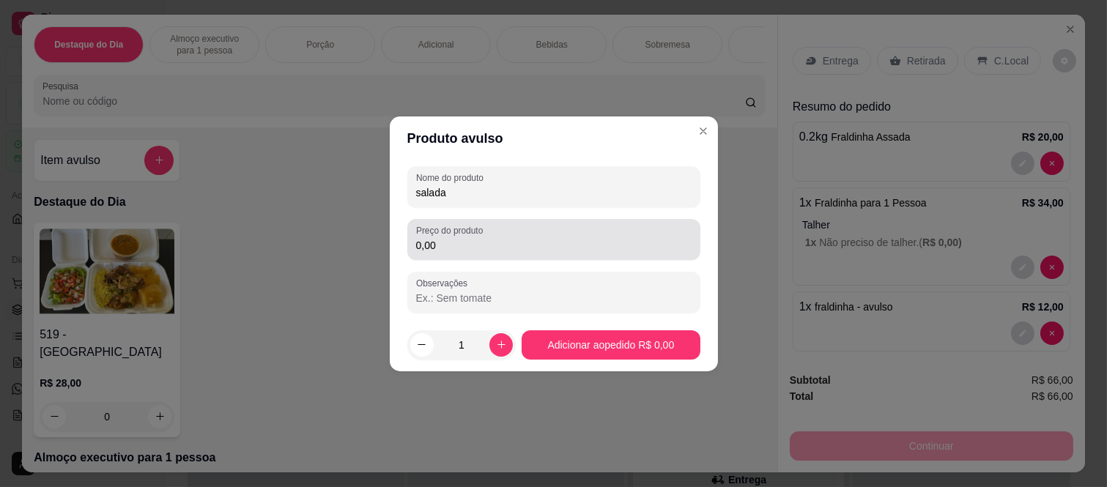
type input "salada"
click at [440, 244] on input "0,00" at bounding box center [553, 245] width 275 height 15
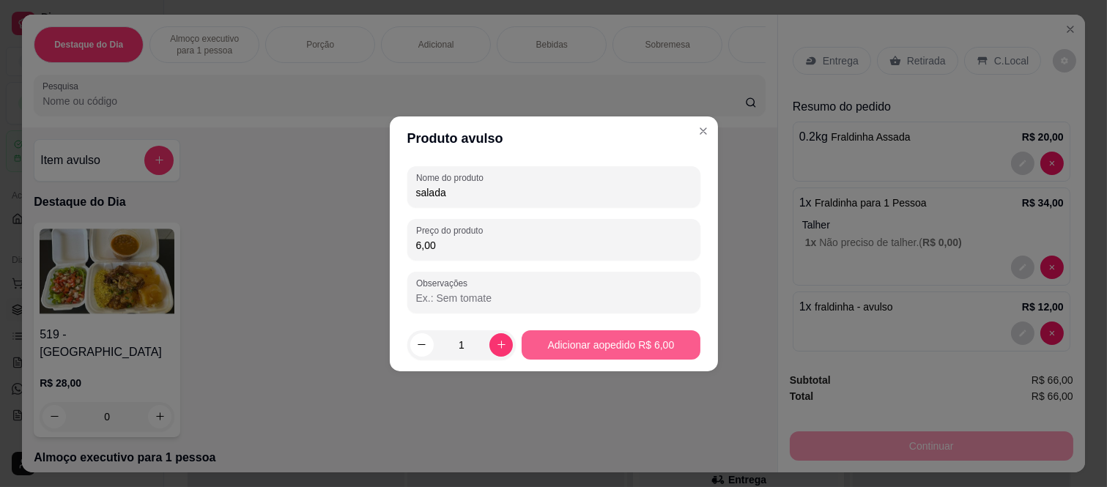
type input "6,00"
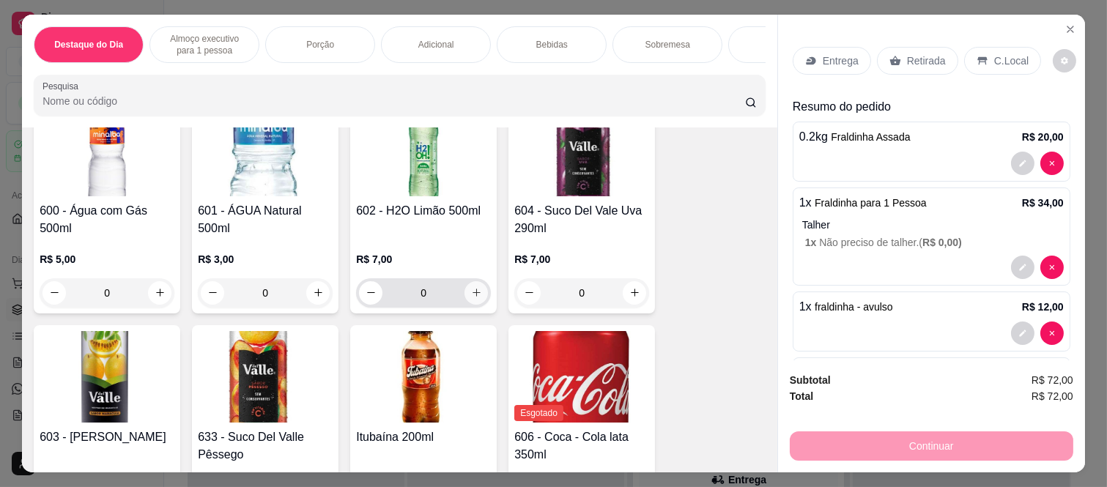
click at [469, 281] on button "increase-product-quantity" at bounding box center [475, 292] width 23 height 23
type input "1"
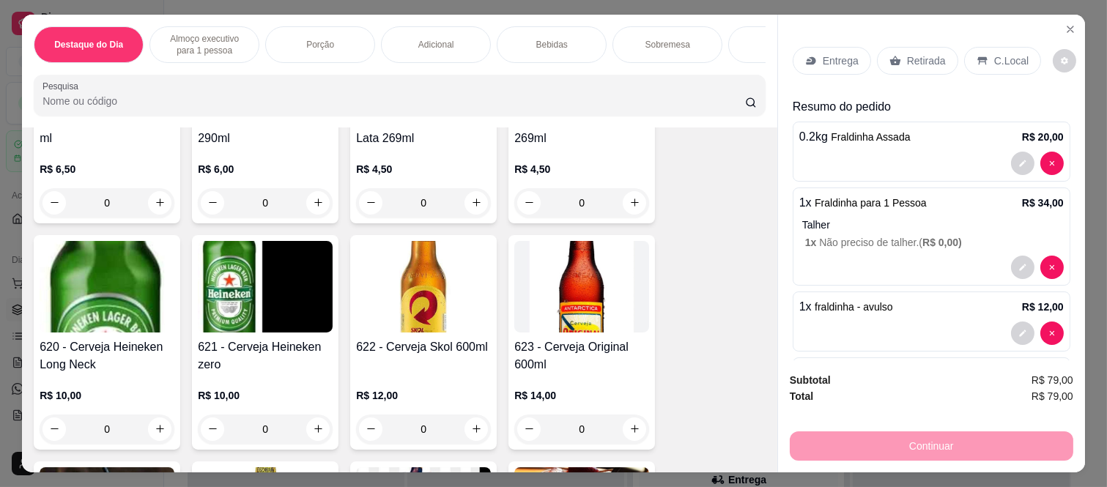
scroll to position [2767, 0]
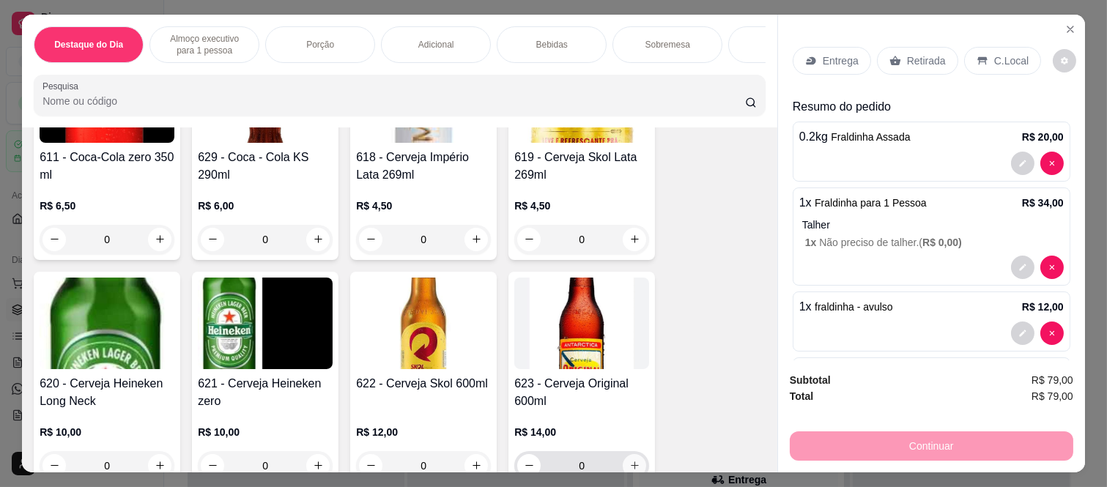
click at [633, 460] on icon "increase-product-quantity" at bounding box center [634, 465] width 11 height 11
type input "1"
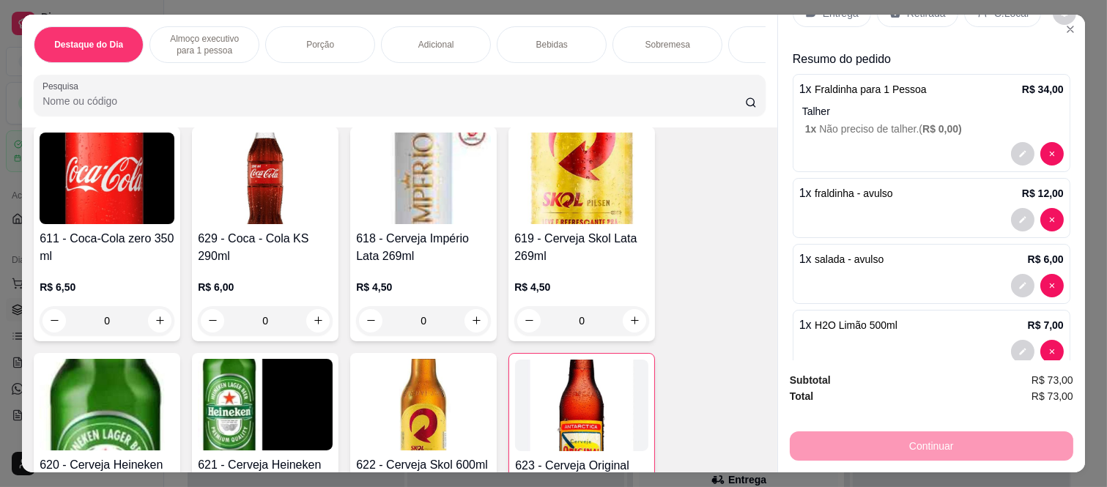
scroll to position [0, 0]
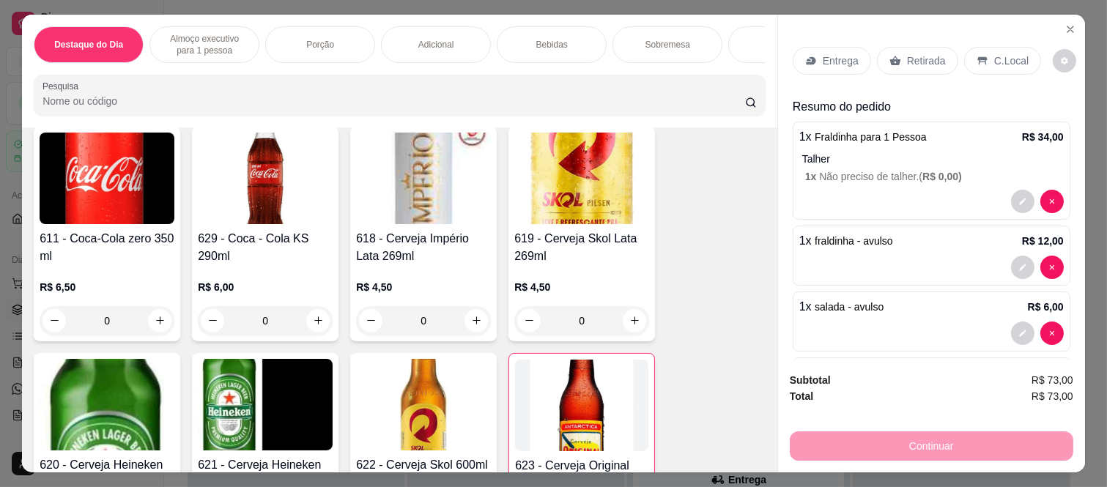
click at [907, 56] on p "Retirada" at bounding box center [926, 60] width 39 height 15
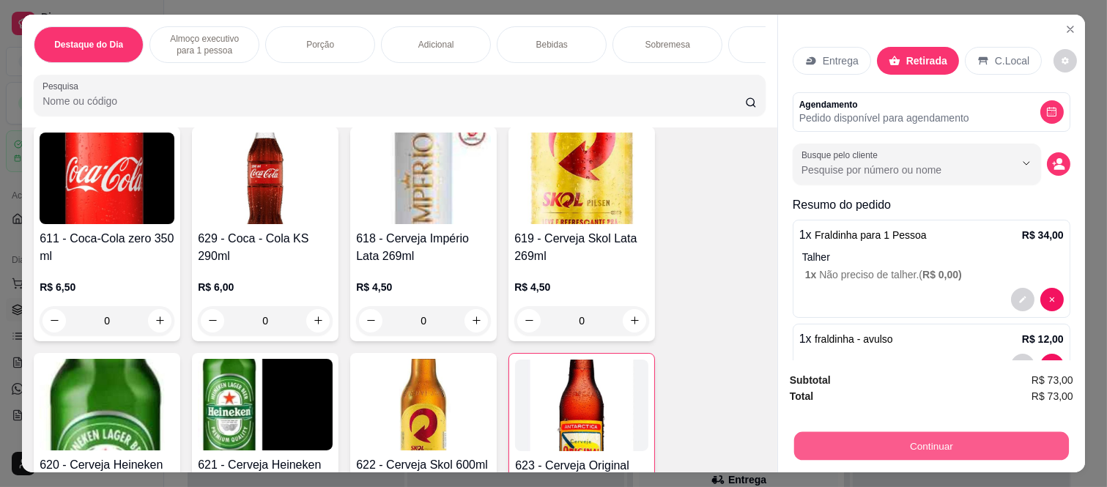
click at [912, 440] on button "Continuar" at bounding box center [931, 446] width 275 height 29
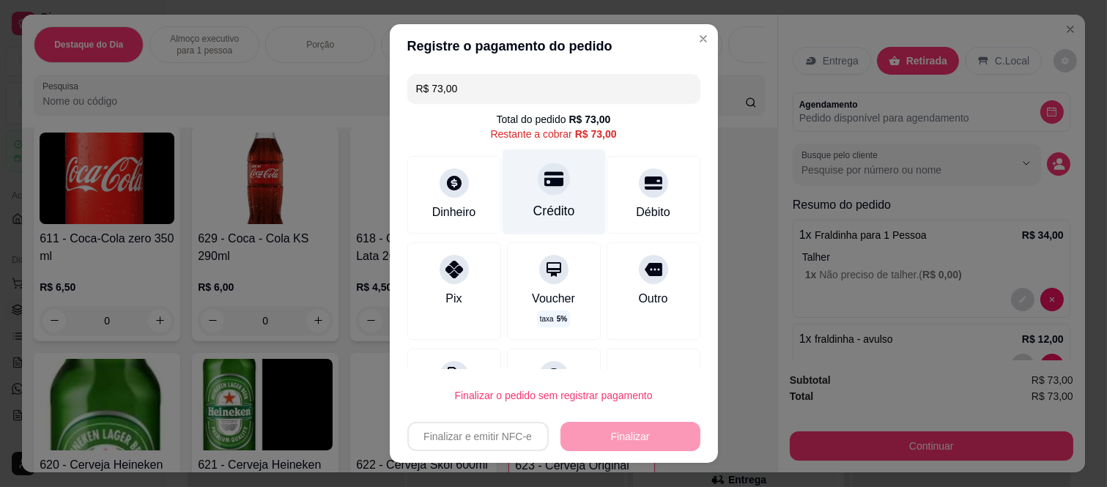
click at [539, 199] on div "Crédito" at bounding box center [553, 192] width 103 height 86
type input "R$ 0,00"
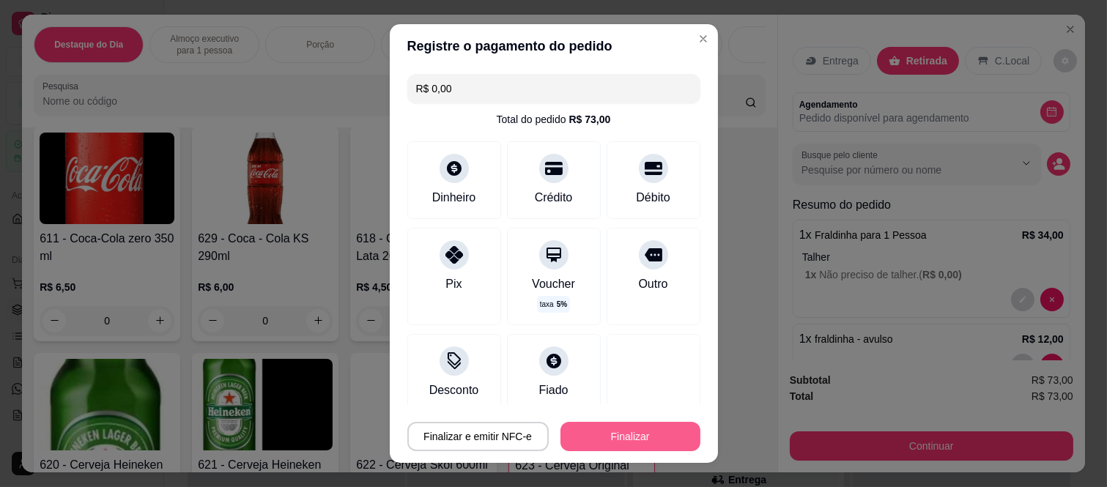
click at [616, 441] on button "Finalizar" at bounding box center [630, 436] width 140 height 29
type input "0"
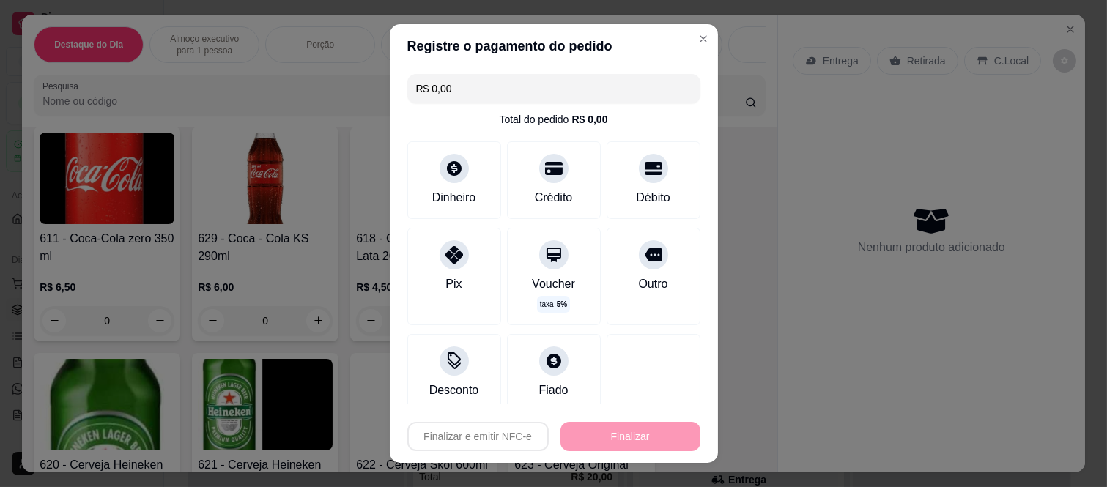
type input "-R$ 73,00"
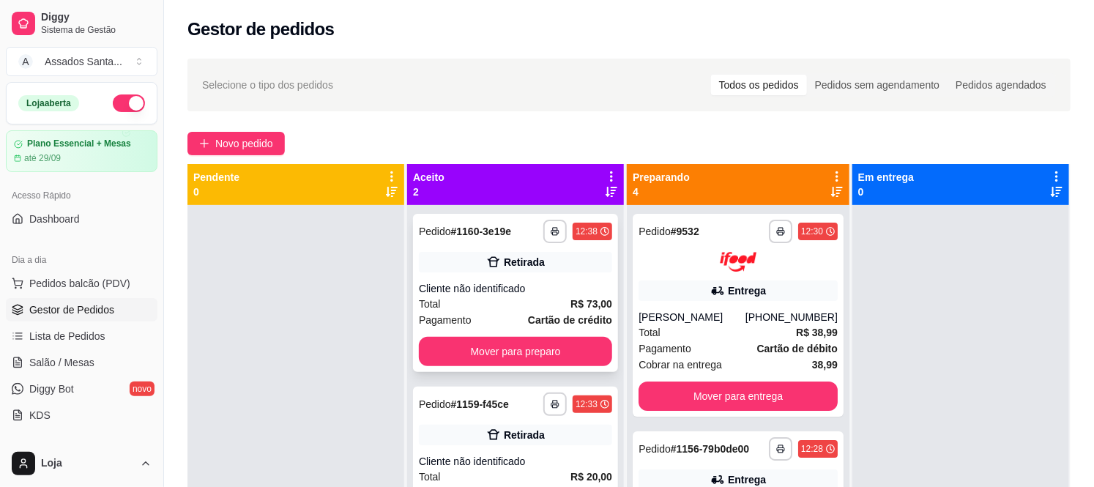
click at [494, 286] on div "Cliente não identificado" at bounding box center [515, 288] width 193 height 15
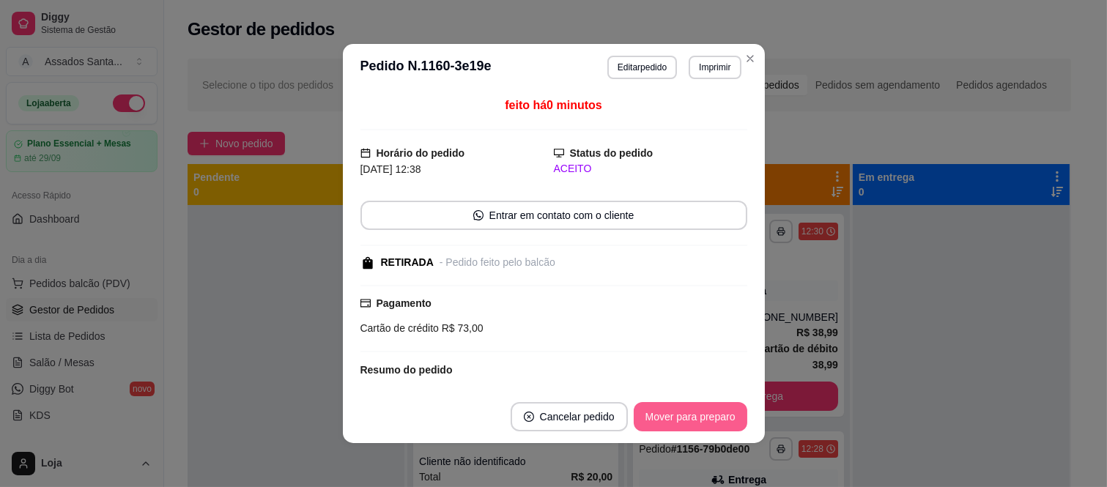
click at [689, 420] on button "Mover para preparo" at bounding box center [691, 416] width 114 height 29
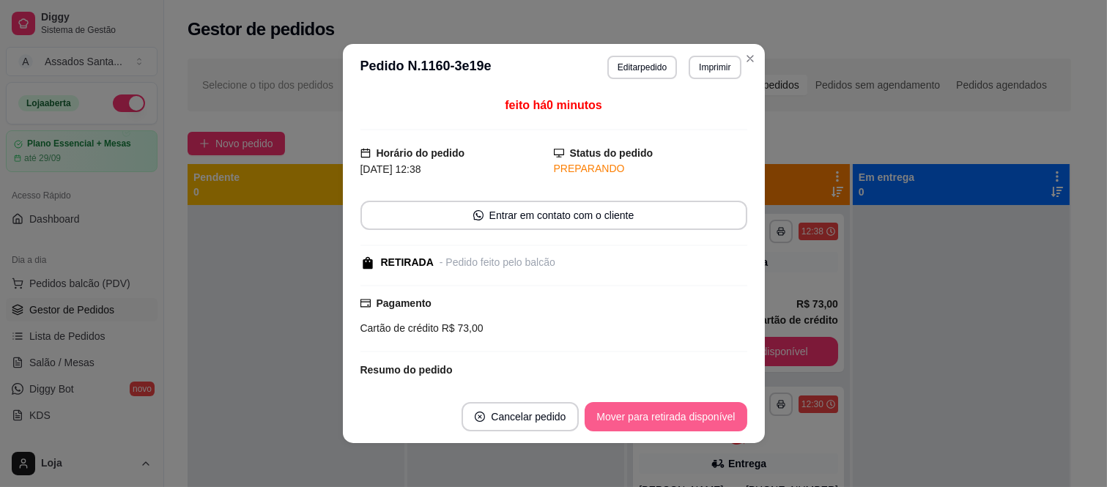
click at [689, 420] on button "Mover para retirada disponível" at bounding box center [666, 416] width 162 height 29
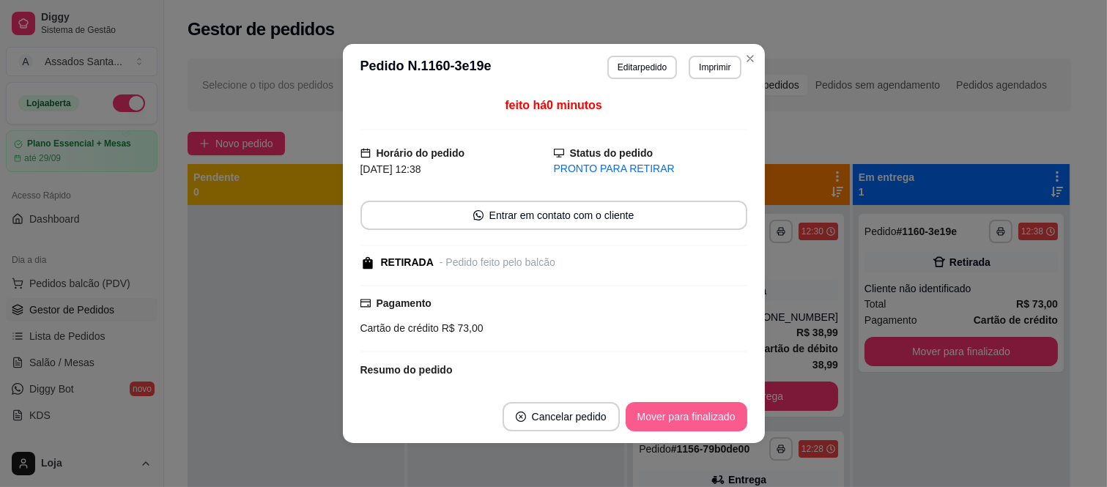
click at [689, 421] on button "Mover para finalizado" at bounding box center [687, 416] width 122 height 29
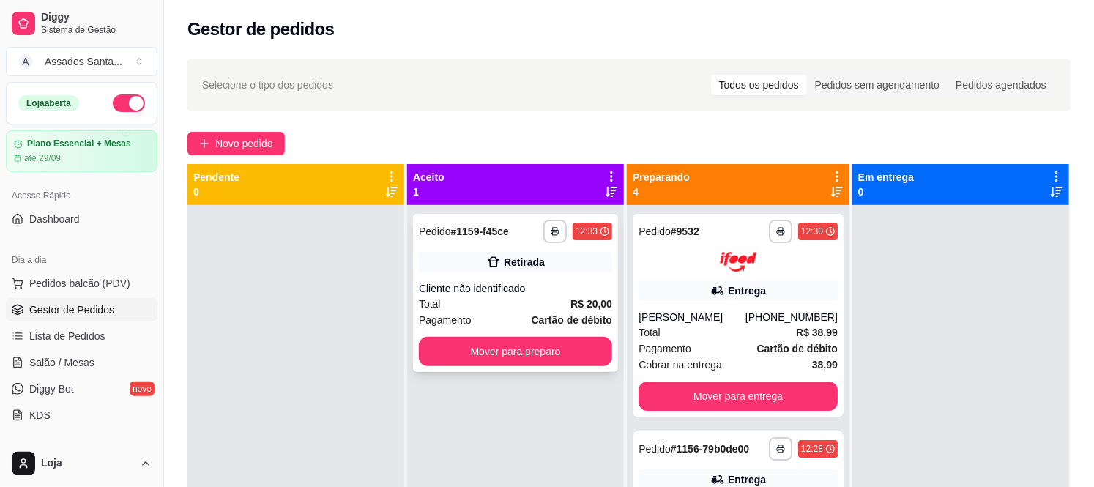
click at [528, 304] on div "Total R$ 20,00" at bounding box center [515, 304] width 193 height 16
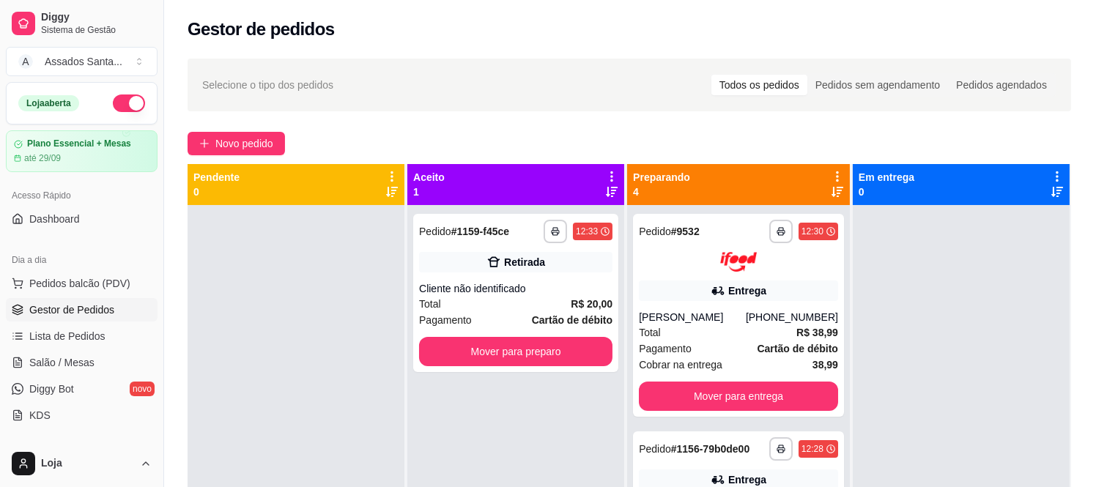
scroll to position [135, 0]
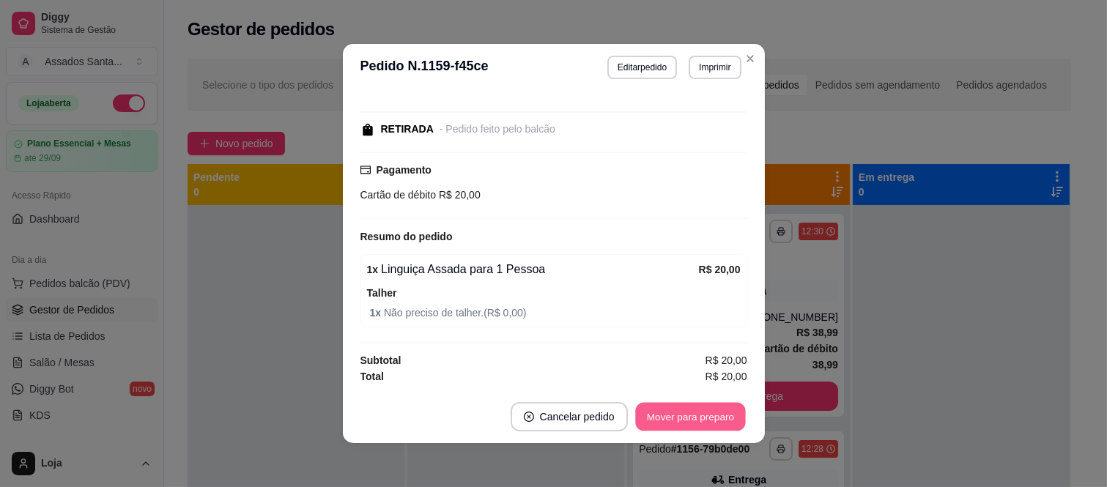
click at [680, 414] on button "Mover para preparo" at bounding box center [690, 417] width 110 height 29
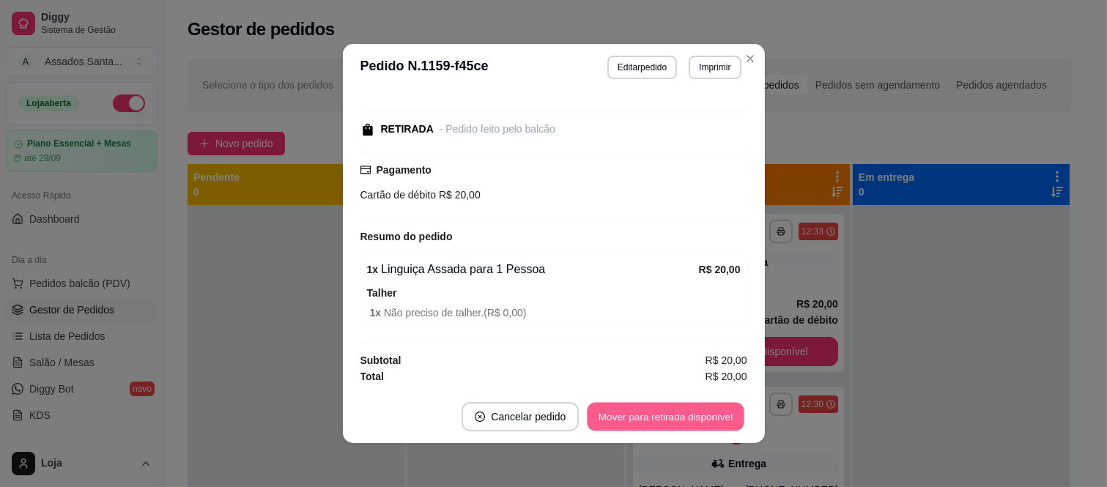
click at [680, 414] on button "Mover para retirada disponível" at bounding box center [665, 417] width 157 height 29
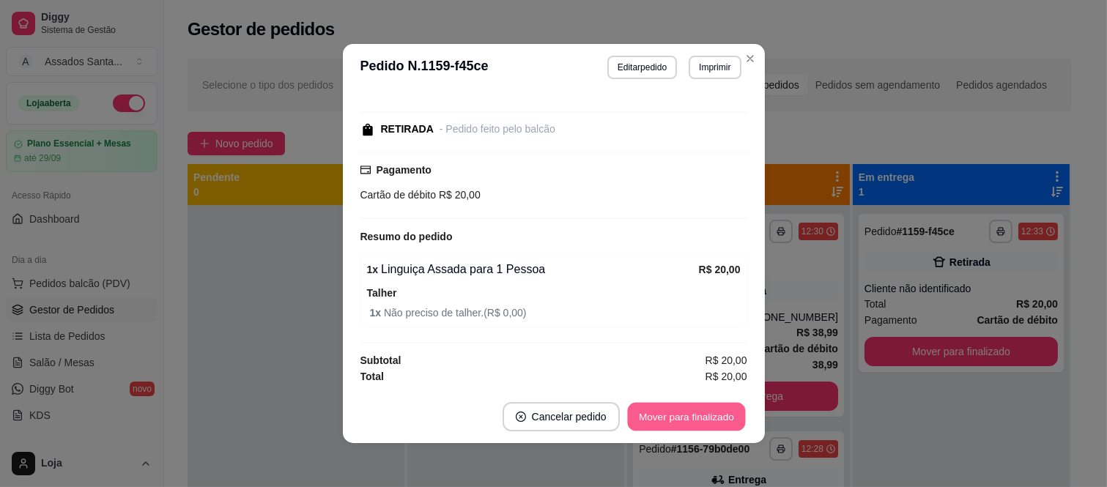
click at [680, 414] on button "Mover para finalizado" at bounding box center [686, 417] width 118 height 29
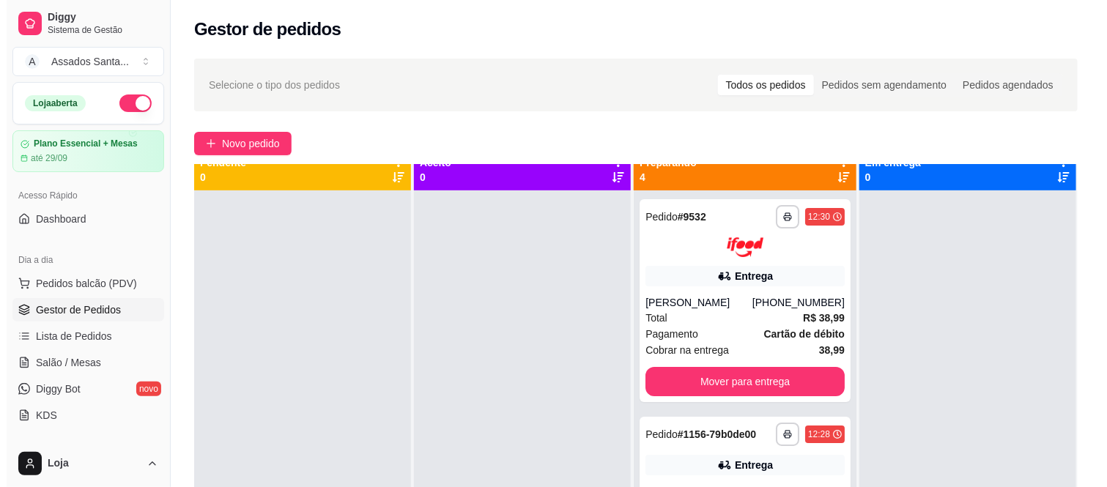
scroll to position [0, 0]
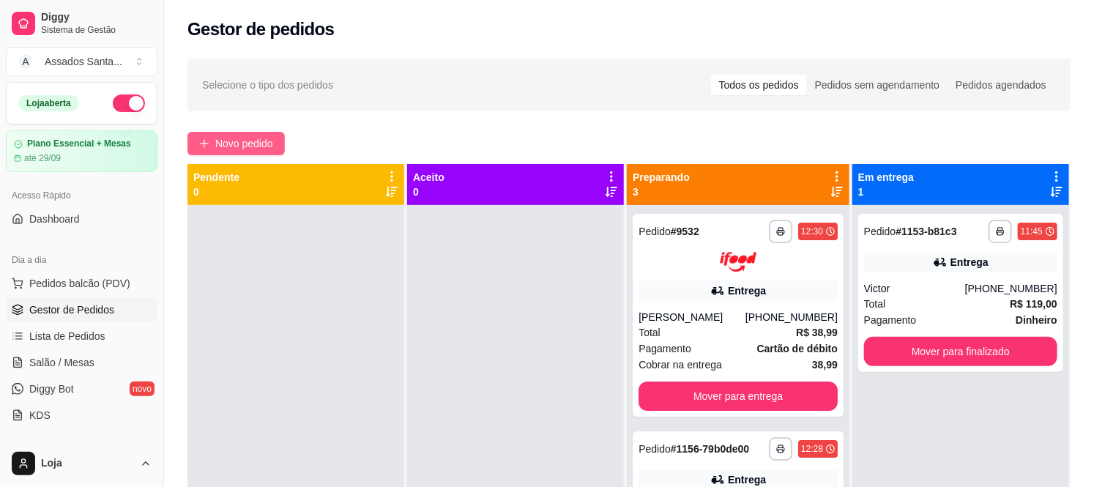
click at [242, 143] on span "Novo pedido" at bounding box center [244, 144] width 58 height 16
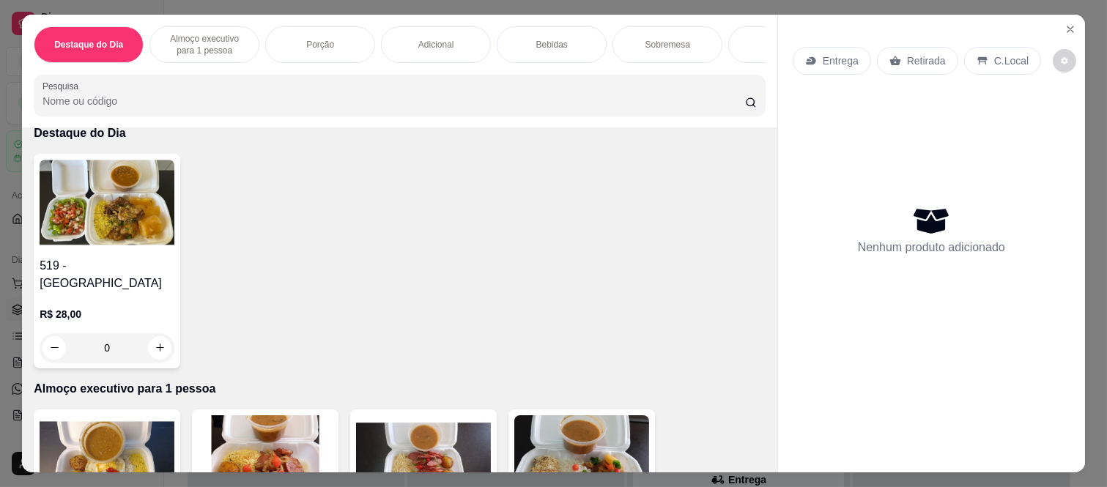
scroll to position [163, 0]
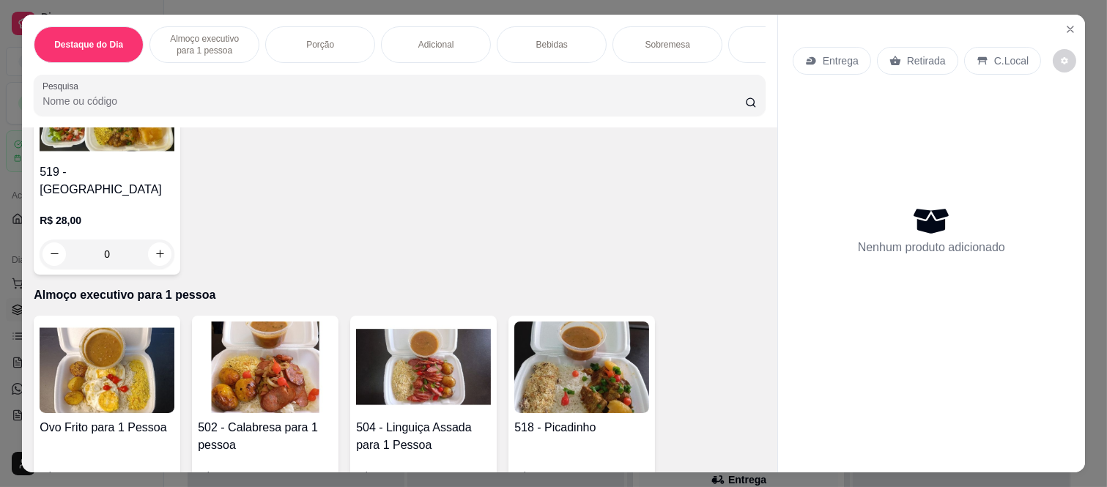
click at [161, 240] on div "0" at bounding box center [107, 254] width 135 height 29
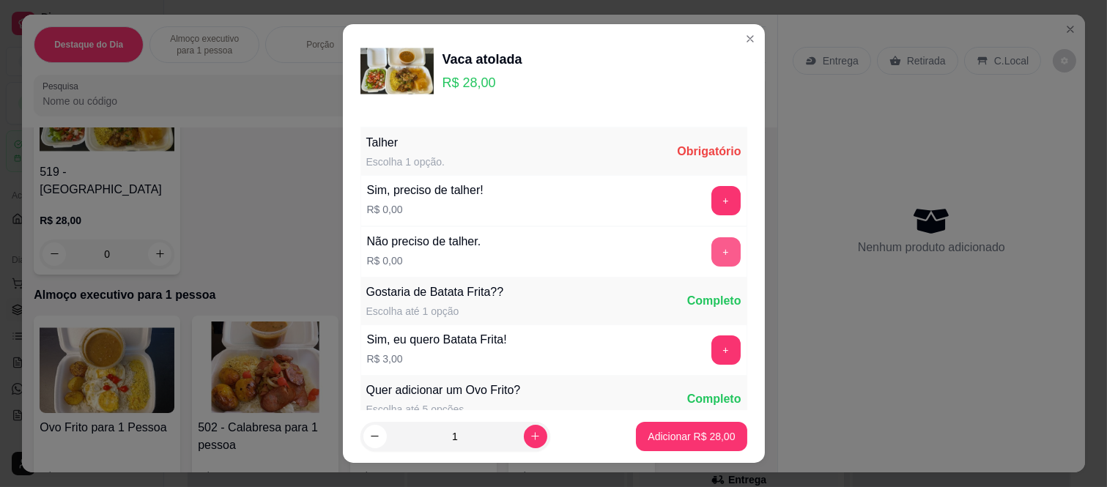
click at [711, 251] on button "+" at bounding box center [725, 251] width 29 height 29
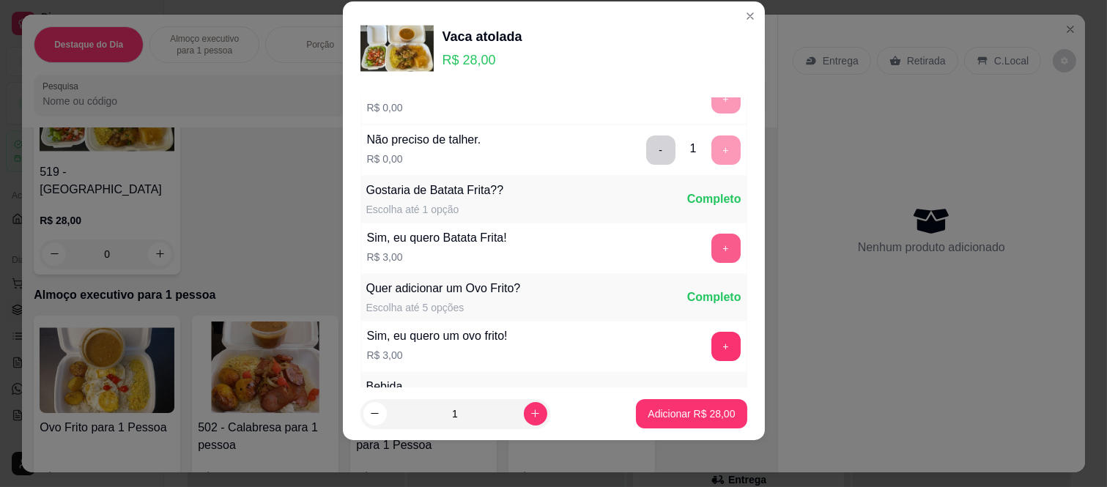
scroll to position [157, 0]
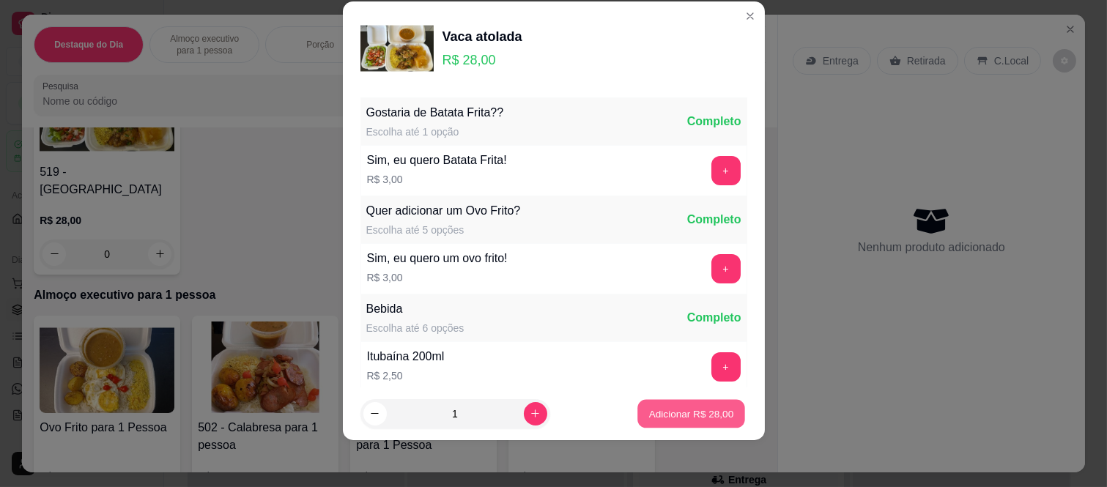
click at [687, 404] on button "Adicionar R$ 28,00" at bounding box center [692, 413] width 108 height 29
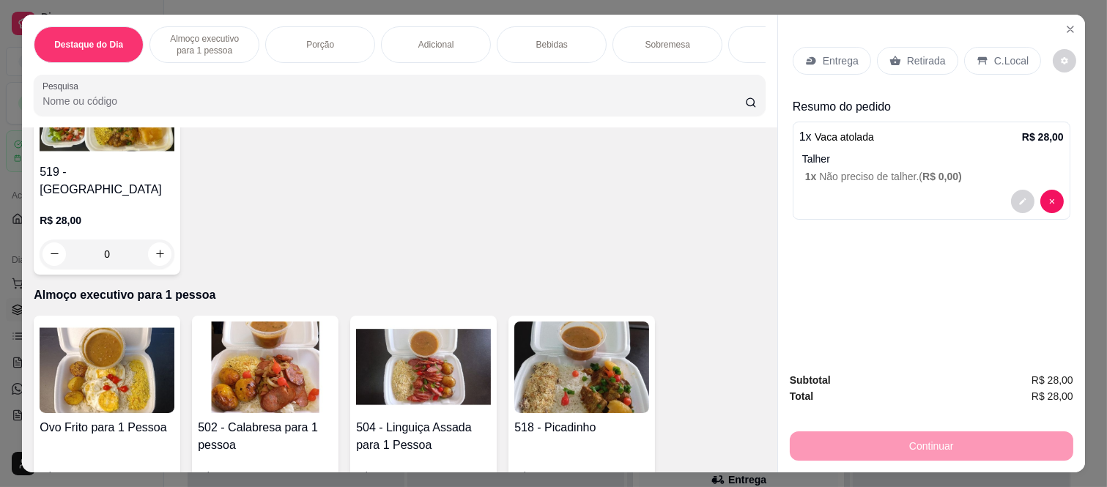
scroll to position [0, 0]
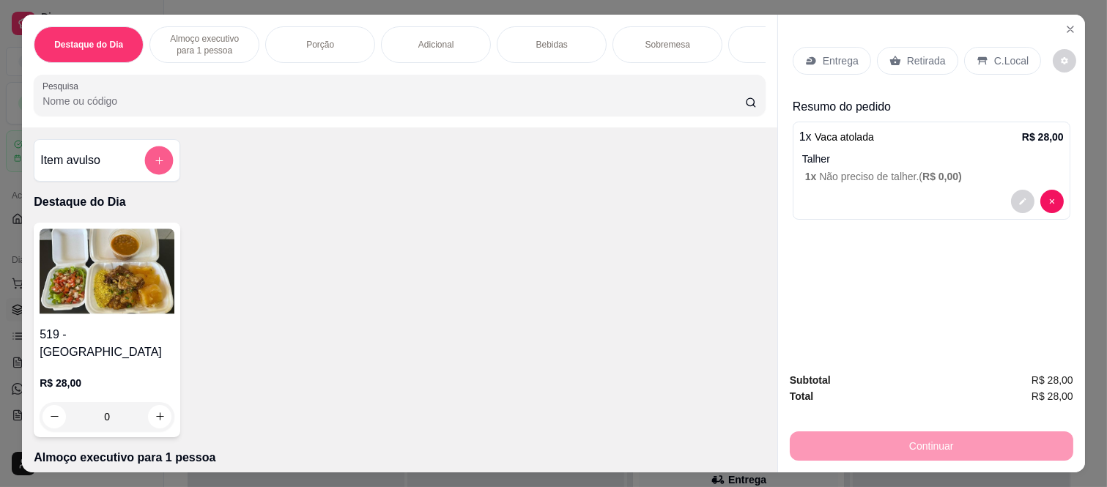
click at [149, 173] on button "add-separate-item" at bounding box center [159, 161] width 29 height 29
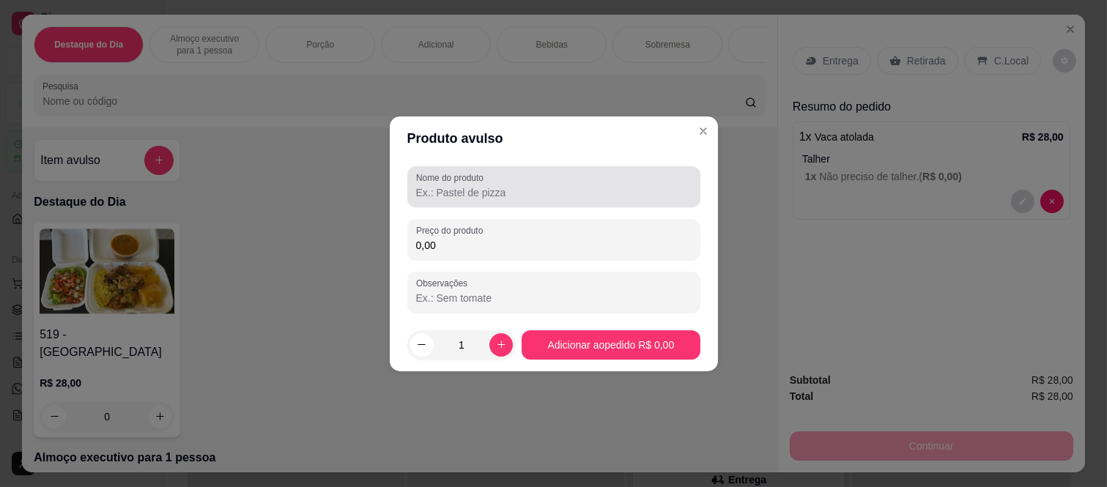
click at [603, 193] on input "Nome do produto" at bounding box center [553, 192] width 275 height 15
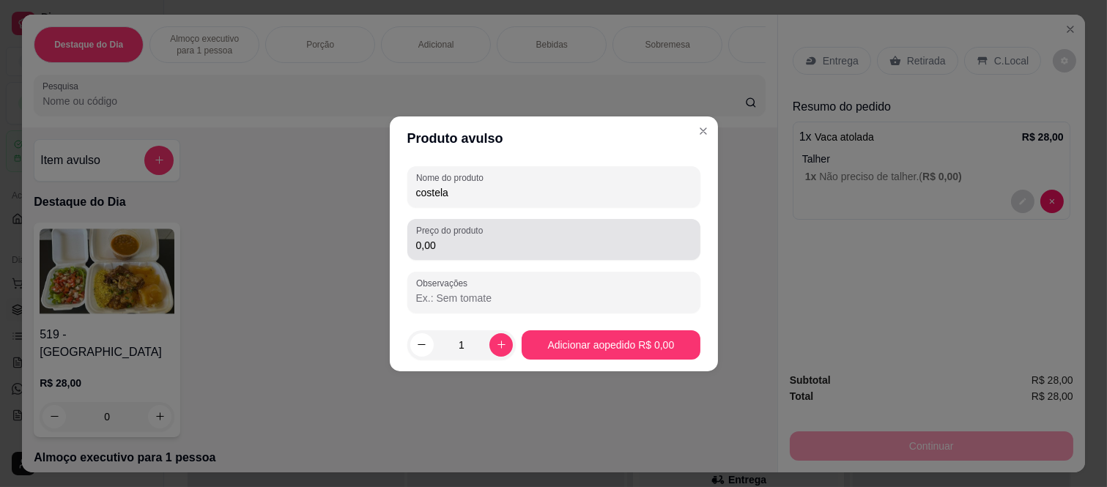
type input "costela"
click at [454, 239] on input "0,00" at bounding box center [553, 245] width 275 height 15
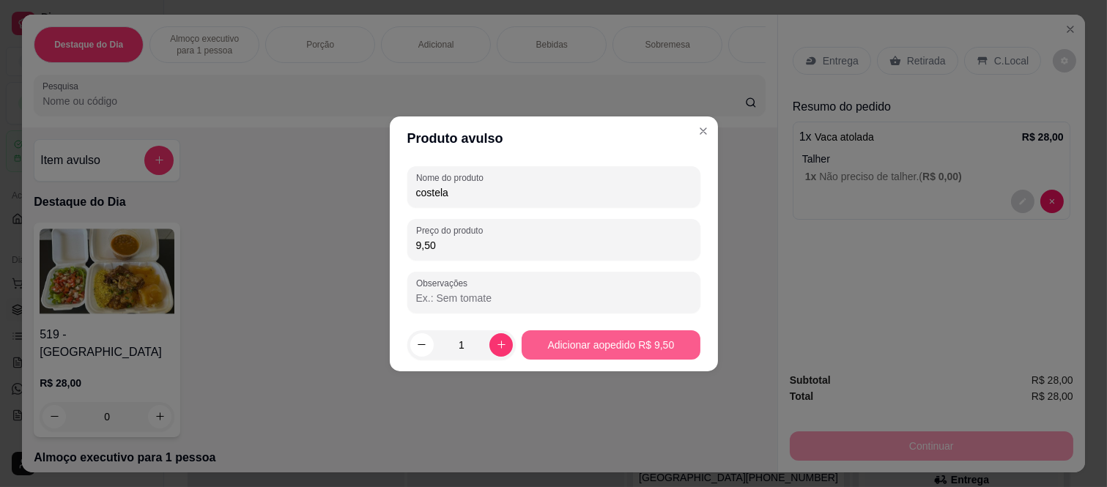
type input "9,50"
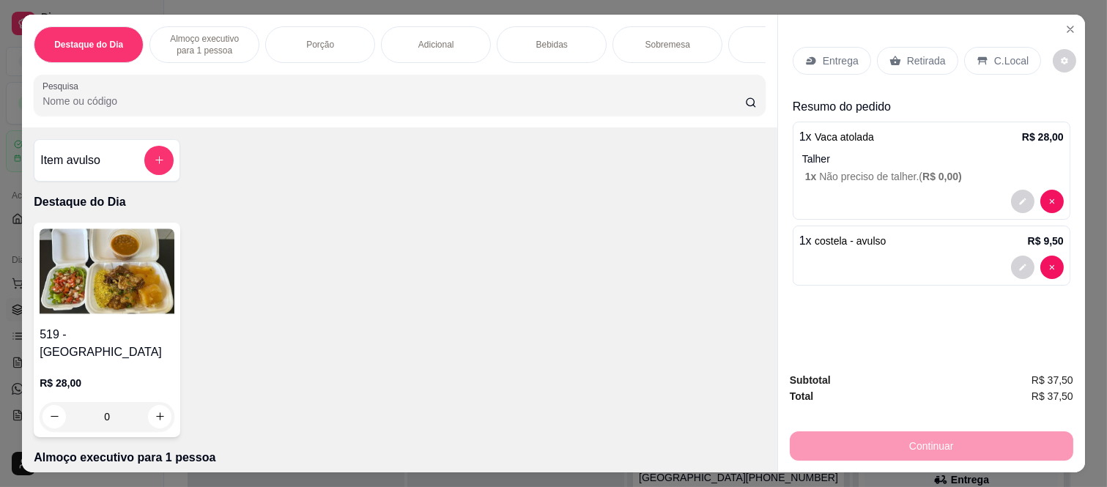
click at [127, 165] on div "Item avulso" at bounding box center [106, 160] width 133 height 29
click at [442, 179] on label "Nome do produto" at bounding box center [452, 177] width 73 height 12
click at [442, 185] on input "Nome do produto" at bounding box center [553, 192] width 275 height 15
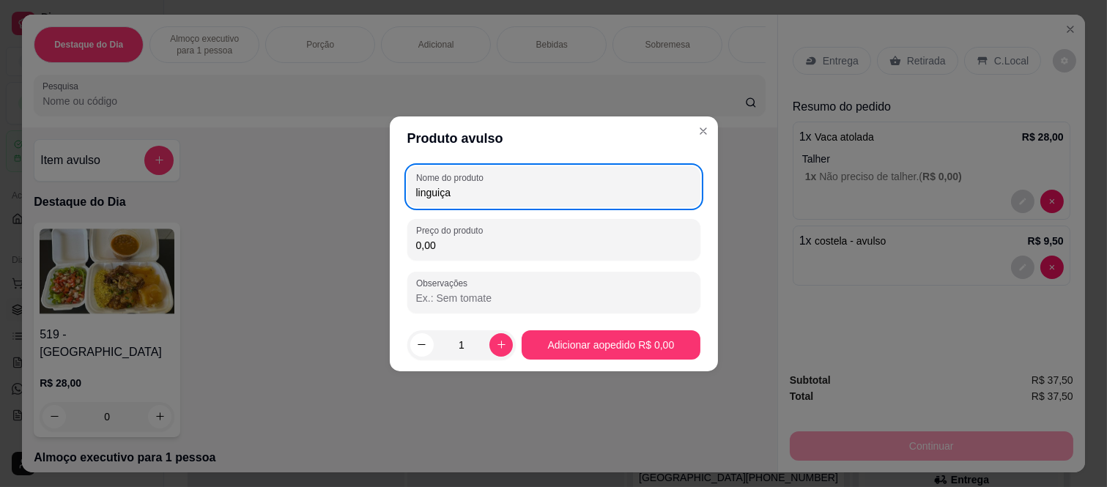
type input "linguiça"
click at [526, 249] on input "0,00" at bounding box center [553, 245] width 275 height 15
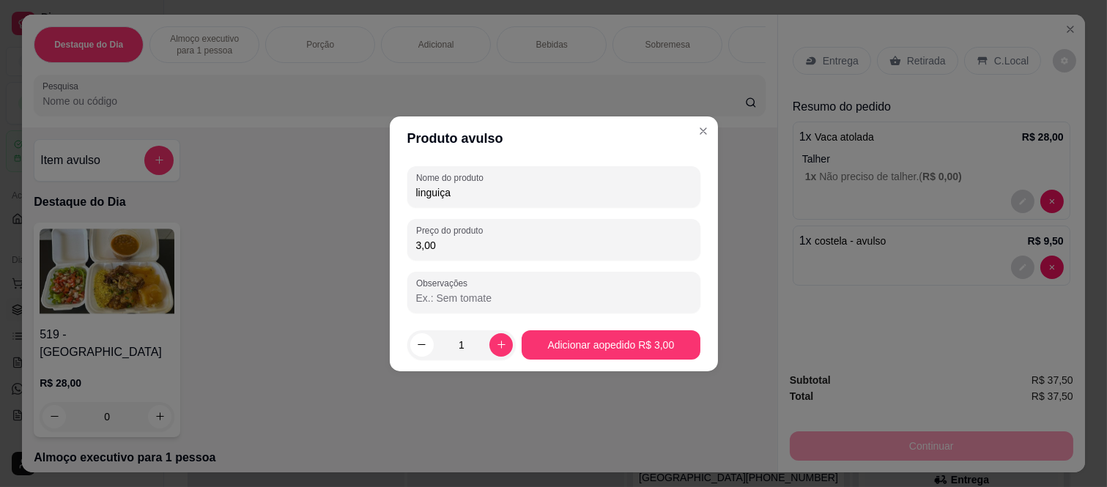
type input "3,00"
click at [656, 360] on footer "1 Adicionar ao pedido R$ 3,00" at bounding box center [554, 345] width 328 height 53
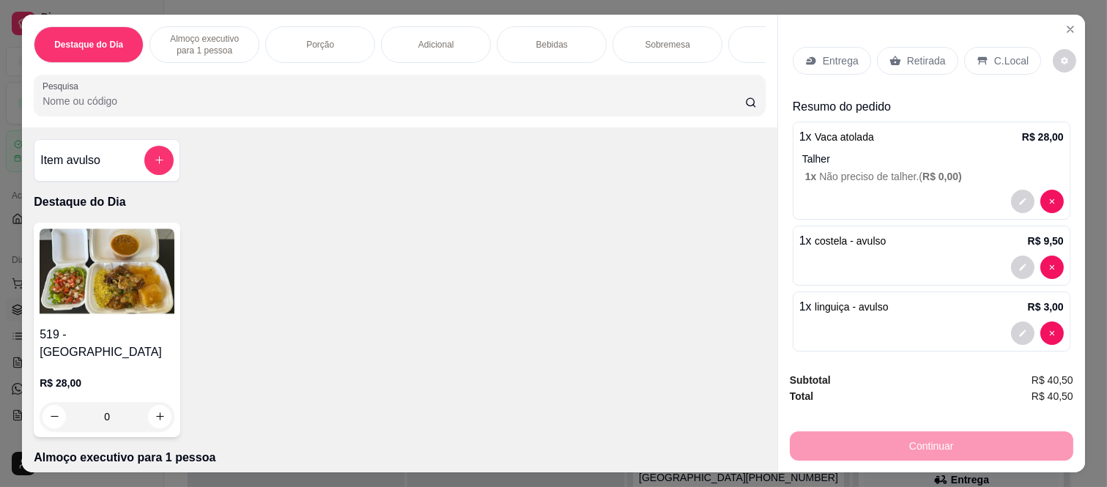
click at [897, 53] on div "Retirada" at bounding box center [917, 61] width 81 height 28
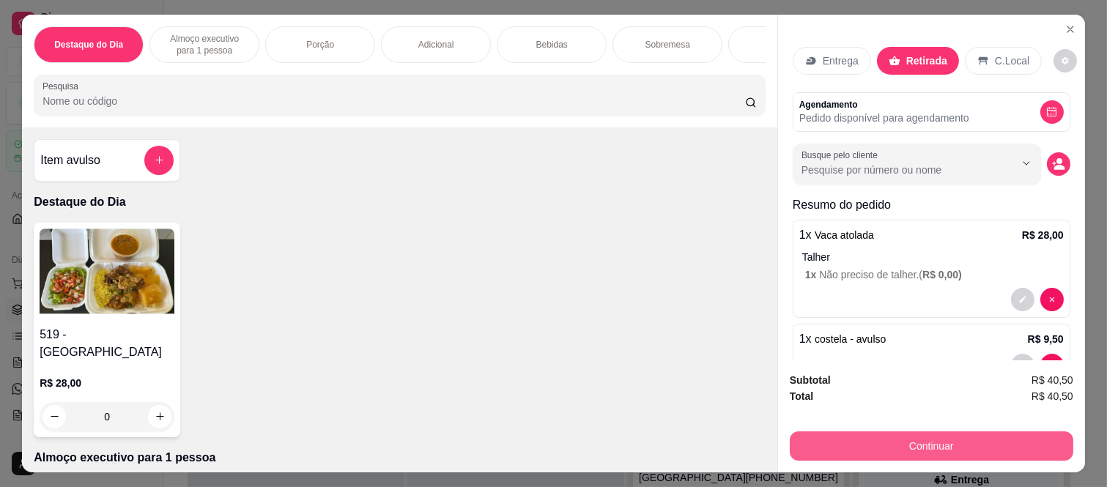
click at [913, 440] on button "Continuar" at bounding box center [931, 445] width 283 height 29
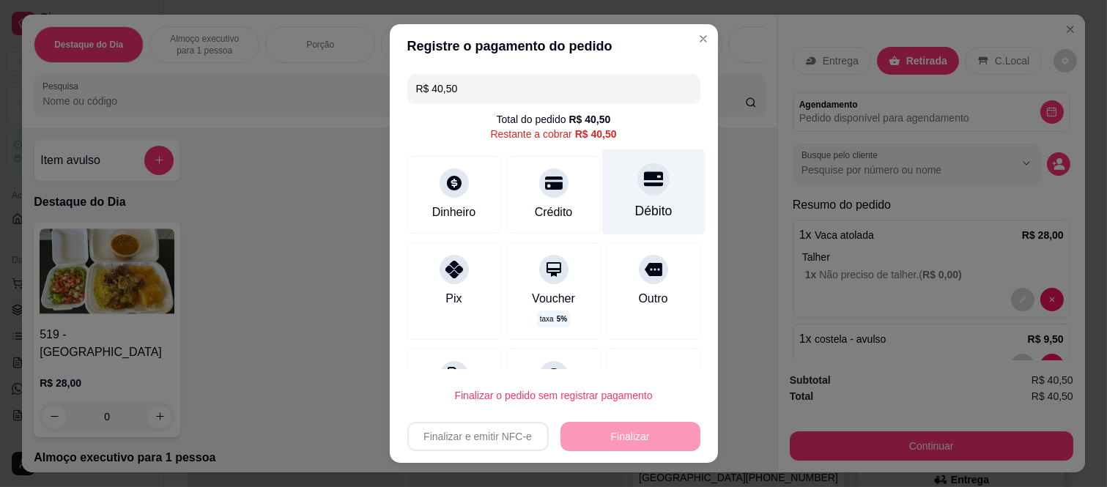
click at [643, 181] on icon at bounding box center [652, 179] width 19 height 15
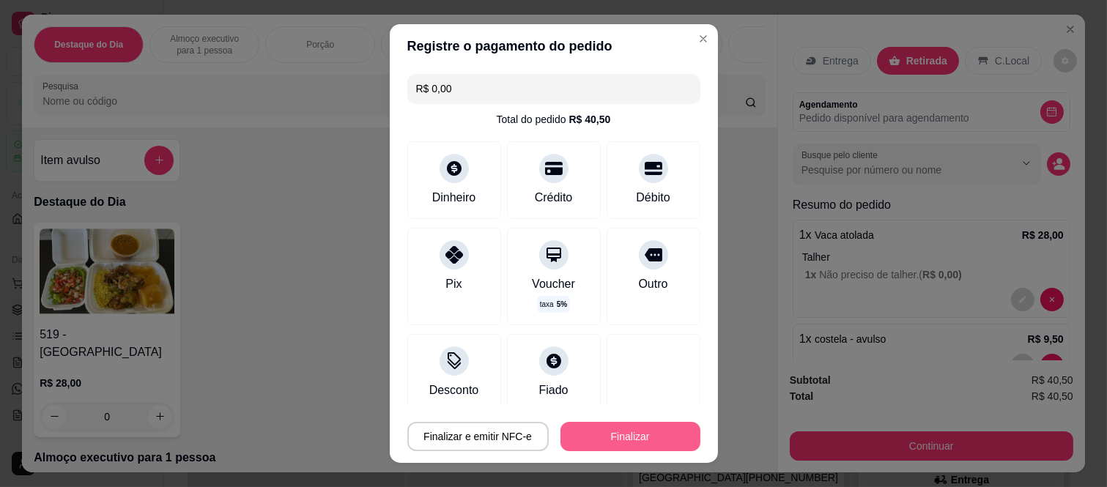
click at [626, 431] on button "Finalizar" at bounding box center [630, 436] width 140 height 29
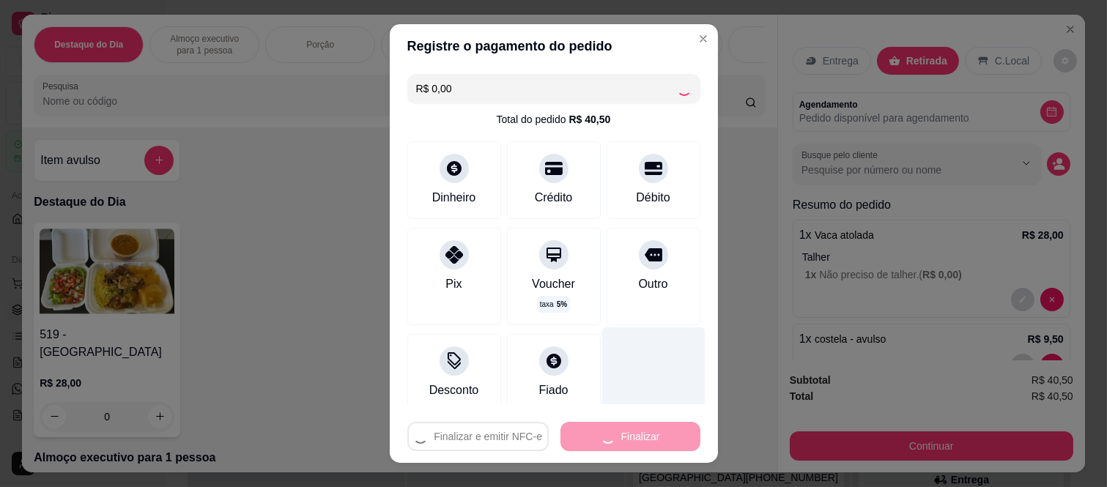
type input "-R$ 40,50"
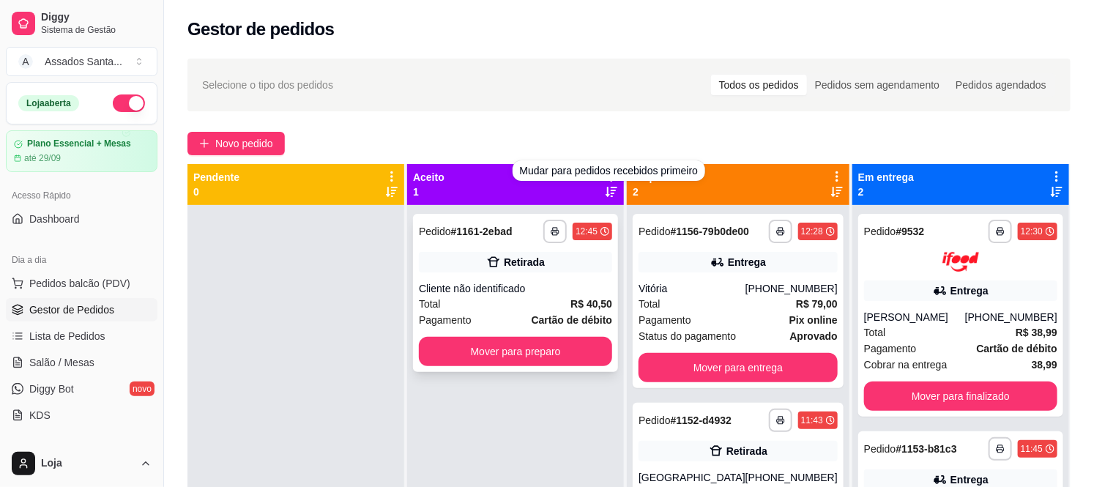
click at [526, 278] on div "**********" at bounding box center [515, 293] width 205 height 158
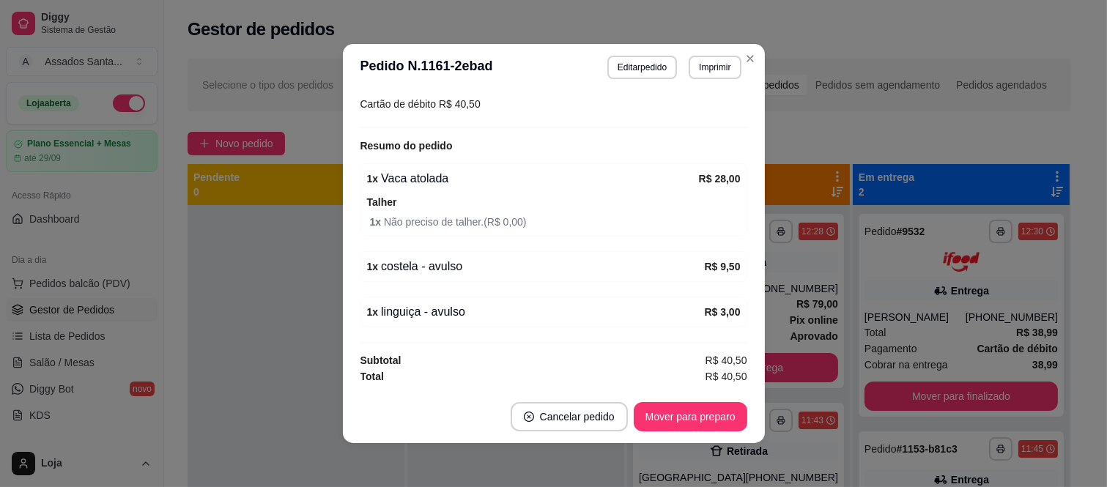
scroll to position [3, 0]
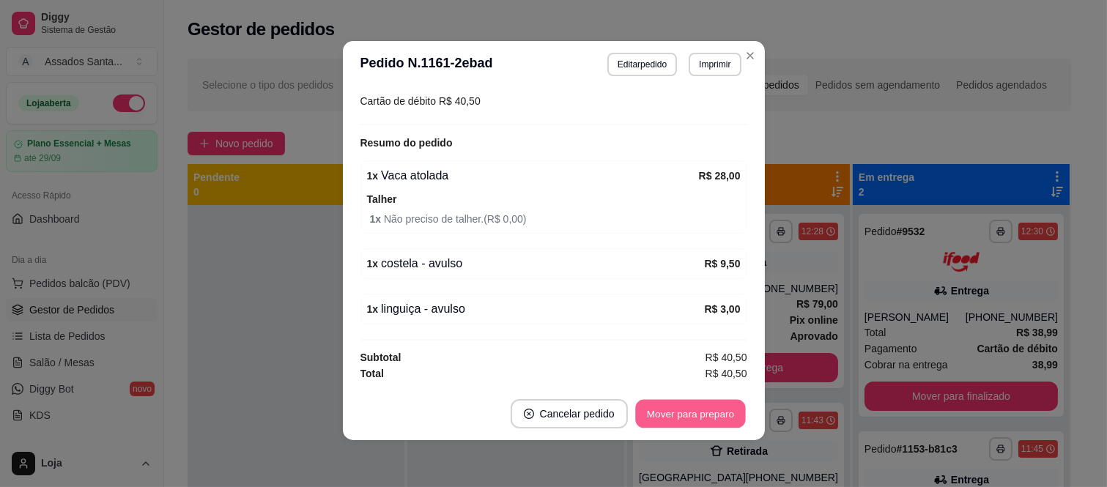
click at [691, 416] on button "Mover para preparo" at bounding box center [690, 414] width 110 height 29
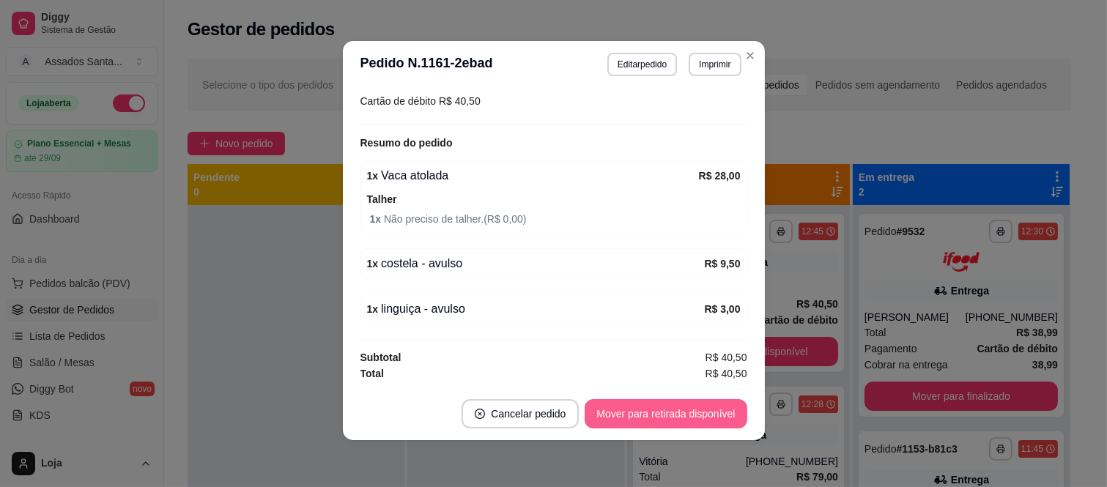
click at [677, 416] on button "Mover para retirada disponível" at bounding box center [666, 413] width 162 height 29
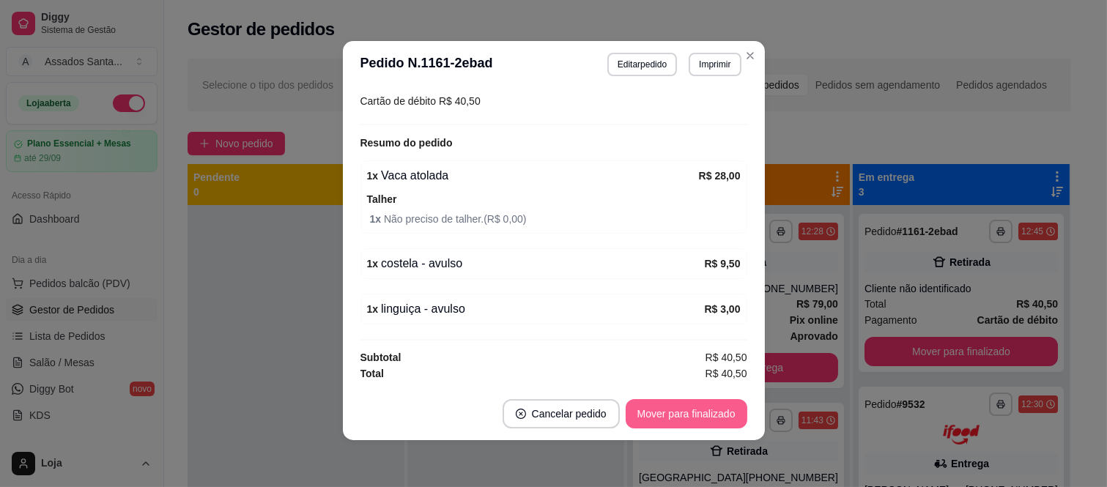
click at [677, 415] on button "Mover para finalizado" at bounding box center [687, 413] width 122 height 29
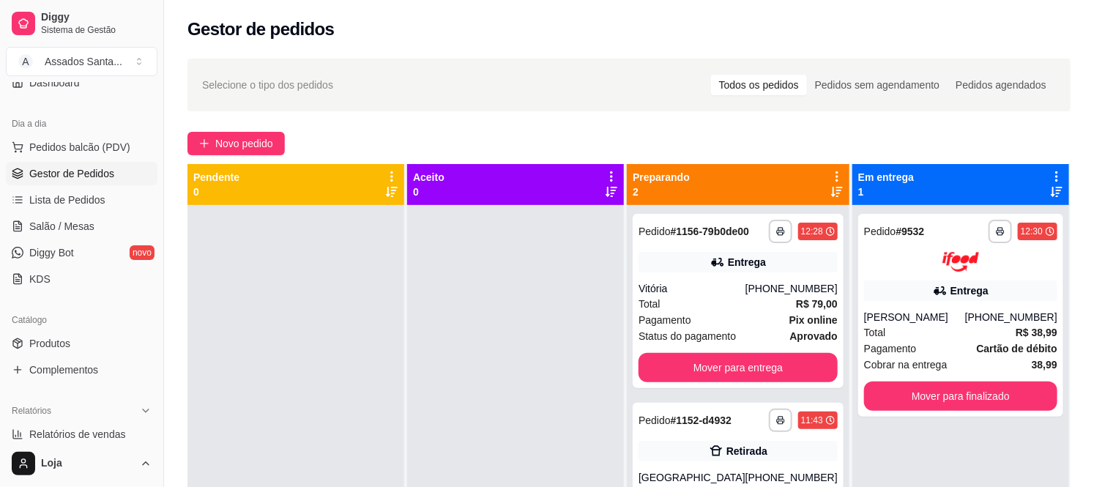
scroll to position [163, 0]
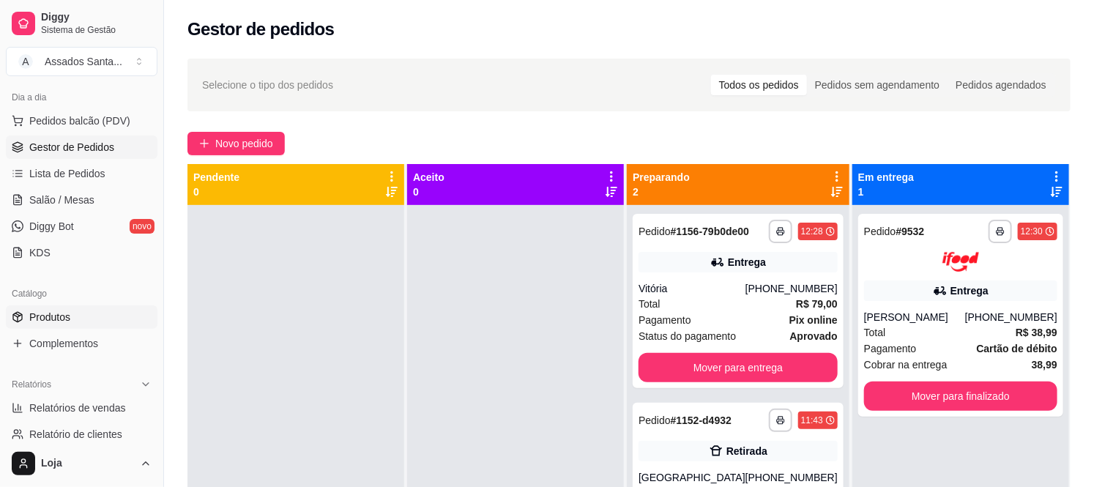
click at [84, 309] on link "Produtos" at bounding box center [82, 316] width 152 height 23
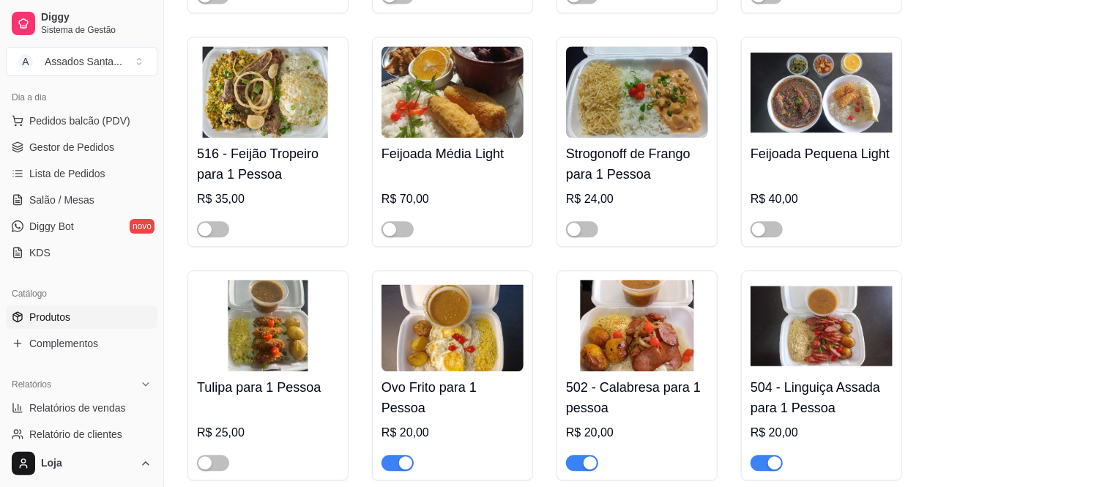
scroll to position [1546, 0]
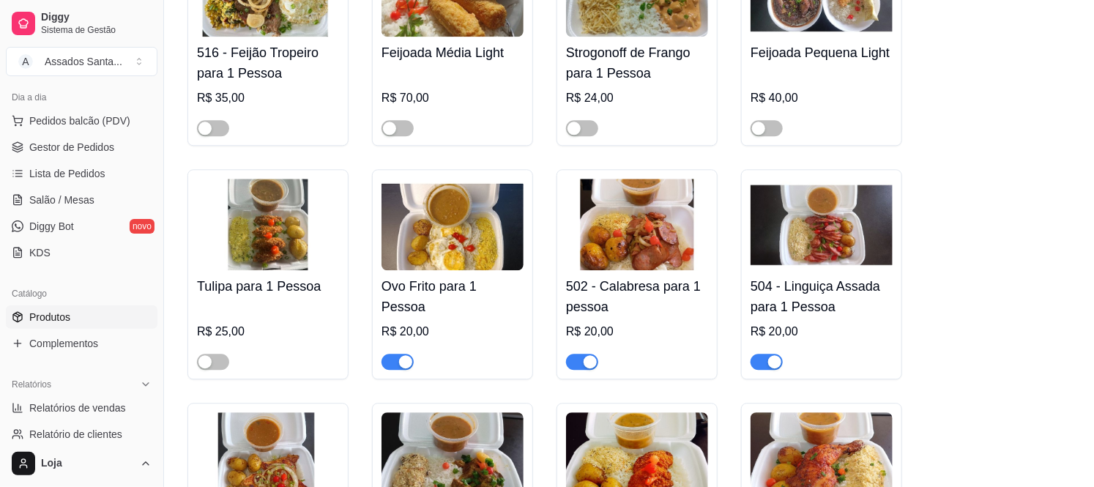
click at [771, 355] on div "button" at bounding box center [774, 361] width 13 height 13
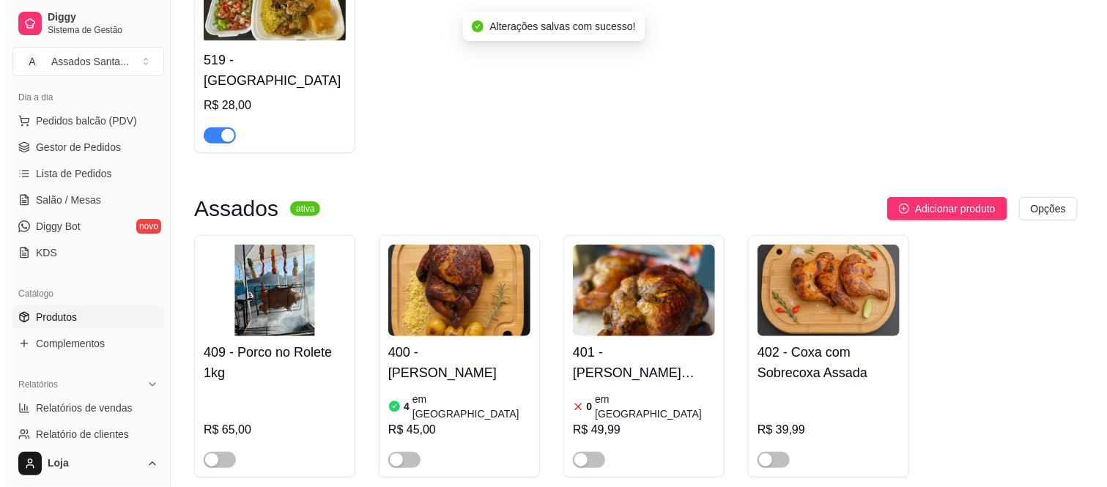
scroll to position [0, 0]
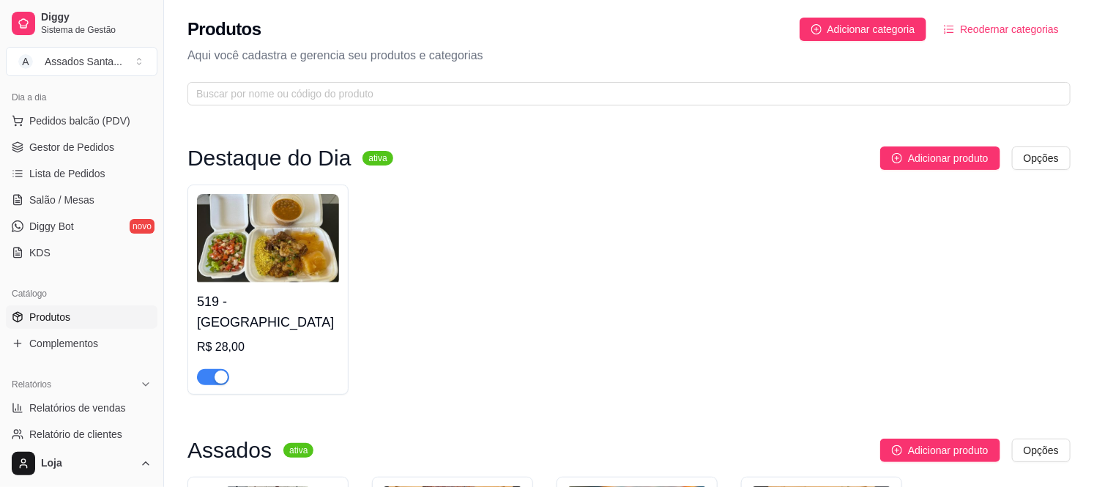
click at [64, 133] on ul "Pedidos balcão (PDV) Gestor de Pedidos Lista de Pedidos Salão / Mesas Diggy Bot…" at bounding box center [82, 186] width 152 height 155
click at [64, 142] on span "Gestor de Pedidos" at bounding box center [71, 147] width 85 height 15
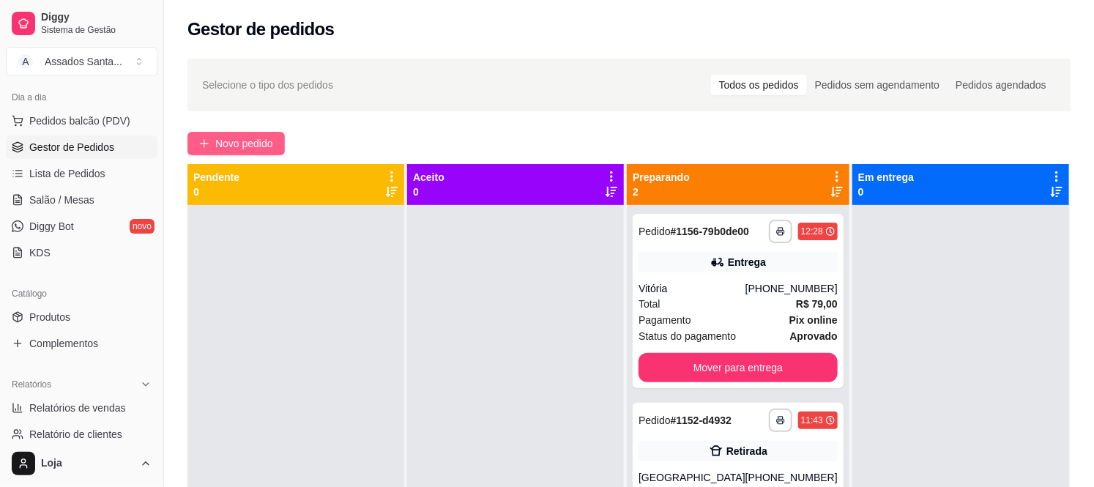
click at [239, 144] on span "Novo pedido" at bounding box center [244, 144] width 58 height 16
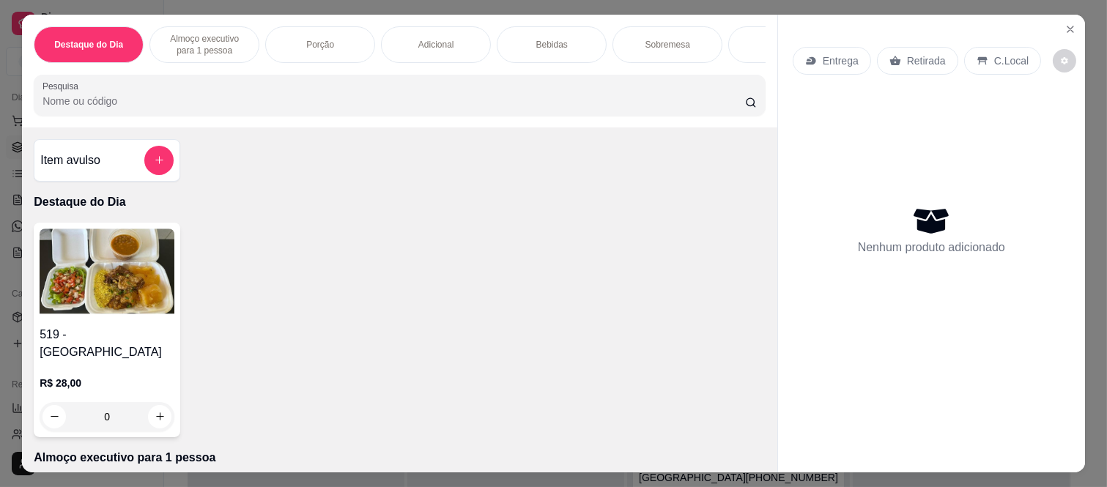
click at [119, 166] on div "Item avulso" at bounding box center [106, 160] width 133 height 29
click at [480, 174] on label "Nome do produto" at bounding box center [451, 177] width 73 height 12
click at [480, 185] on input "Nome do produto" at bounding box center [552, 192] width 275 height 15
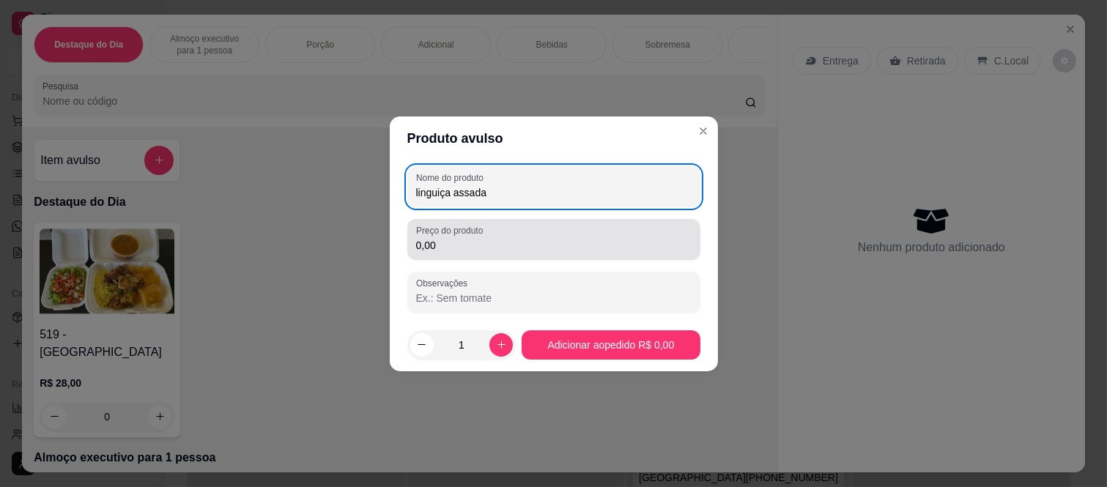
type input "linguiça assada"
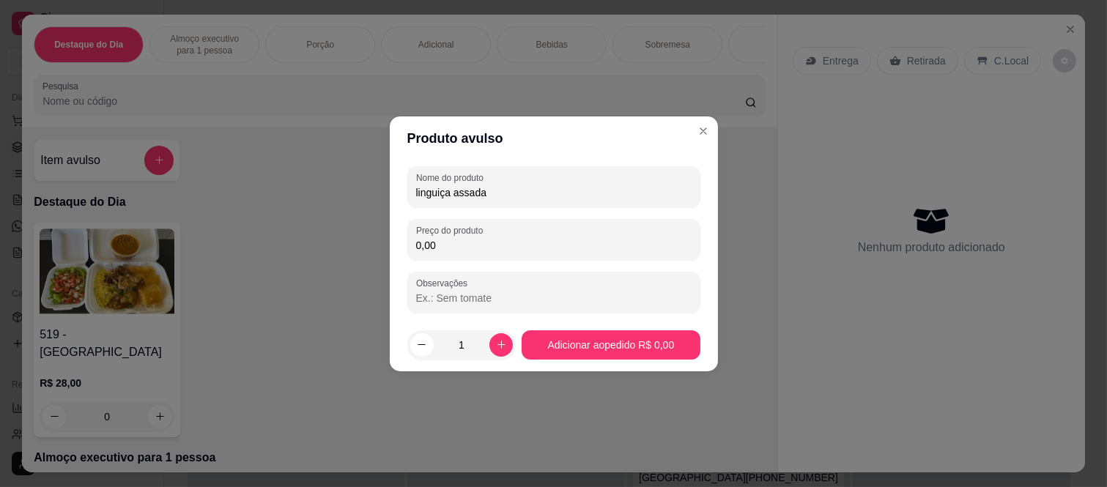
click at [479, 244] on input "0,00" at bounding box center [553, 245] width 275 height 15
type input "20,00"
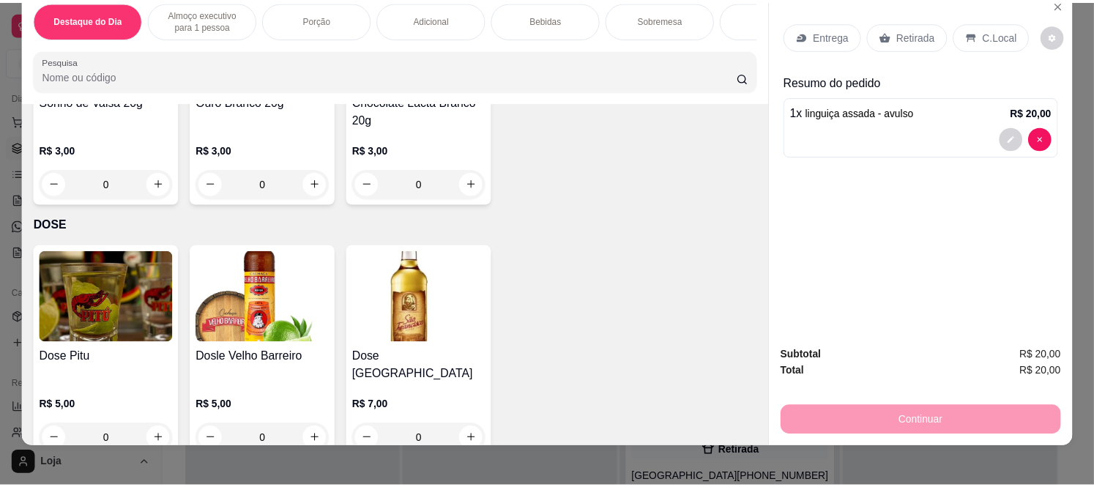
scroll to position [38, 0]
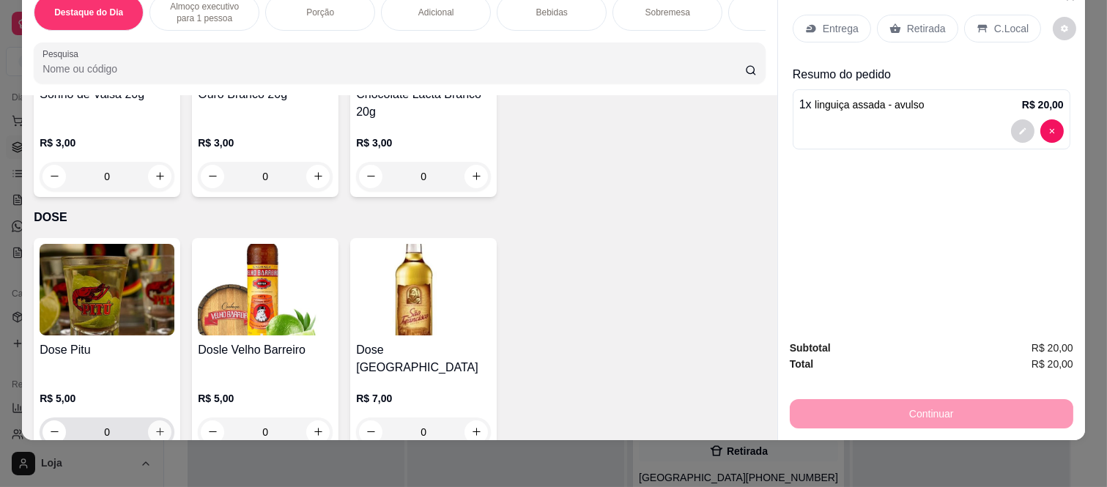
click at [155, 426] on icon "increase-product-quantity" at bounding box center [160, 431] width 11 height 11
type input "1"
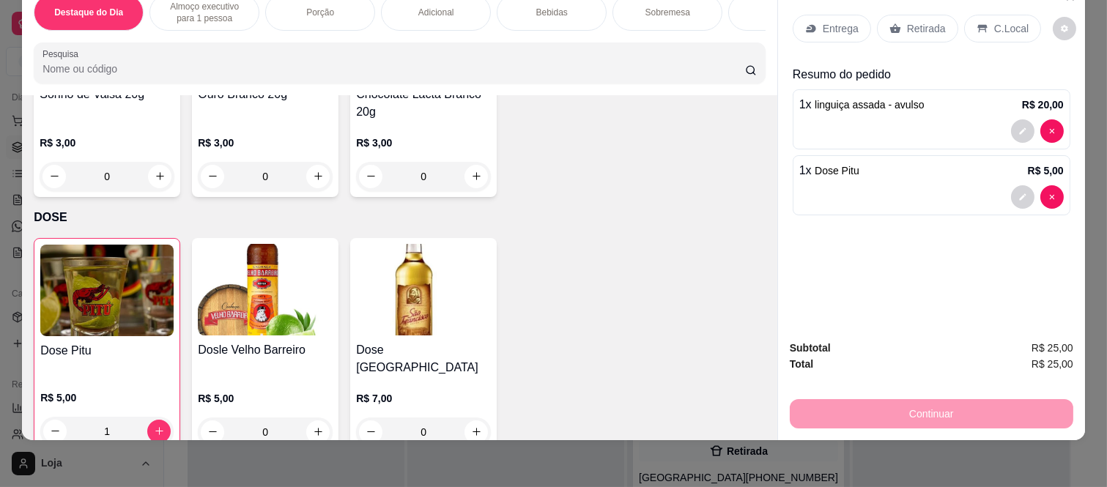
click at [907, 21] on p "Retirada" at bounding box center [926, 28] width 39 height 15
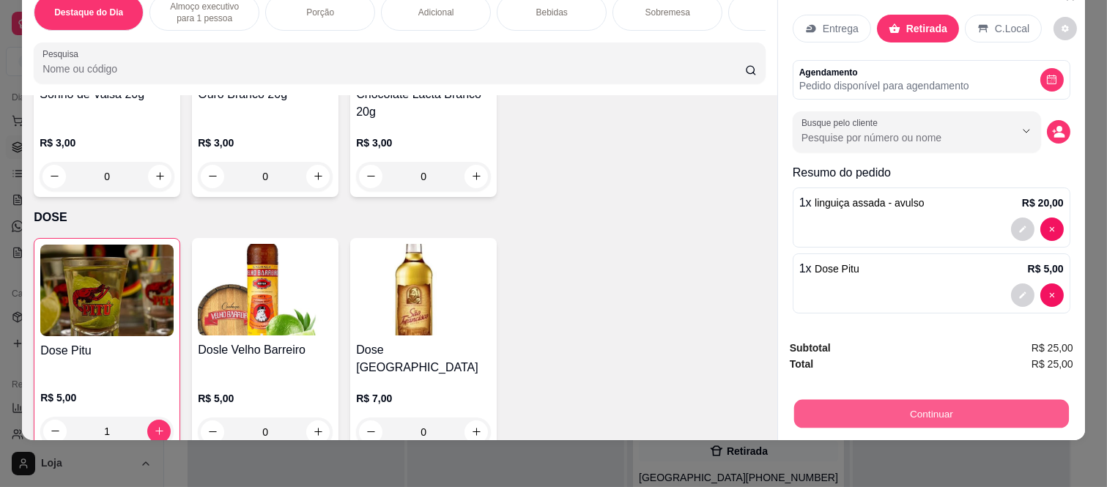
click at [956, 403] on button "Continuar" at bounding box center [931, 414] width 275 height 29
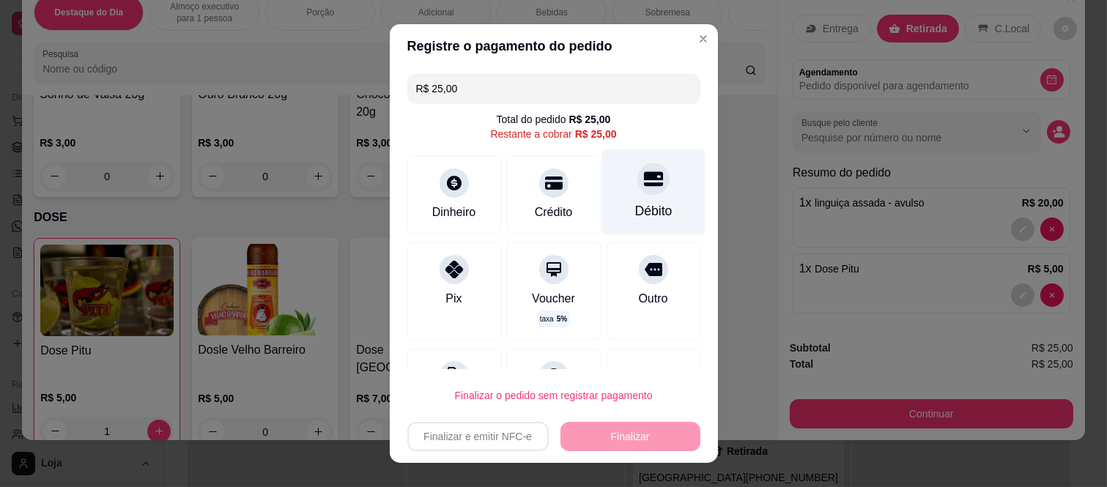
click at [643, 187] on icon at bounding box center [652, 178] width 19 height 19
type input "R$ 0,00"
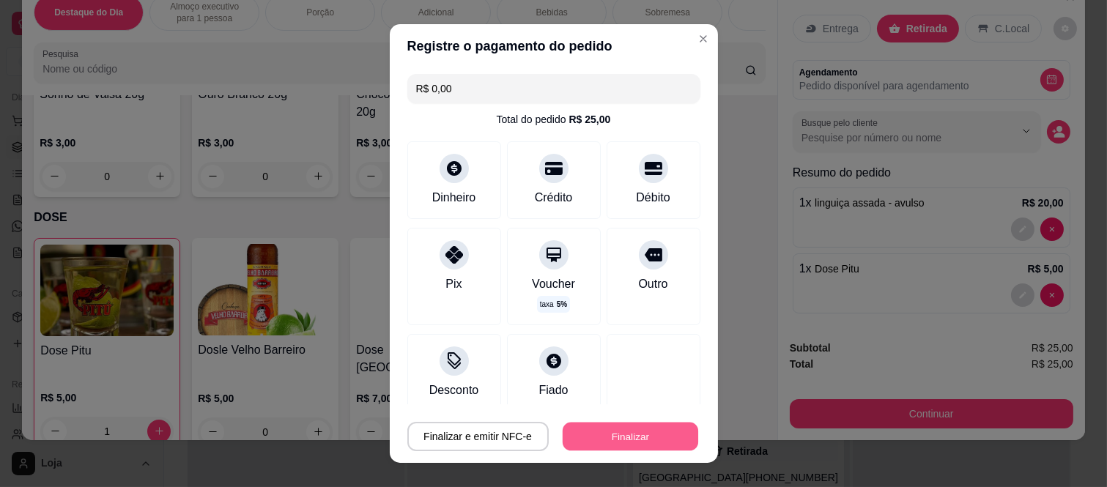
click at [632, 443] on button "Finalizar" at bounding box center [631, 436] width 136 height 29
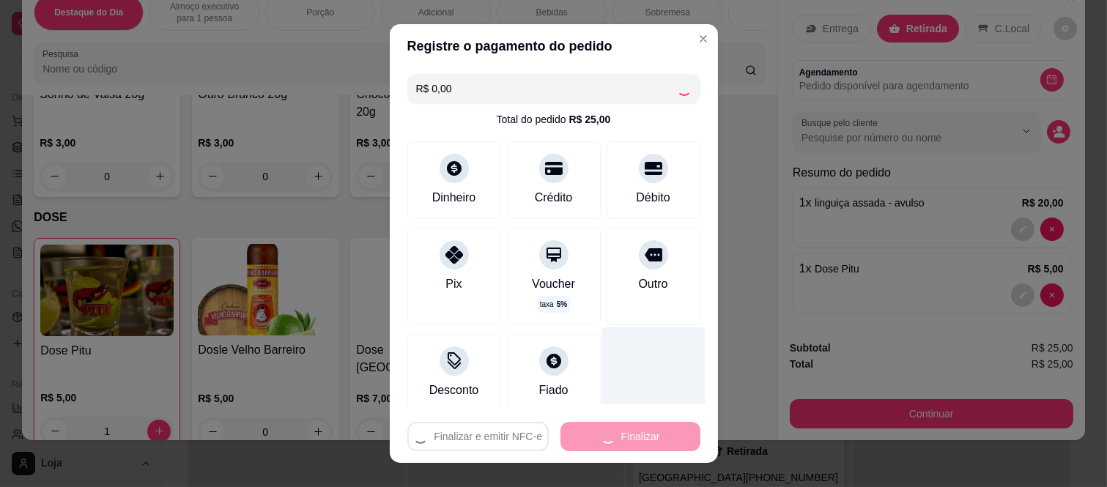
type input "0"
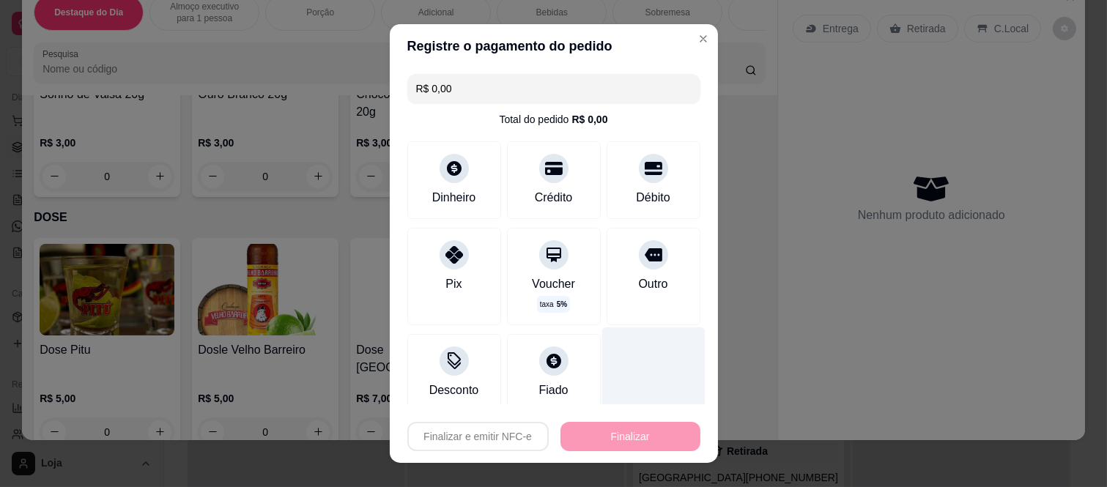
type input "-R$ 25,00"
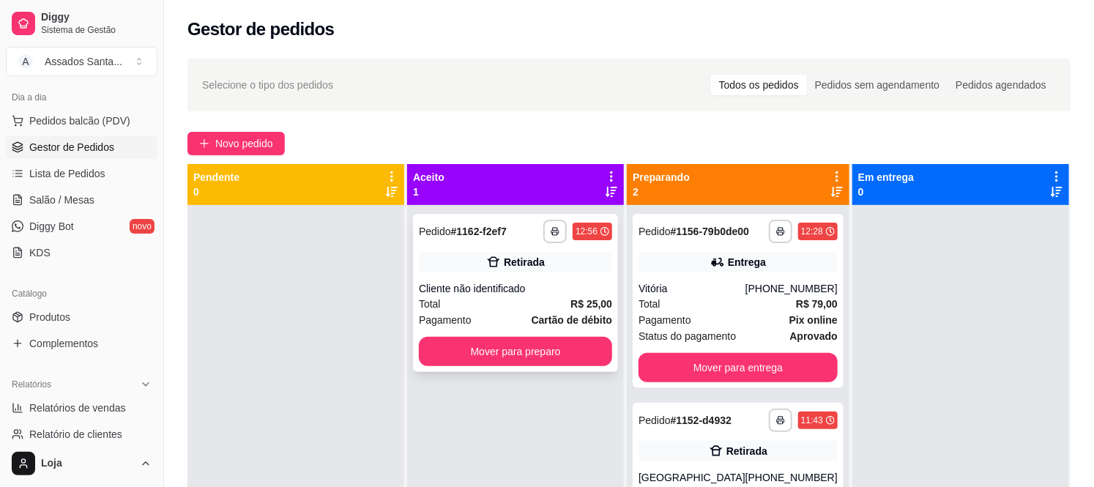
click at [486, 268] on icon at bounding box center [493, 262] width 15 height 15
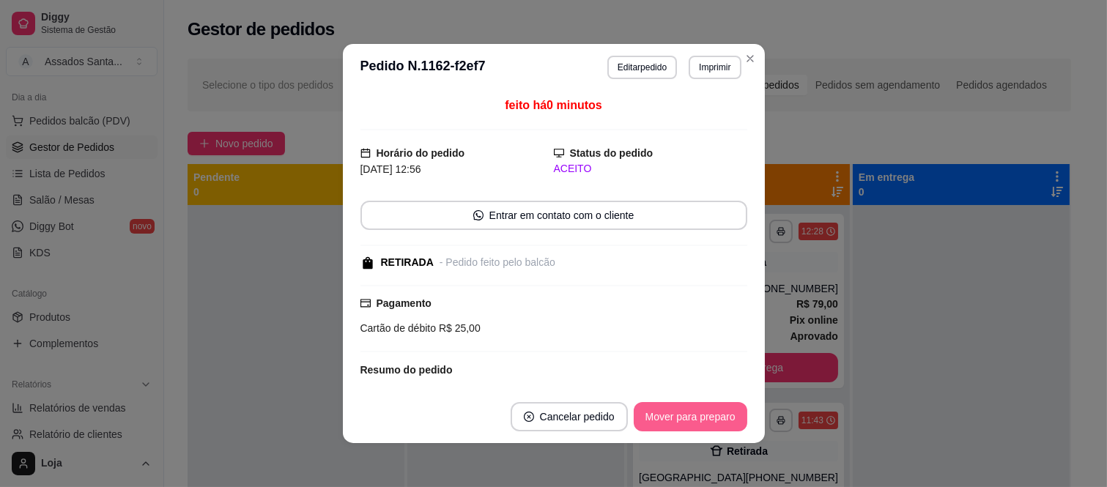
click at [670, 419] on button "Mover para preparo" at bounding box center [691, 416] width 114 height 29
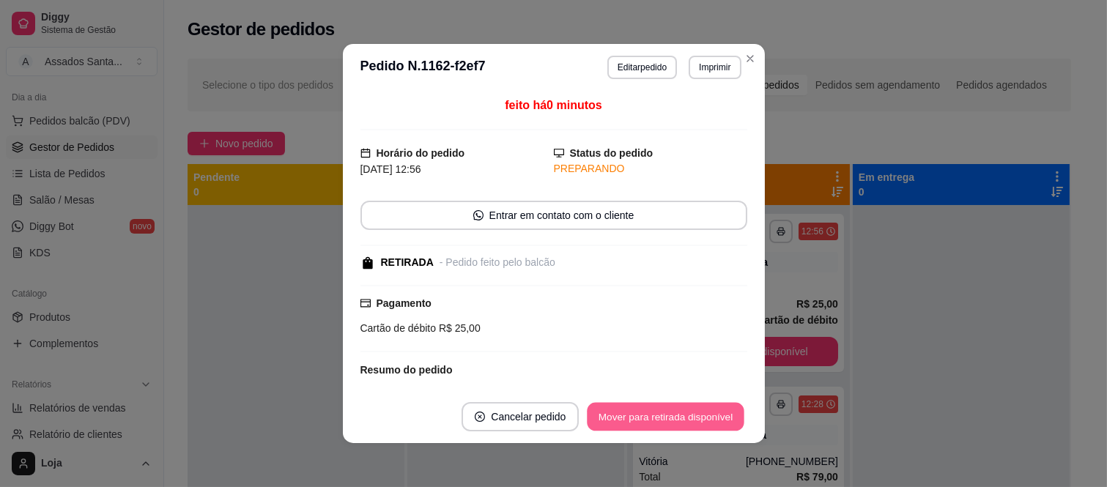
click at [670, 419] on button "Mover para retirada disponível" at bounding box center [665, 417] width 157 height 29
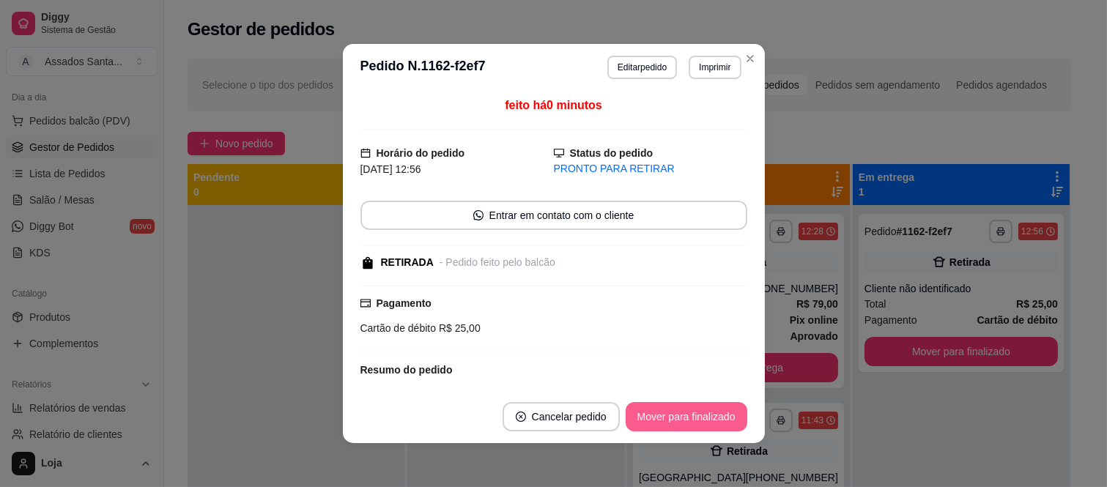
click at [668, 419] on button "Mover para finalizado" at bounding box center [687, 416] width 122 height 29
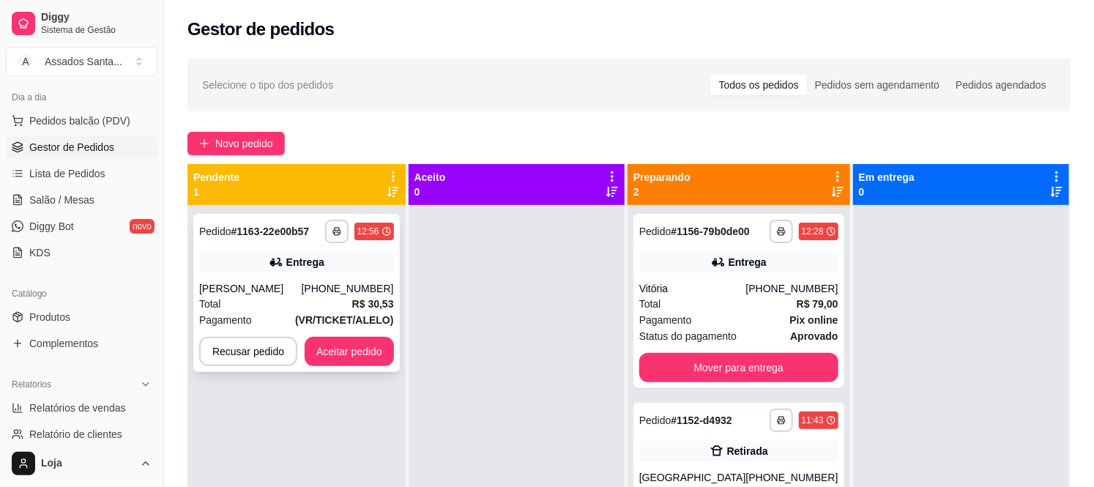
click at [267, 279] on div "**********" at bounding box center [296, 293] width 207 height 158
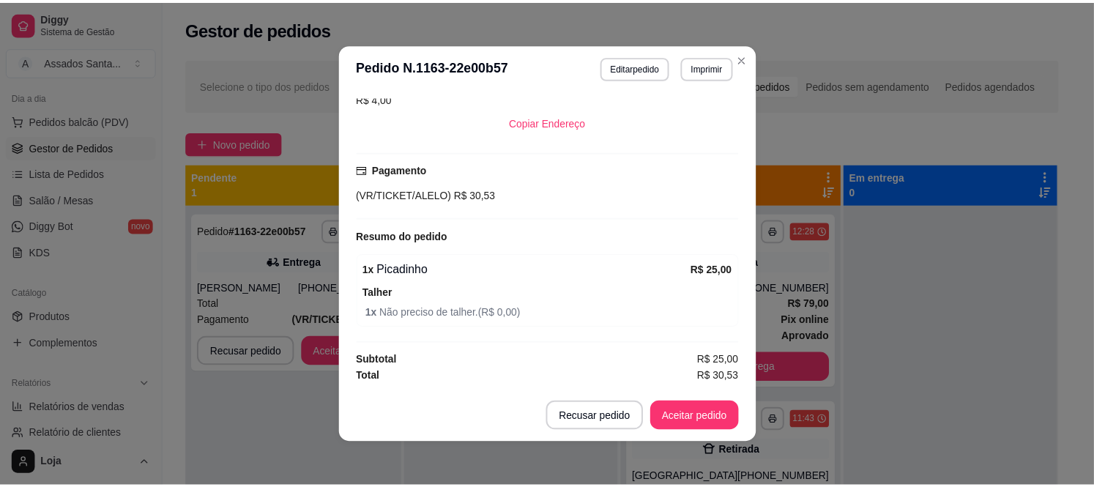
scroll to position [3, 0]
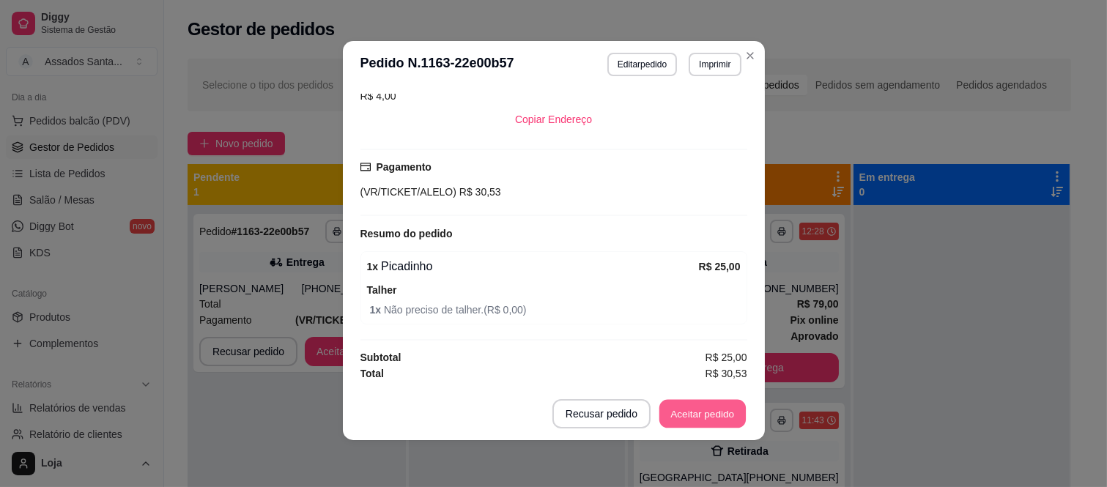
click at [711, 416] on button "Aceitar pedido" at bounding box center [702, 414] width 86 height 29
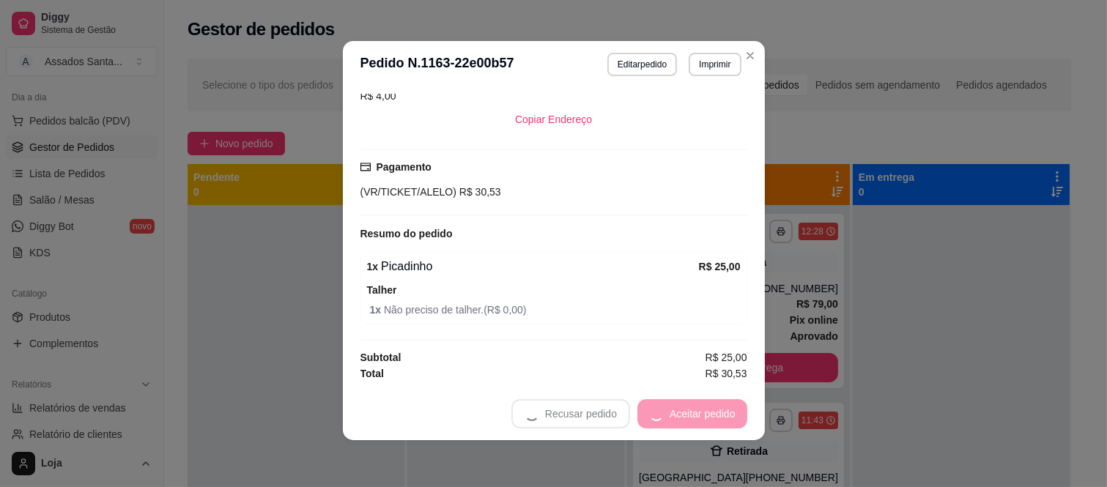
click at [678, 415] on div "Recusar pedido Aceitar pedido" at bounding box center [629, 413] width 236 height 29
click at [678, 415] on button "Mover para preparo" at bounding box center [690, 414] width 110 height 29
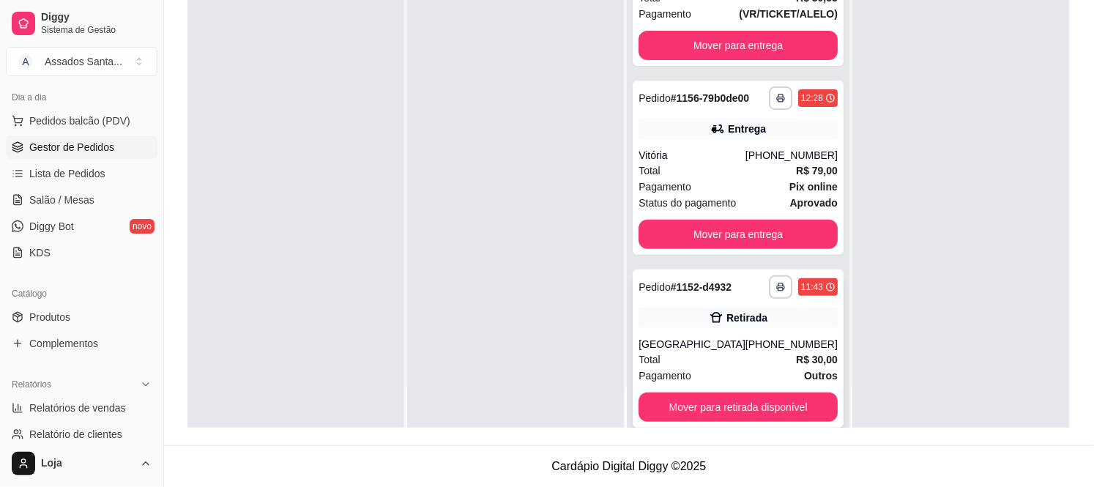
scroll to position [62, 0]
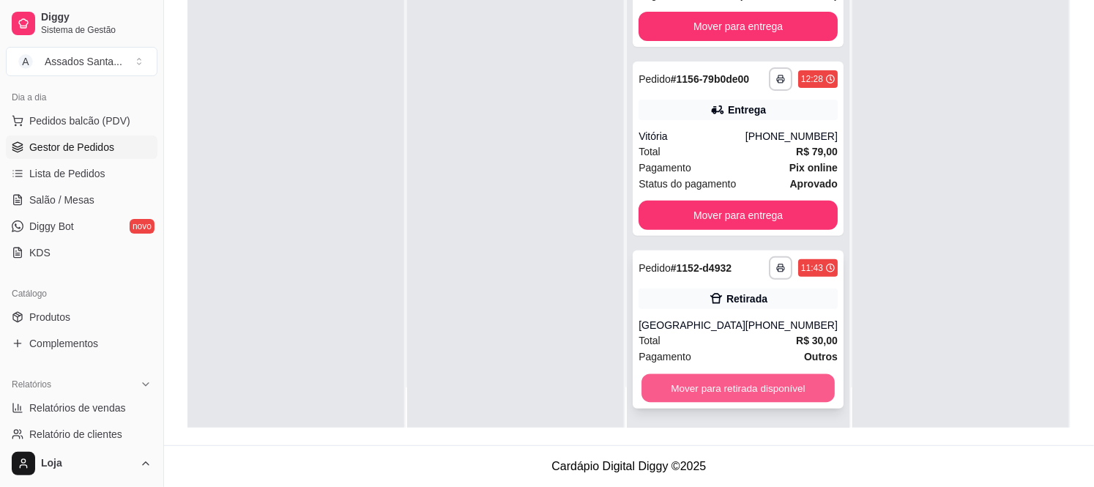
click at [696, 385] on button "Mover para retirada disponível" at bounding box center [738, 388] width 193 height 29
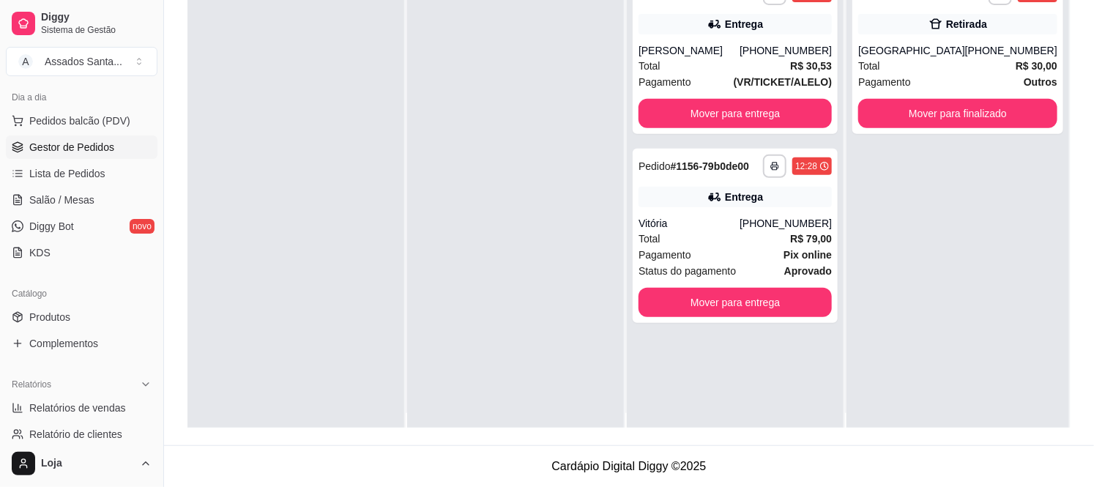
scroll to position [0, 0]
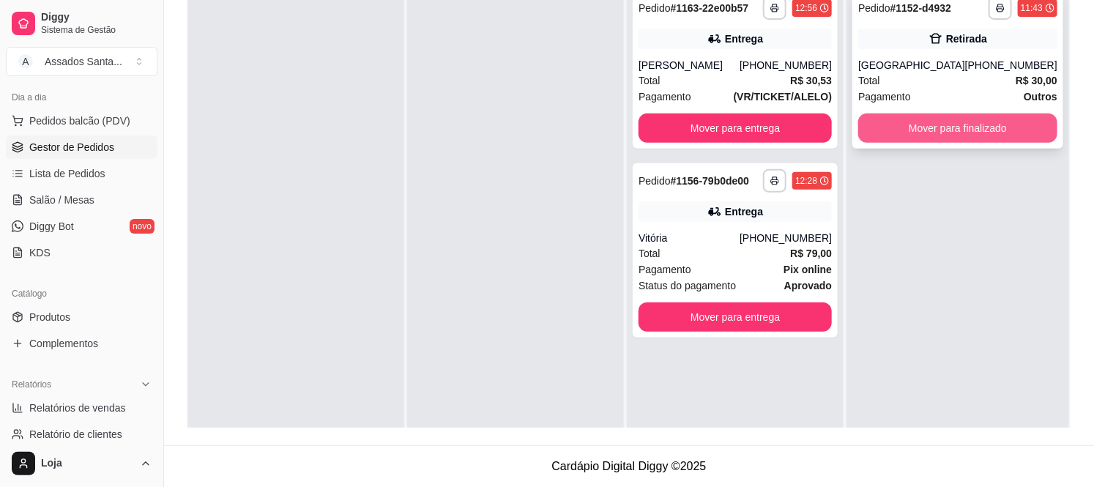
click at [949, 134] on button "Mover para finalizado" at bounding box center [958, 128] width 199 height 29
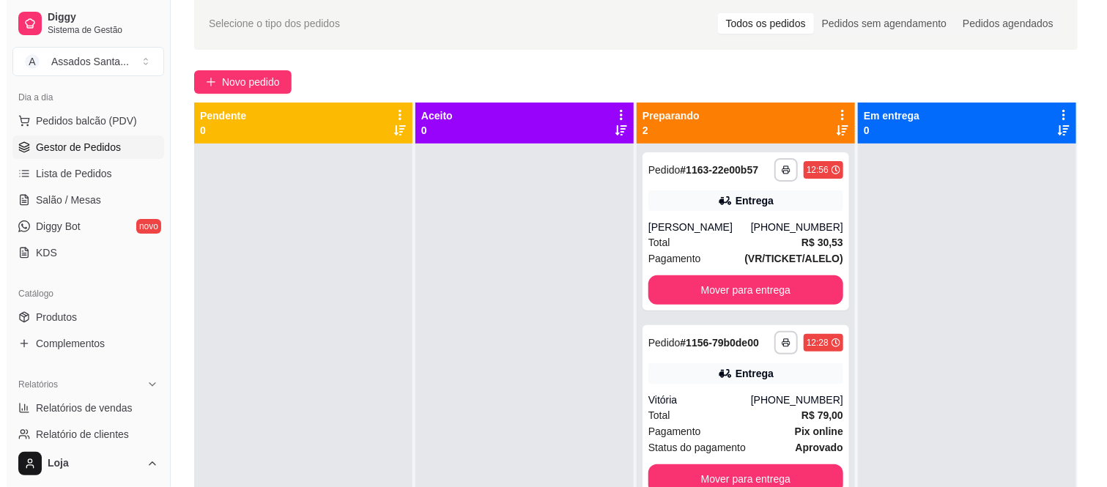
scroll to position [61, 0]
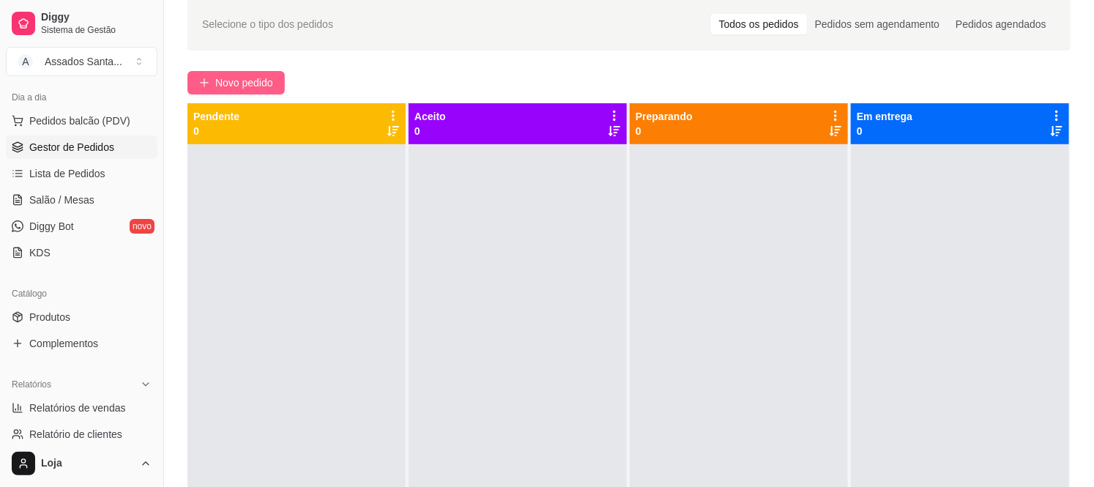
click at [245, 81] on span "Novo pedido" at bounding box center [244, 83] width 58 height 16
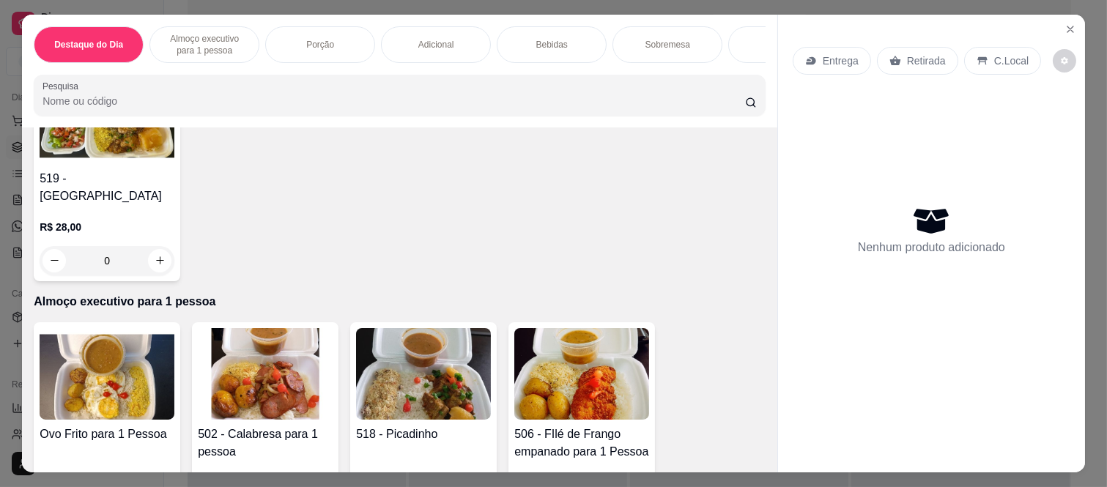
scroll to position [163, 0]
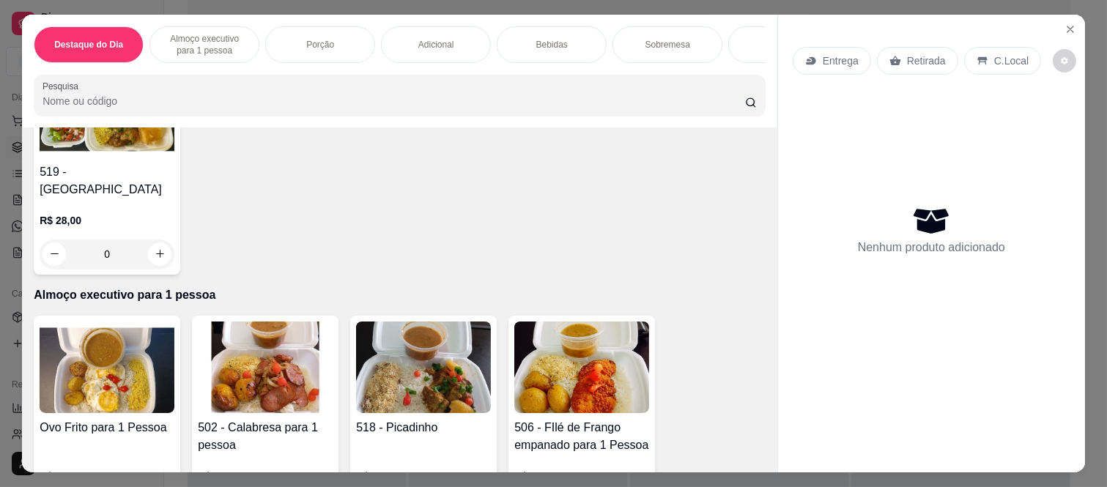
click at [145, 248] on div "0" at bounding box center [107, 254] width 135 height 29
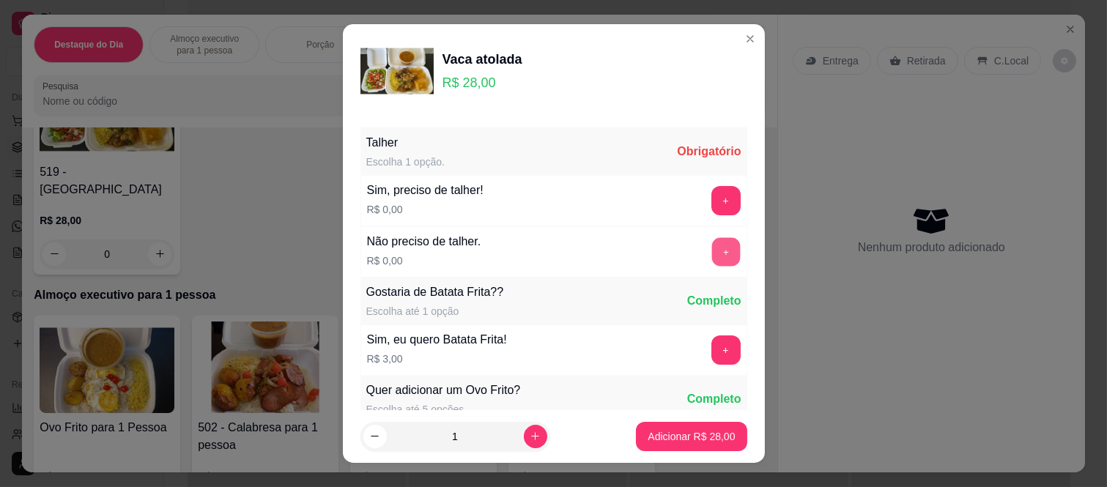
click at [711, 249] on button "+" at bounding box center [725, 252] width 29 height 29
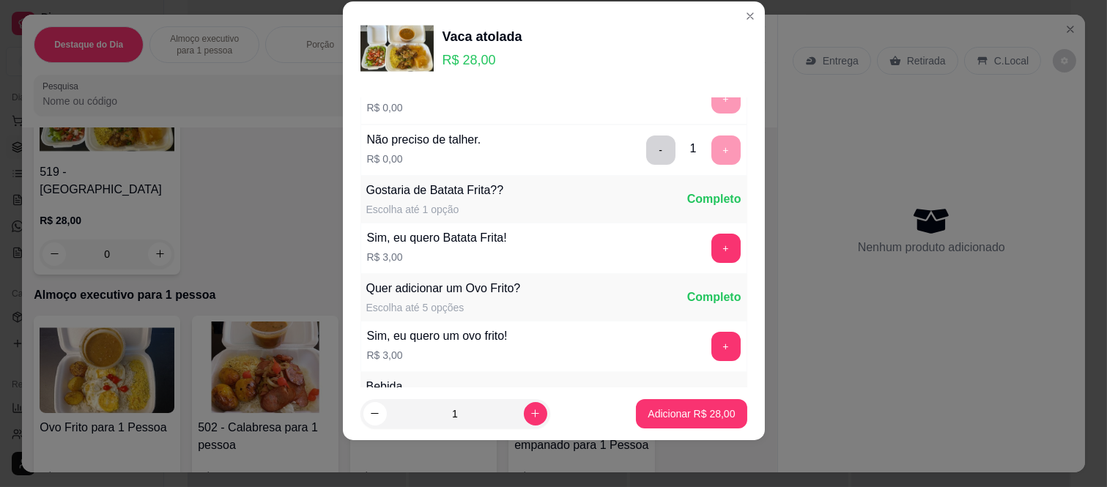
scroll to position [157, 0]
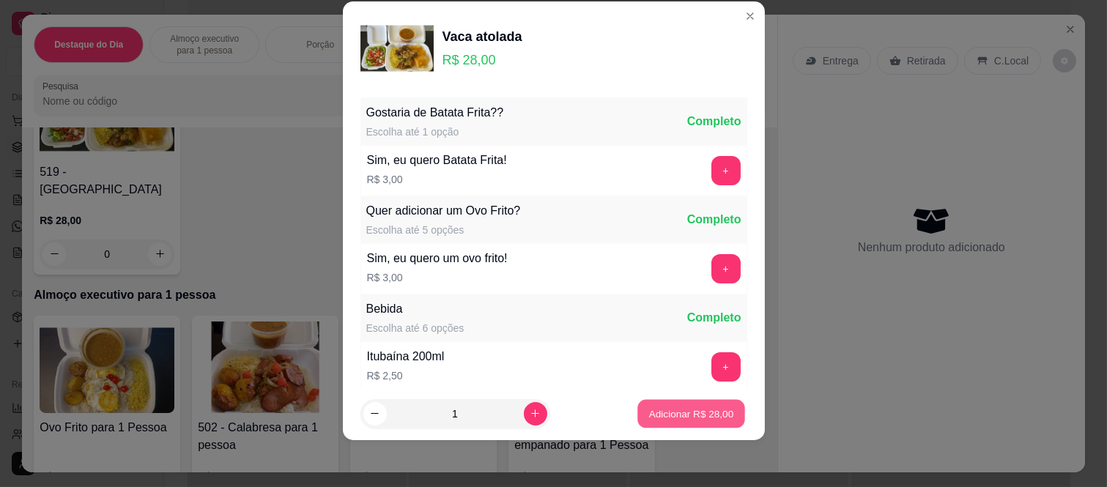
click at [671, 409] on p "Adicionar R$ 28,00" at bounding box center [691, 414] width 85 height 14
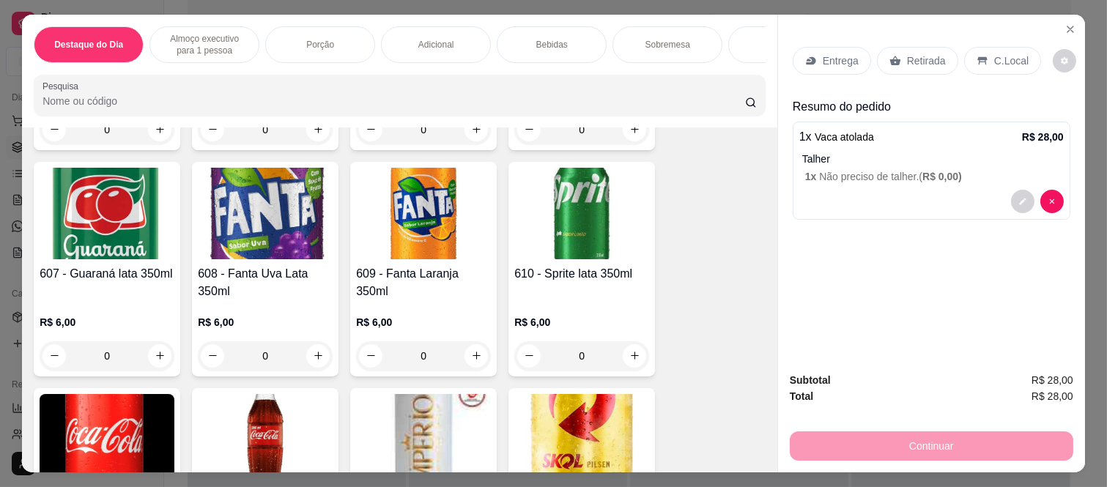
scroll to position [1953, 0]
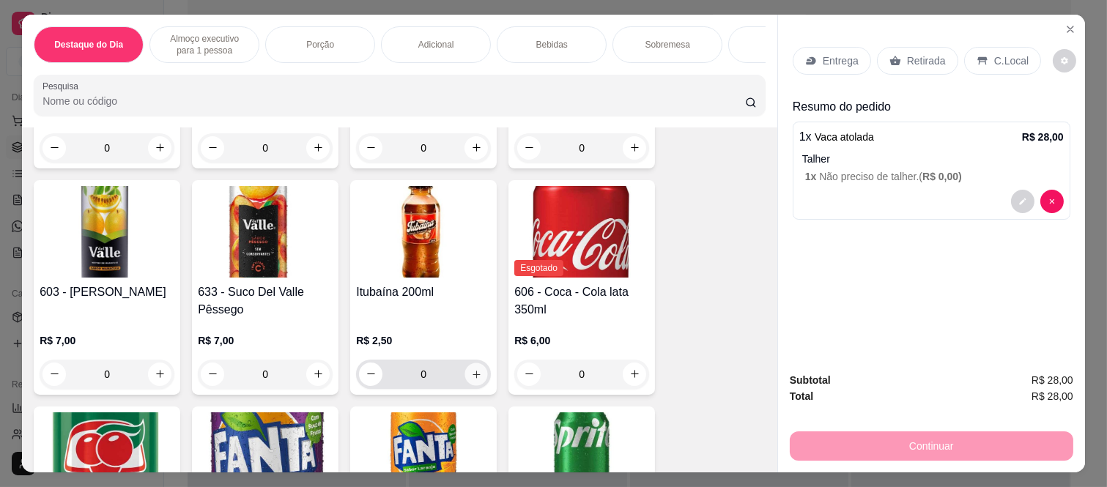
click at [474, 369] on icon "increase-product-quantity" at bounding box center [476, 374] width 11 height 11
type input "1"
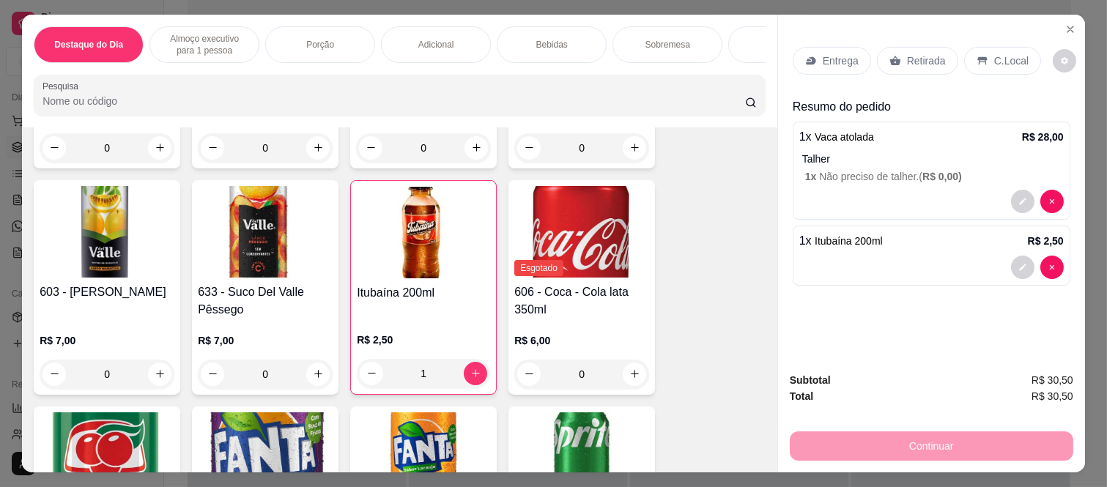
click at [913, 55] on p "Retirada" at bounding box center [926, 60] width 39 height 15
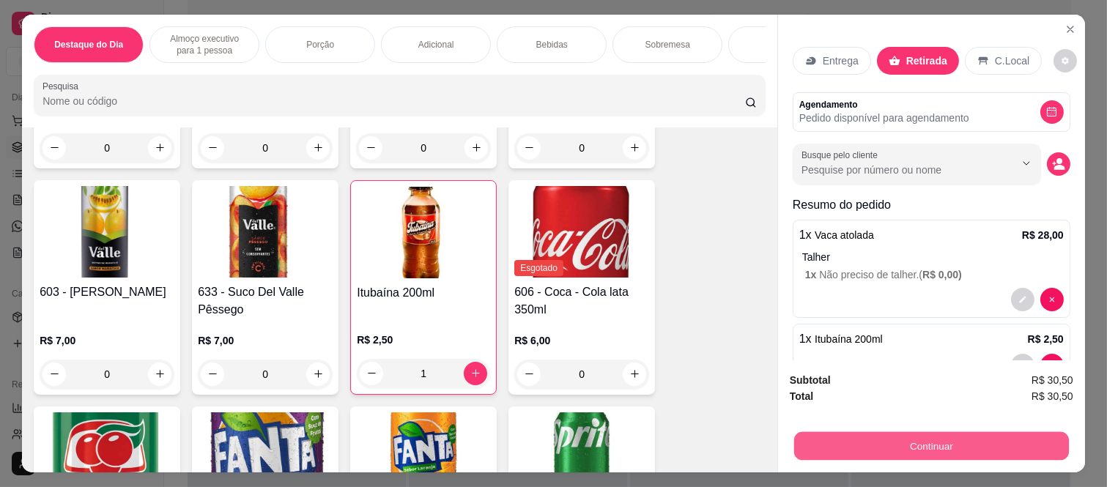
click at [923, 443] on button "Continuar" at bounding box center [931, 446] width 275 height 29
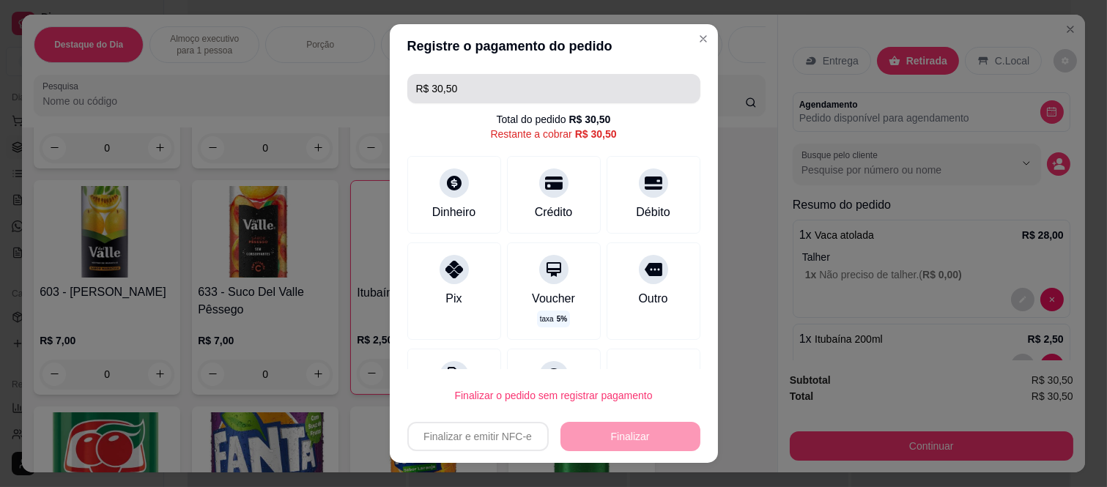
click at [469, 89] on input "R$ 30,50" at bounding box center [553, 88] width 275 height 29
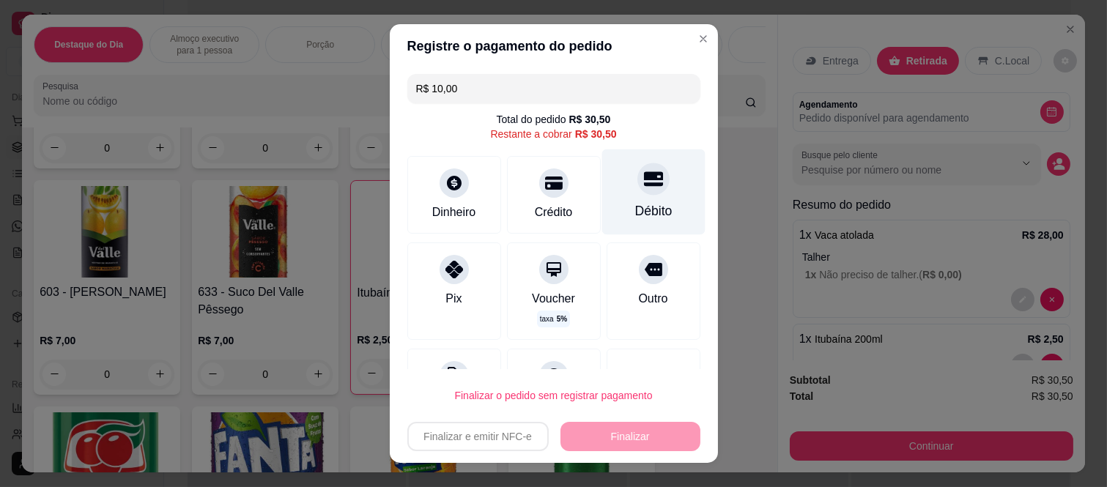
click at [643, 187] on icon at bounding box center [652, 178] width 19 height 19
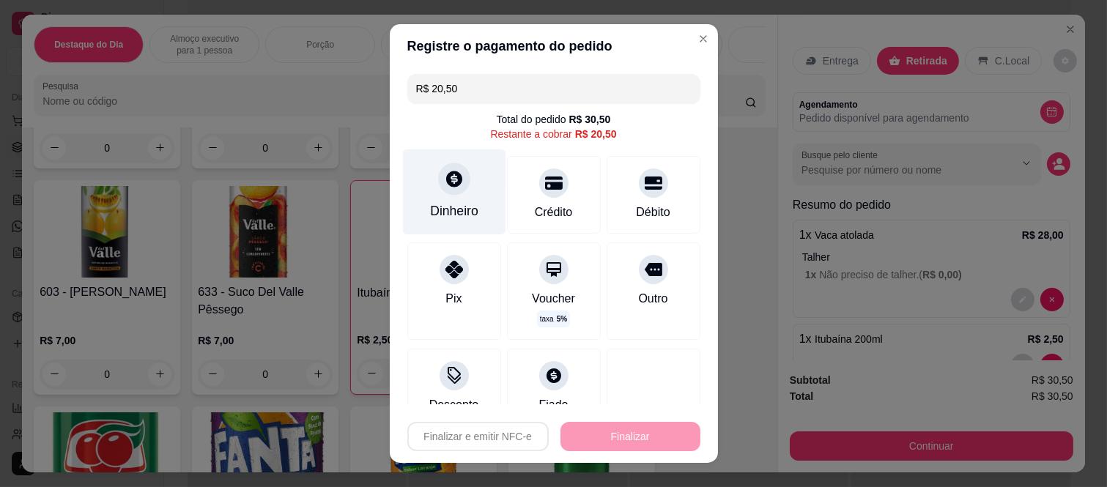
click at [451, 203] on div "Dinheiro" at bounding box center [454, 210] width 48 height 19
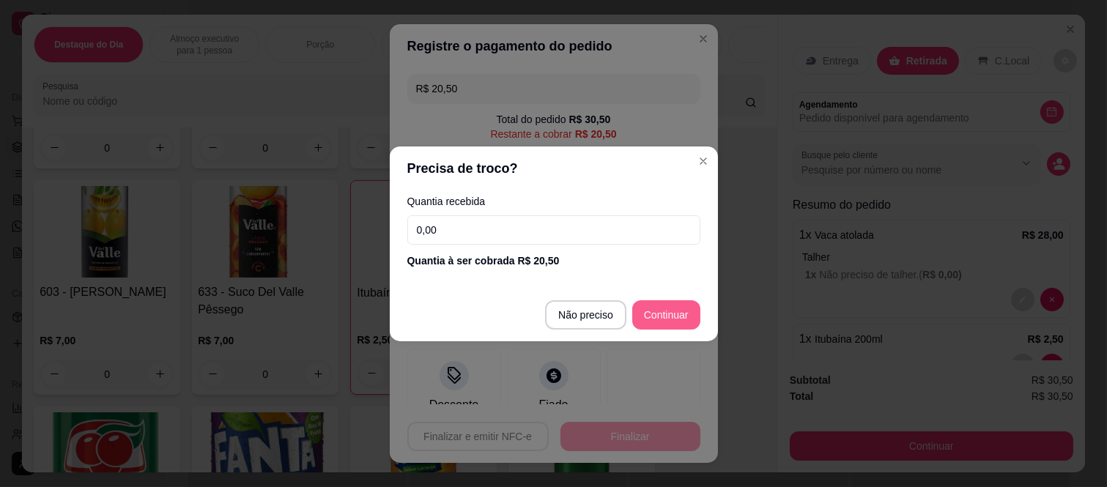
type input "R$ 0,00"
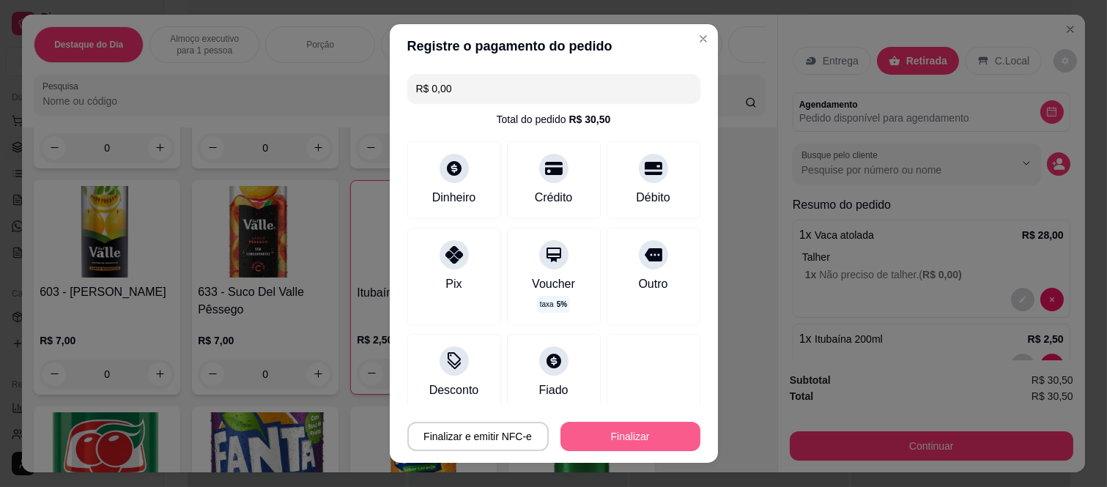
click at [637, 429] on button "Finalizar" at bounding box center [630, 436] width 140 height 29
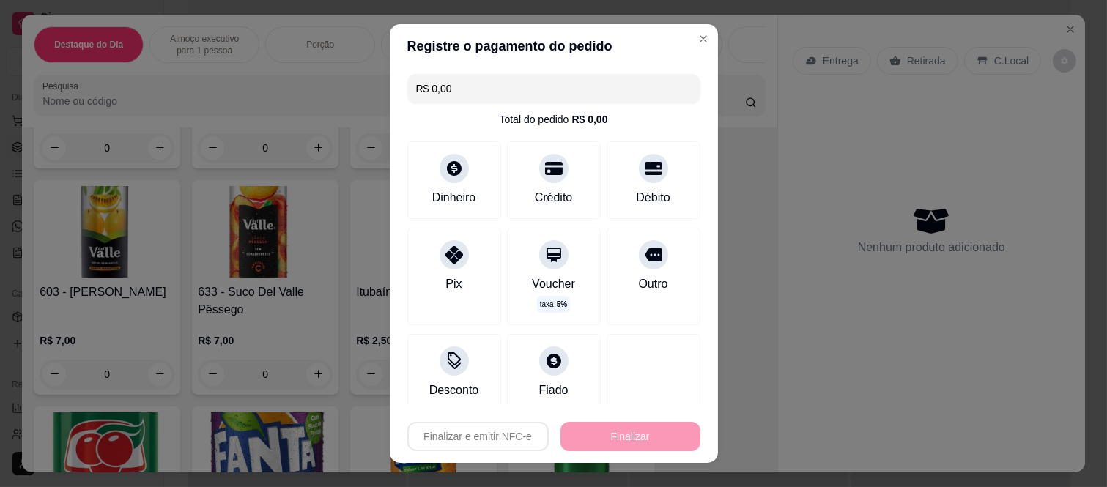
type input "0"
type input "-R$ 30,50"
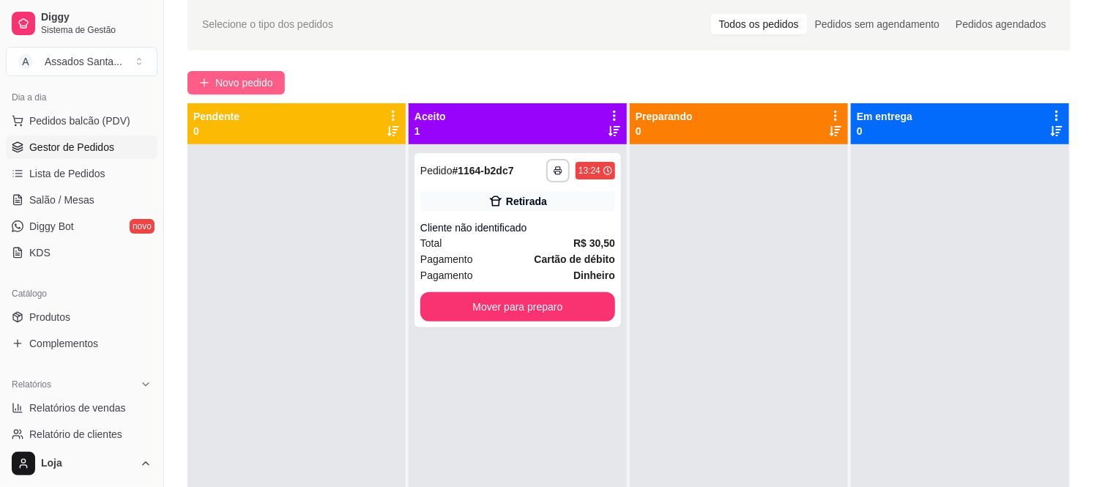
click at [210, 84] on button "Novo pedido" at bounding box center [236, 82] width 97 height 23
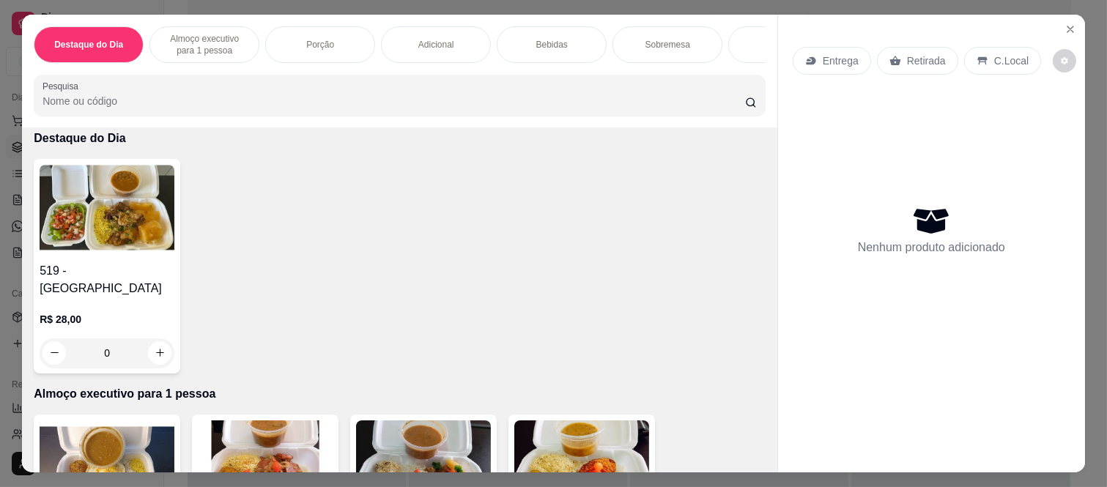
scroll to position [81, 0]
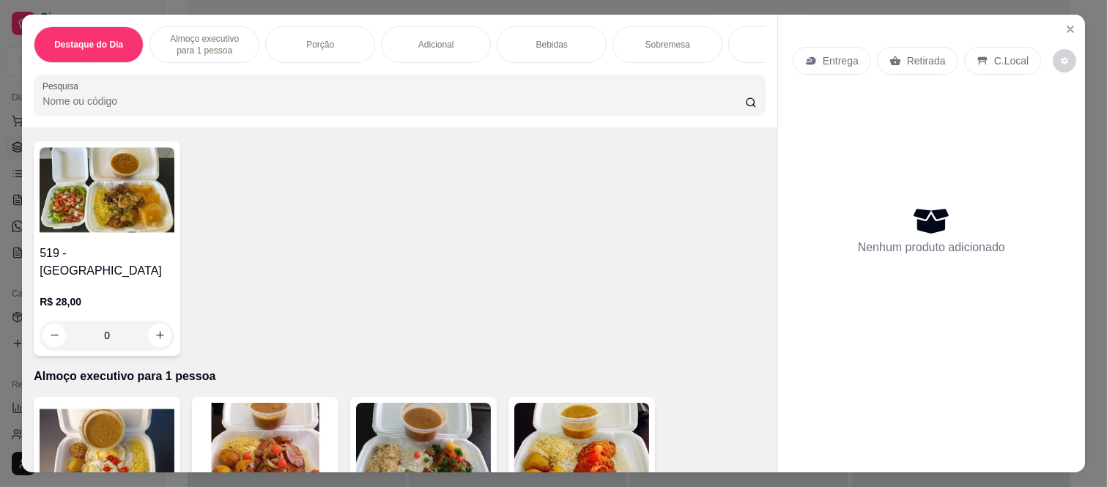
click at [156, 325] on div "0" at bounding box center [107, 335] width 135 height 29
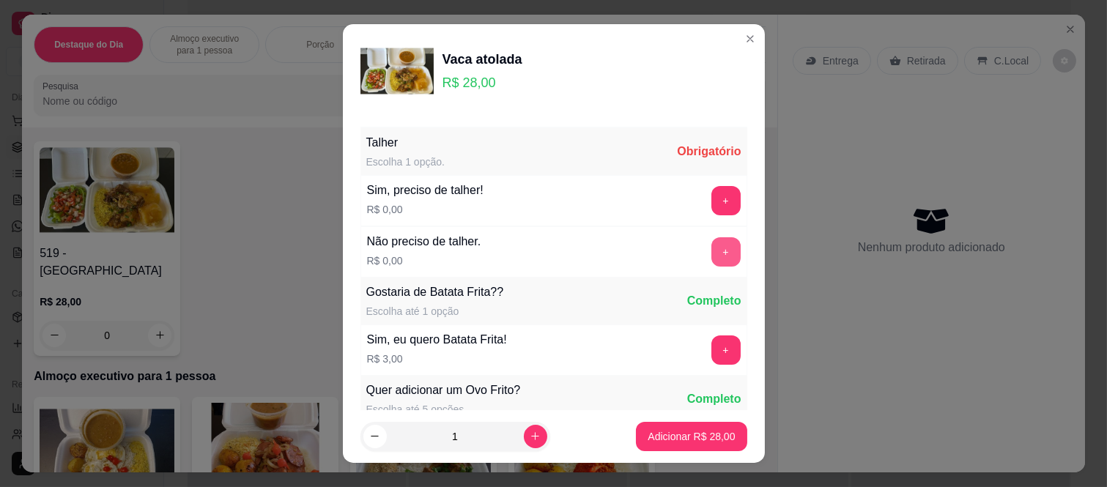
click at [711, 253] on button "+" at bounding box center [725, 251] width 29 height 29
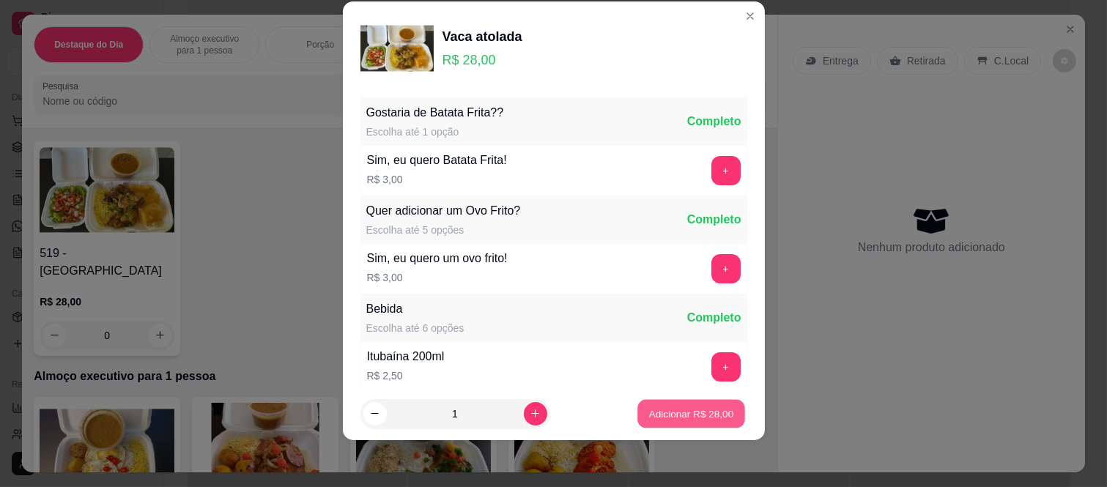
click at [678, 416] on p "Adicionar R$ 28,00" at bounding box center [691, 414] width 85 height 14
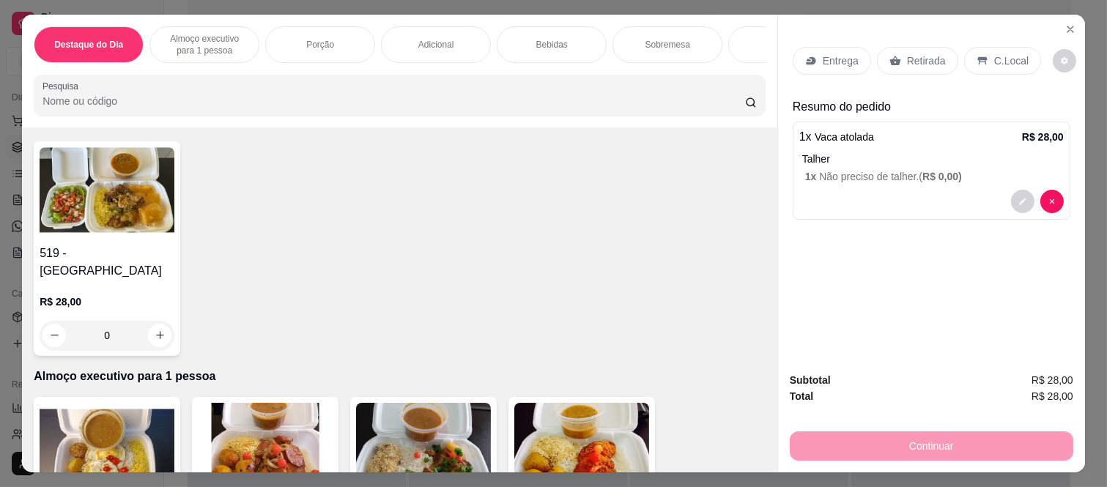
click at [895, 48] on div "Retirada" at bounding box center [917, 61] width 81 height 28
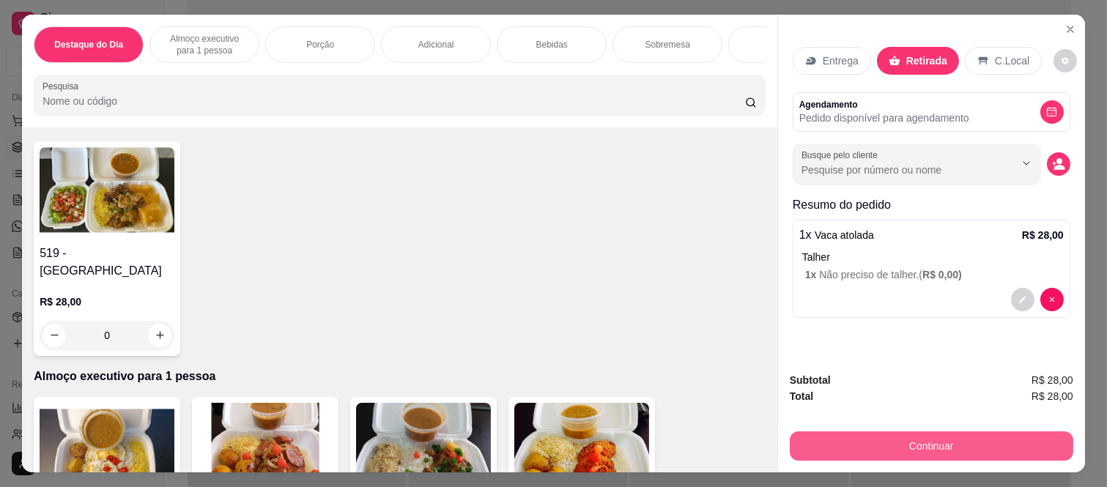
click at [905, 431] on button "Continuar" at bounding box center [931, 445] width 283 height 29
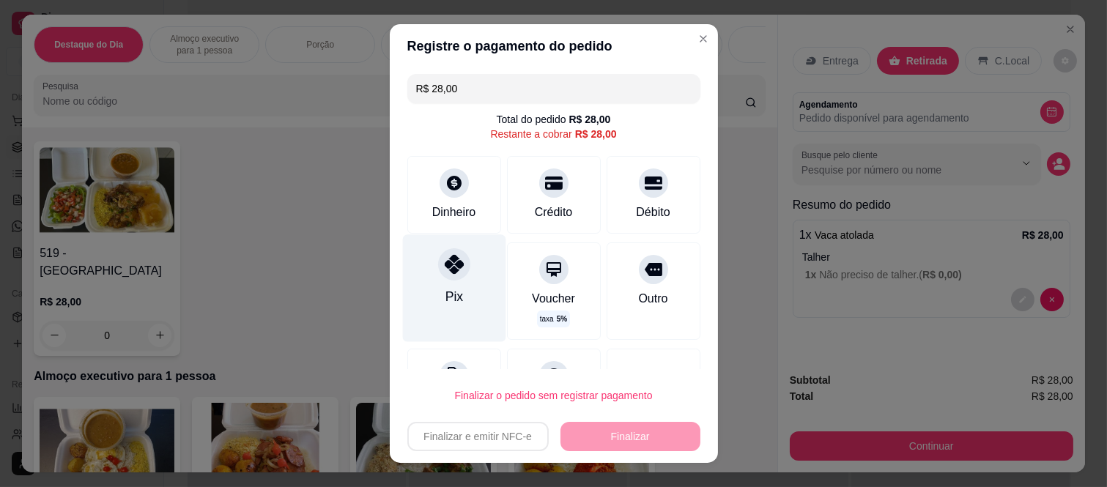
click at [444, 274] on icon at bounding box center [453, 264] width 19 height 19
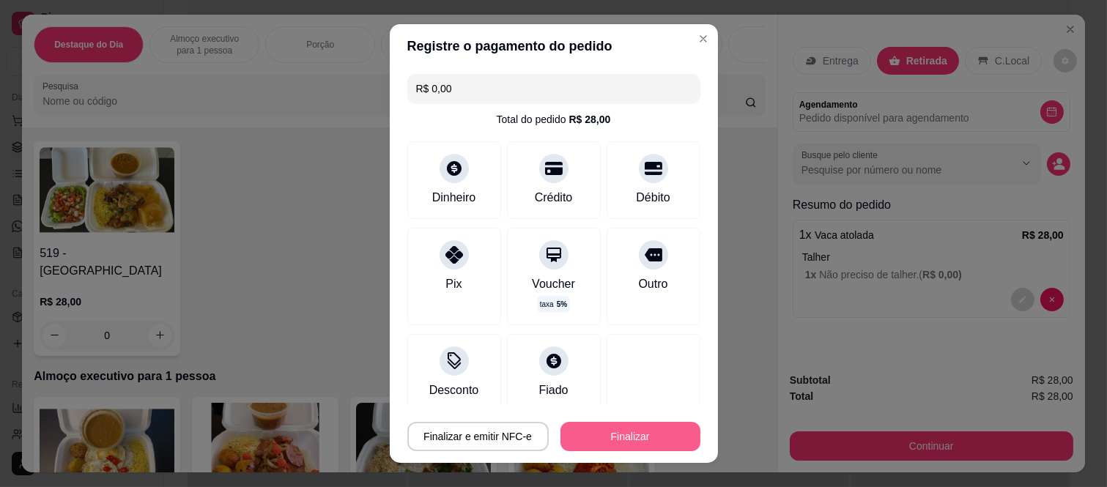
click at [648, 434] on button "Finalizar" at bounding box center [630, 436] width 140 height 29
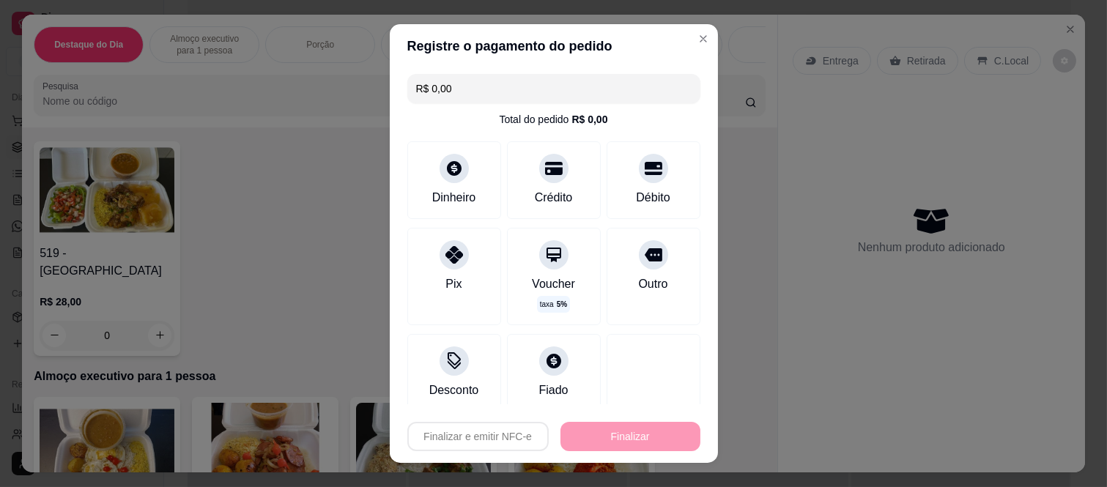
type input "-R$ 28,00"
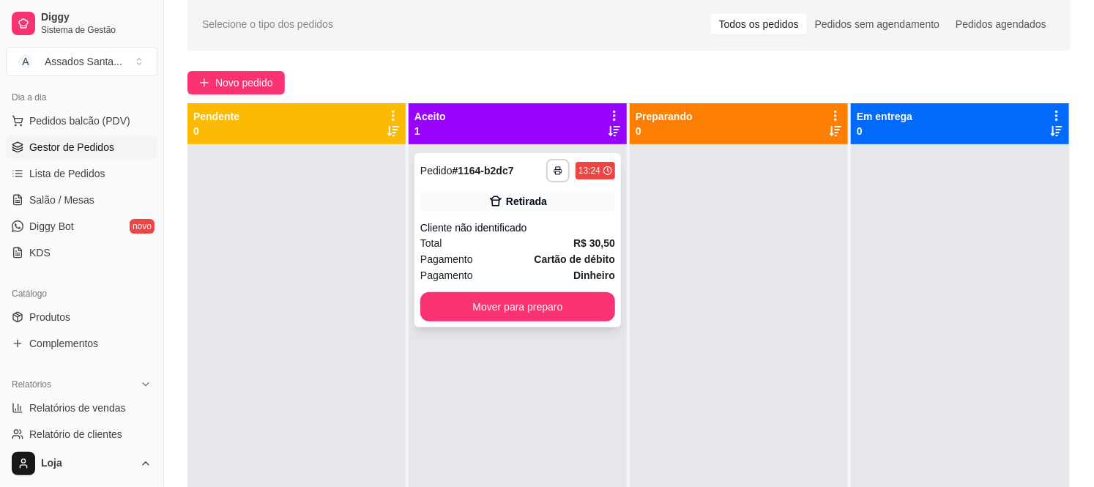
click at [526, 200] on div "Retirada" at bounding box center [526, 201] width 41 height 15
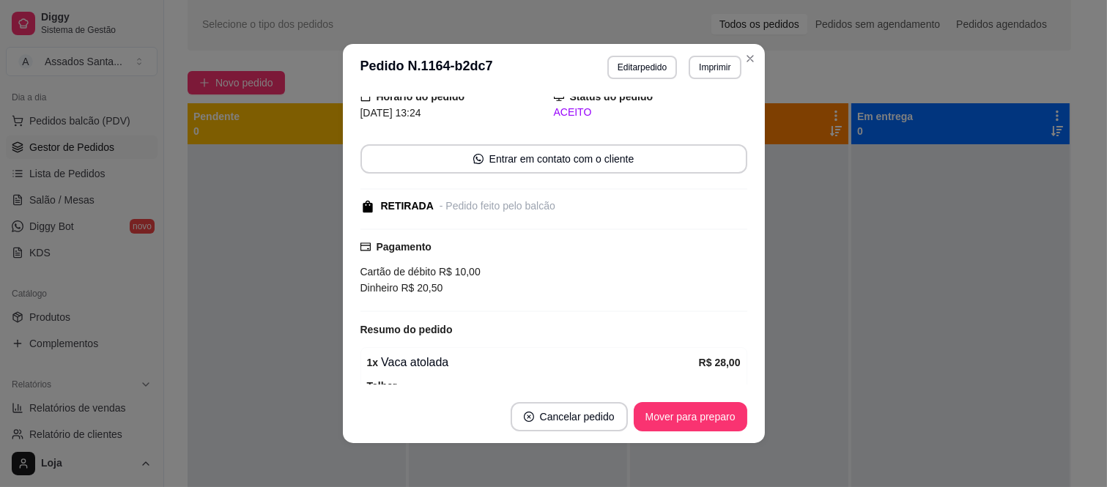
scroll to position [81, 0]
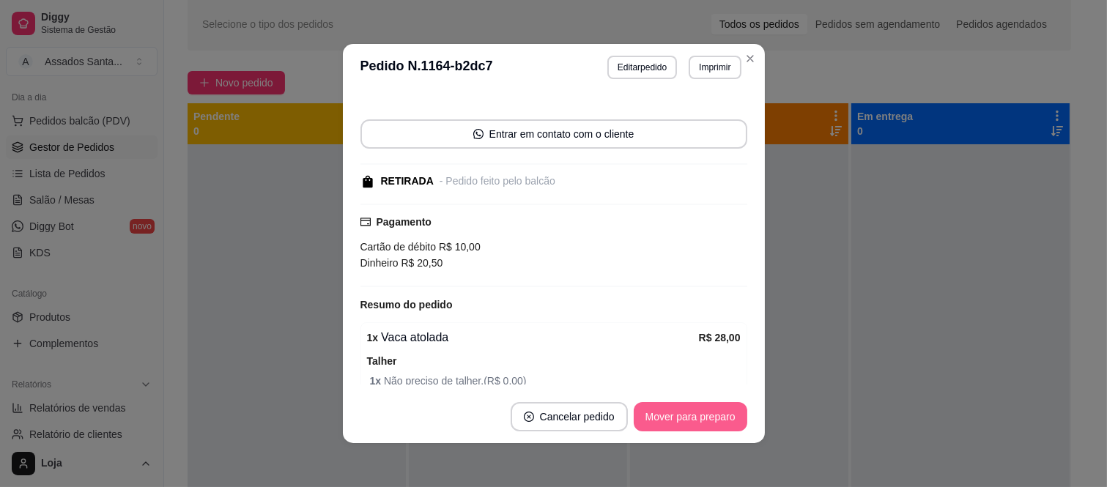
click at [686, 410] on button "Mover para preparo" at bounding box center [691, 416] width 114 height 29
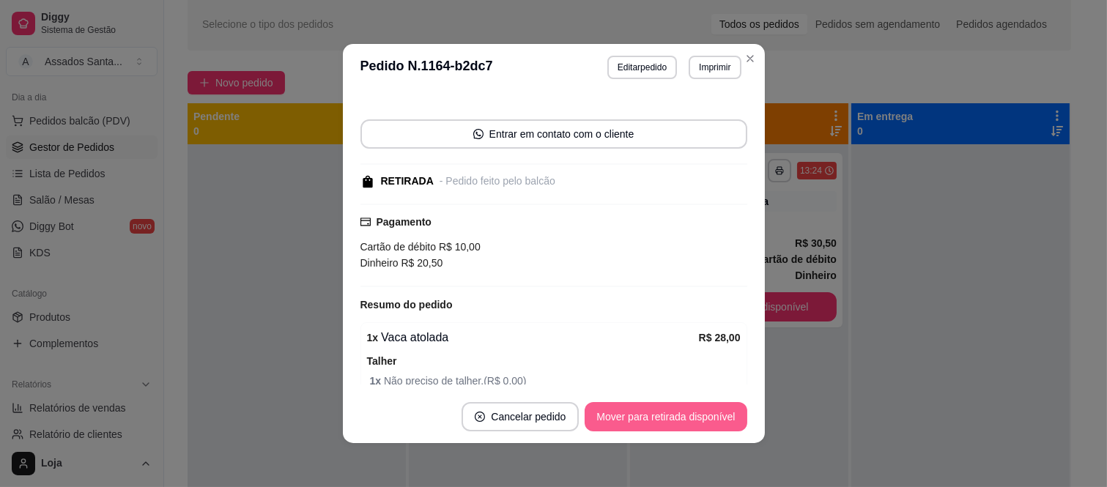
click at [692, 416] on button "Mover para retirada disponível" at bounding box center [666, 416] width 162 height 29
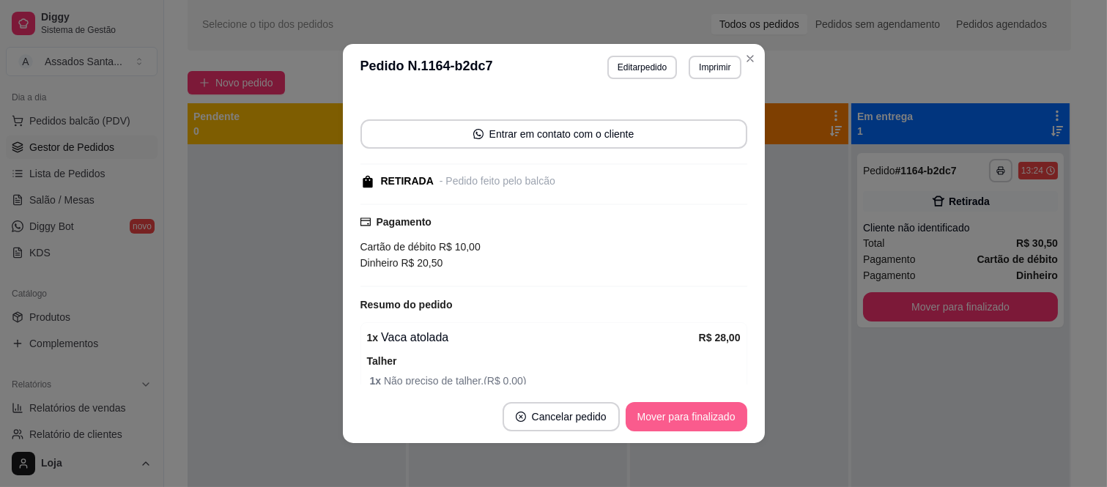
click at [697, 416] on button "Mover para finalizado" at bounding box center [687, 416] width 122 height 29
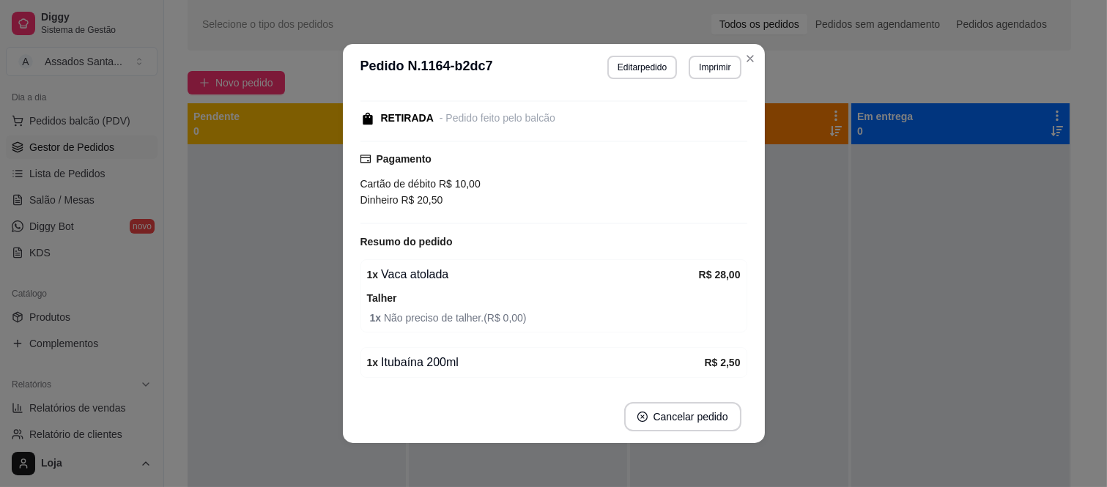
scroll to position [48, 0]
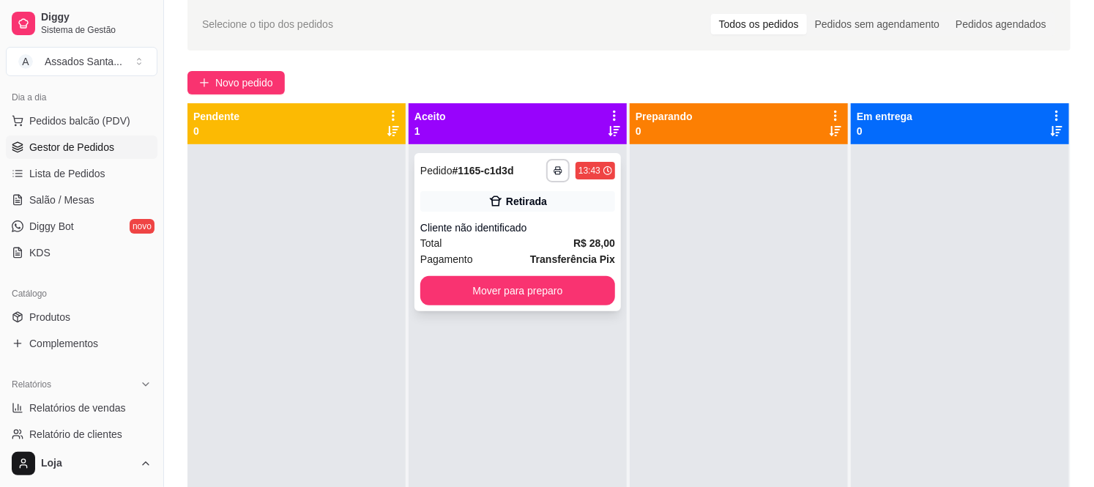
click at [523, 250] on div "Total R$ 28,00" at bounding box center [517, 243] width 195 height 16
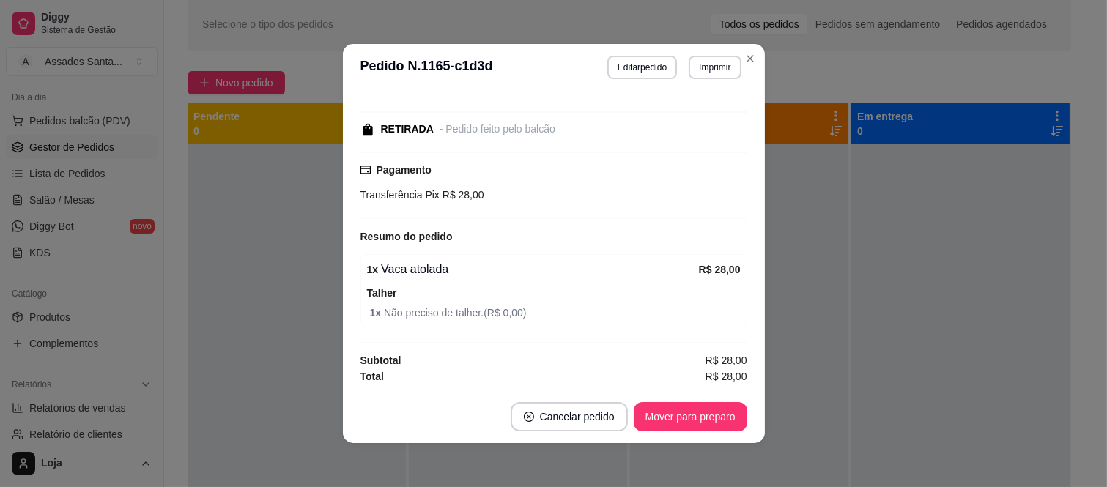
scroll to position [135, 0]
click at [697, 416] on button "Mover para preparo" at bounding box center [690, 417] width 110 height 29
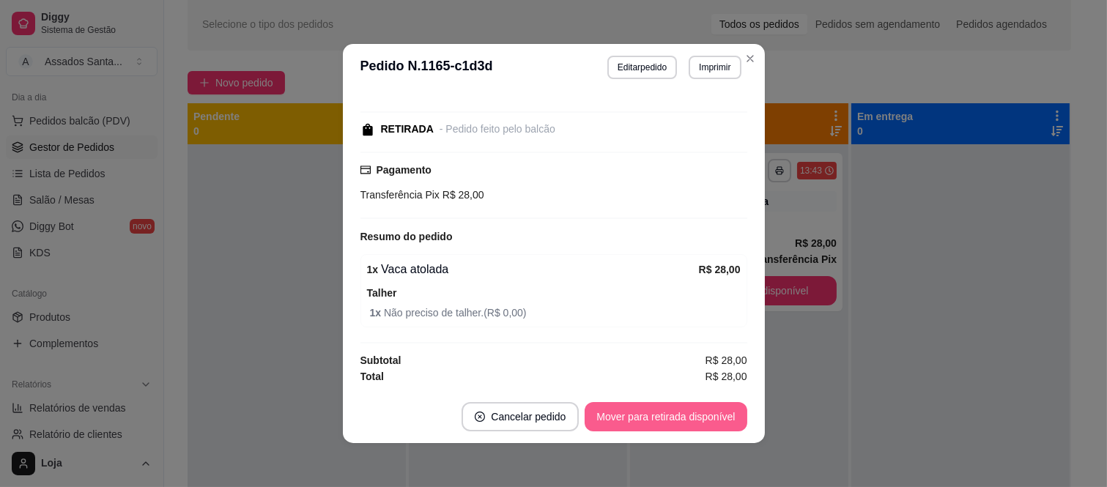
click at [685, 419] on button "Mover para retirada disponível" at bounding box center [666, 416] width 162 height 29
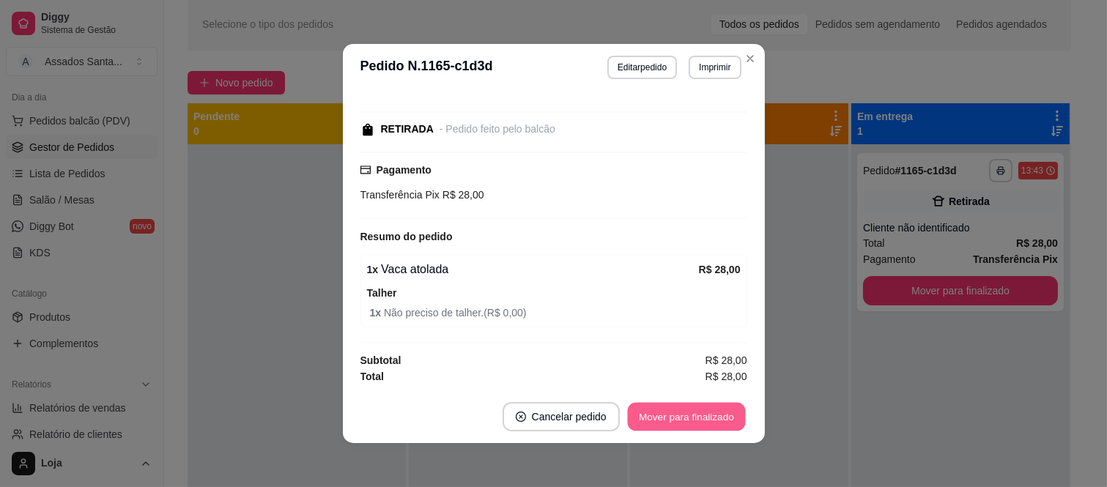
click at [683, 409] on button "Mover para finalizado" at bounding box center [686, 417] width 118 height 29
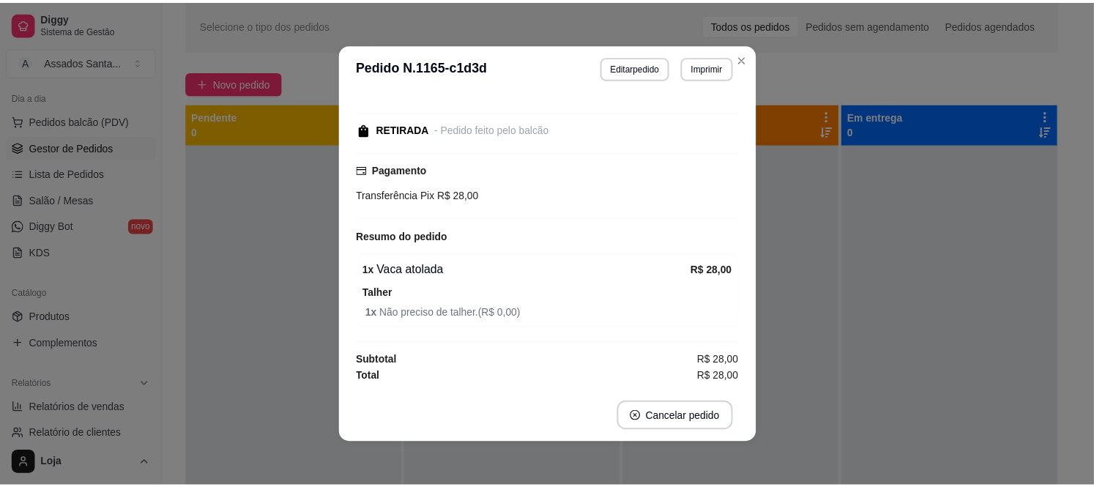
scroll to position [71, 0]
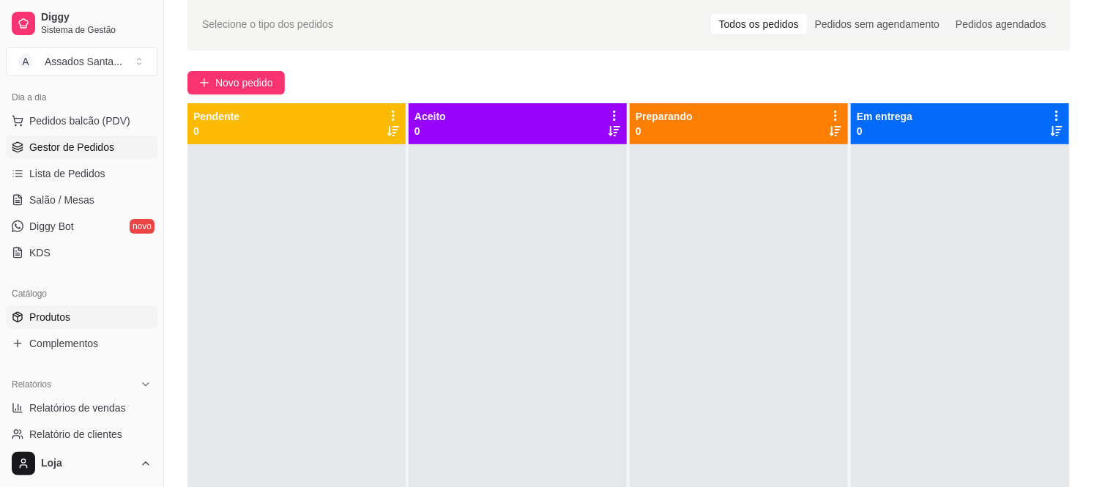
click at [107, 308] on link "Produtos" at bounding box center [82, 316] width 152 height 23
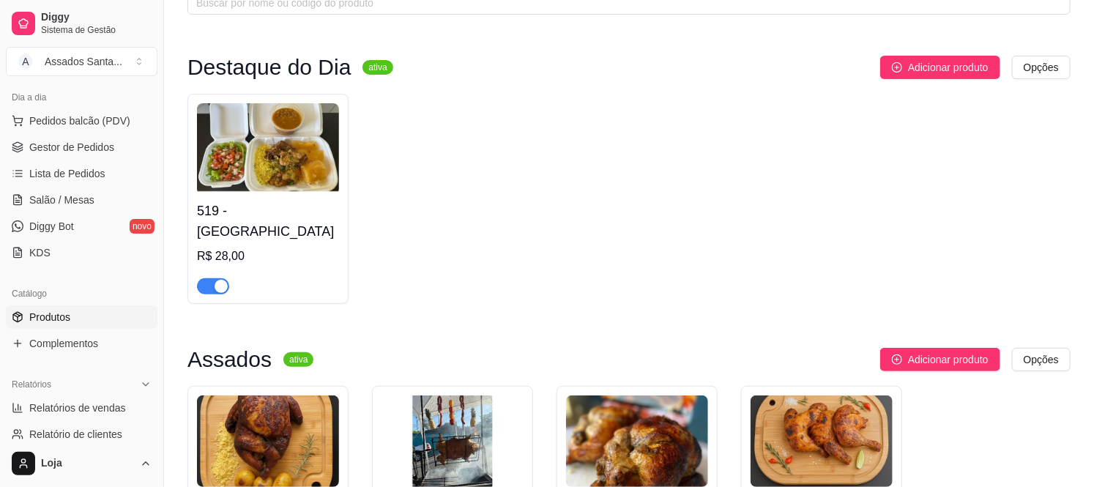
scroll to position [163, 0]
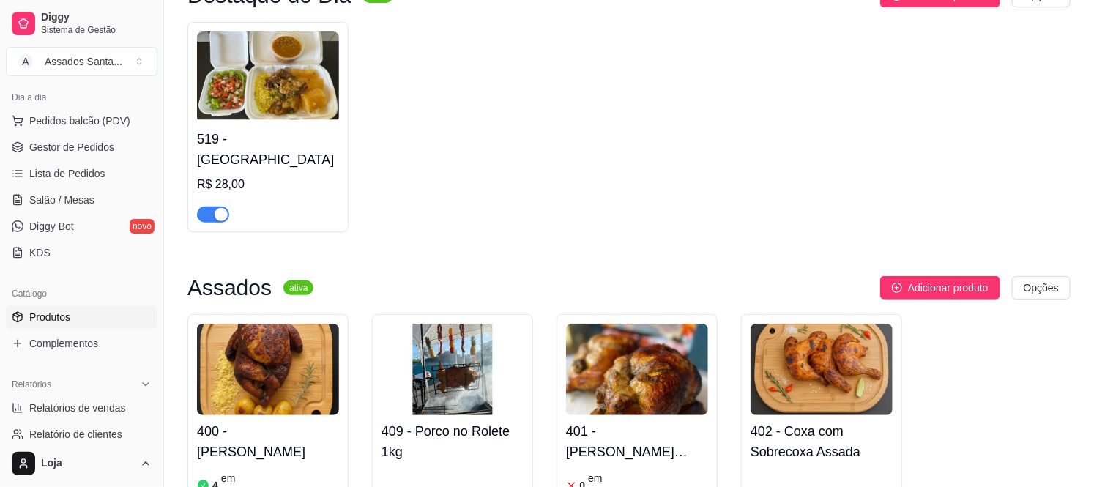
click at [210, 207] on span "button" at bounding box center [213, 215] width 32 height 16
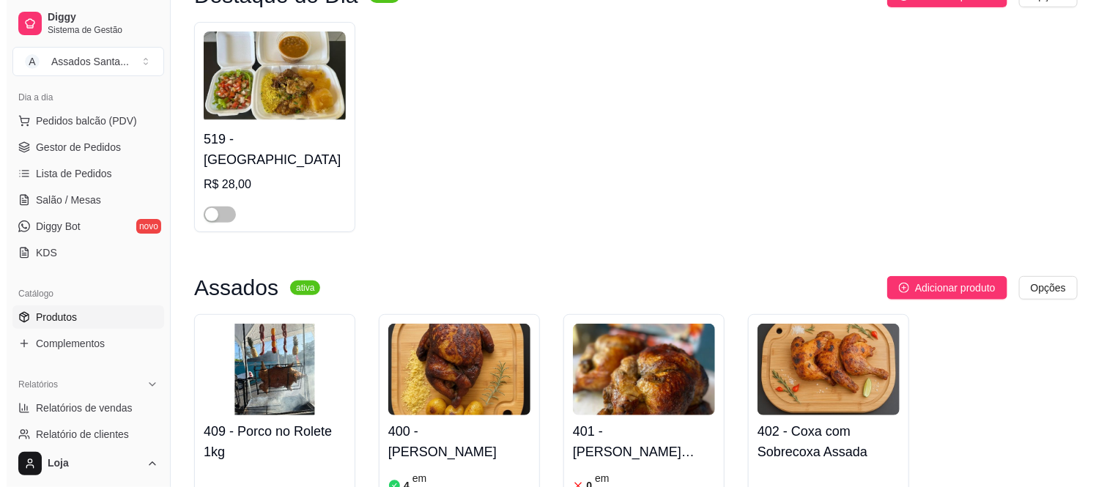
scroll to position [0, 0]
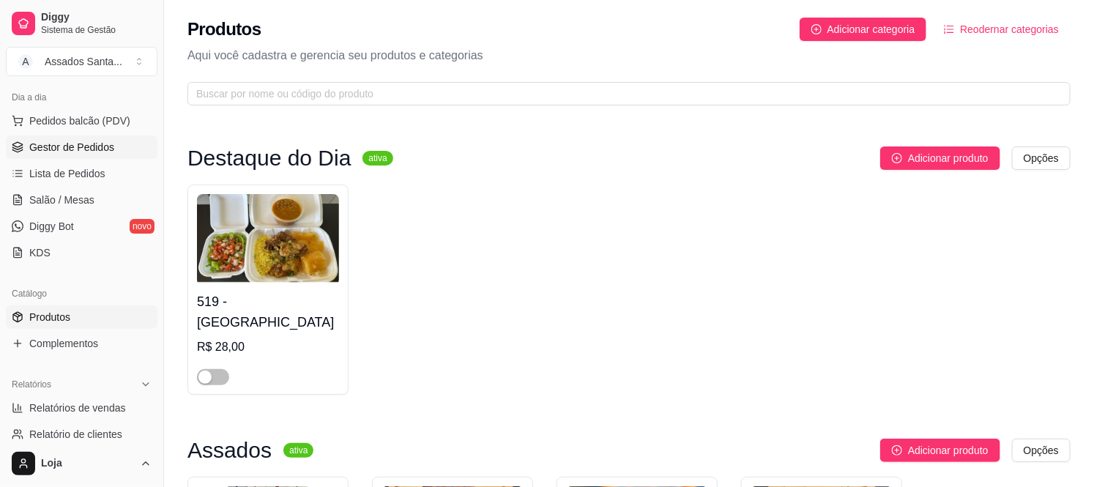
click at [99, 150] on span "Gestor de Pedidos" at bounding box center [71, 147] width 85 height 15
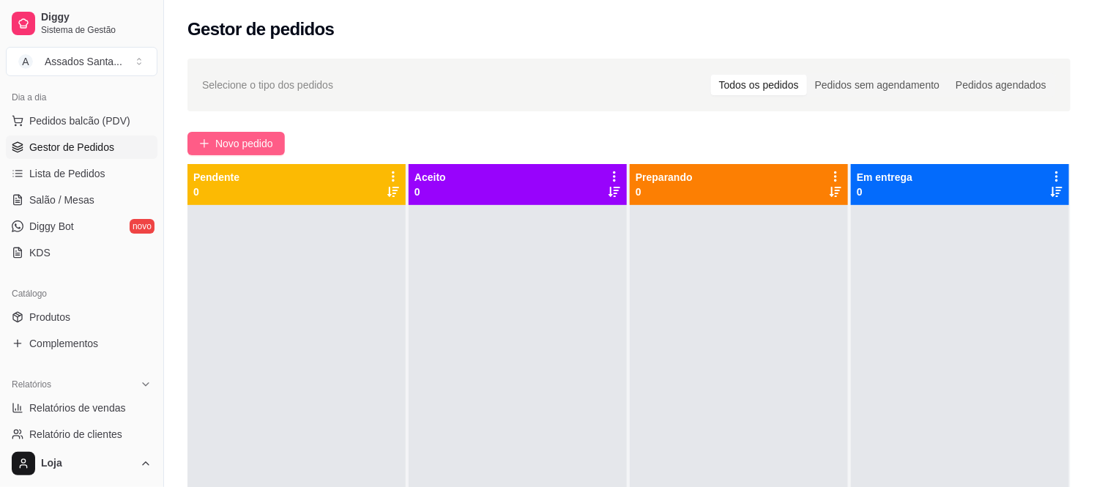
click at [240, 148] on span "Novo pedido" at bounding box center [244, 144] width 58 height 16
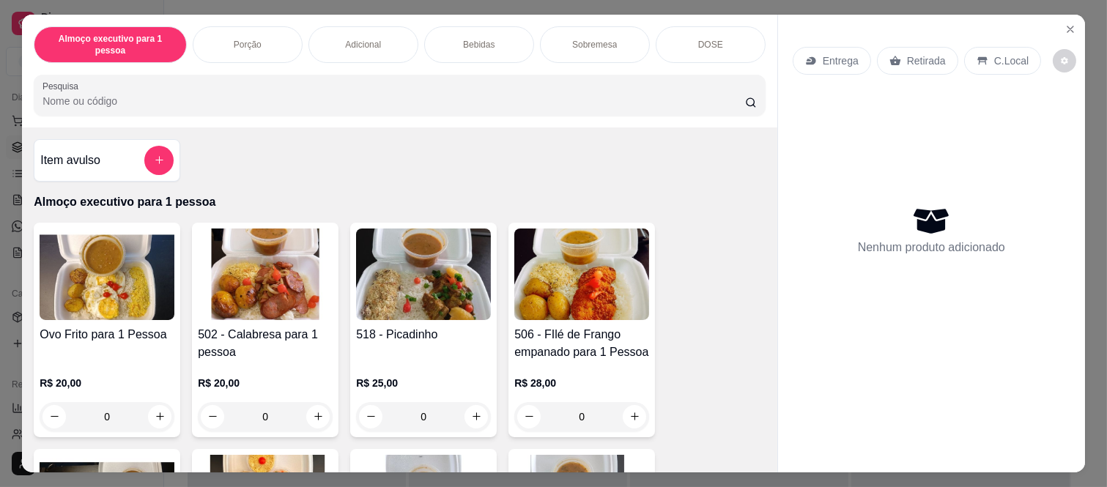
click at [913, 53] on p "Retirada" at bounding box center [926, 60] width 39 height 15
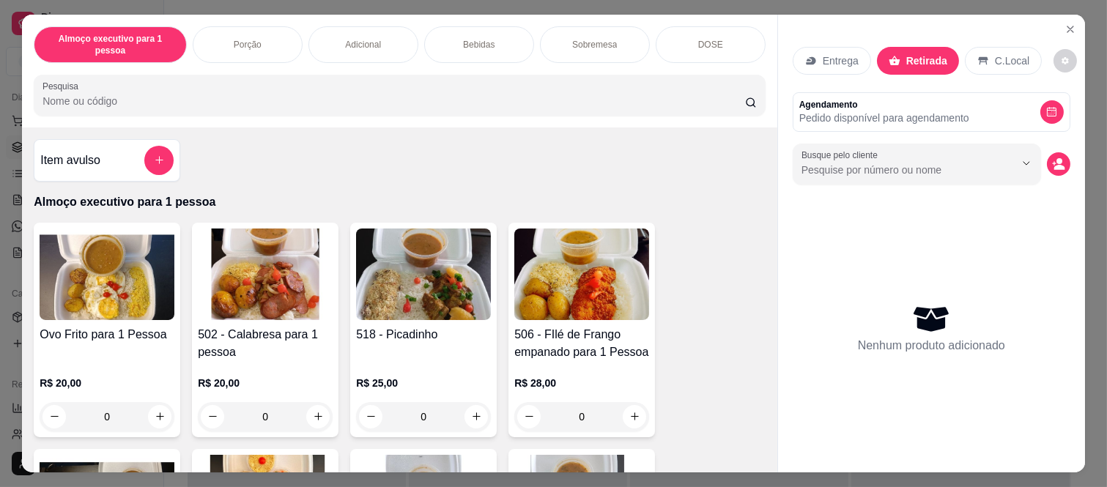
click at [1039, 170] on div "Busque pelo cliente" at bounding box center [932, 164] width 278 height 41
click at [1054, 165] on icon "decrease-product-quantity" at bounding box center [1059, 167] width 11 height 5
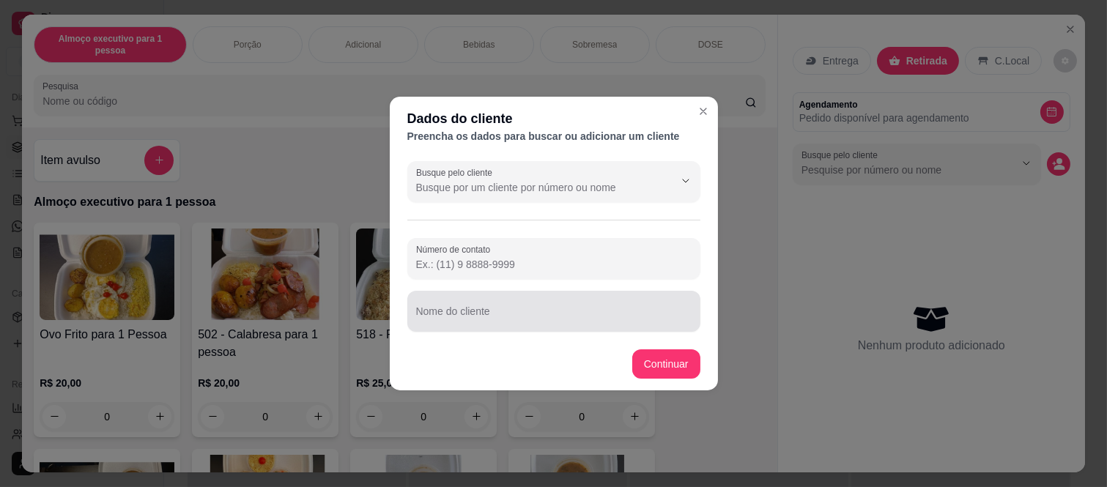
click at [457, 305] on div at bounding box center [553, 311] width 275 height 29
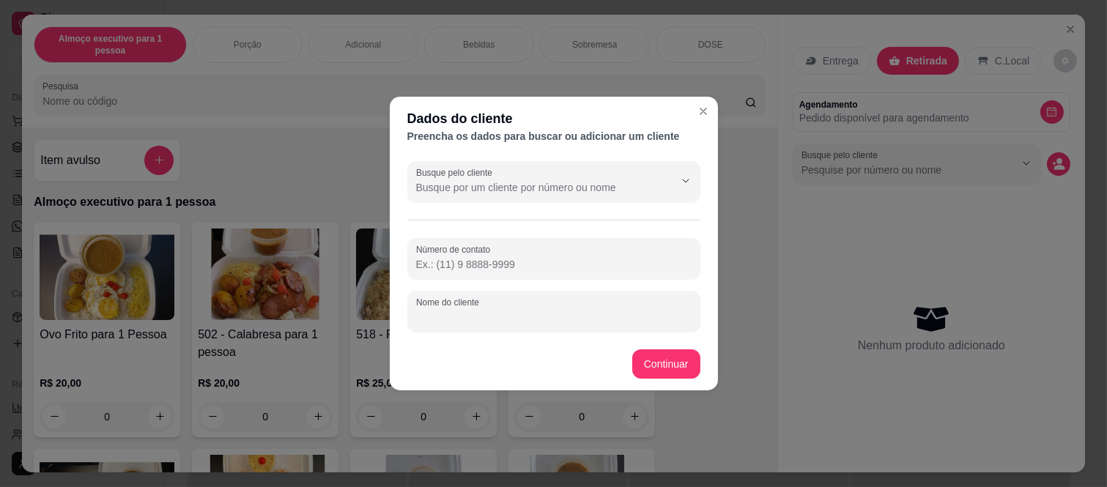
paste input "11 98112-5376"
type input "11 98112-5376"
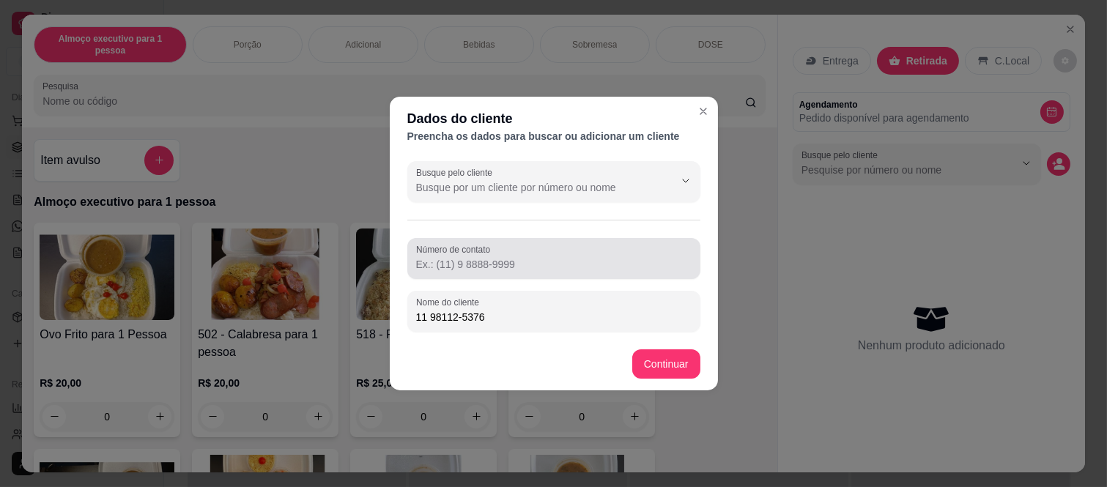
click at [448, 276] on div "Número de contato" at bounding box center [553, 258] width 293 height 41
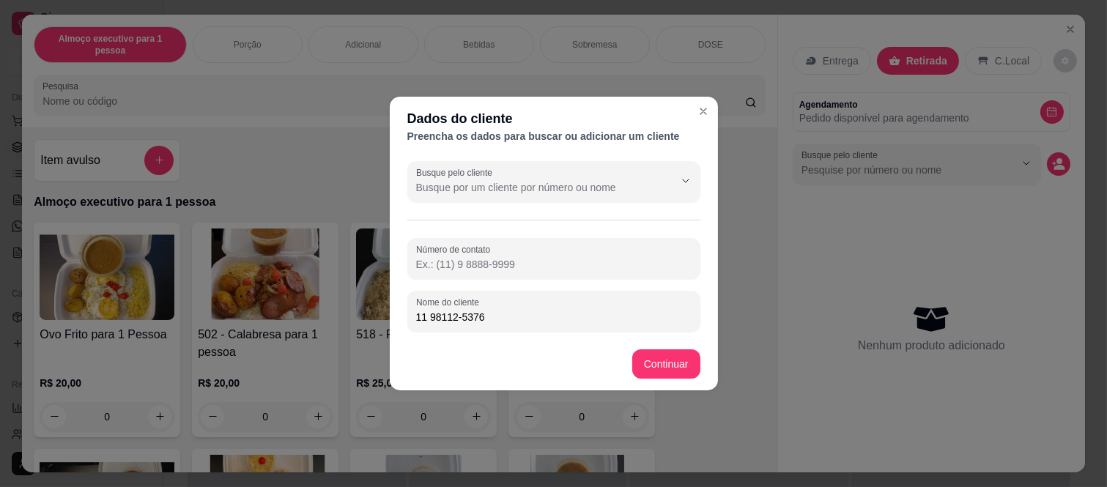
paste input "Número de contato"
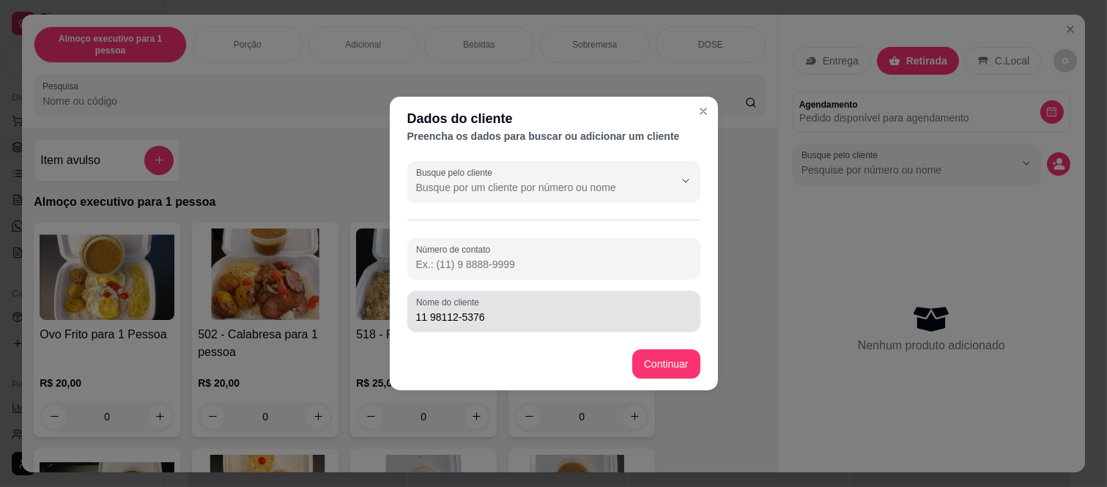
paste input "Número de contato"
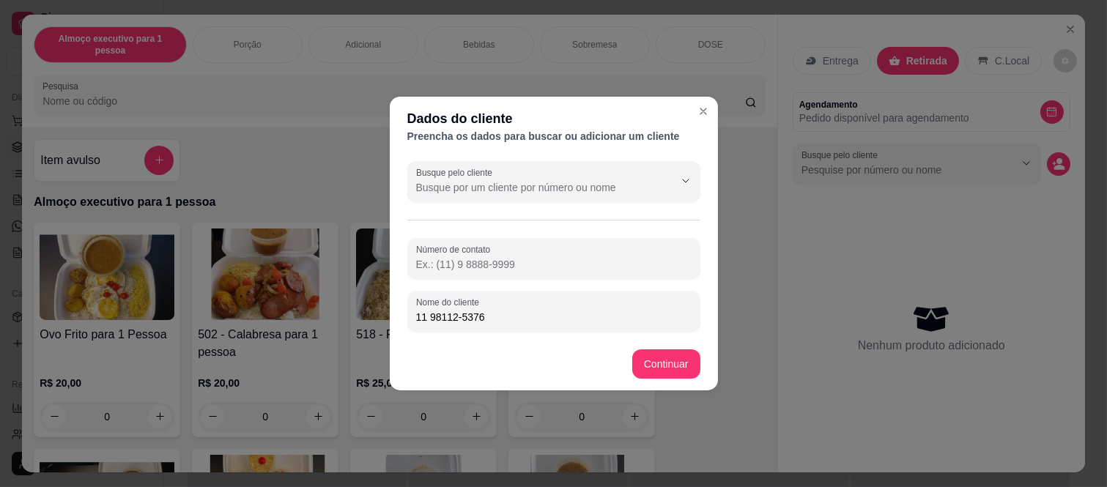
drag, startPoint x: 499, startPoint y: 315, endPoint x: 383, endPoint y: 313, distance: 115.8
click at [383, 313] on div "Dados do cliente Preencha os dados para buscar ou adicionar um cliente Busque p…" at bounding box center [553, 243] width 1107 height 487
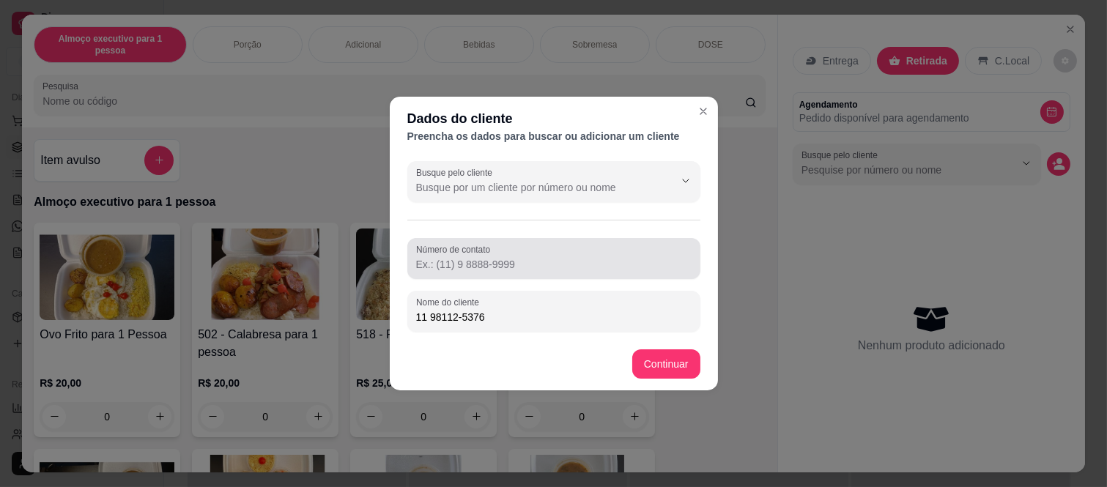
click at [467, 262] on input "Número de contato" at bounding box center [553, 264] width 275 height 15
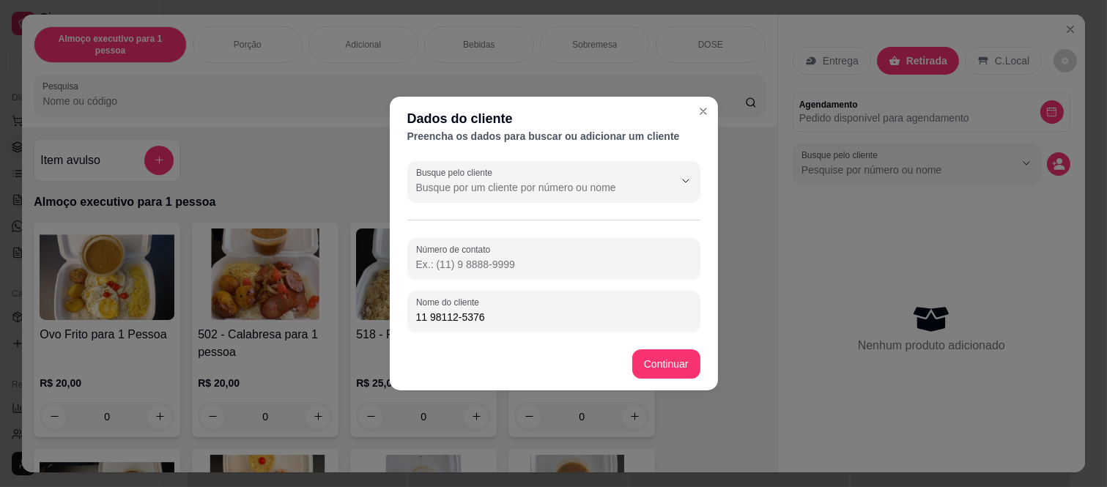
paste input "[PHONE_NUMBER]"
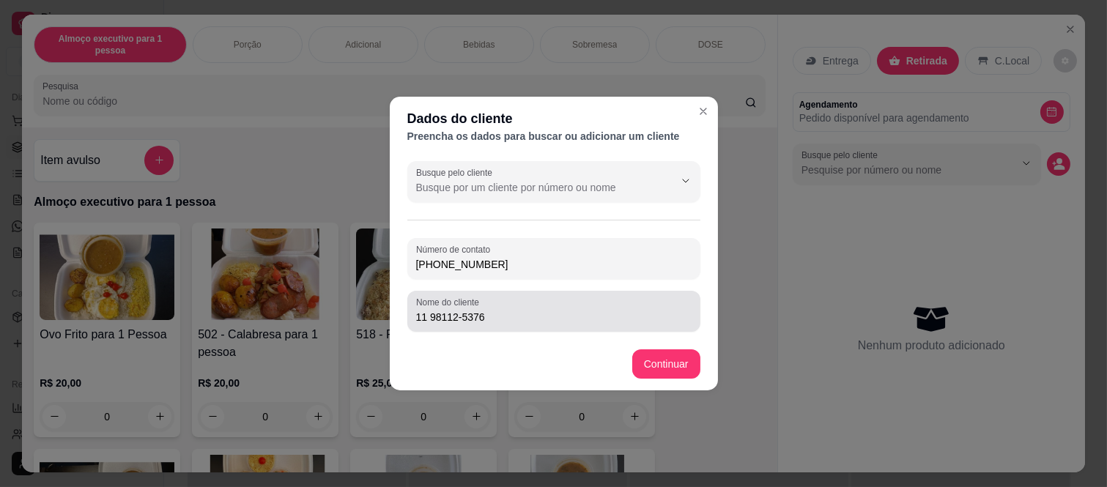
type input "[PHONE_NUMBER]"
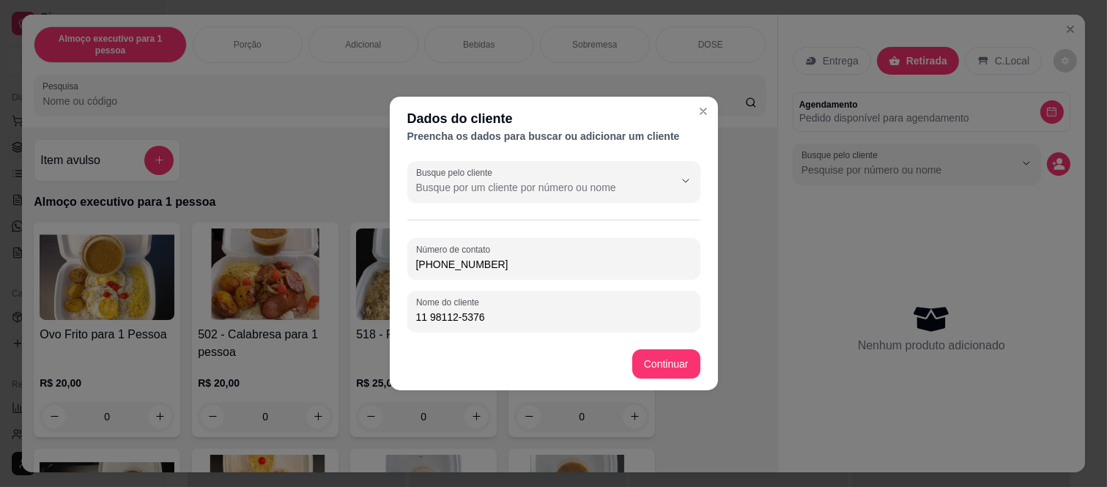
click at [442, 319] on input "11 98112-5376" at bounding box center [553, 317] width 275 height 15
drag, startPoint x: 506, startPoint y: 312, endPoint x: 376, endPoint y: 312, distance: 130.4
click at [376, 312] on div "Dados do cliente Preencha os dados para buscar ou adicionar um cliente Busque p…" at bounding box center [553, 243] width 1107 height 487
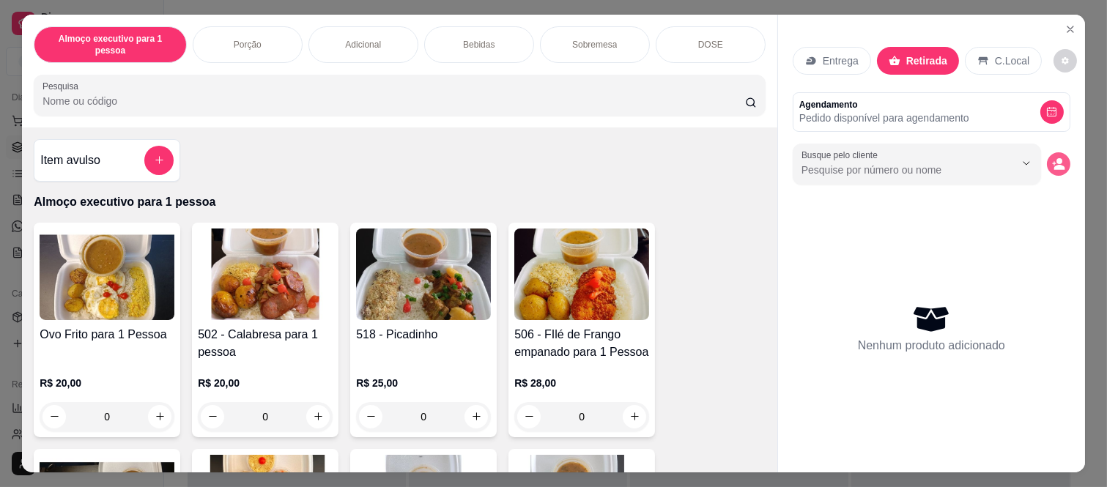
click at [1029, 151] on div "Busque pelo cliente" at bounding box center [932, 164] width 278 height 41
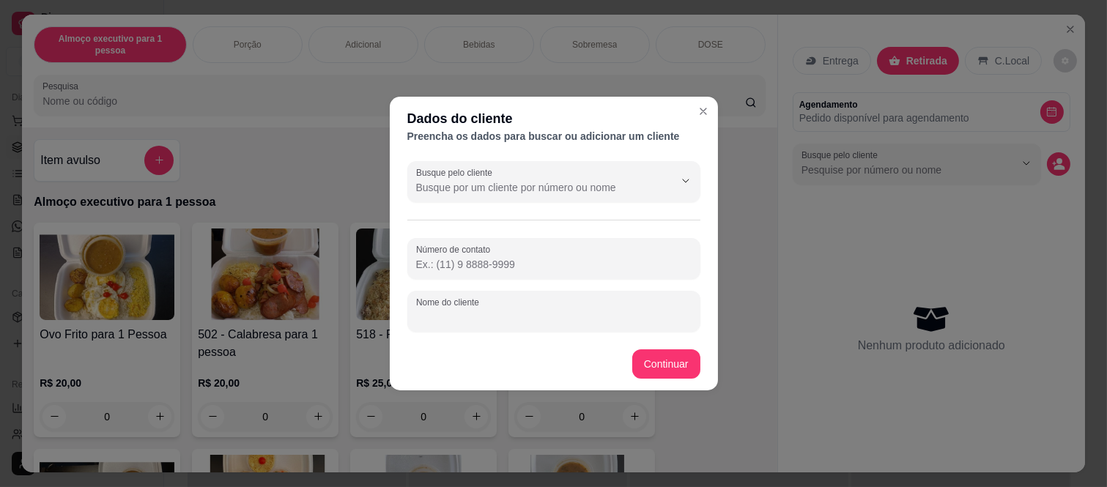
click at [514, 311] on input "Nome do cliente" at bounding box center [553, 317] width 275 height 15
paste input "Wilker"
type input "Wilker"
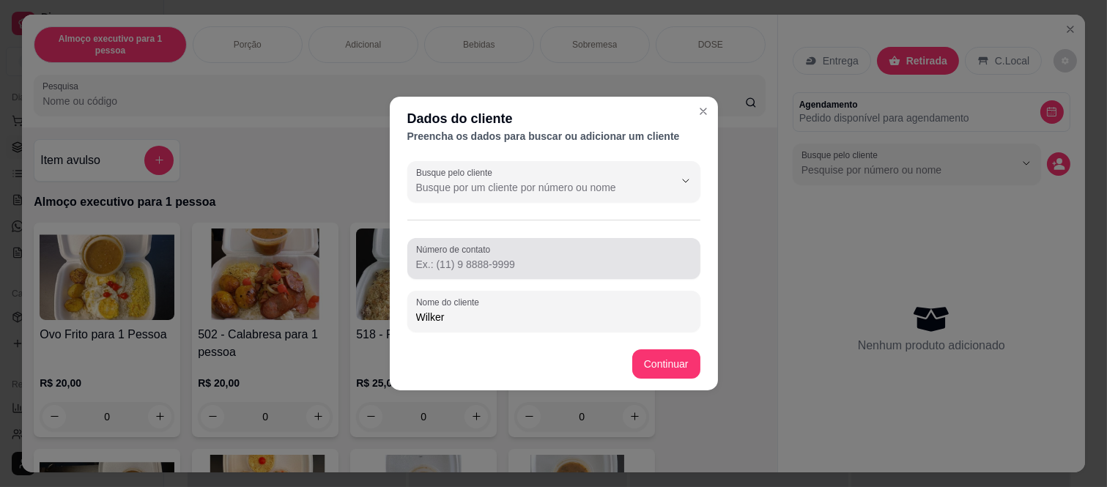
click at [504, 264] on input "Número de contato" at bounding box center [553, 264] width 275 height 15
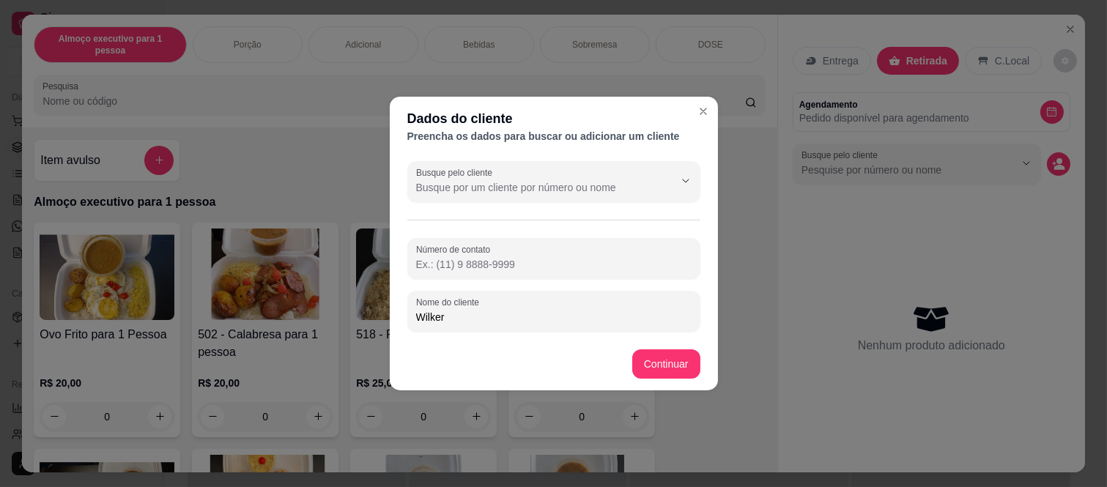
paste input "[PHONE_NUMBER]"
type input "[PHONE_NUMBER]"
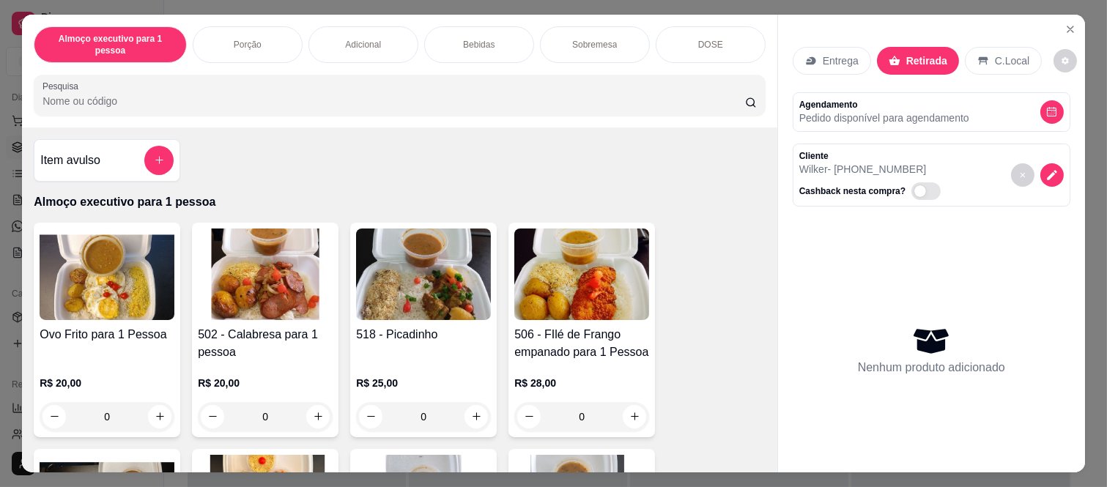
click at [298, 402] on div "0" at bounding box center [265, 416] width 135 height 29
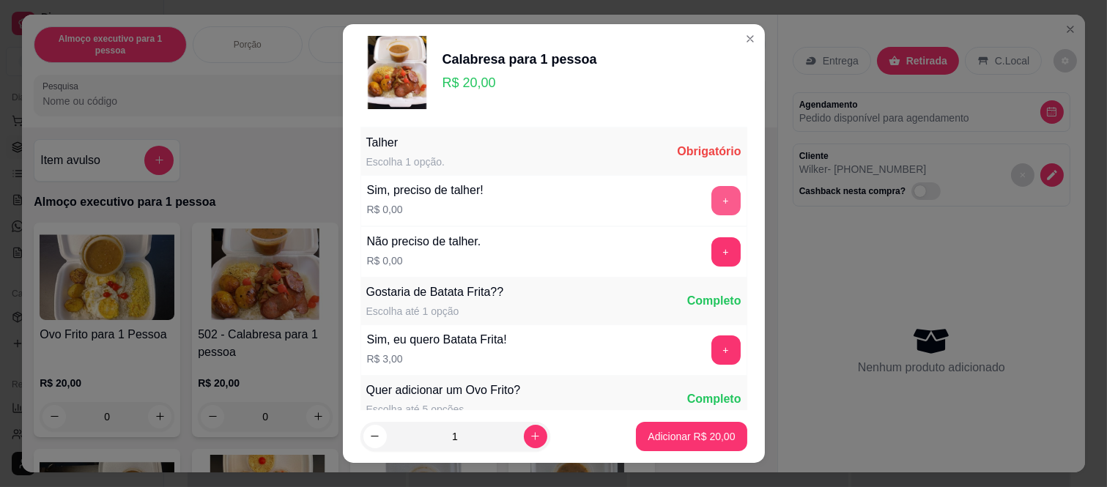
click at [711, 201] on button "+" at bounding box center [725, 200] width 29 height 29
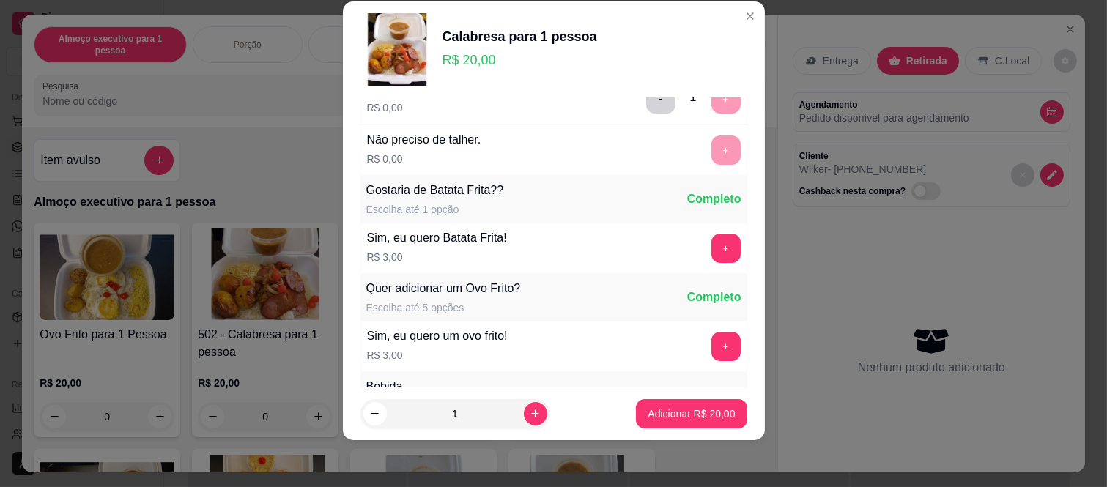
scroll to position [157, 0]
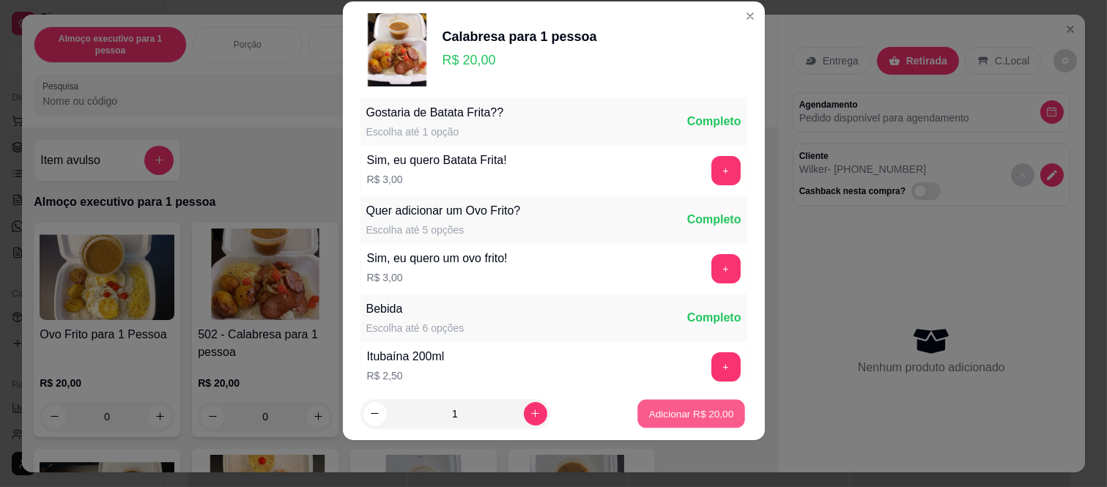
click at [689, 415] on p "Adicionar R$ 20,00" at bounding box center [691, 414] width 85 height 14
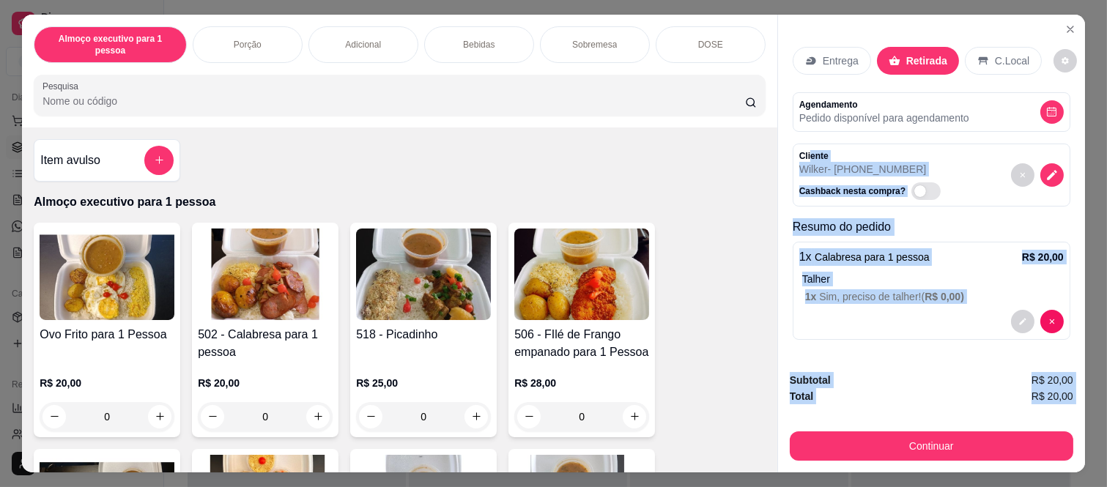
drag, startPoint x: 804, startPoint y: 142, endPoint x: 854, endPoint y: 404, distance: 266.9
click at [854, 404] on div "Entrega Retirada C.Local Agendamento Pedido disponível para agendamento Cliente…" at bounding box center [931, 244] width 308 height 458
click at [793, 157] on div "Cliente Wilker - [PHONE_NUMBER] Cashback nesta compra?" at bounding box center [932, 175] width 278 height 63
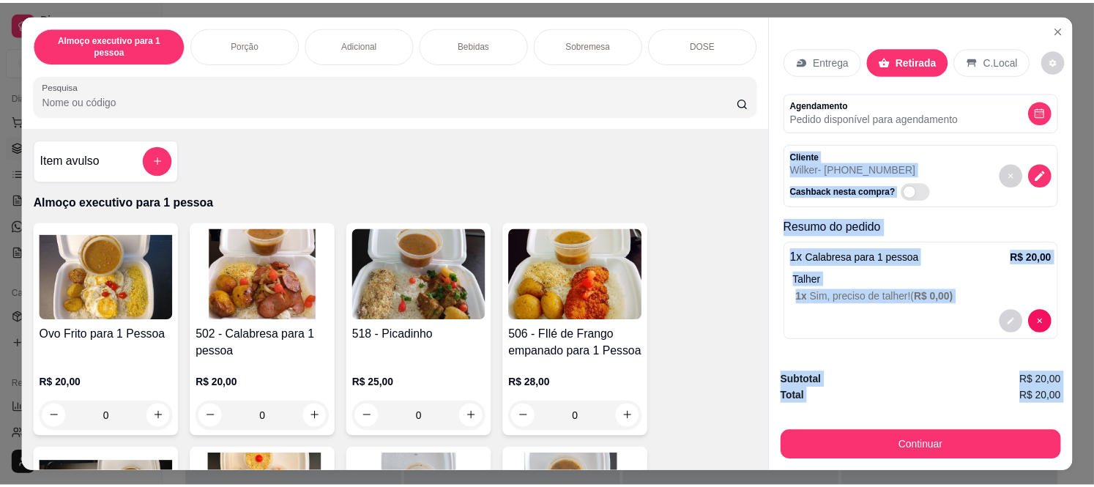
scroll to position [18, 0]
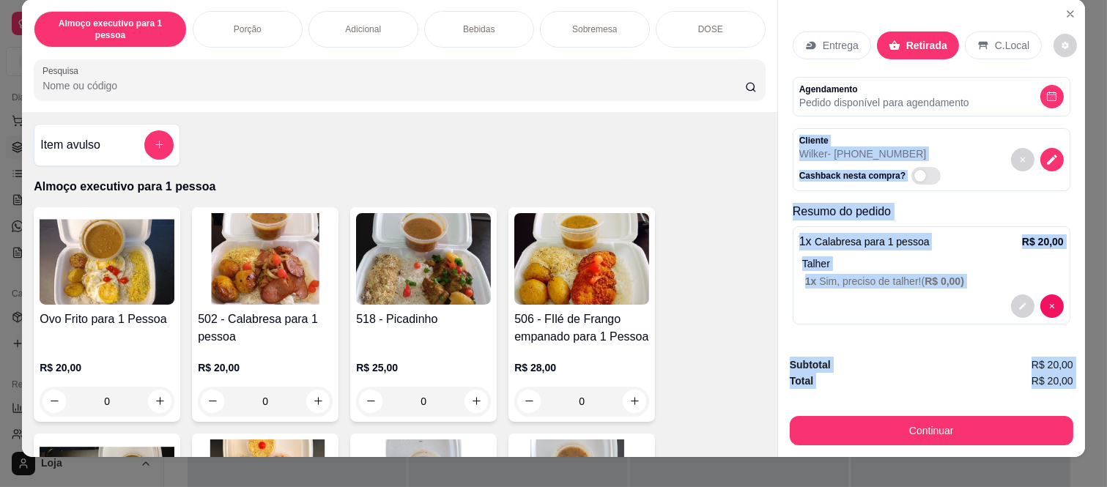
drag, startPoint x: 790, startPoint y: 140, endPoint x: 888, endPoint y: 459, distance: 334.1
click at [888, 459] on div "Almoço executivo para 1 pessoa Porção Adicional Bebidas Sobremesa DOSE Pesquisa…" at bounding box center [553, 243] width 1107 height 487
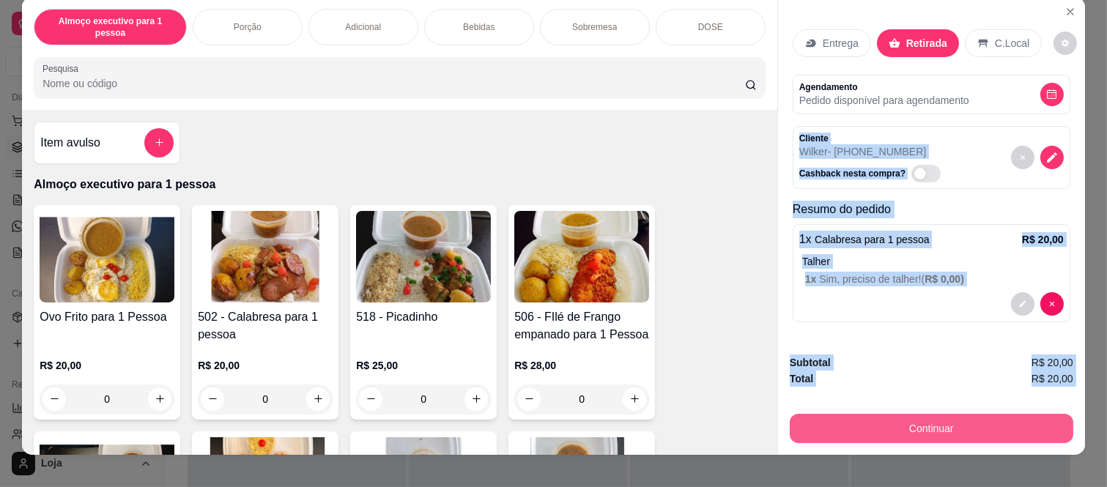
copy div "Cliente Wilker - [PHONE_NUMBER] Cashback nesta compra? Resumo do pedido 1 x Cal…"
click at [900, 420] on button "Continuar" at bounding box center [931, 429] width 275 height 29
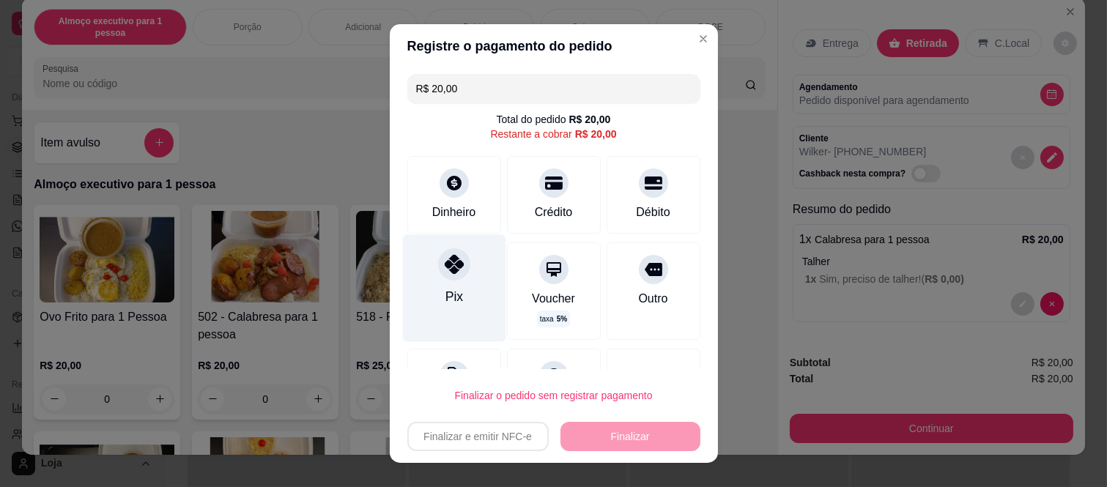
click at [444, 272] on icon at bounding box center [453, 264] width 19 height 19
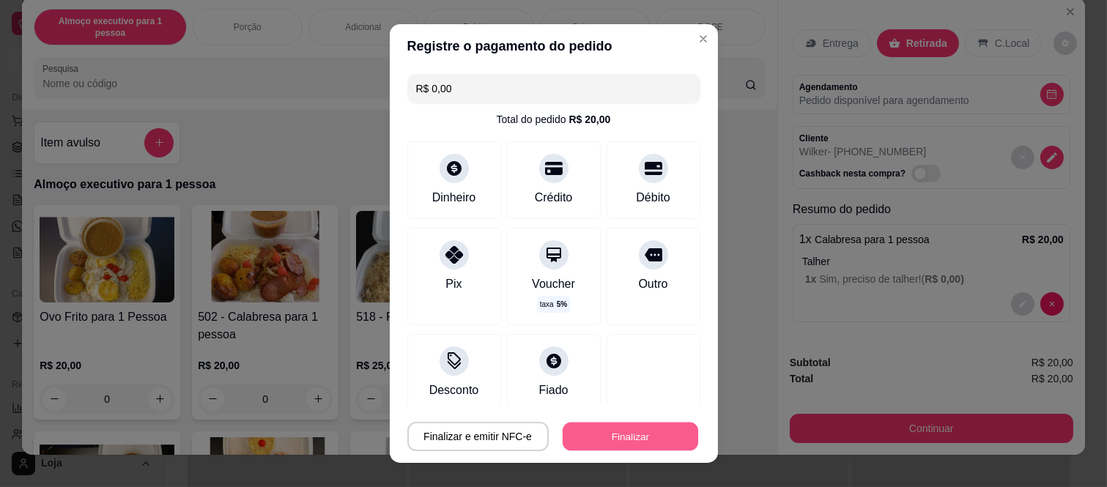
click at [618, 431] on button "Finalizar" at bounding box center [631, 436] width 136 height 29
type input "-R$ 20,00"
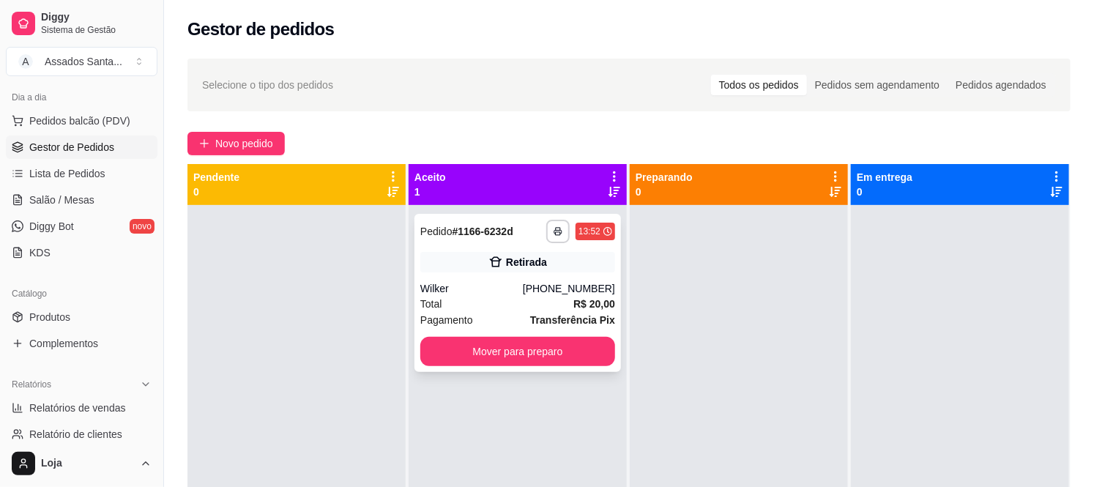
click at [569, 266] on div "Retirada" at bounding box center [517, 262] width 195 height 21
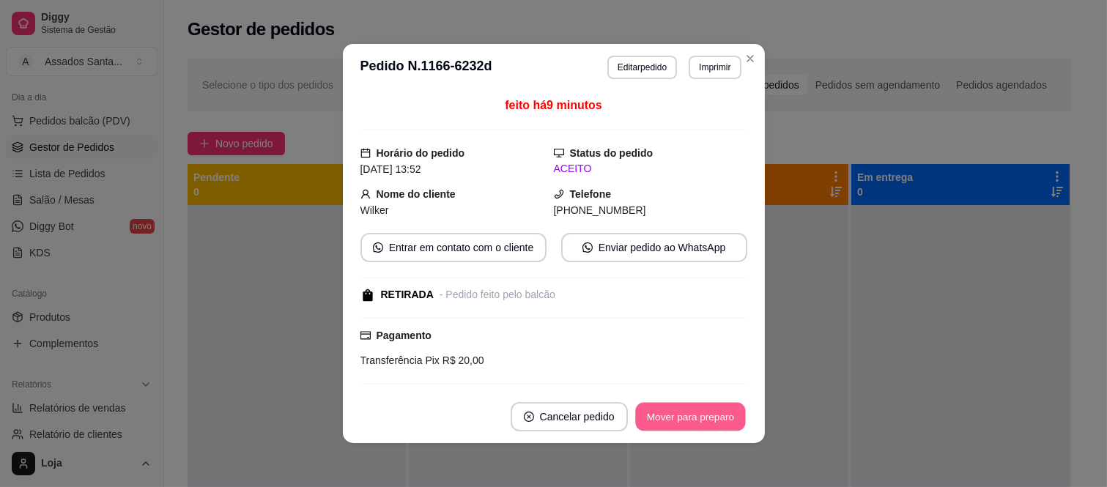
click at [699, 406] on button "Mover para preparo" at bounding box center [690, 417] width 110 height 29
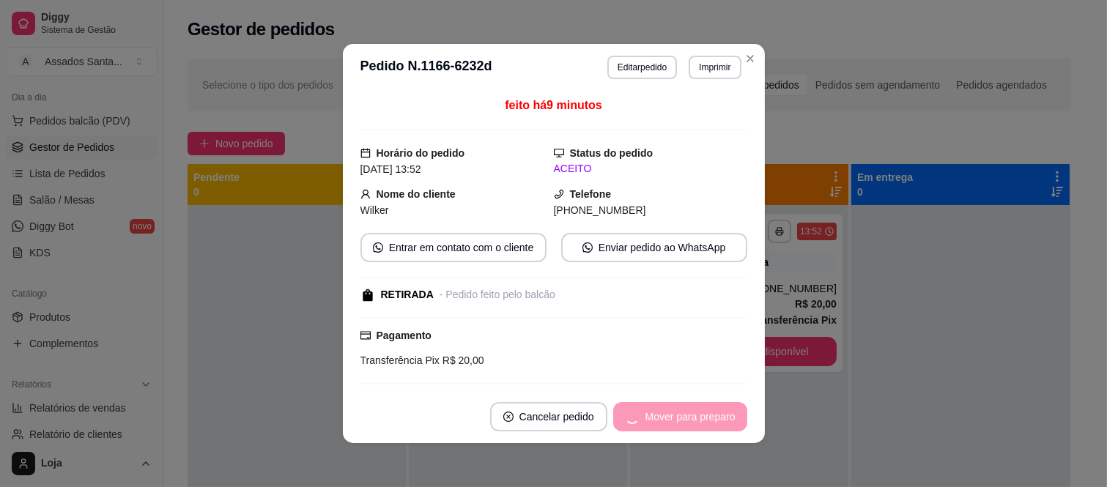
click at [700, 415] on div "Mover para preparo" at bounding box center [680, 416] width 134 height 29
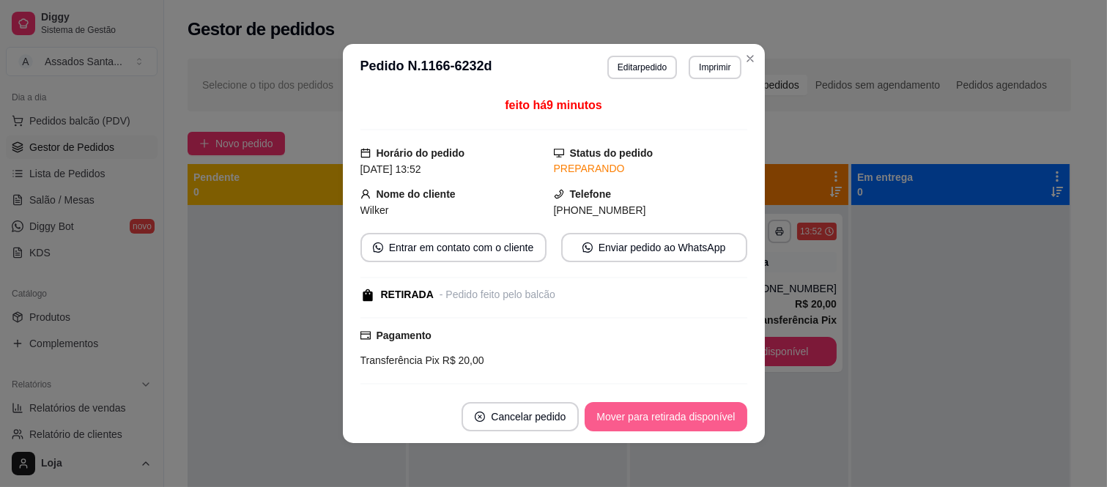
click at [712, 418] on button "Mover para retirada disponível" at bounding box center [666, 416] width 162 height 29
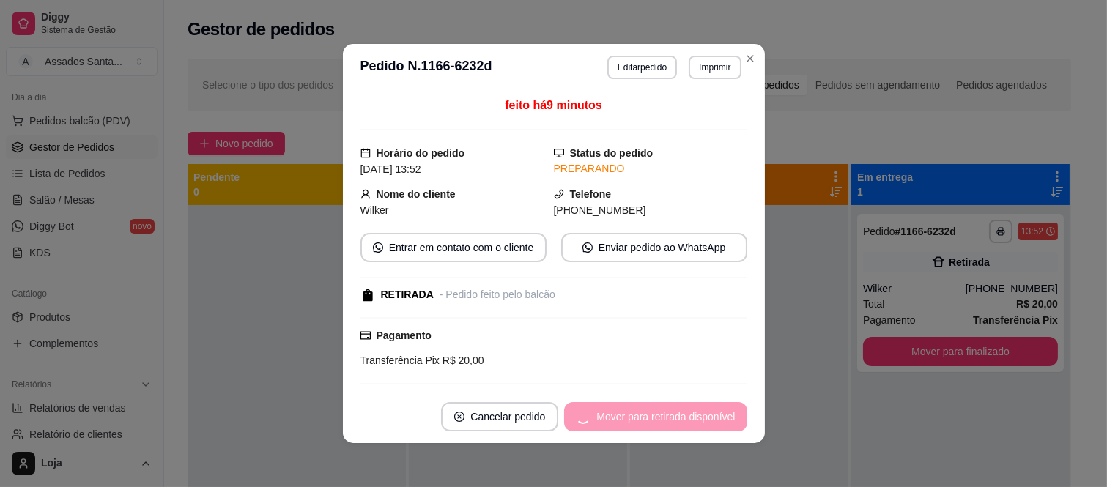
click at [728, 419] on div "Mover para retirada disponível" at bounding box center [655, 416] width 182 height 29
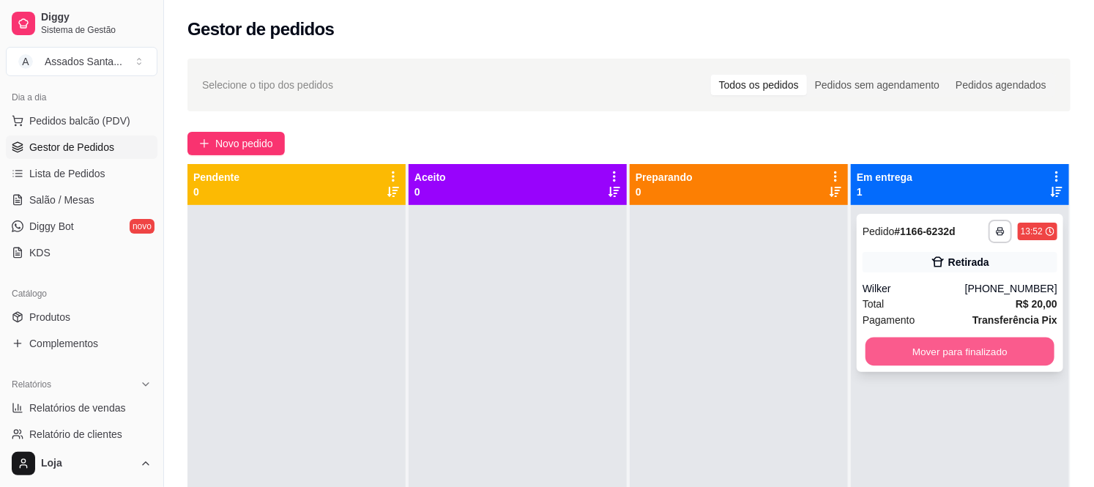
click at [902, 344] on button "Mover para finalizado" at bounding box center [960, 352] width 189 height 29
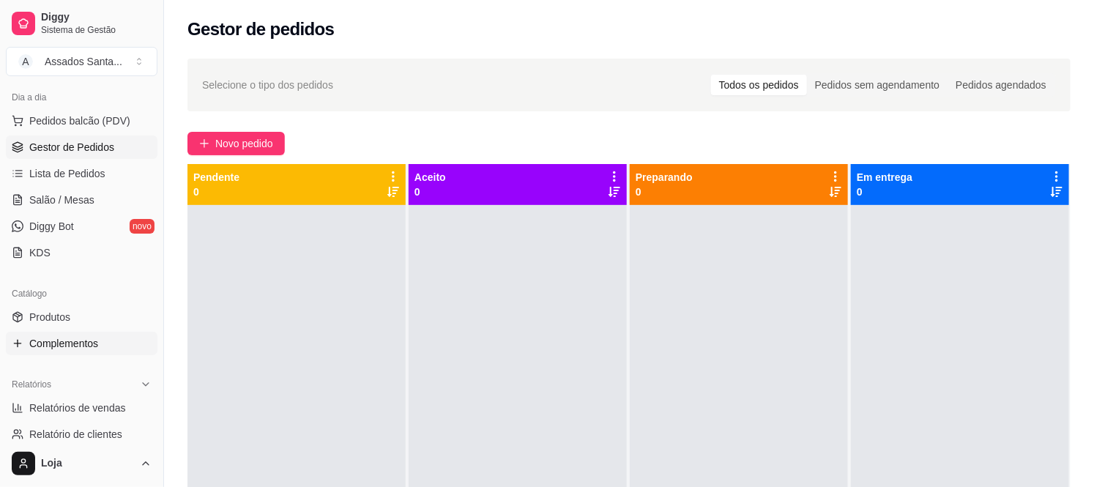
click at [12, 333] on link "Complementos" at bounding box center [82, 343] width 152 height 23
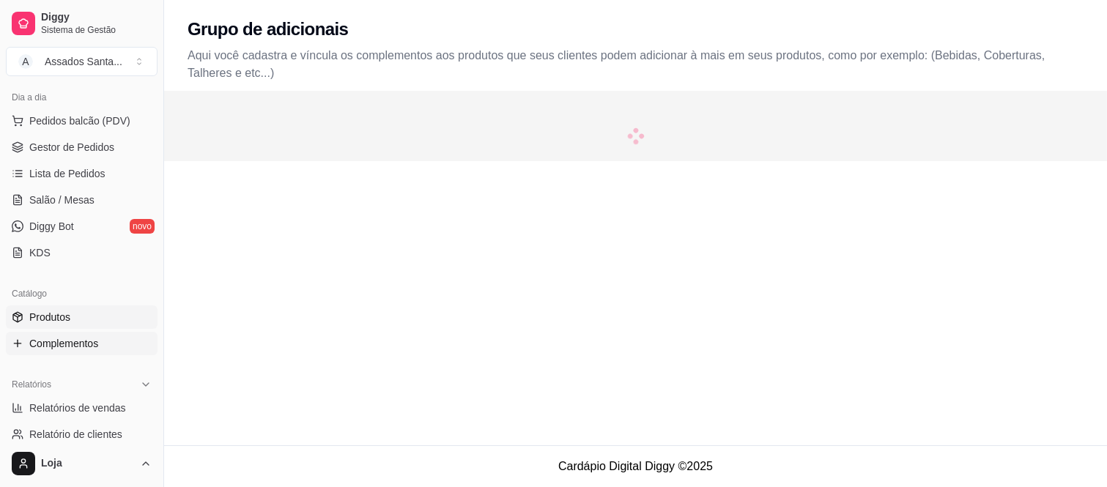
click at [23, 321] on link "Produtos" at bounding box center [82, 316] width 152 height 23
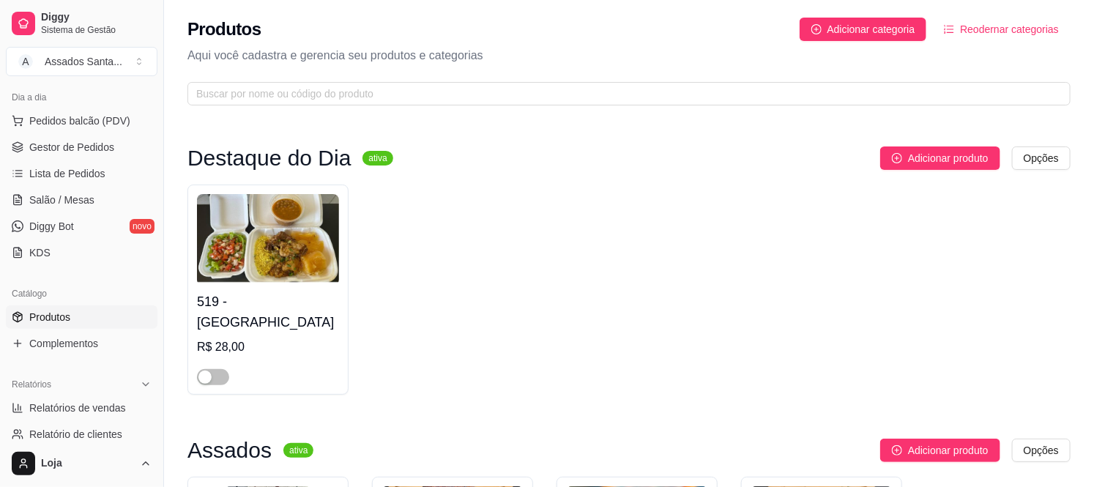
click at [6, 305] on link "Produtos" at bounding box center [82, 316] width 152 height 23
click at [85, 118] on span "Pedidos balcão (PDV)" at bounding box center [79, 121] width 101 height 15
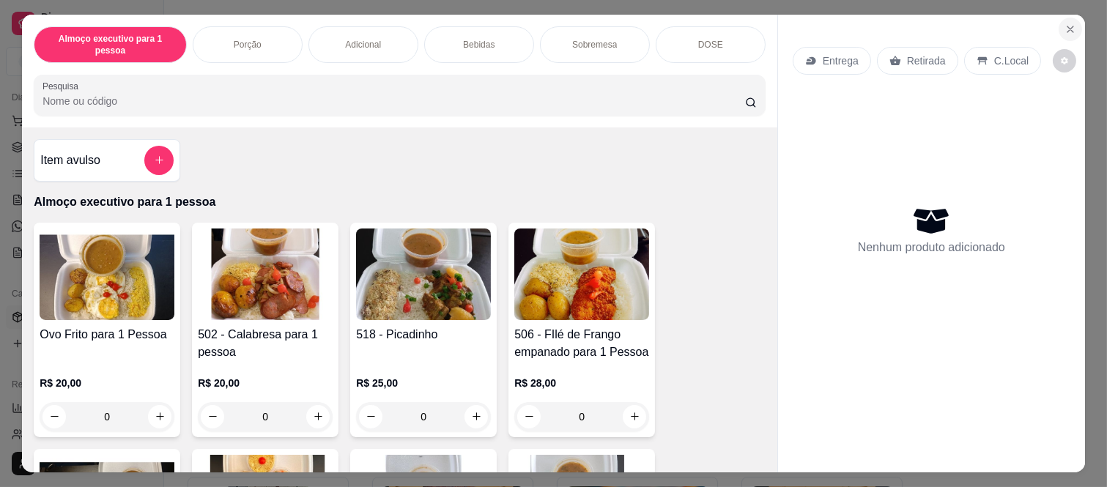
click at [1059, 28] on button "Close" at bounding box center [1070, 29] width 23 height 23
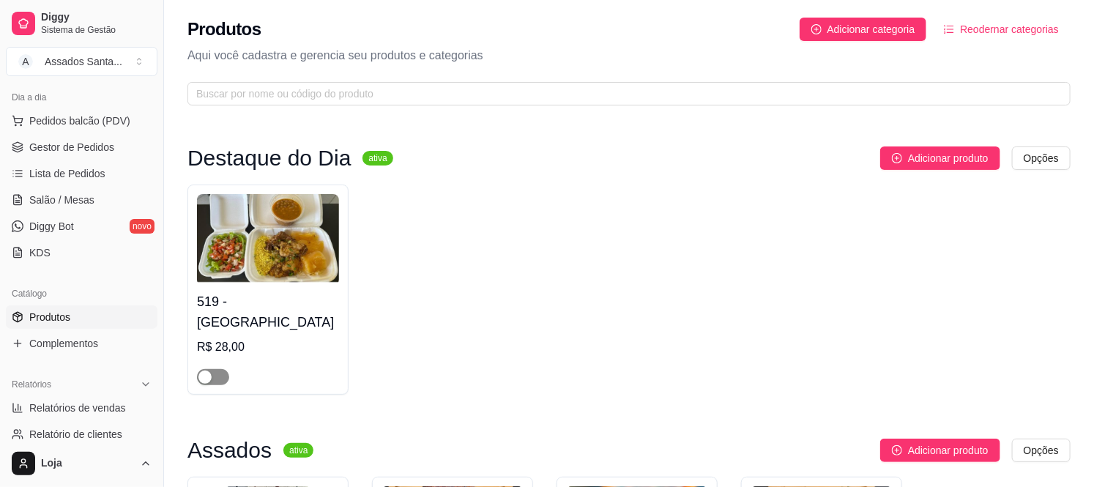
click at [214, 369] on span "button" at bounding box center [213, 377] width 32 height 16
click at [71, 150] on span "Gestor de Pedidos" at bounding box center [71, 147] width 85 height 15
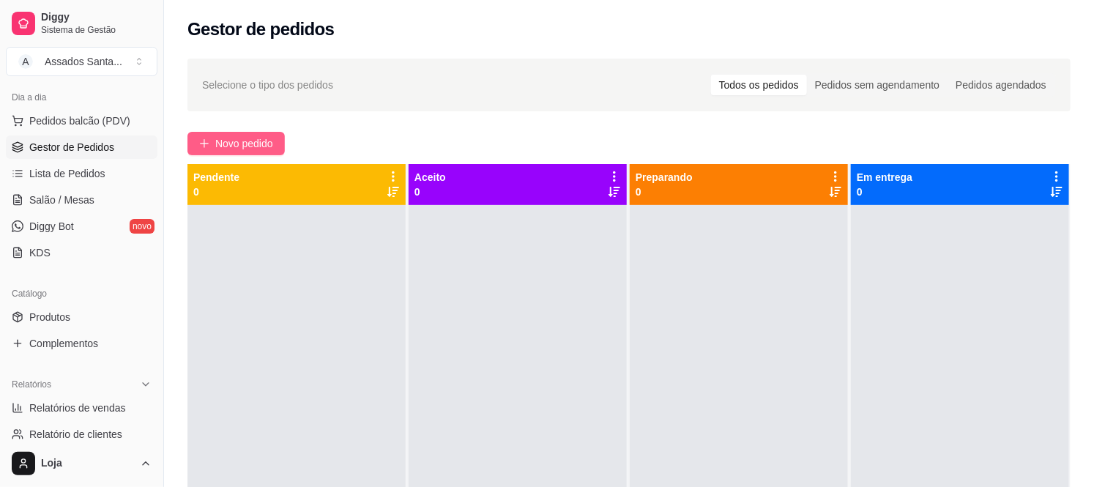
click at [231, 136] on span "Novo pedido" at bounding box center [244, 144] width 58 height 16
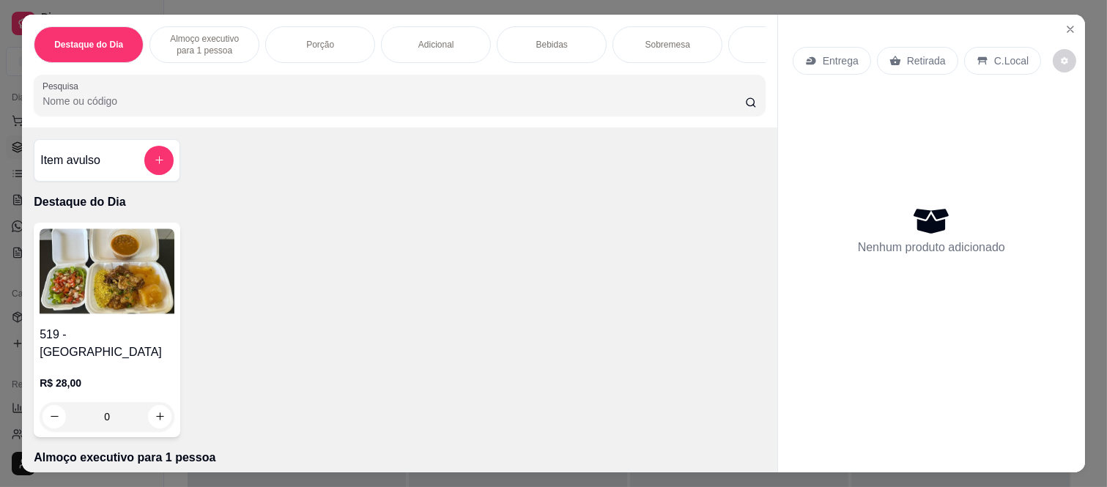
click at [157, 408] on div "0" at bounding box center [107, 416] width 135 height 29
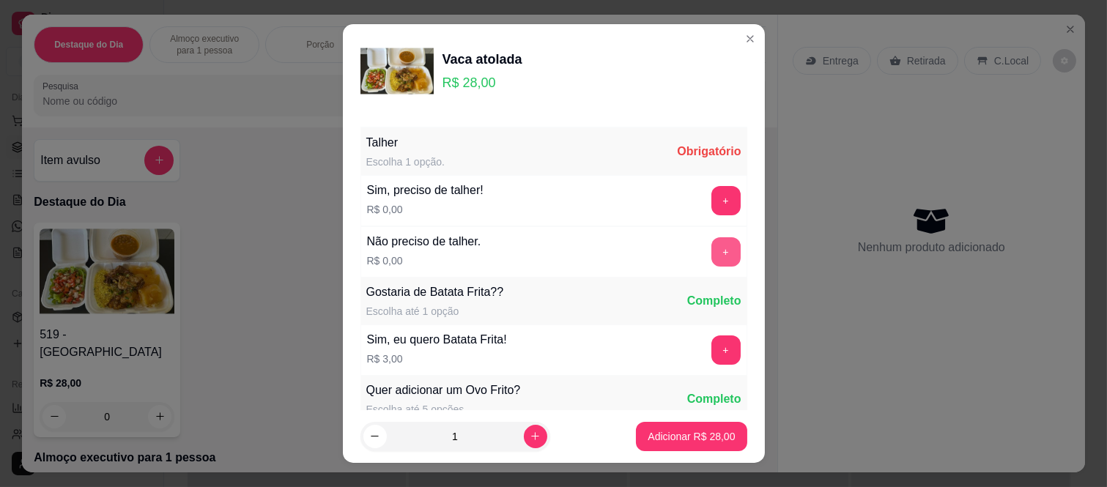
click at [711, 251] on button "+" at bounding box center [725, 251] width 29 height 29
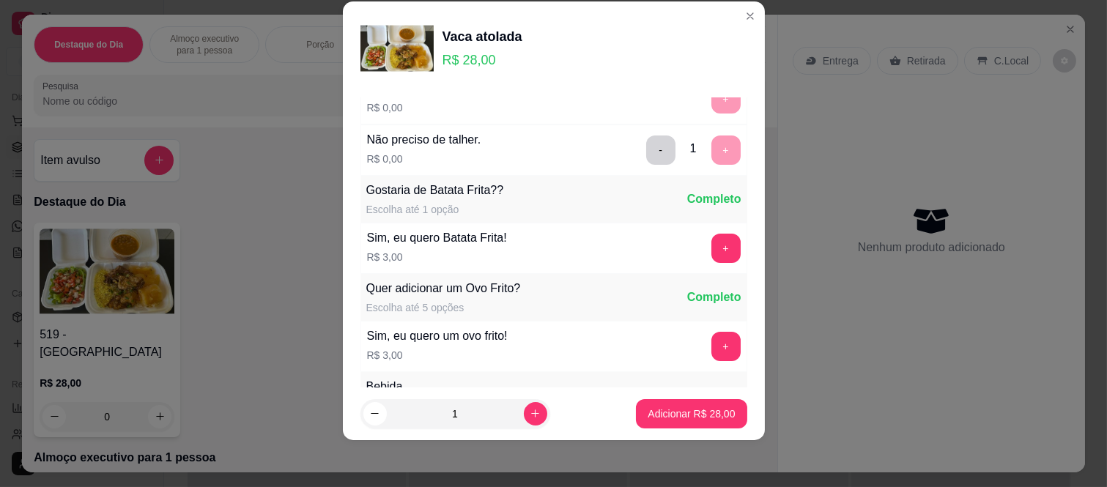
scroll to position [157, 0]
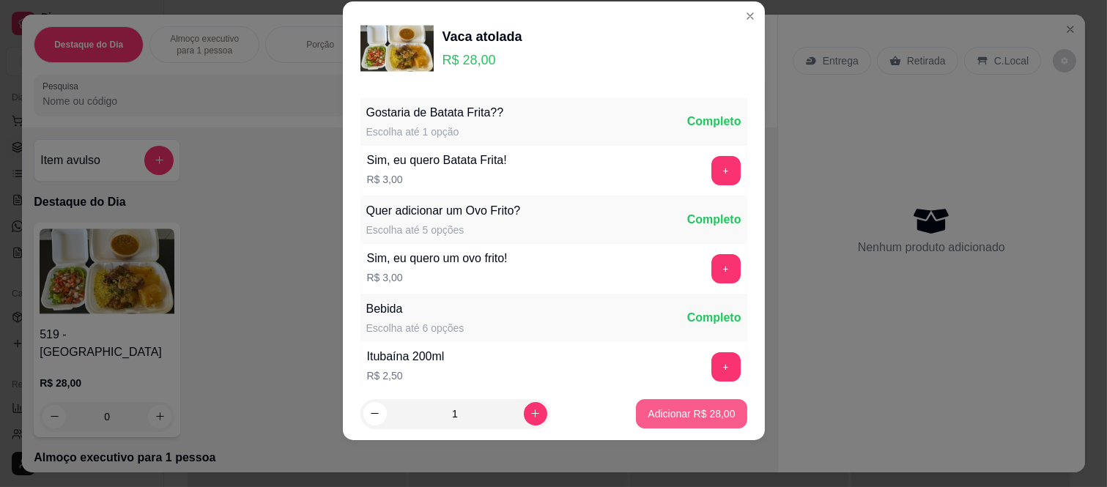
click at [675, 418] on p "Adicionar R$ 28,00" at bounding box center [691, 414] width 87 height 15
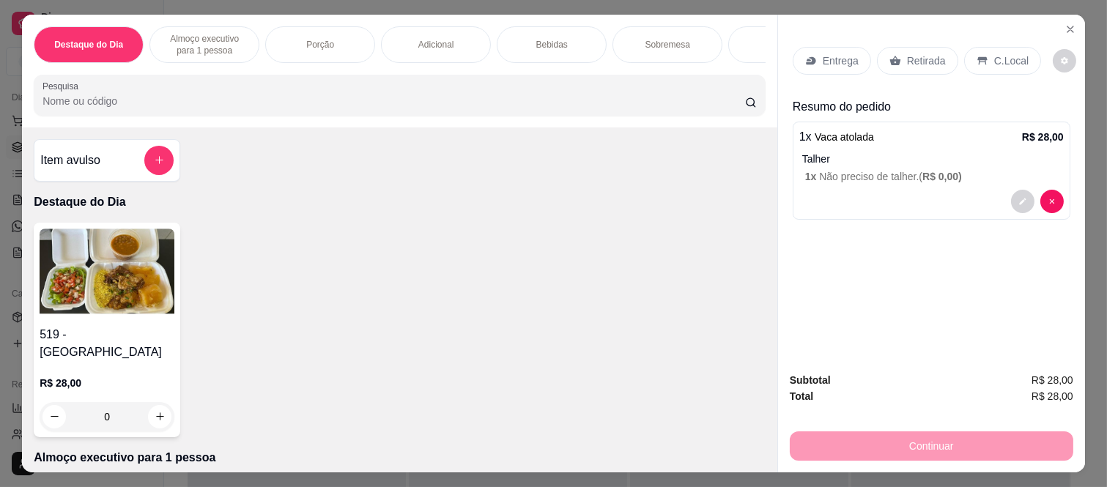
click at [538, 39] on p "Bebidas" at bounding box center [551, 45] width 31 height 12
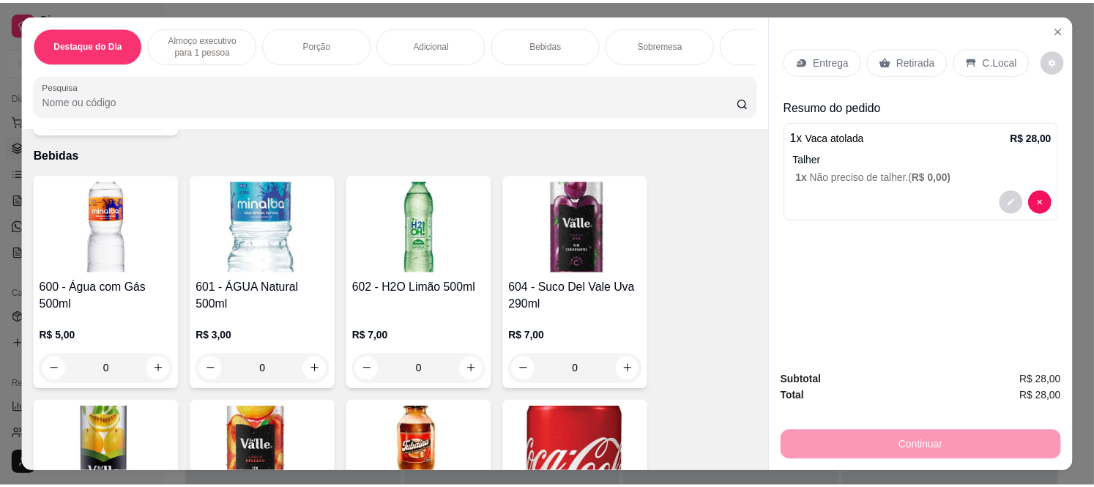
scroll to position [38, 0]
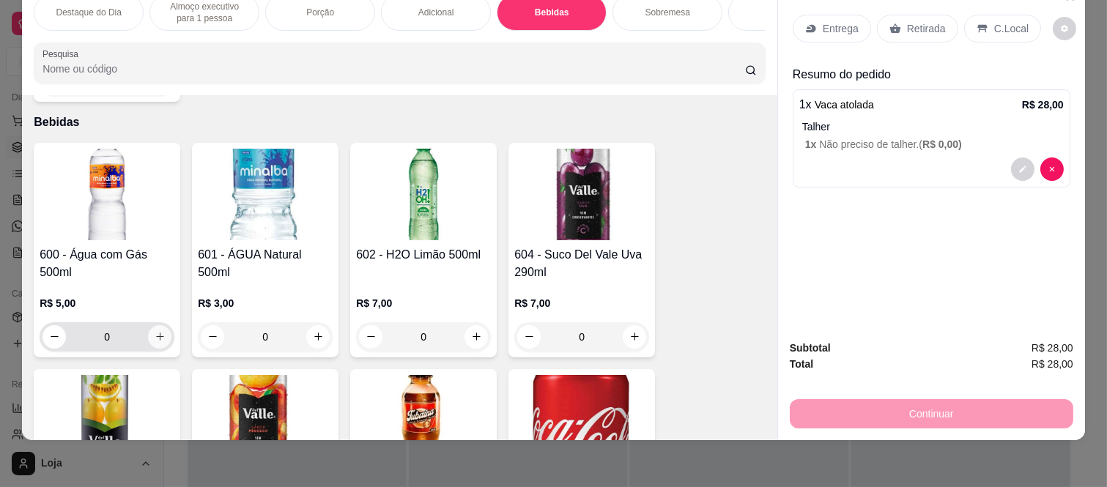
click at [155, 331] on icon "increase-product-quantity" at bounding box center [160, 336] width 11 height 11
type input "1"
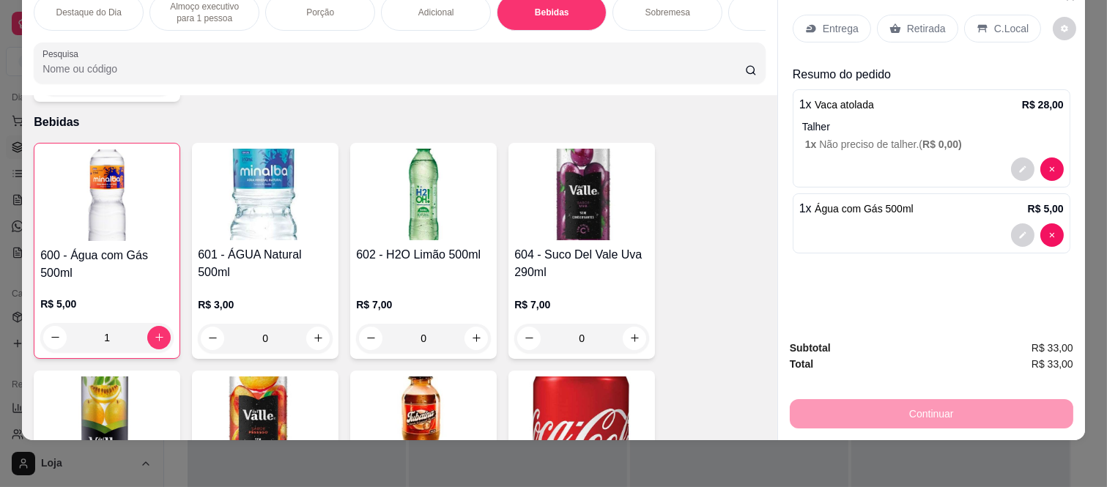
click at [891, 23] on icon at bounding box center [895, 29] width 12 height 12
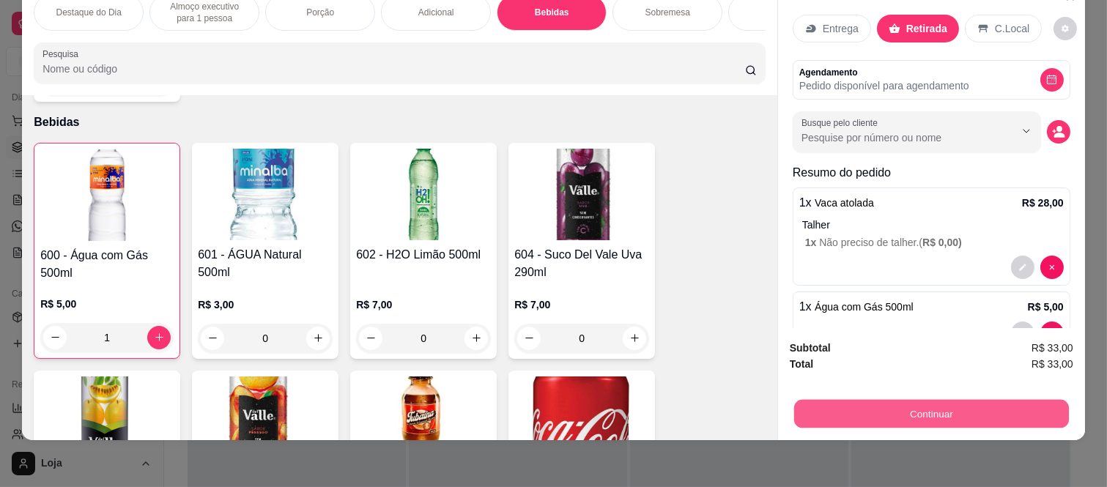
click at [826, 404] on button "Continuar" at bounding box center [931, 414] width 275 height 29
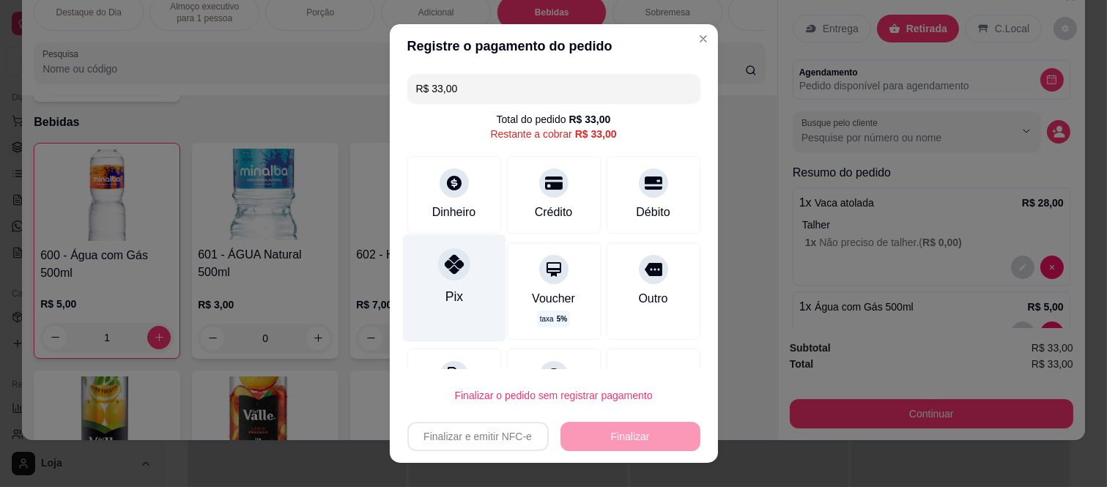
click at [456, 296] on div "Pix" at bounding box center [453, 288] width 103 height 107
type input "R$ 0,00"
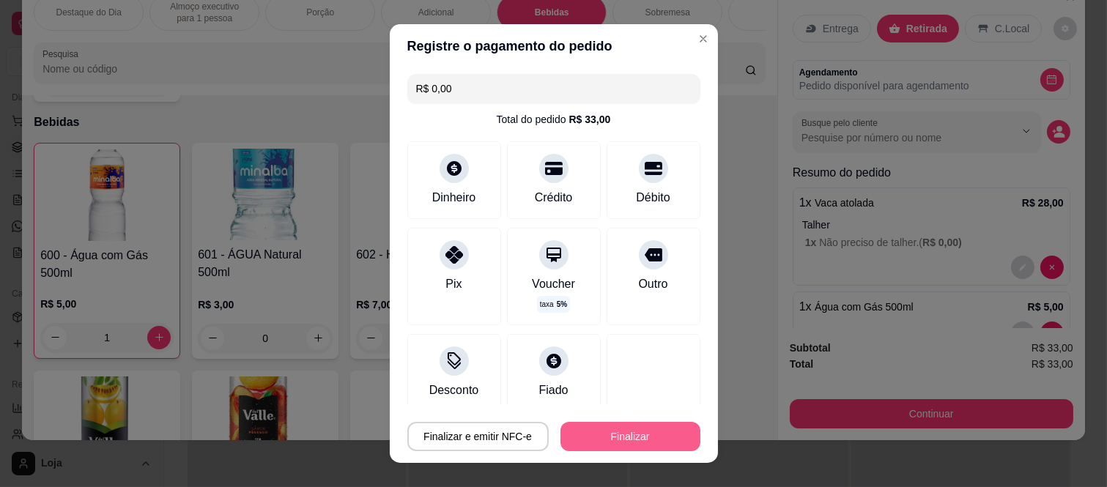
click at [631, 435] on button "Finalizar" at bounding box center [630, 436] width 140 height 29
type input "0"
type input "-R$ 33,00"
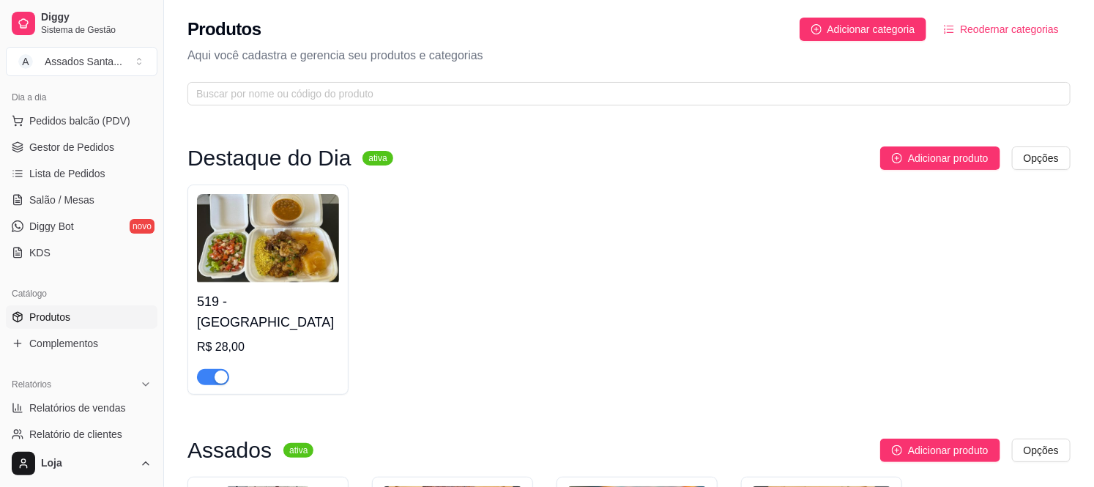
click at [211, 369] on span "button" at bounding box center [213, 377] width 32 height 16
